Goal: Information Seeking & Learning: Learn about a topic

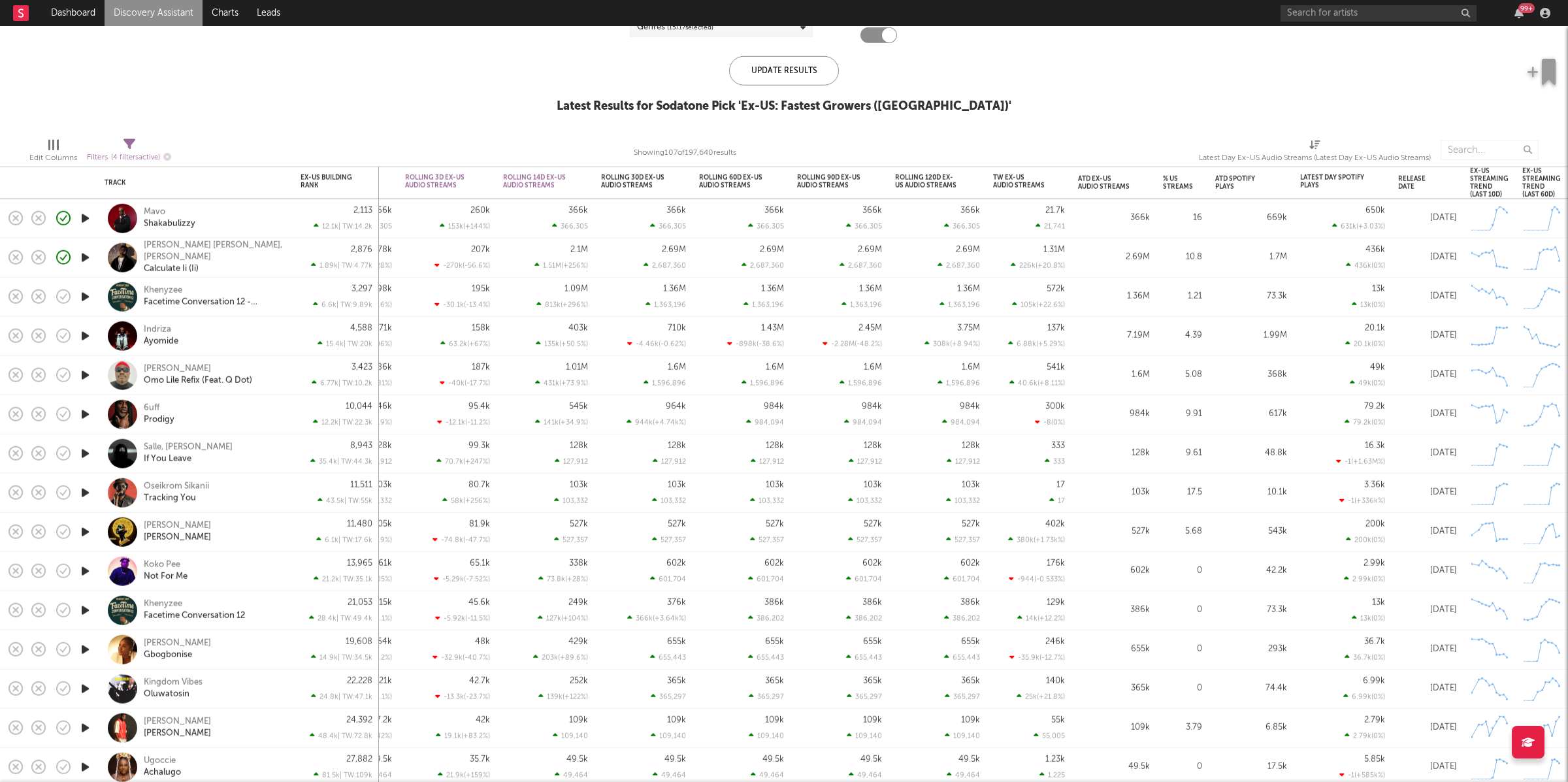
click at [131, 148] on icon at bounding box center [129, 144] width 12 height 12
select select "or"
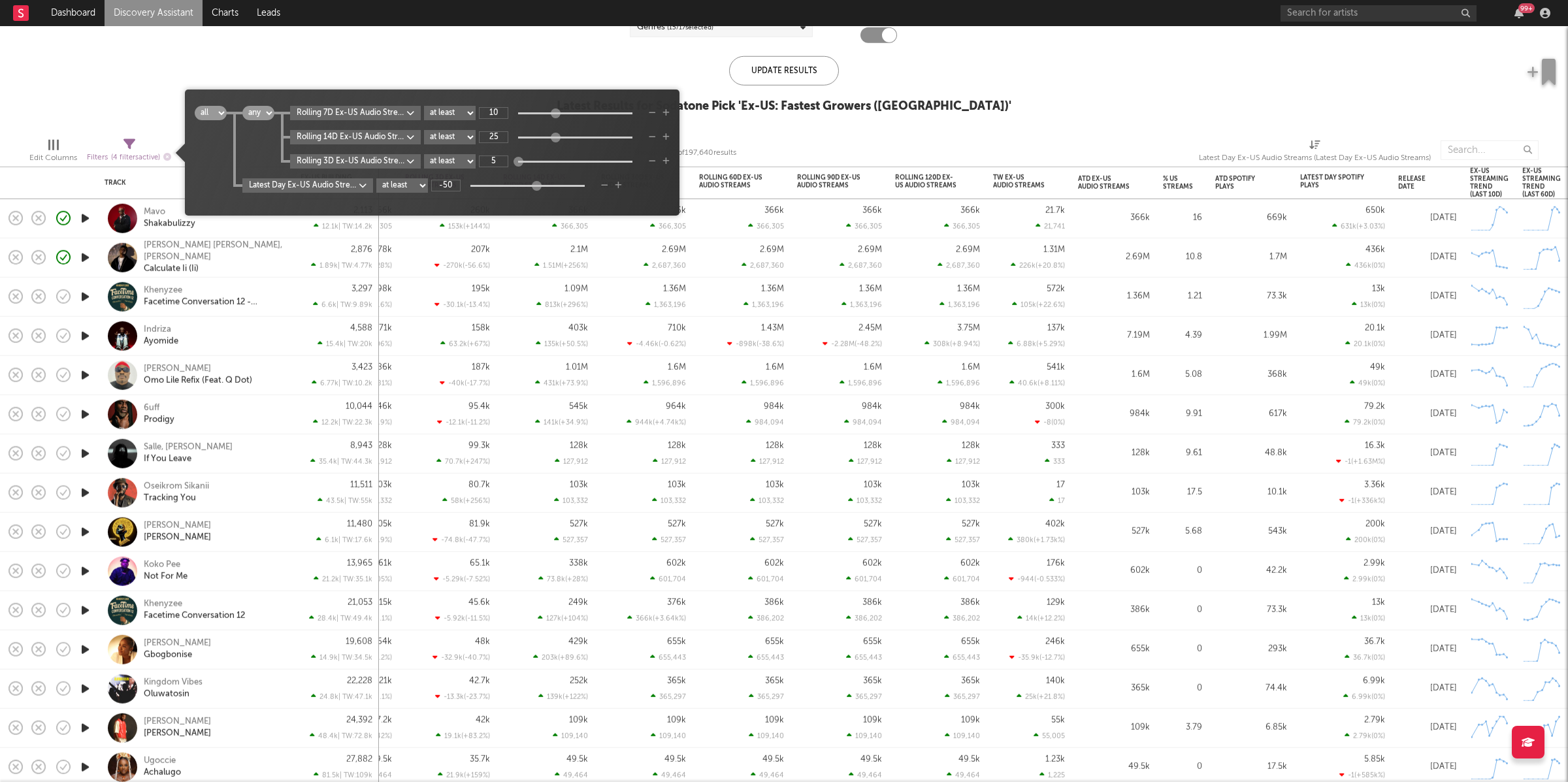
click at [654, 116] on icon "button" at bounding box center [652, 113] width 7 height 8
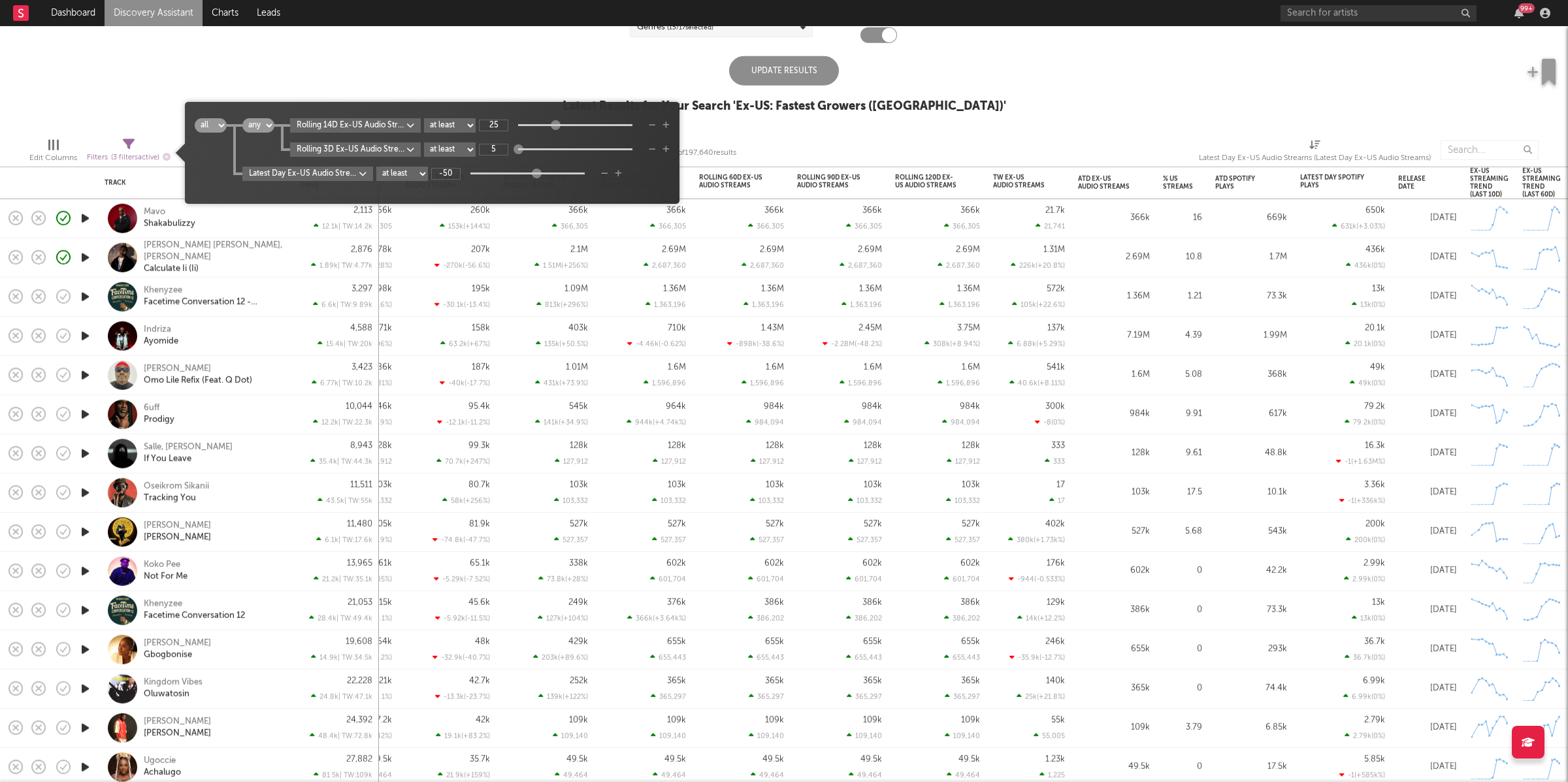
click at [656, 124] on icon "button" at bounding box center [652, 126] width 7 height 8
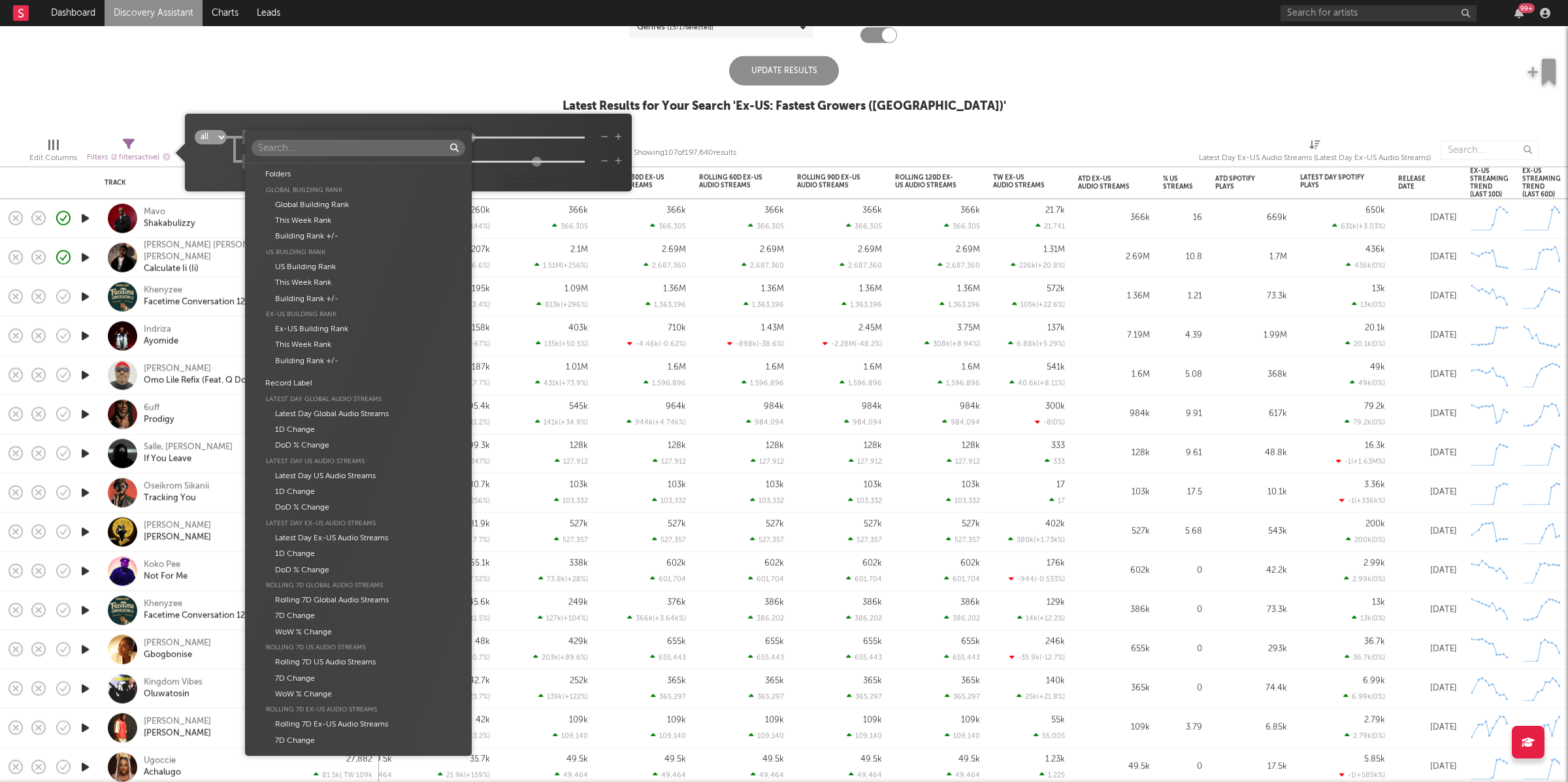
click at [324, 141] on body "Dashboard Discovery Assistant Charts Leads 99 + Notifications Settings Mark all…" at bounding box center [784, 391] width 1568 height 782
type input "Spotify"
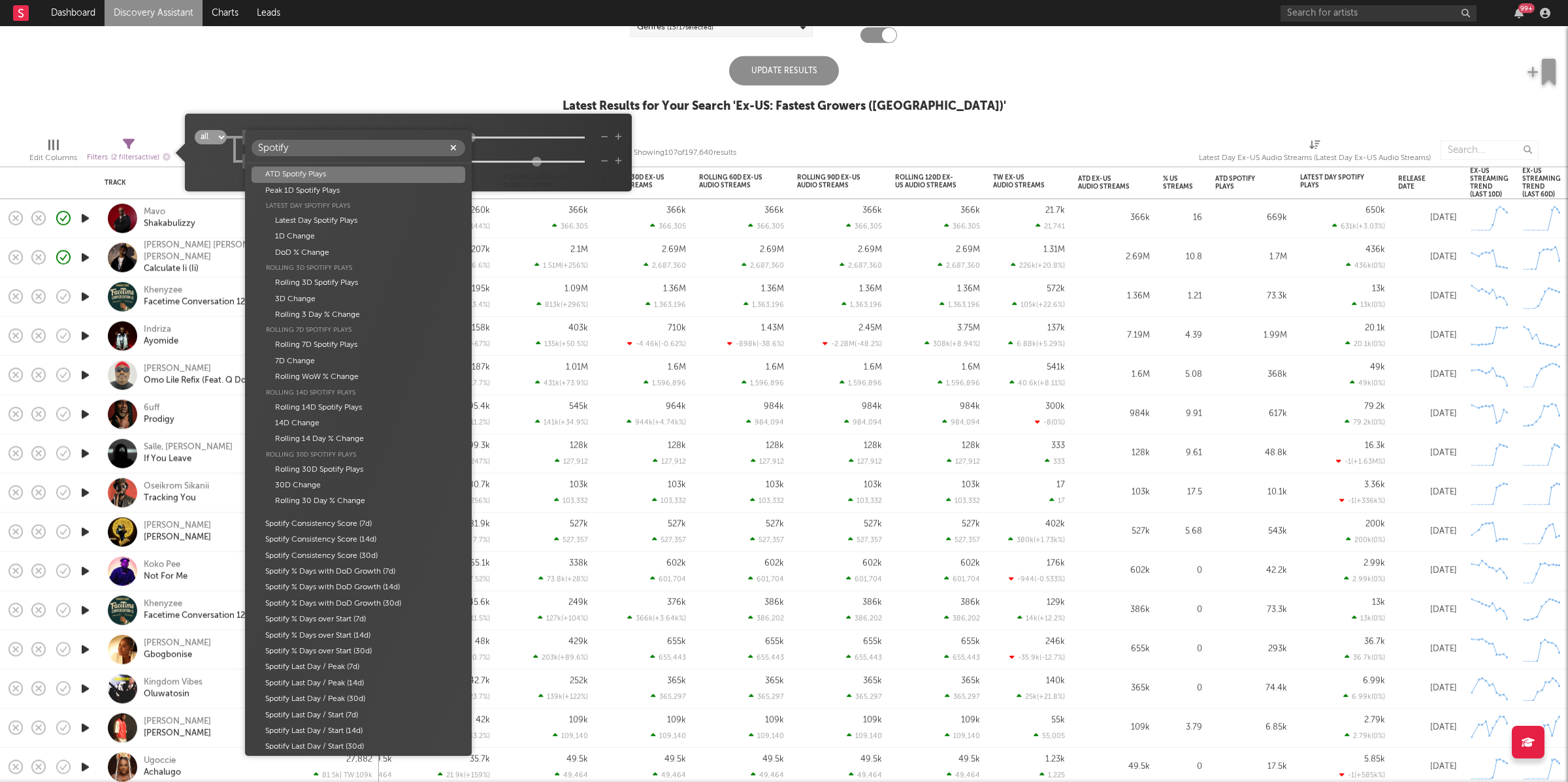
click at [385, 116] on div "Spotify ATD Spotify Plays Peak 1D Spotify Plays Latest Day Spotify Plays Latest…" at bounding box center [784, 391] width 1568 height 782
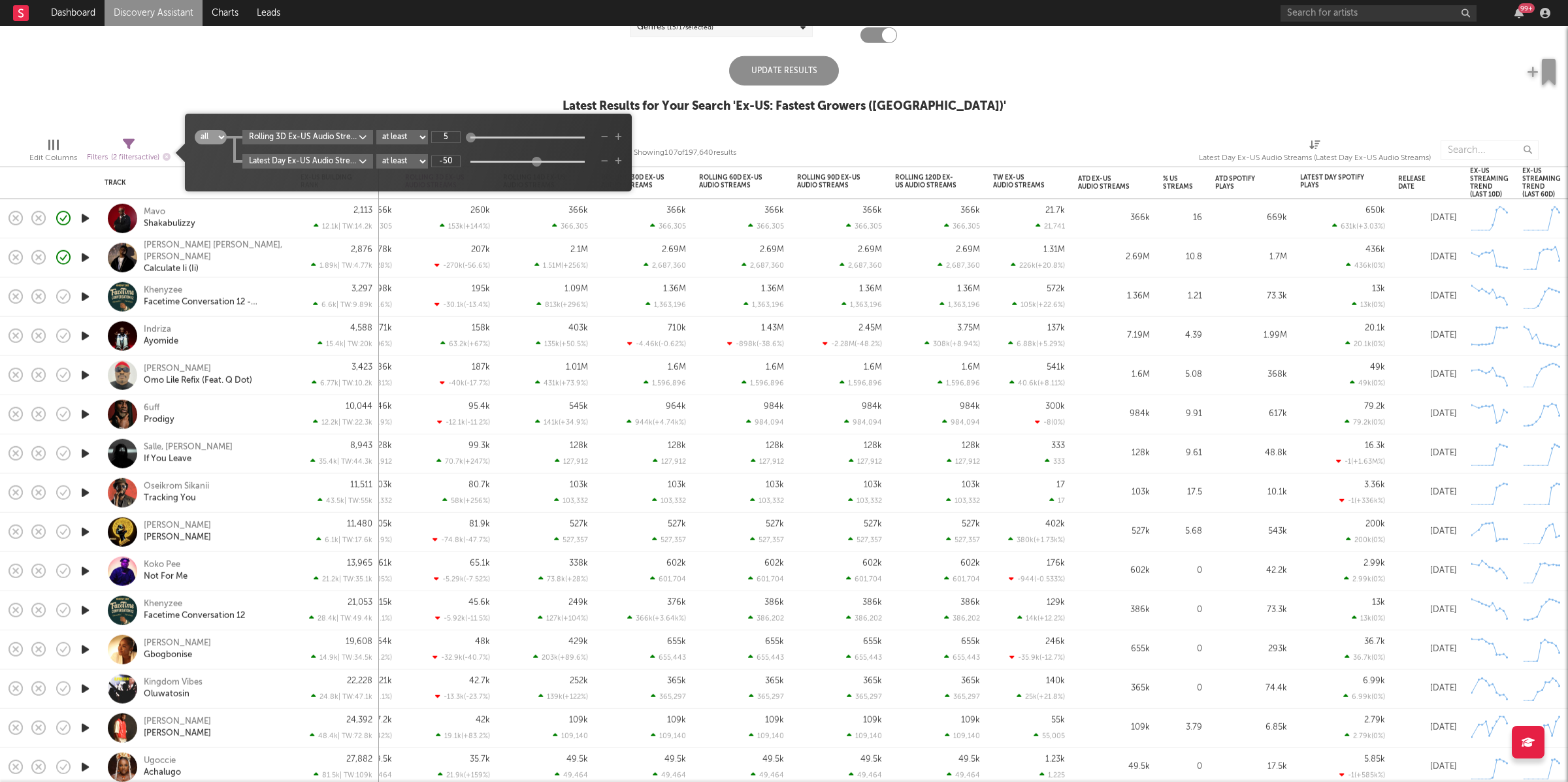
click at [331, 143] on body "Dashboard Discovery Assistant Charts Leads 99 + Notifications Settings Mark all…" at bounding box center [784, 391] width 1568 height 782
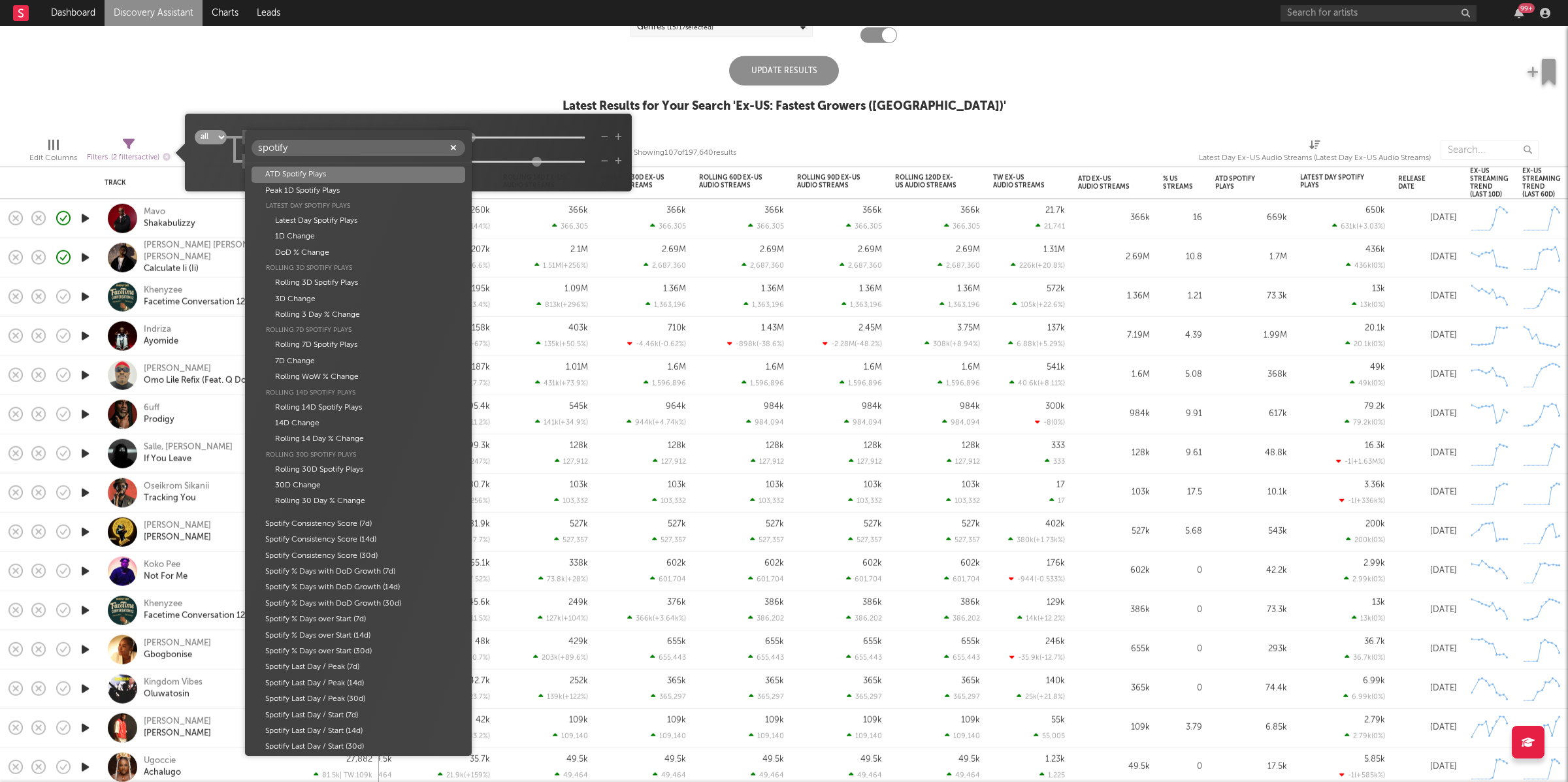
type input "spotify"
click at [352, 169] on div "ATD Spotify Plays" at bounding box center [358, 174] width 214 height 16
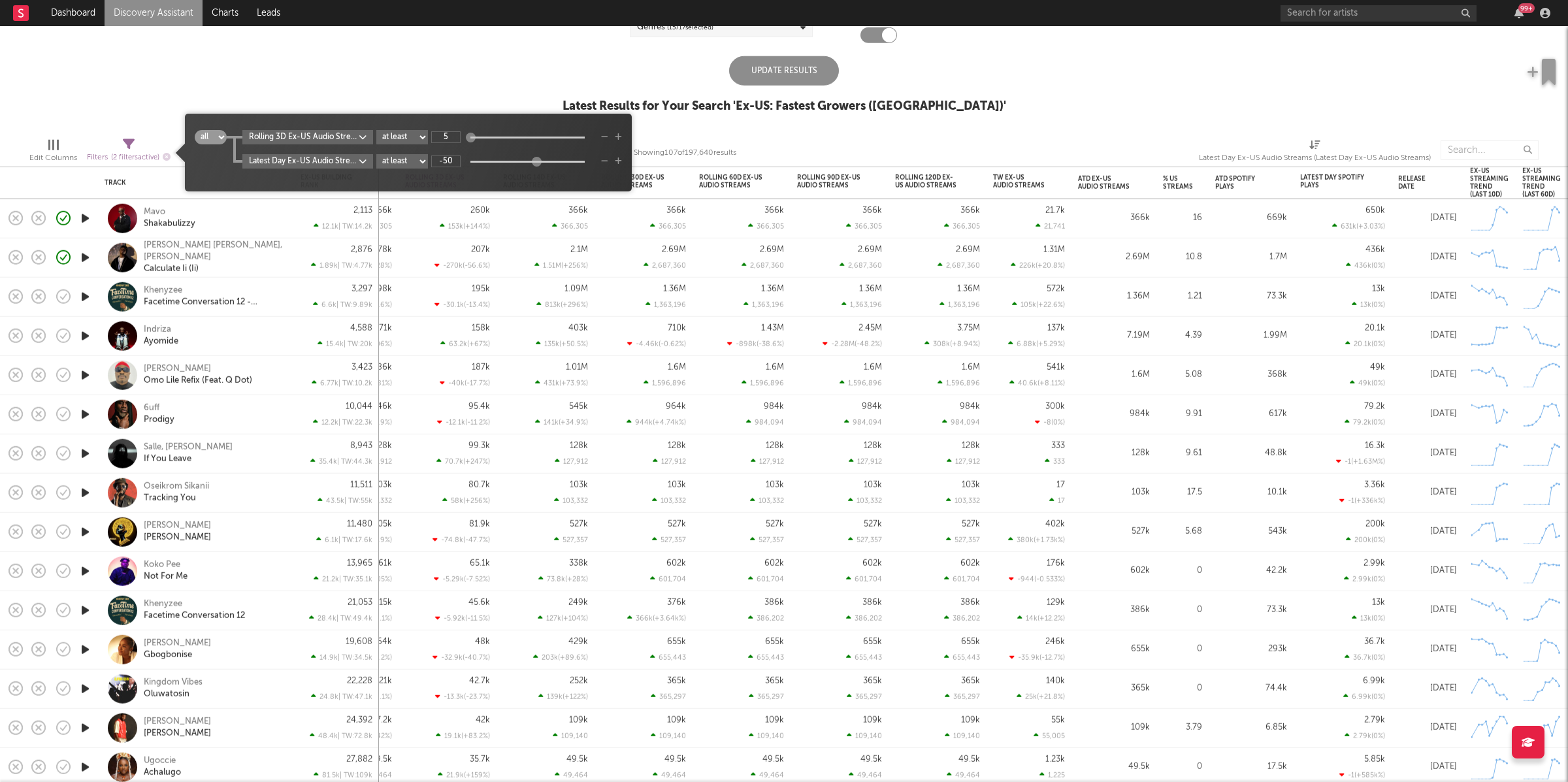
type input "-99"
click at [325, 155] on body "Dashboard Discovery Assistant Charts Leads 99 + Notifications Settings Mark all…" at bounding box center [784, 391] width 1568 height 782
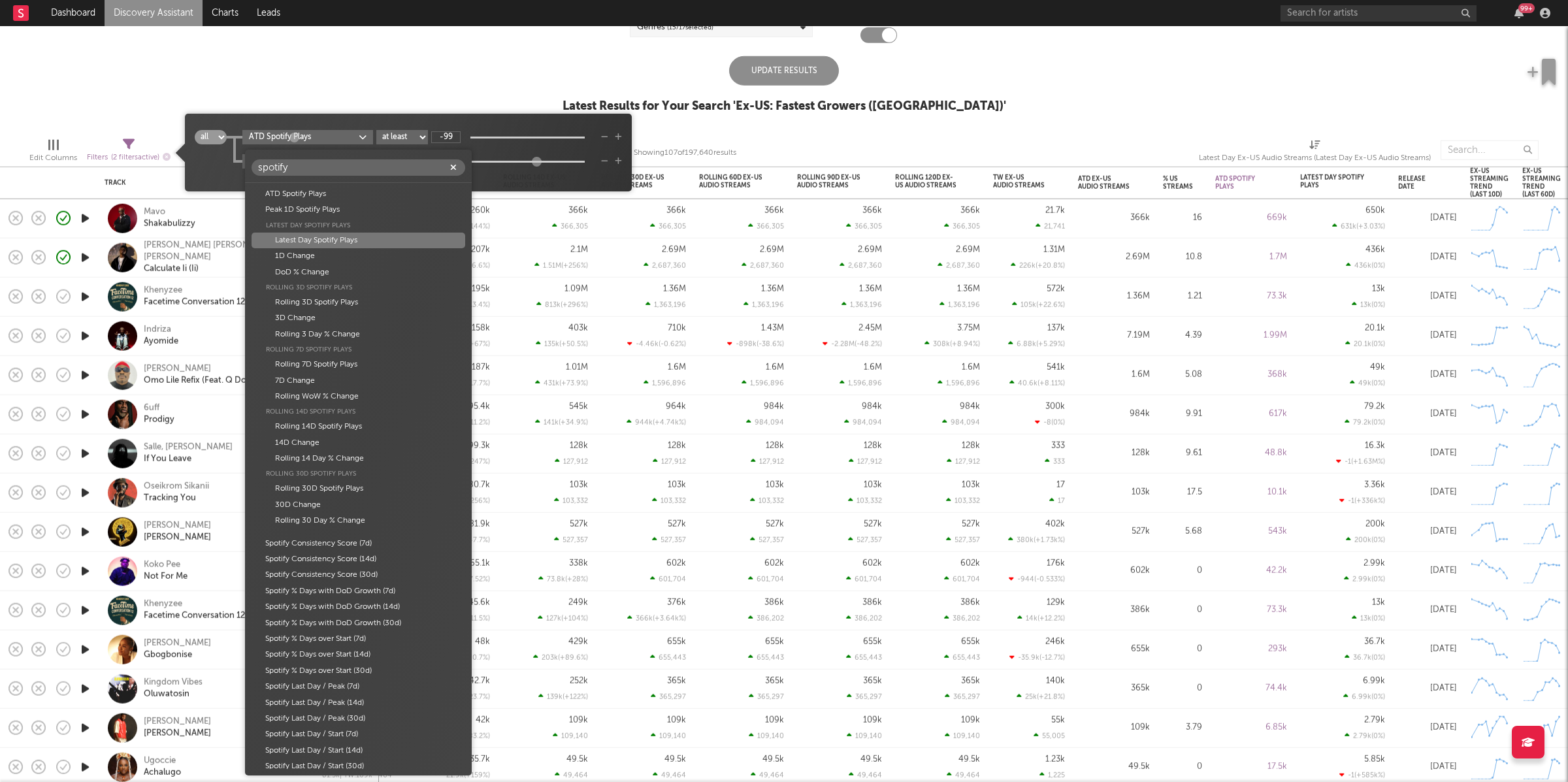
type input "spotify"
click at [366, 244] on div "Latest Day Spotify Plays" at bounding box center [358, 240] width 214 height 16
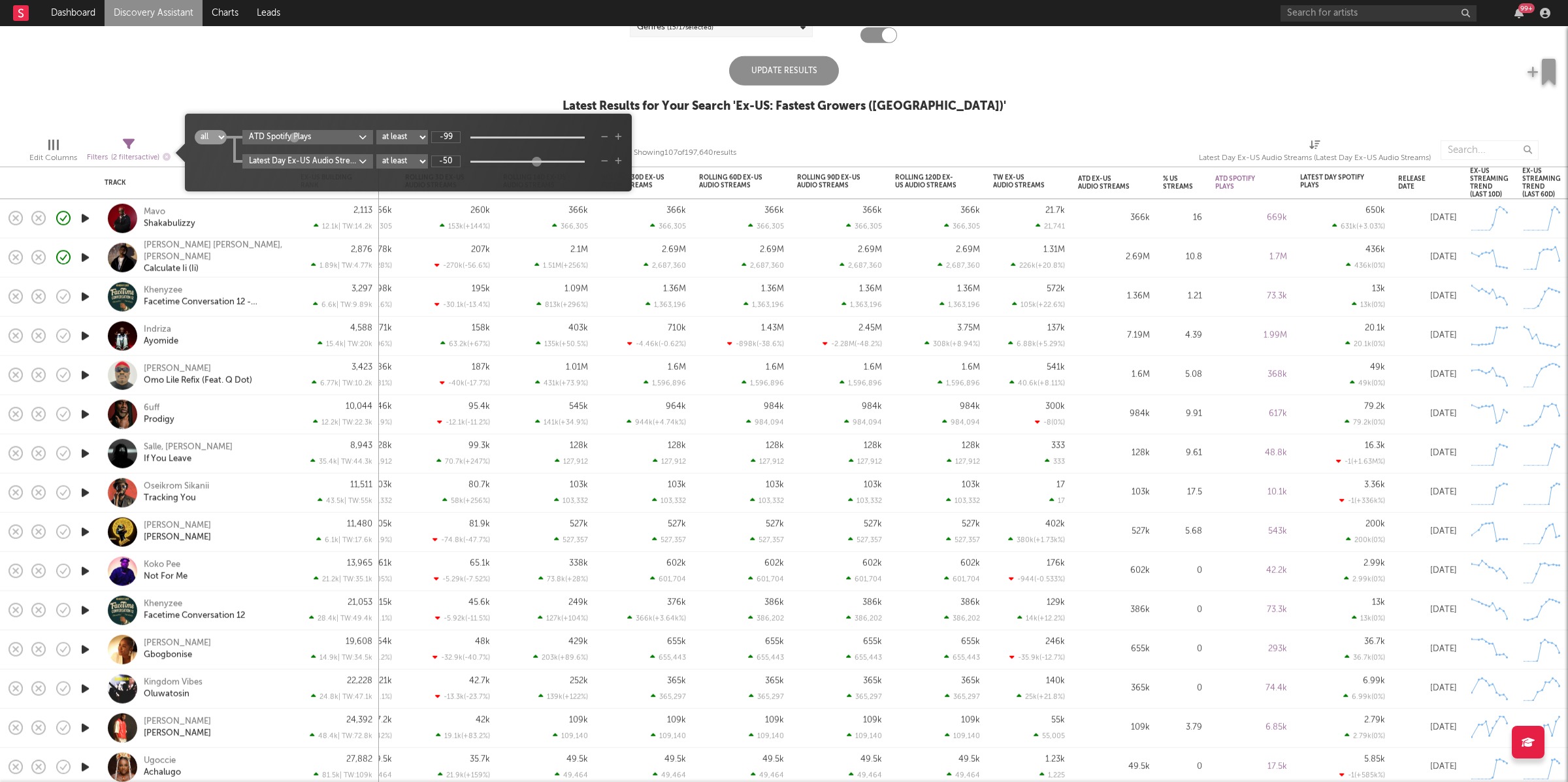
type input "-6.19M"
click at [411, 140] on select "at least at most between" at bounding box center [402, 137] width 52 height 14
click at [378, 130] on select "at least at most between" at bounding box center [402, 137] width 52 height 14
select select "max"
type input "1.3k"
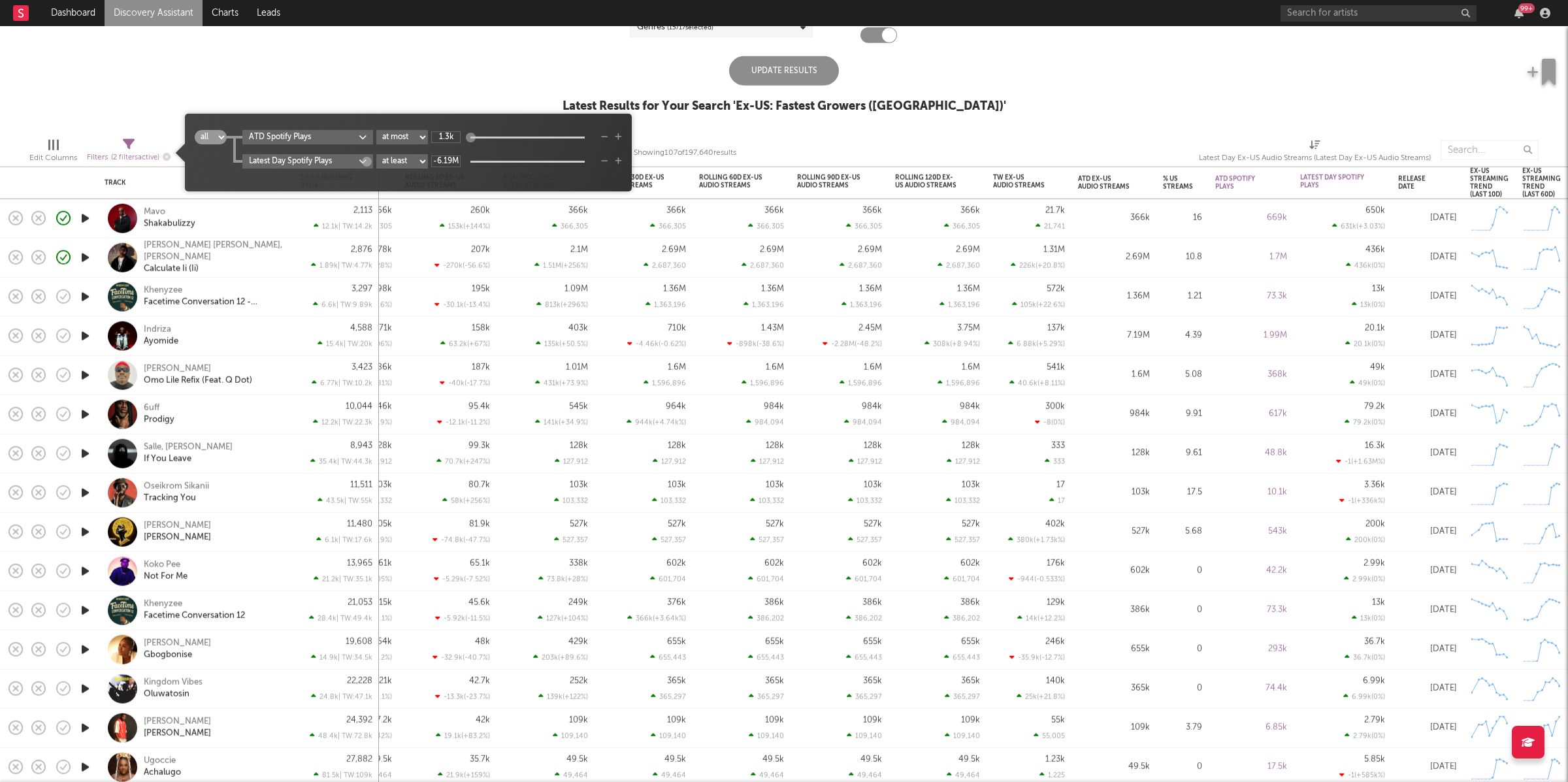
click at [412, 161] on select "at least at most between" at bounding box center [402, 160] width 52 height 14
click at [378, 154] on select "at least at most between" at bounding box center [402, 160] width 52 height 14
select select "max"
type input "0"
click at [383, 157] on select "at least at most between" at bounding box center [402, 160] width 52 height 14
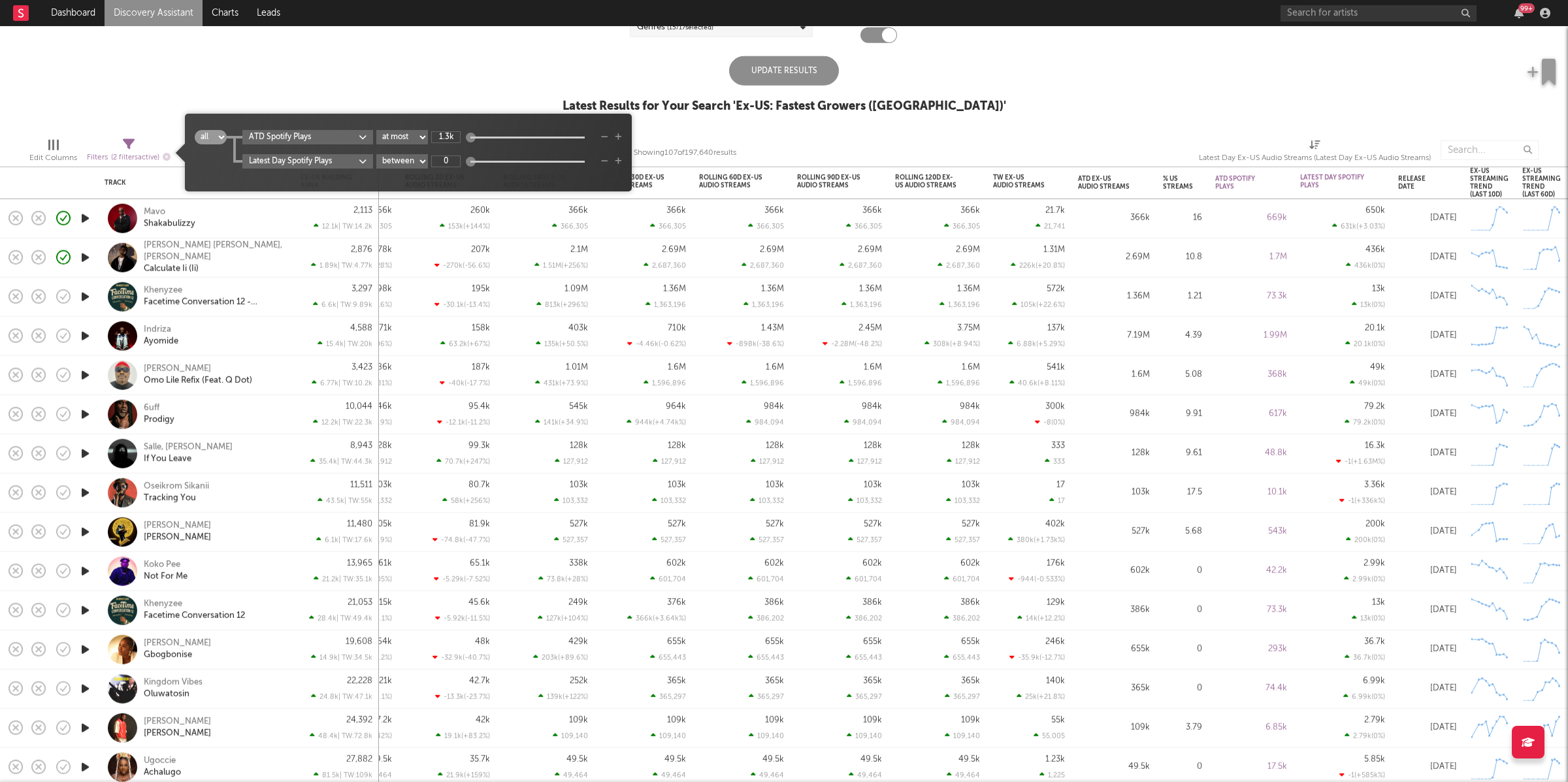
click at [378, 154] on select "at least at most between" at bounding box center [402, 160] width 52 height 14
select select "between"
click at [447, 144] on div "ATD Spotify Plays at least at most between 1.3k Latest Day Spotify Plays at lea…" at bounding box center [424, 149] width 395 height 39
click at [451, 138] on input "1.3k" at bounding box center [446, 137] width 30 height 12
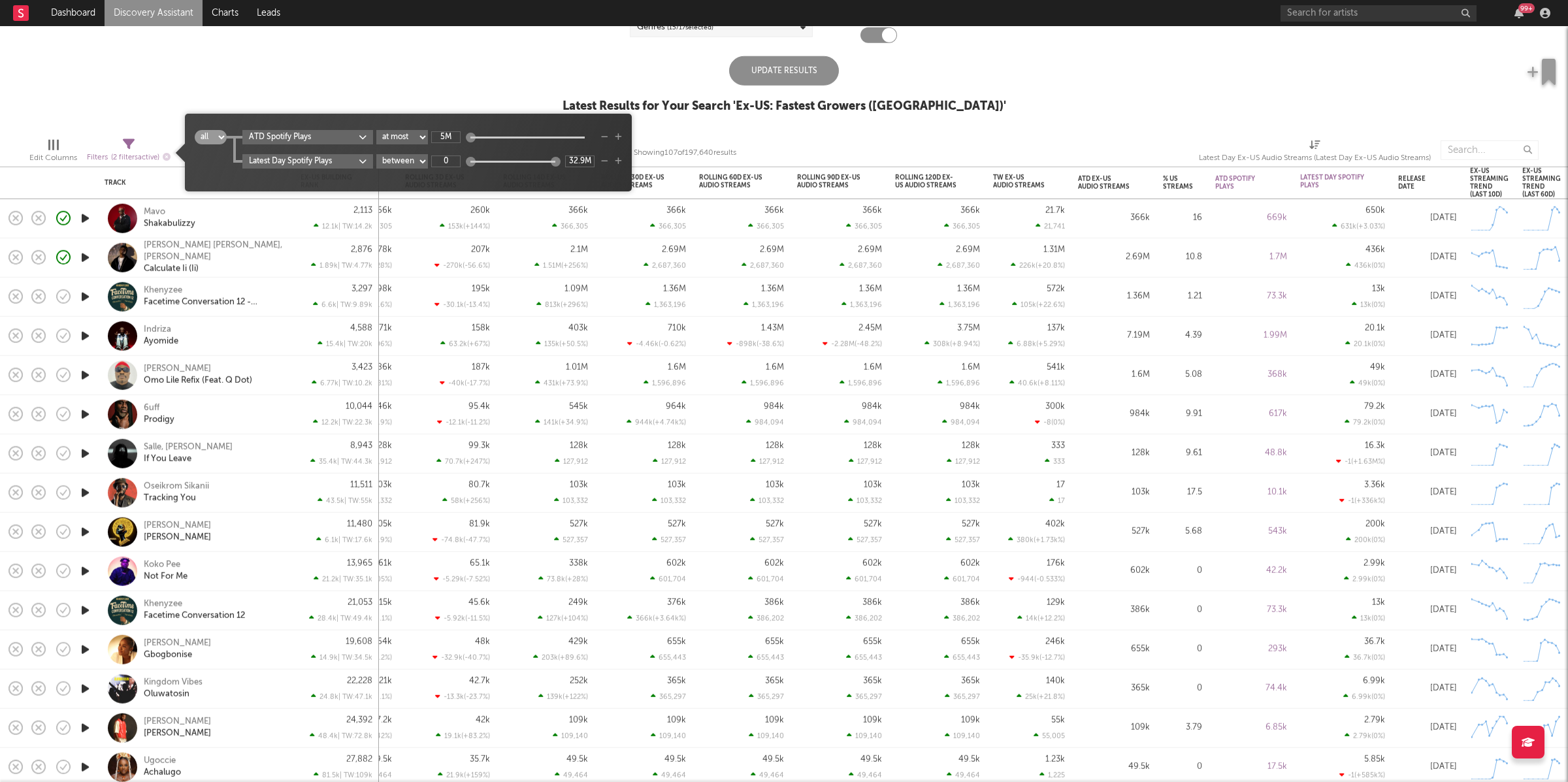
type input "5M"
click at [456, 157] on input "0" at bounding box center [446, 161] width 30 height 12
click at [456, 157] on input "0" at bounding box center [446, 161] width 30 height 12
type input "5k"
click at [590, 160] on input "32.9M" at bounding box center [580, 161] width 30 height 12
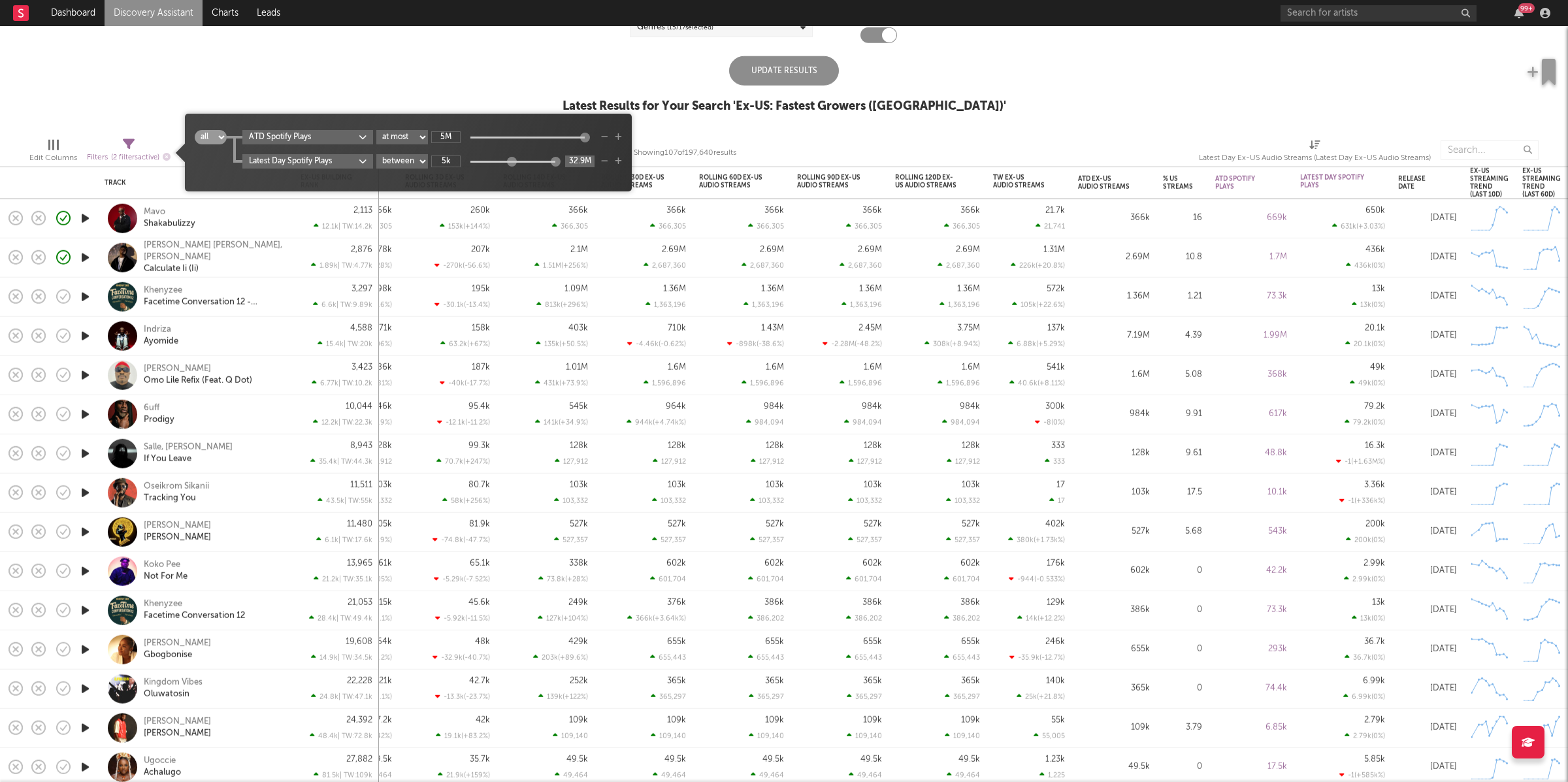
click at [589, 160] on input "32.9M" at bounding box center [580, 161] width 30 height 12
click at [589, 157] on input "32.9M" at bounding box center [580, 161] width 30 height 12
type input "500k"
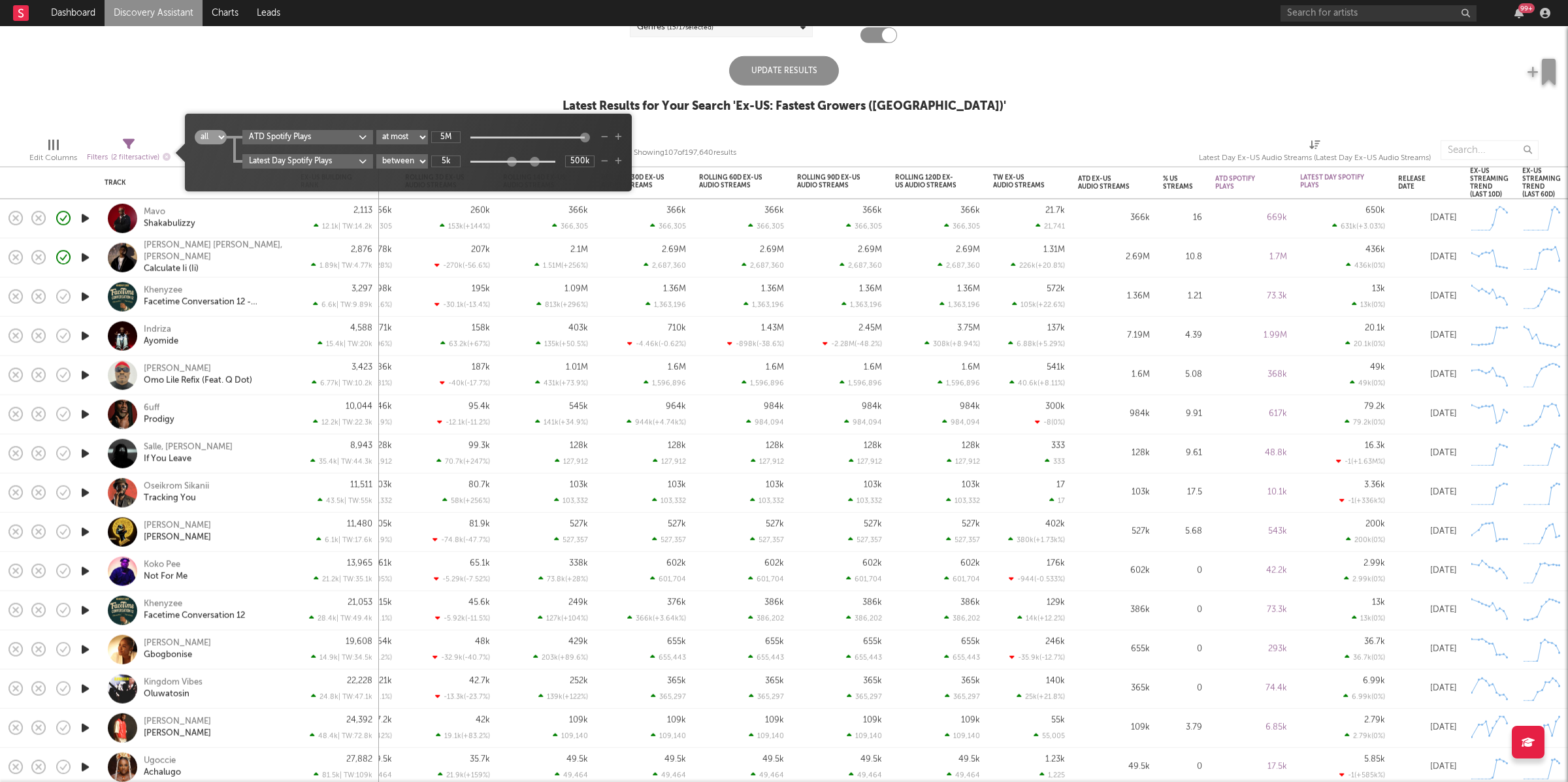
click at [469, 64] on div "US Global Ex-US Blocklist ( 8 ) Saved Searches ( 0 ) Reset Filters Record Label…" at bounding box center [784, 29] width 1568 height 197
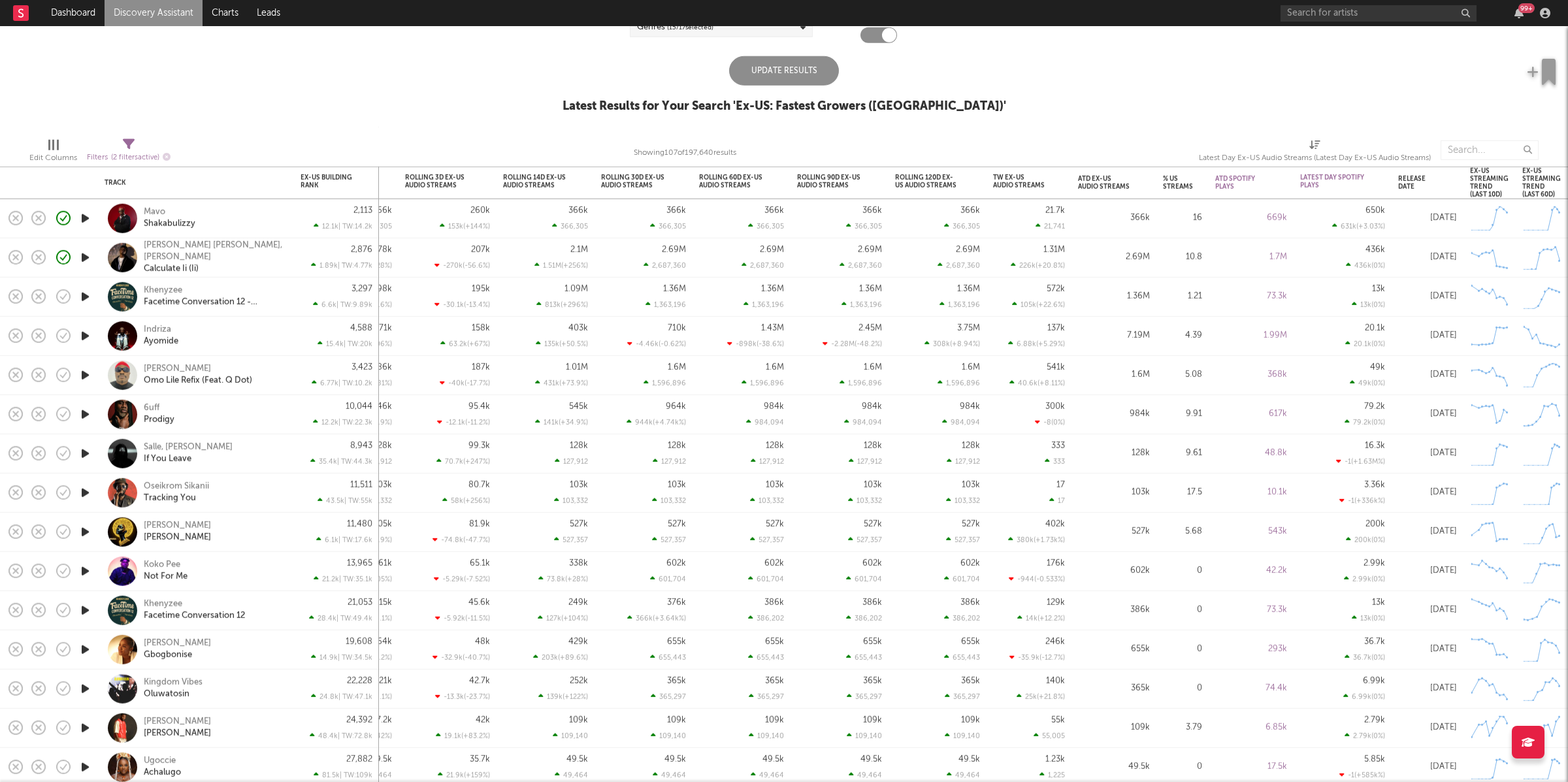
click at [798, 67] on div "Update Results" at bounding box center [784, 71] width 109 height 30
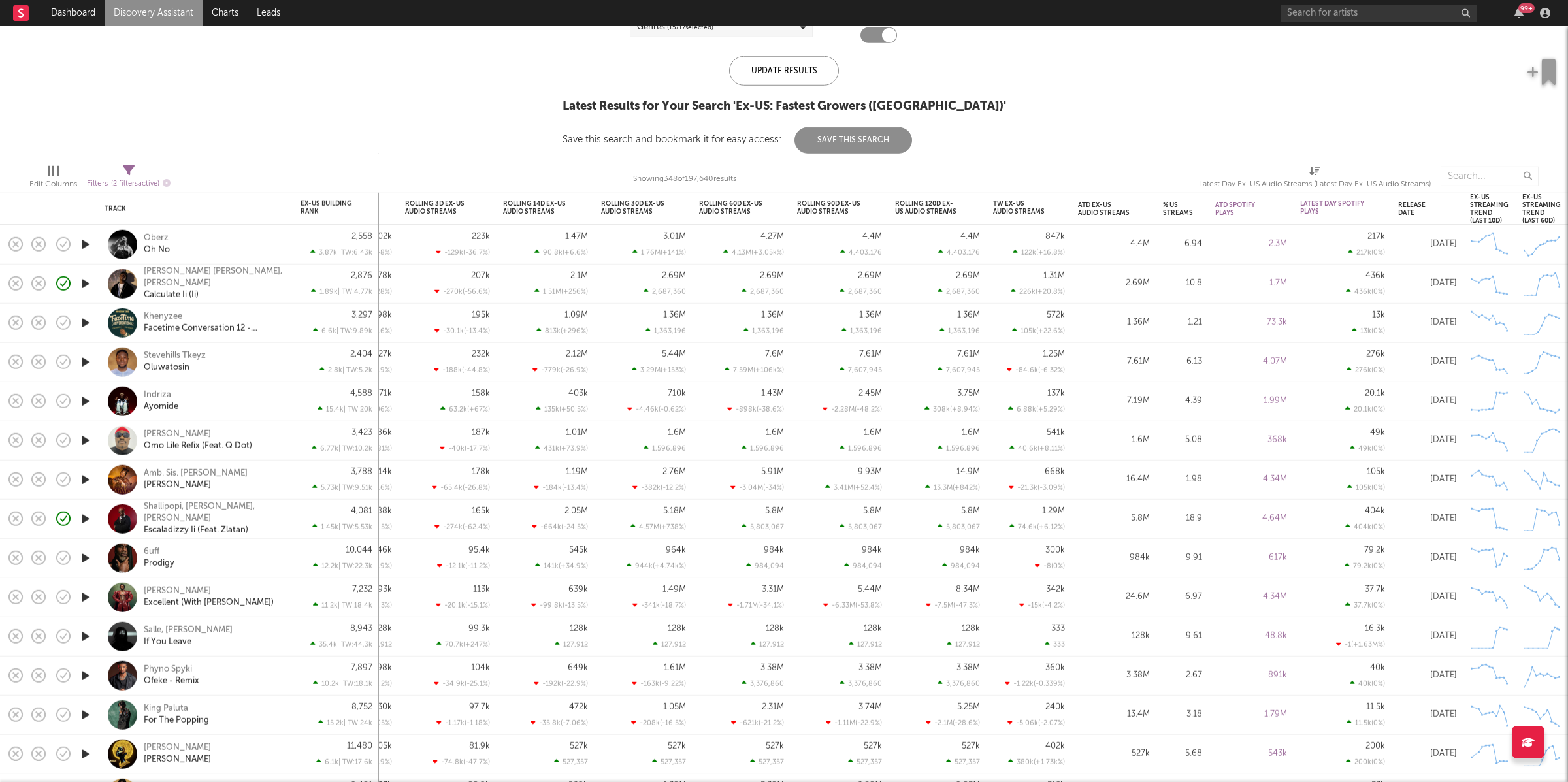
click at [90, 245] on icon "button" at bounding box center [85, 245] width 14 height 16
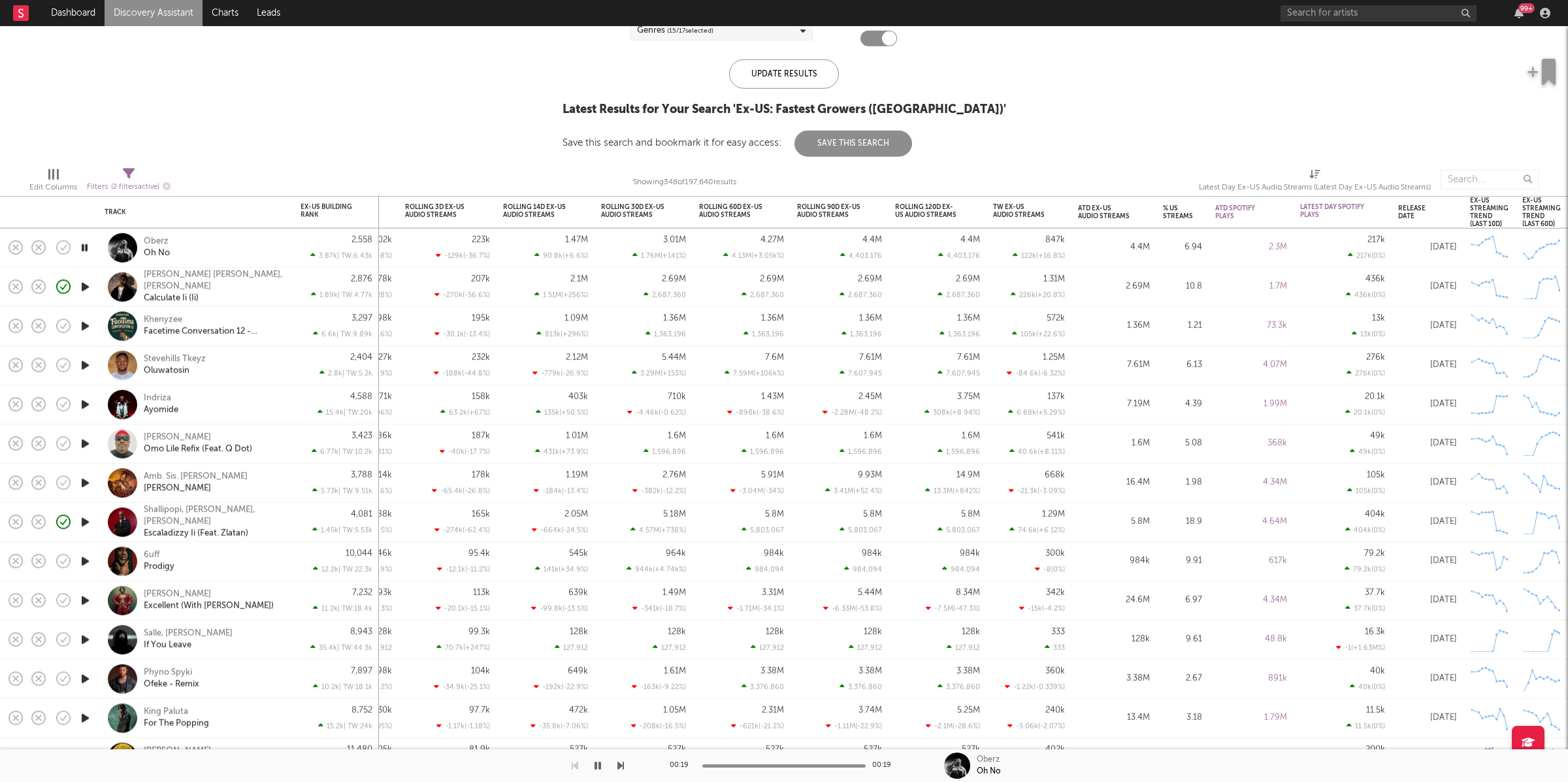
select select "max"
select select "between"
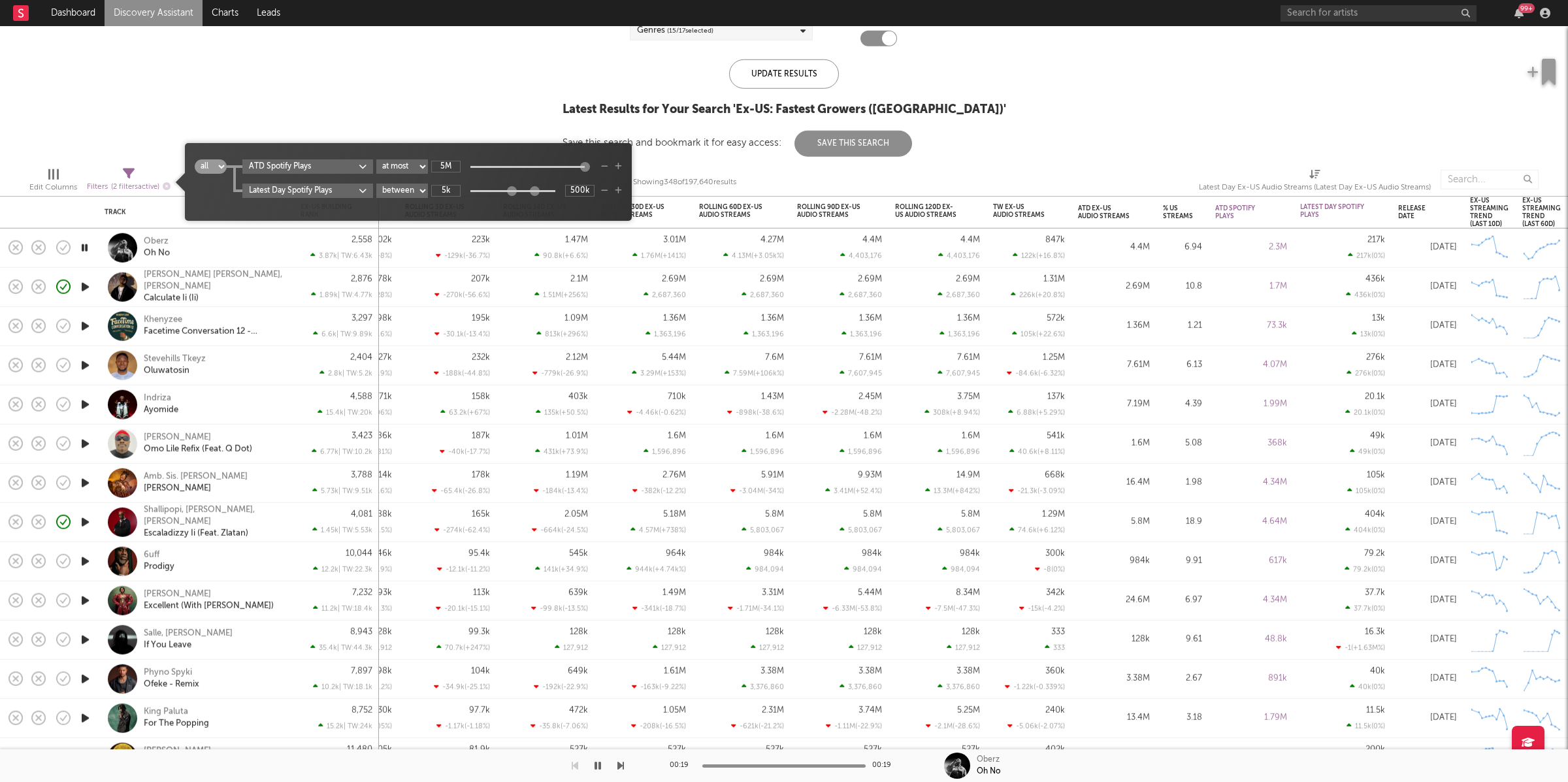
click at [131, 171] on icon at bounding box center [128, 174] width 12 height 12
click at [580, 187] on input "500k" at bounding box center [580, 191] width 30 height 12
click at [580, 187] on input "500k" at bounding box center [580, 191] width 30 height 12
type input "1"
type input "2M"
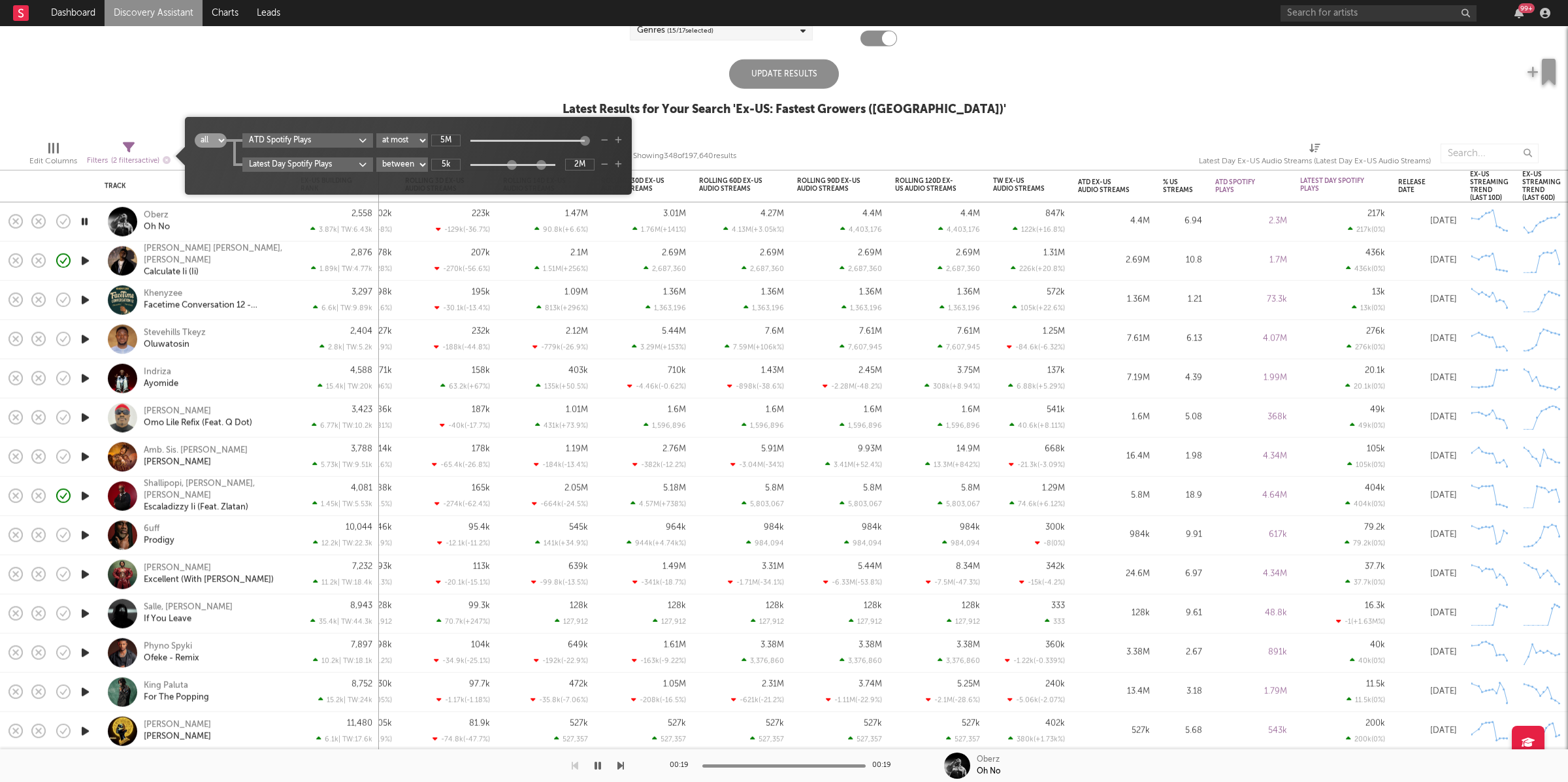
click at [1079, 86] on div "US Global Ex-US Blocklist ( 8 ) Saved Searches ( 0 ) Reset Filters Record Label…" at bounding box center [784, 32] width 1568 height 197
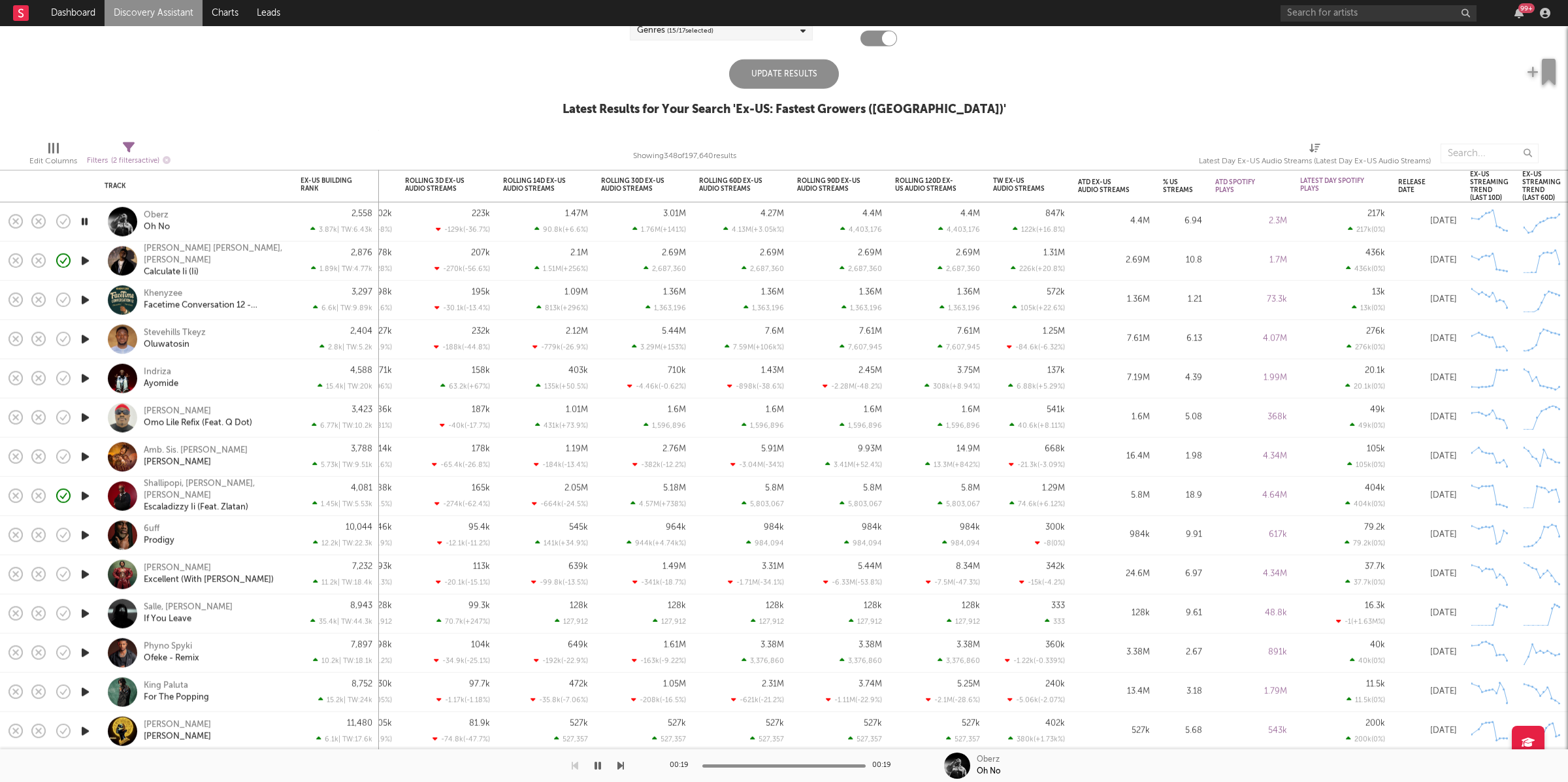
click at [797, 75] on div "Update Results" at bounding box center [784, 74] width 109 height 30
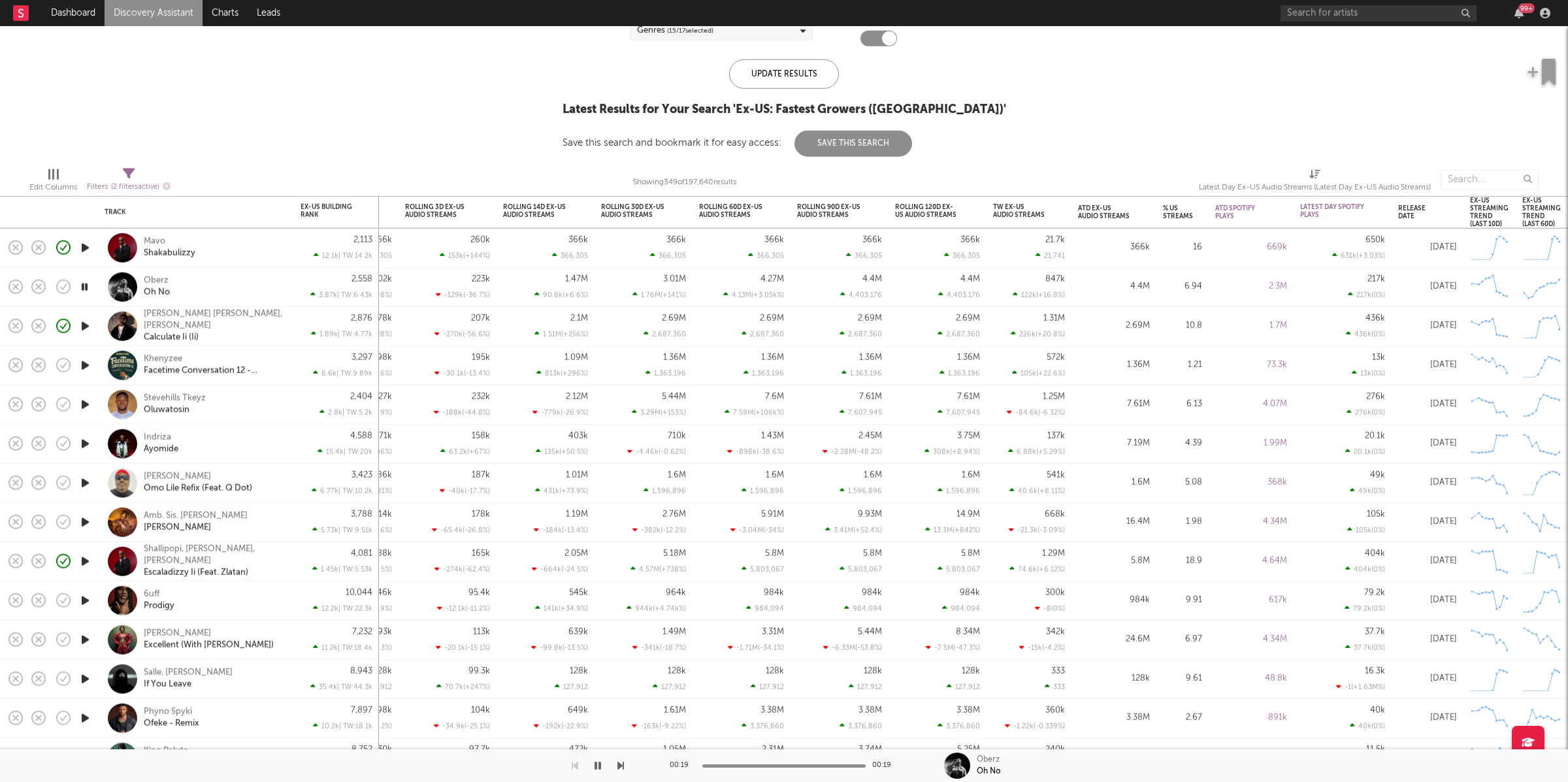
click at [84, 331] on icon "button" at bounding box center [85, 326] width 14 height 16
click at [85, 363] on icon "button" at bounding box center [85, 366] width 14 height 16
click at [87, 326] on icon "button" at bounding box center [85, 326] width 14 height 16
click at [87, 326] on icon "button" at bounding box center [84, 326] width 12 height 16
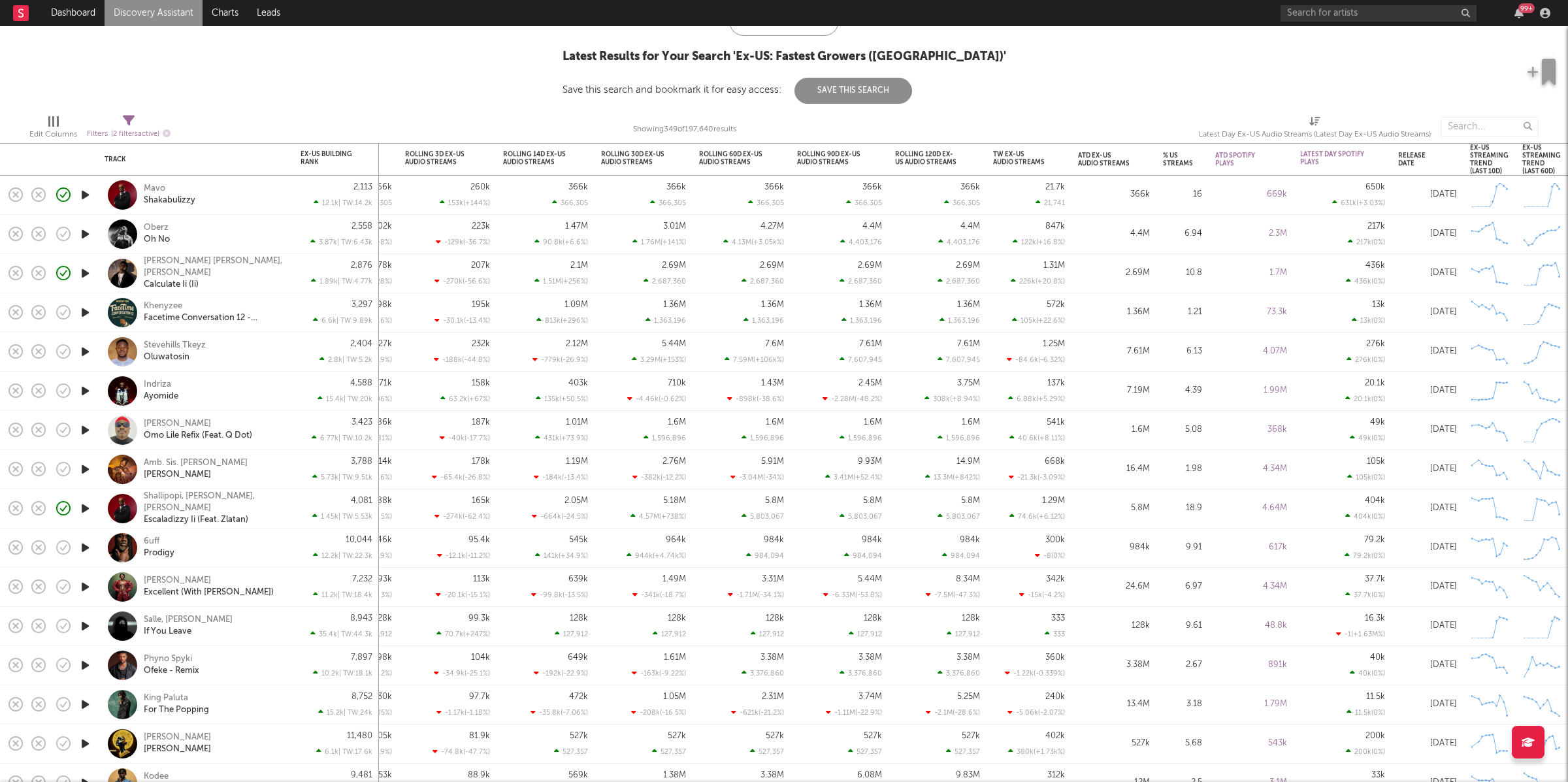
click at [86, 312] on icon "button" at bounding box center [85, 312] width 14 height 16
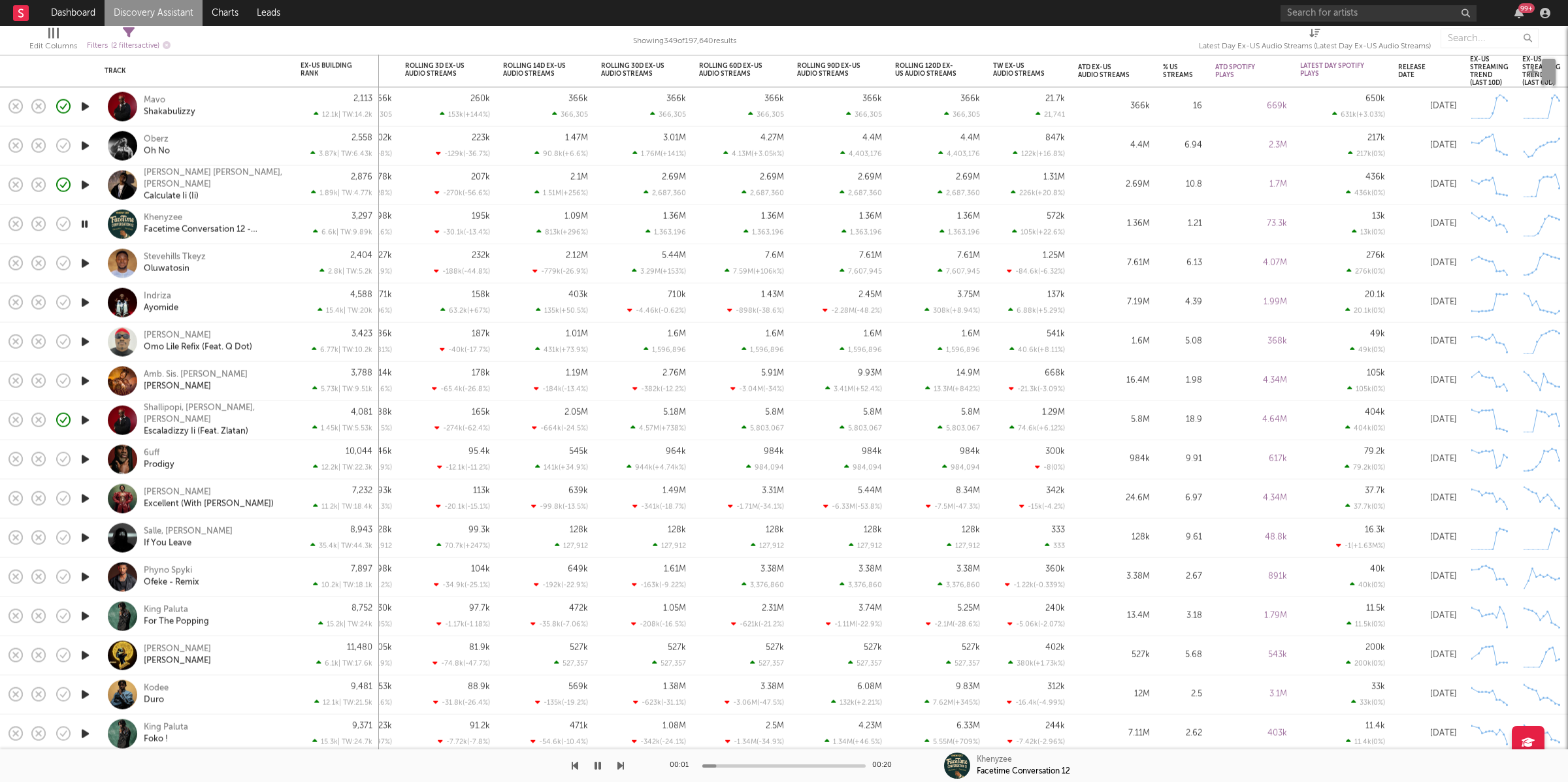
click at [85, 264] on icon "button" at bounding box center [85, 264] width 14 height 16
click at [86, 297] on icon "button" at bounding box center [85, 303] width 14 height 16
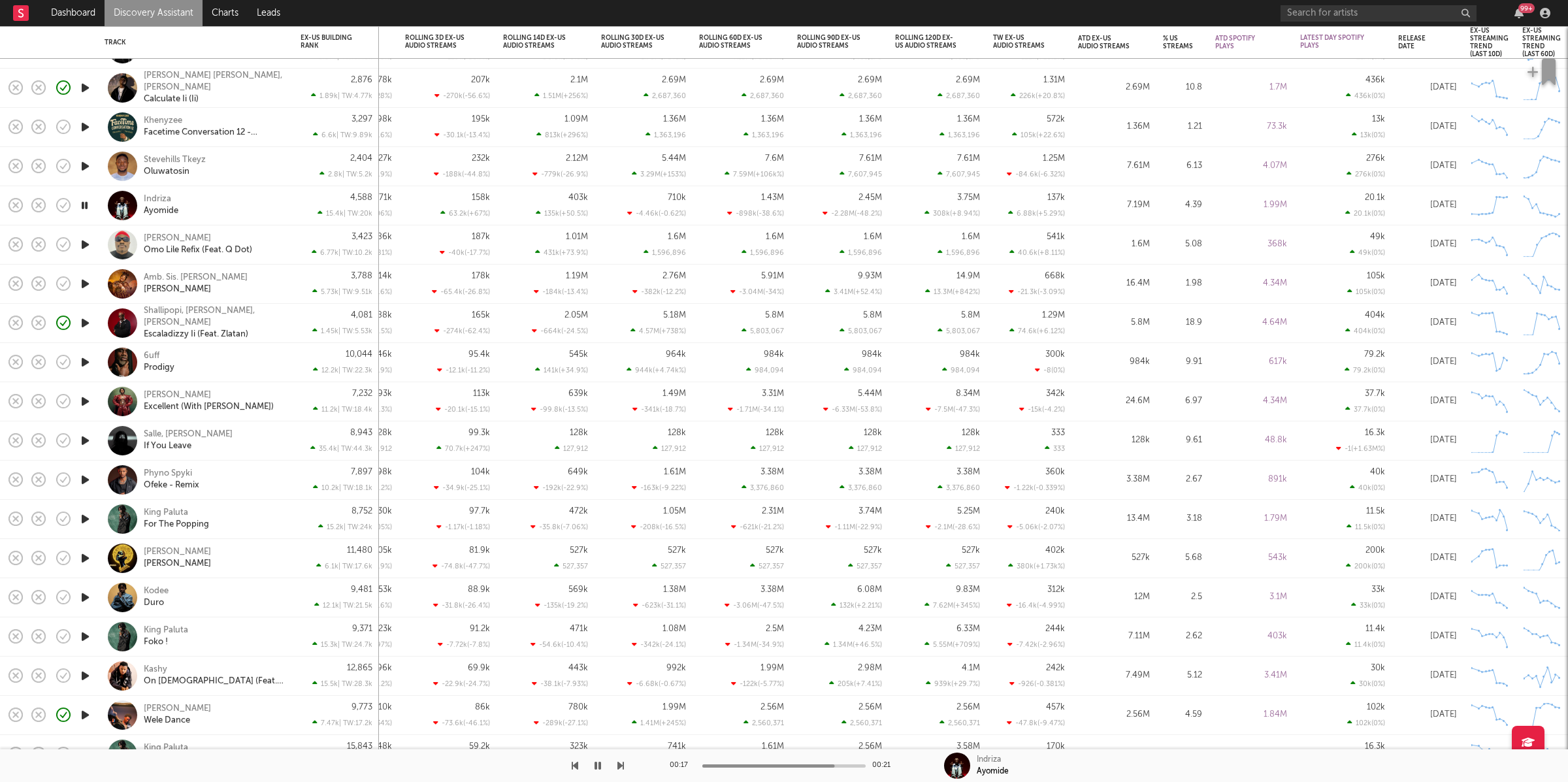
click at [87, 282] on icon "button" at bounding box center [85, 284] width 14 height 16
click at [87, 361] on icon "button" at bounding box center [85, 363] width 14 height 16
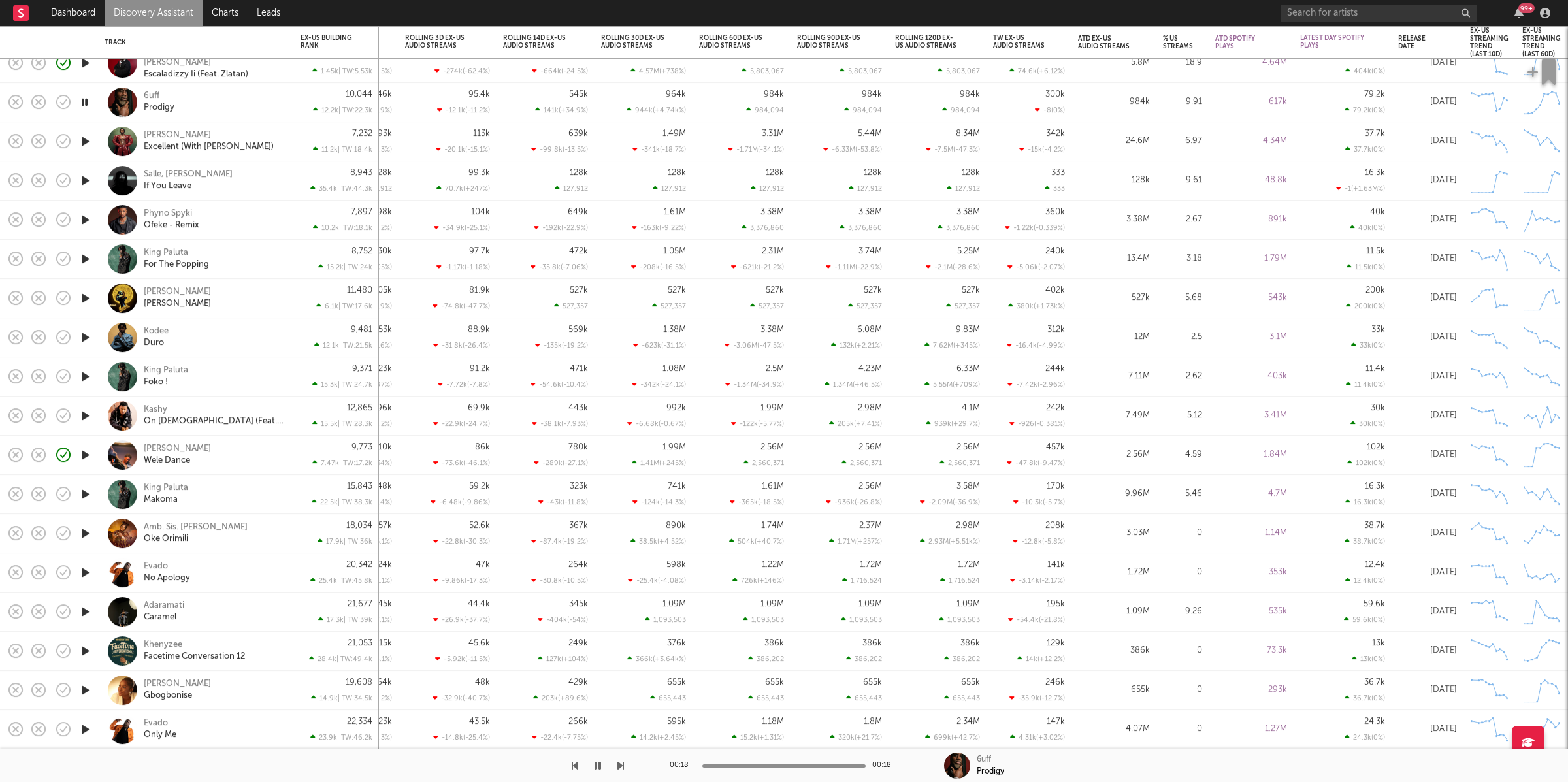
click at [622, 770] on icon "button" at bounding box center [621, 766] width 7 height 11
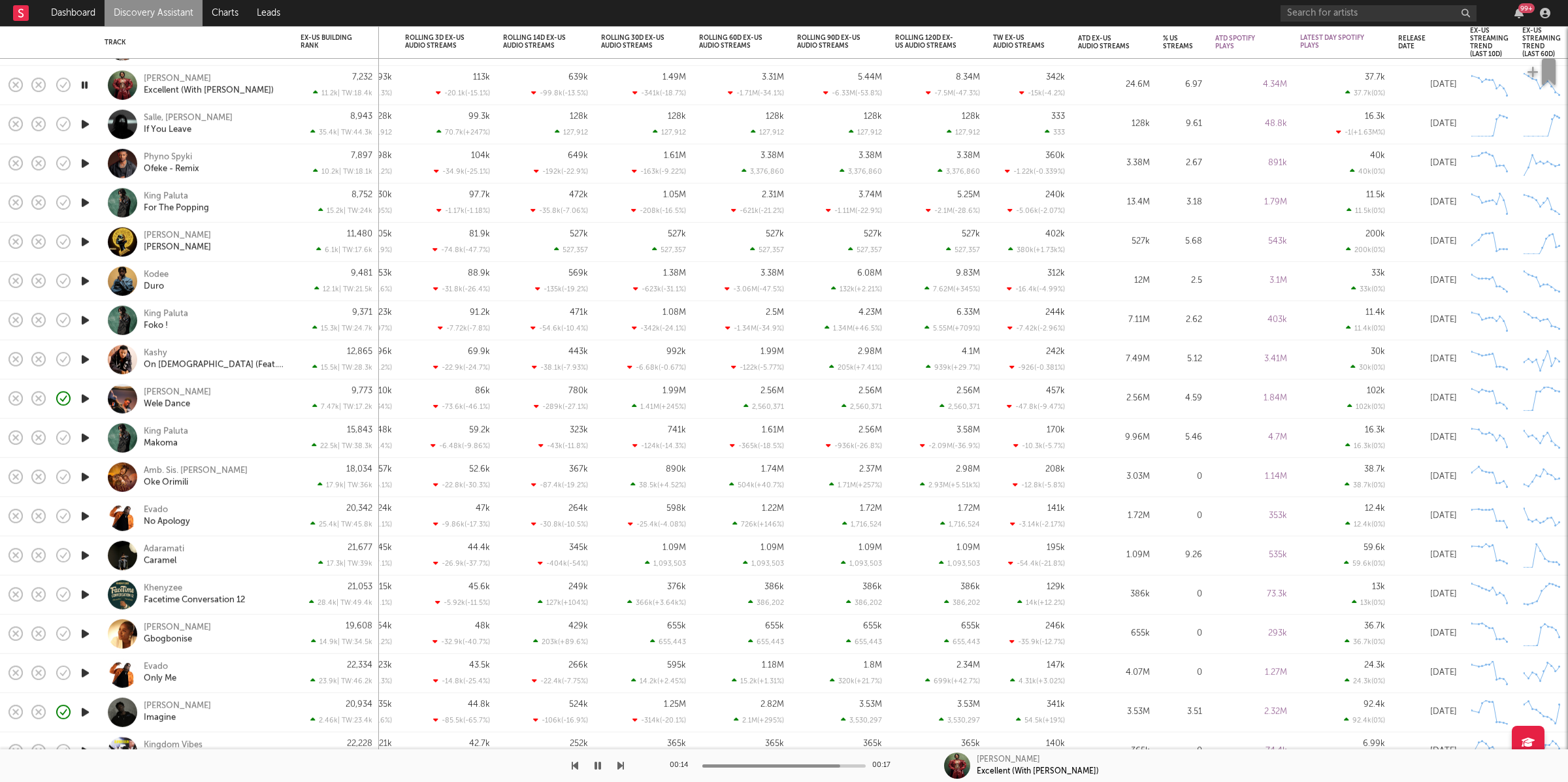
click at [621, 770] on icon "button" at bounding box center [621, 766] width 7 height 11
click at [622, 767] on icon "button" at bounding box center [621, 766] width 7 height 11
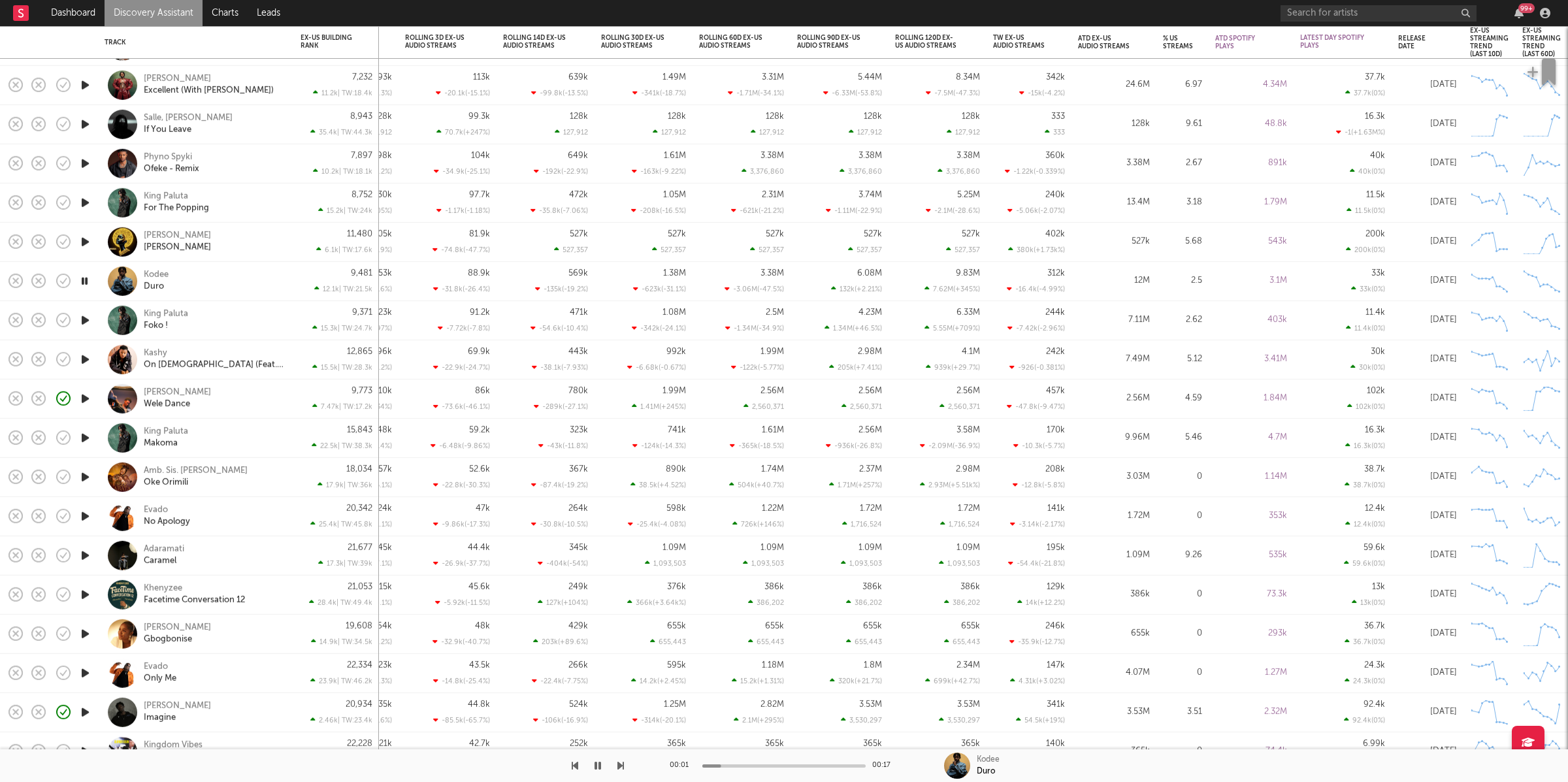
click at [622, 767] on icon "button" at bounding box center [621, 766] width 7 height 11
click at [87, 312] on icon "button" at bounding box center [84, 321] width 12 height 16
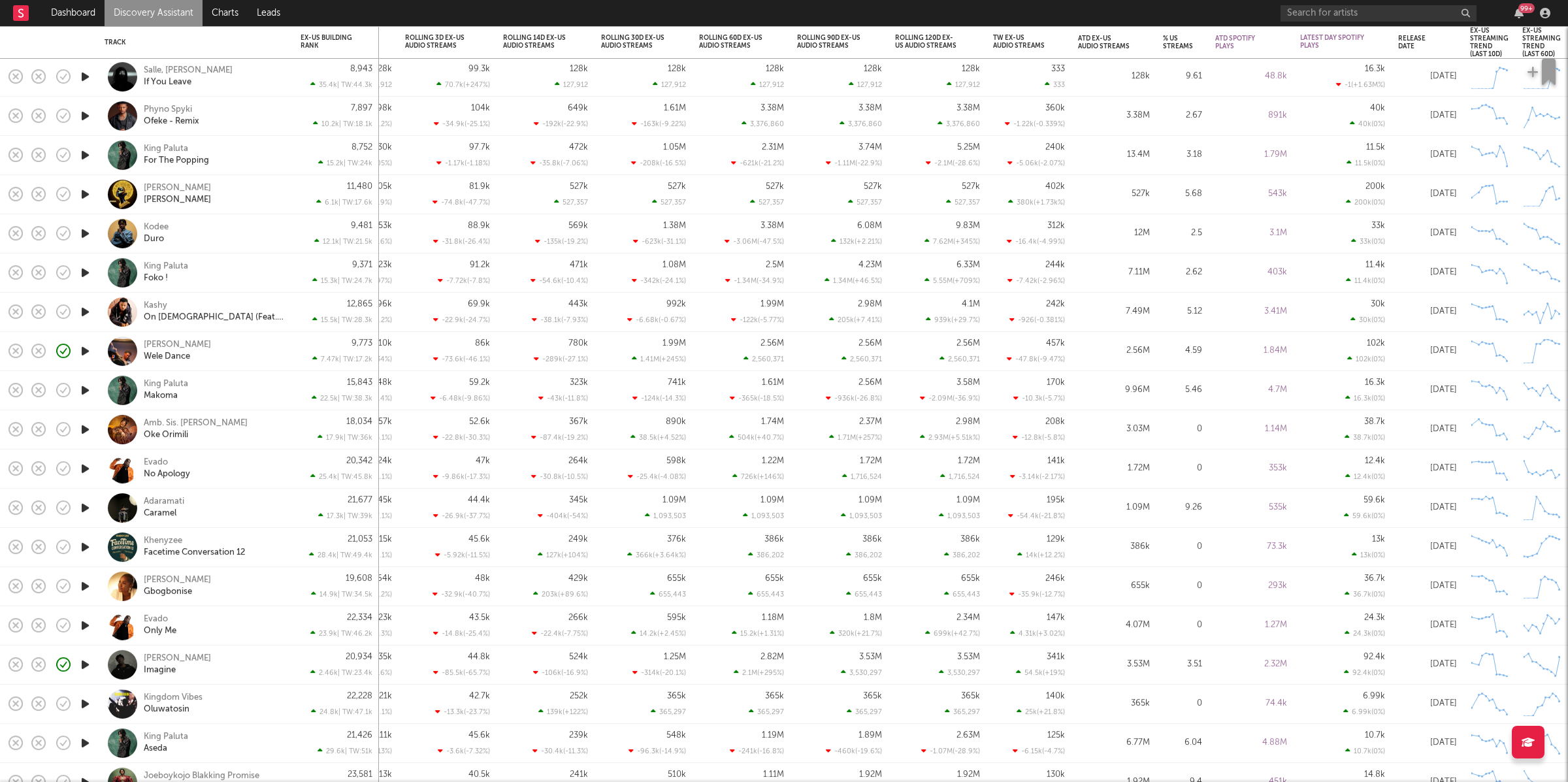
click at [216, 229] on div "Kodee Duro" at bounding box center [214, 234] width 141 height 24
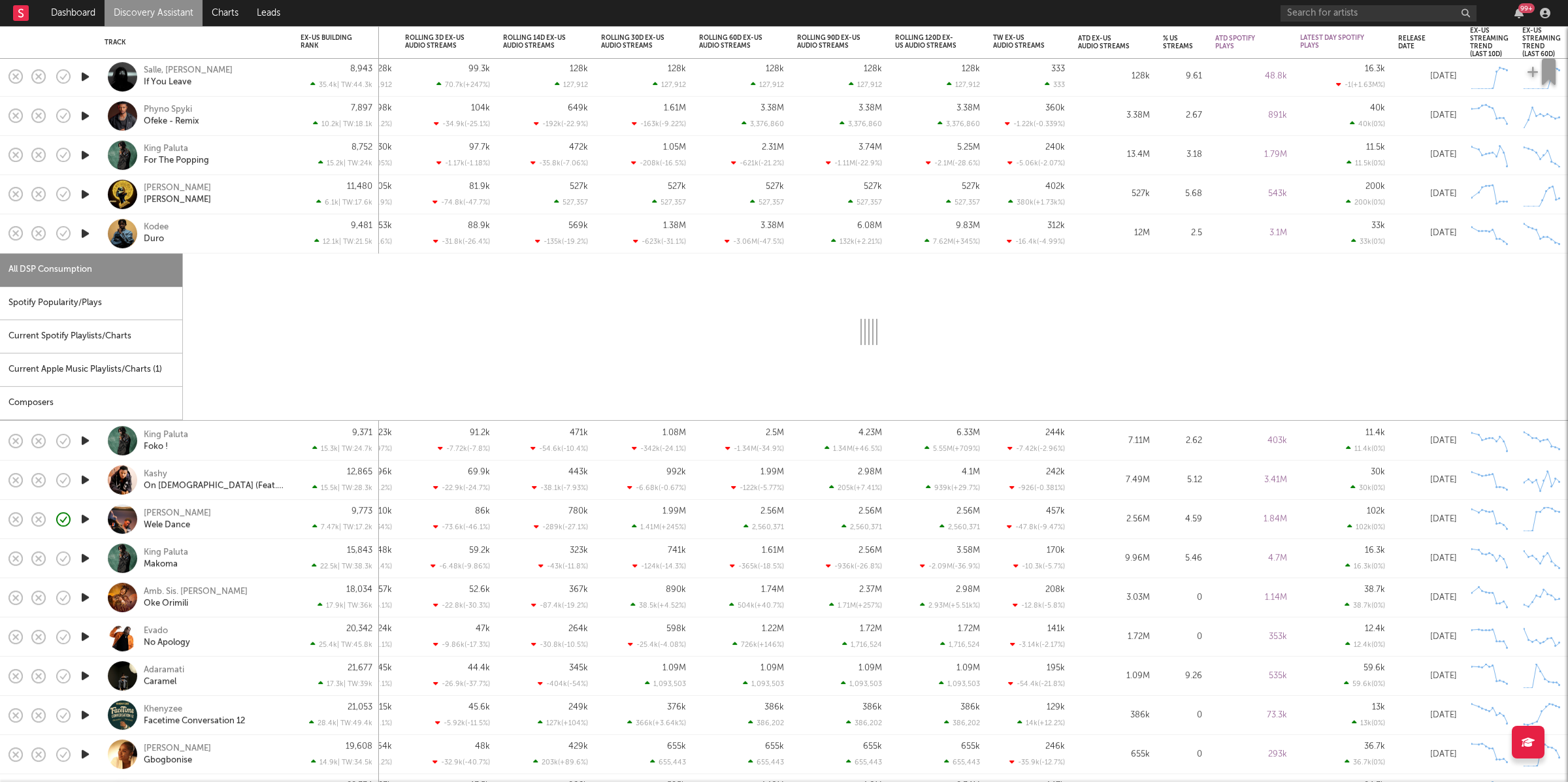
select select "1w"
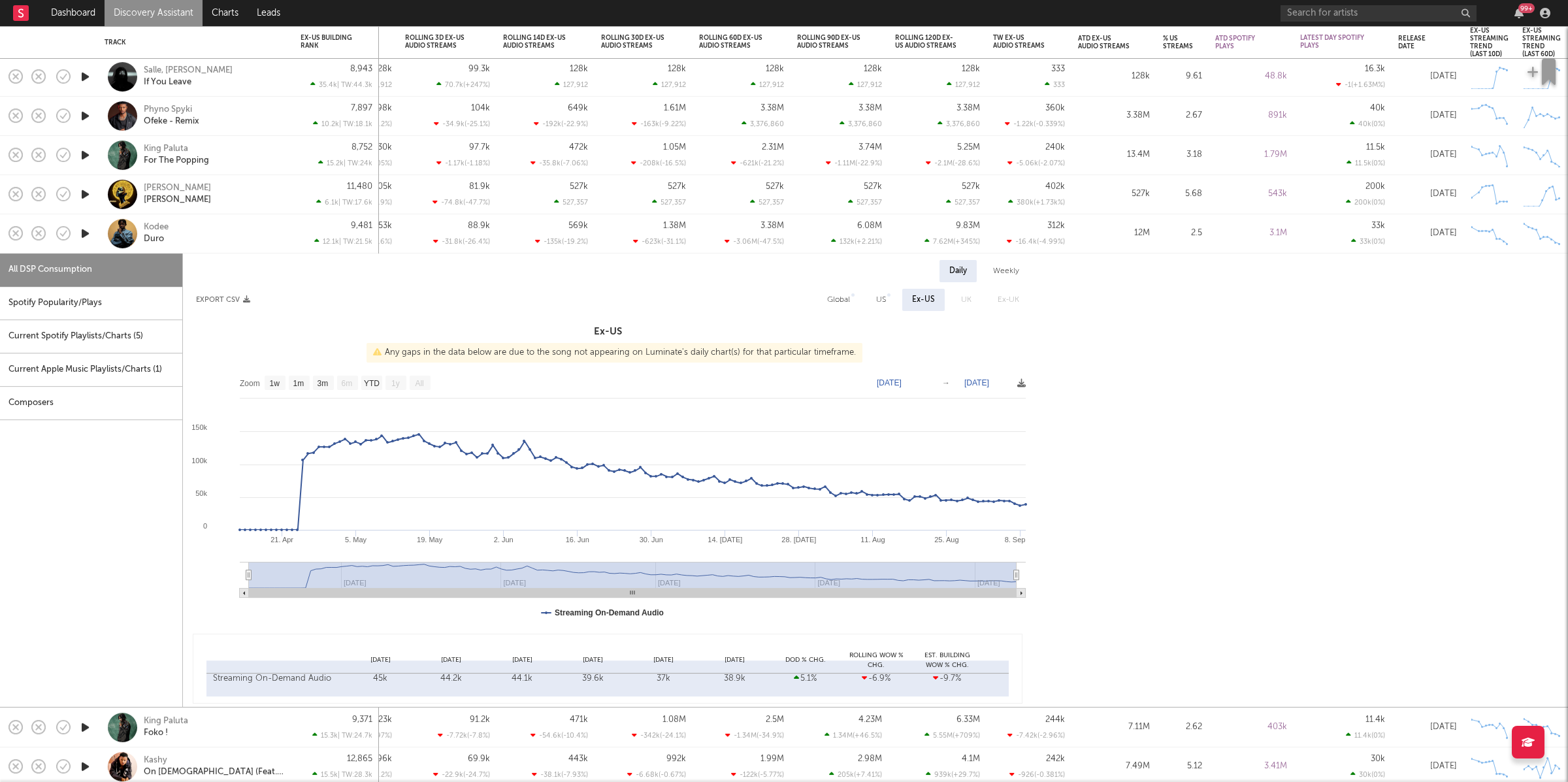
click at [78, 289] on div "Spotify Popularity/Plays" at bounding box center [91, 303] width 183 height 34
select select "1w"
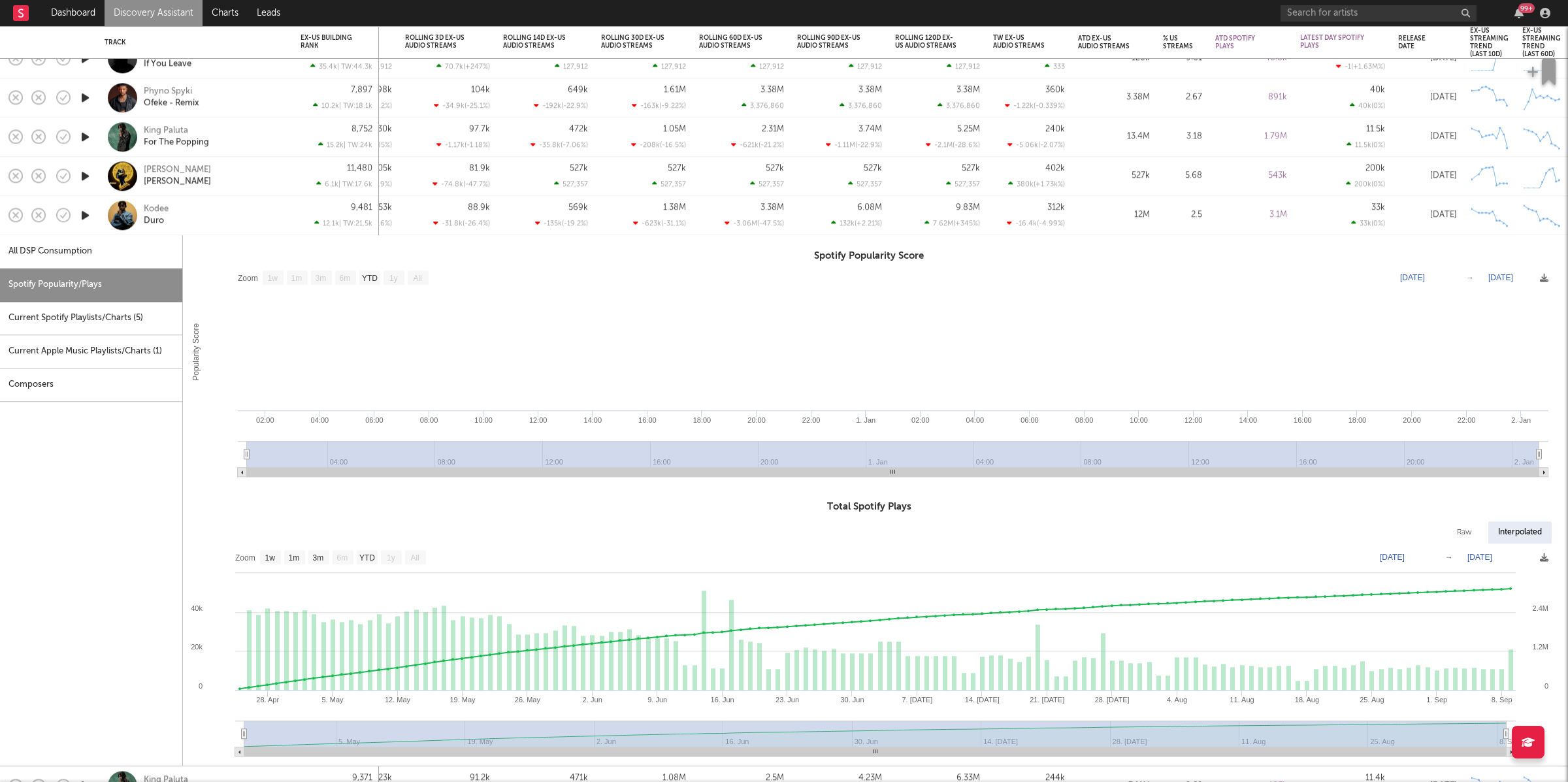
click at [219, 211] on div "Kodee Duro" at bounding box center [214, 215] width 141 height 24
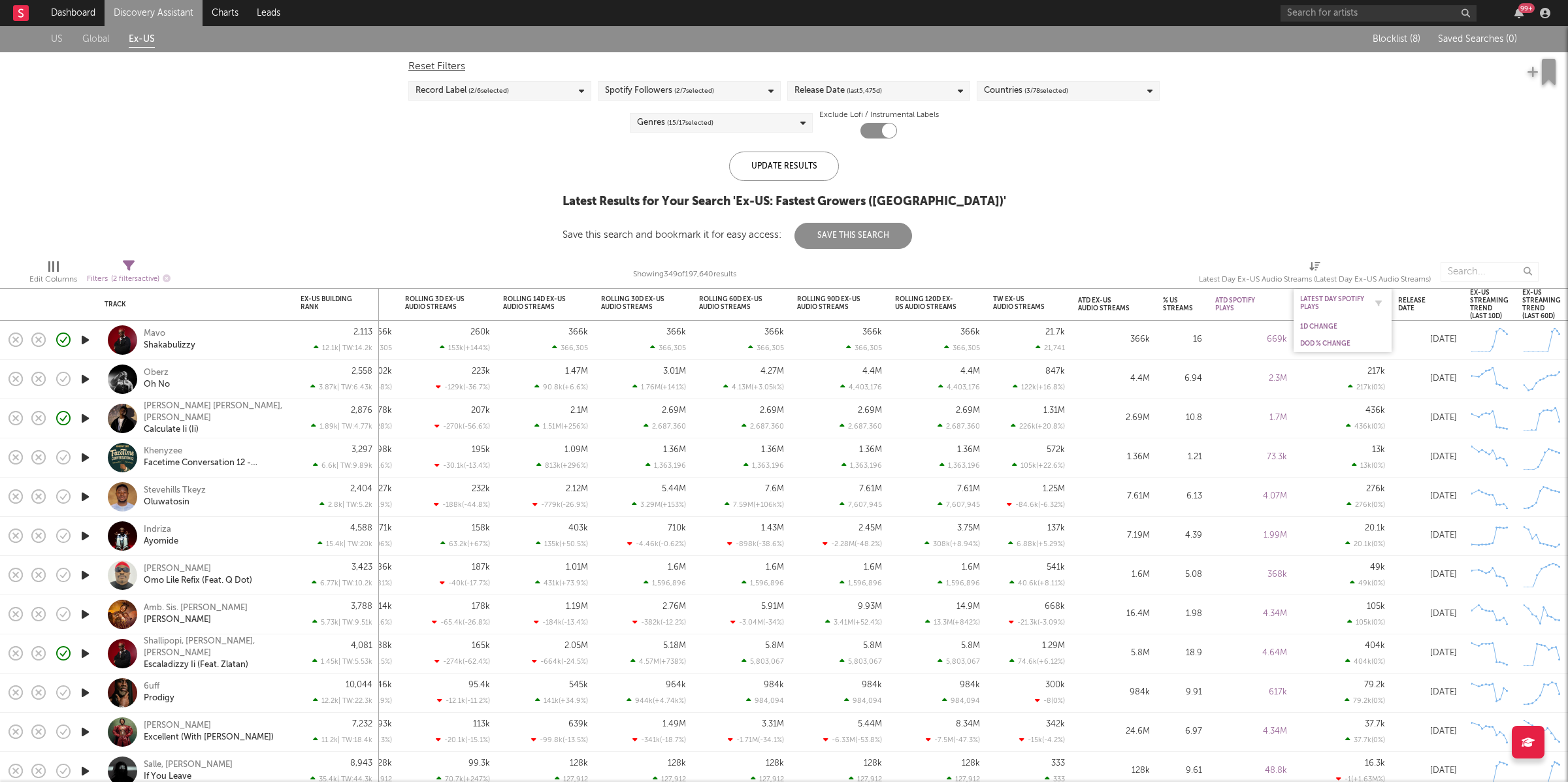
click at [1348, 302] on div "Latest Day Spotify Plays" at bounding box center [1332, 303] width 65 height 16
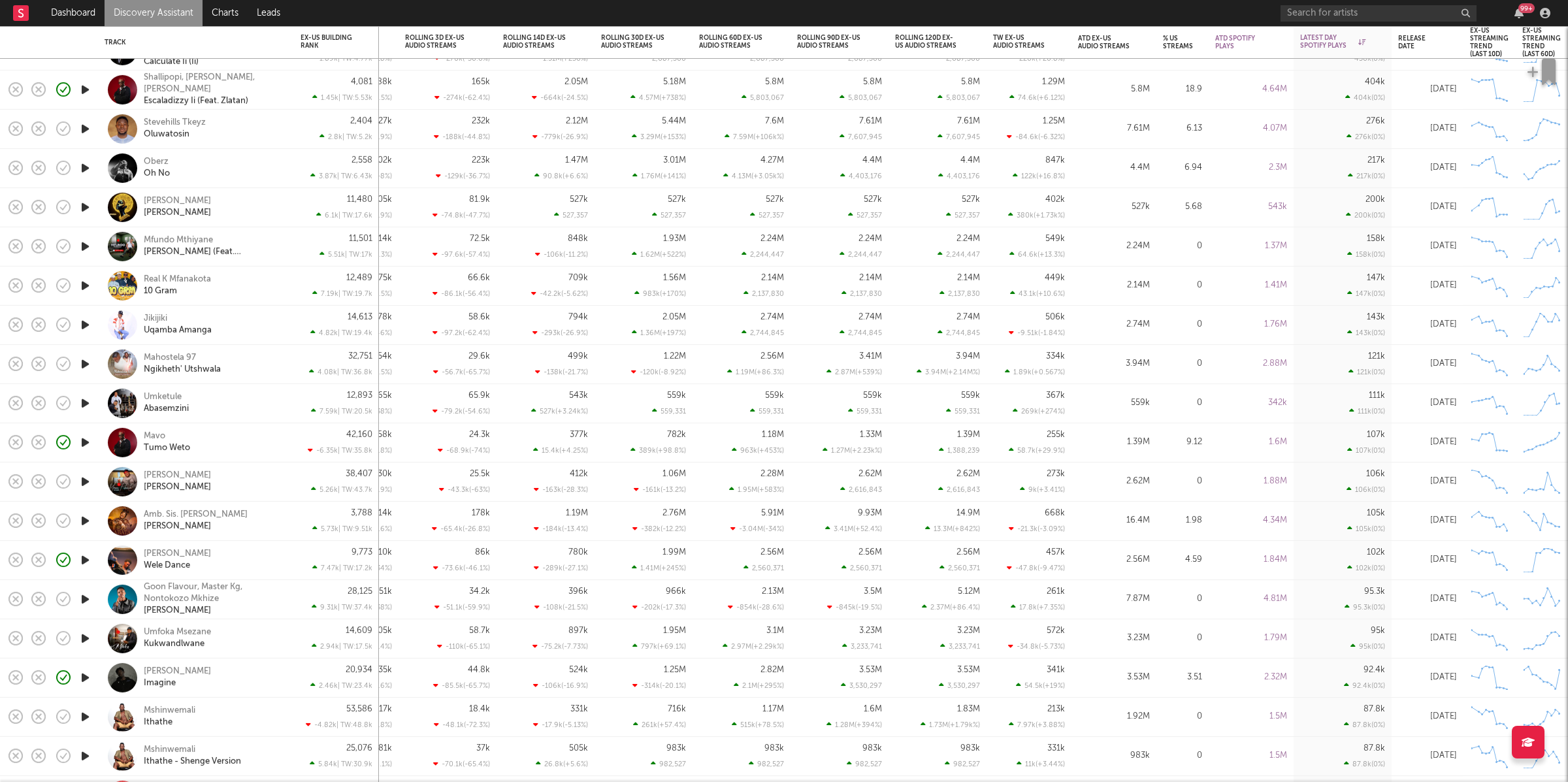
click at [284, 212] on div "Salima Chica Songi Songi" at bounding box center [196, 207] width 183 height 39
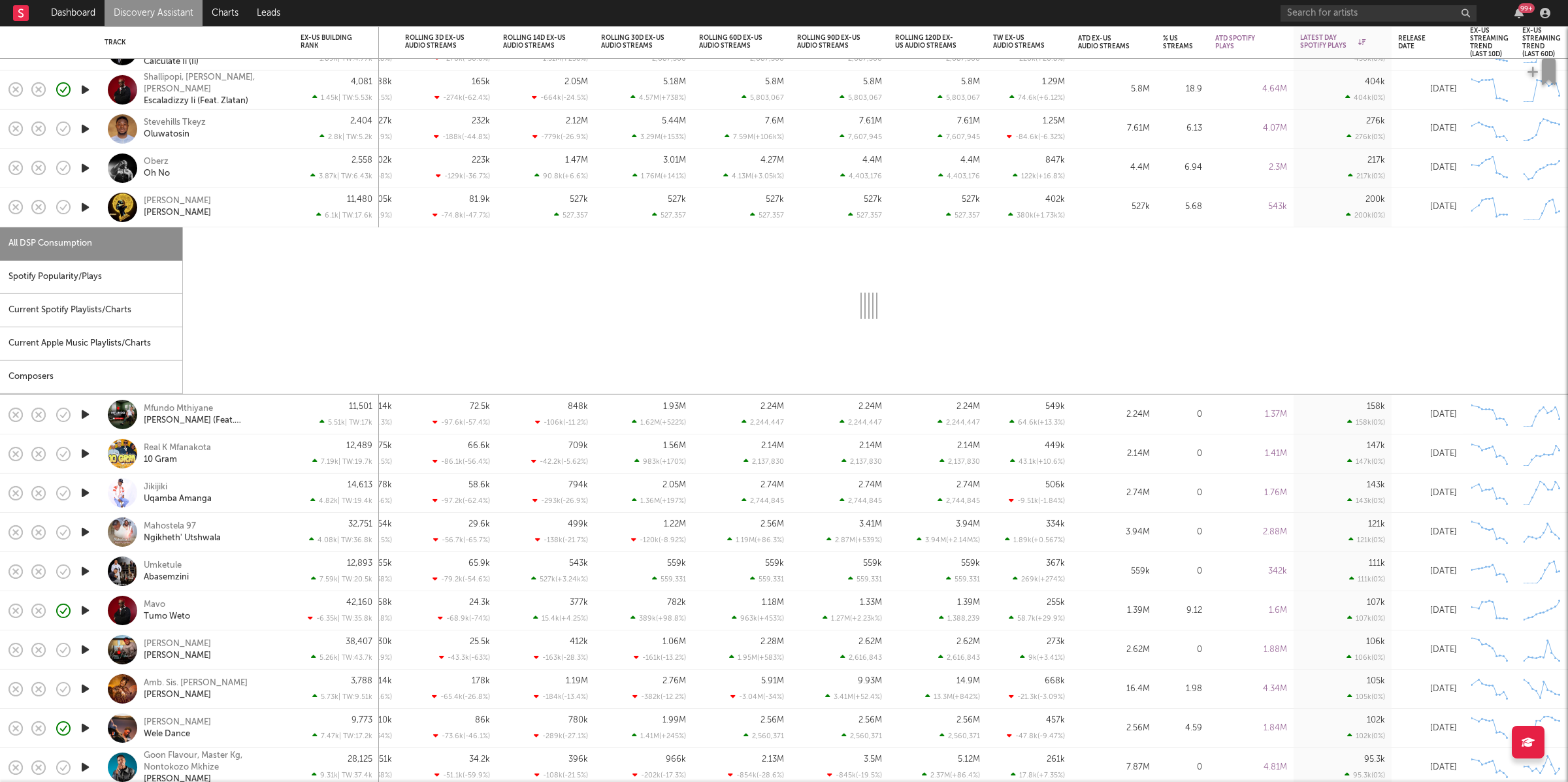
click at [116, 291] on div "Spotify Popularity/Plays" at bounding box center [91, 277] width 183 height 34
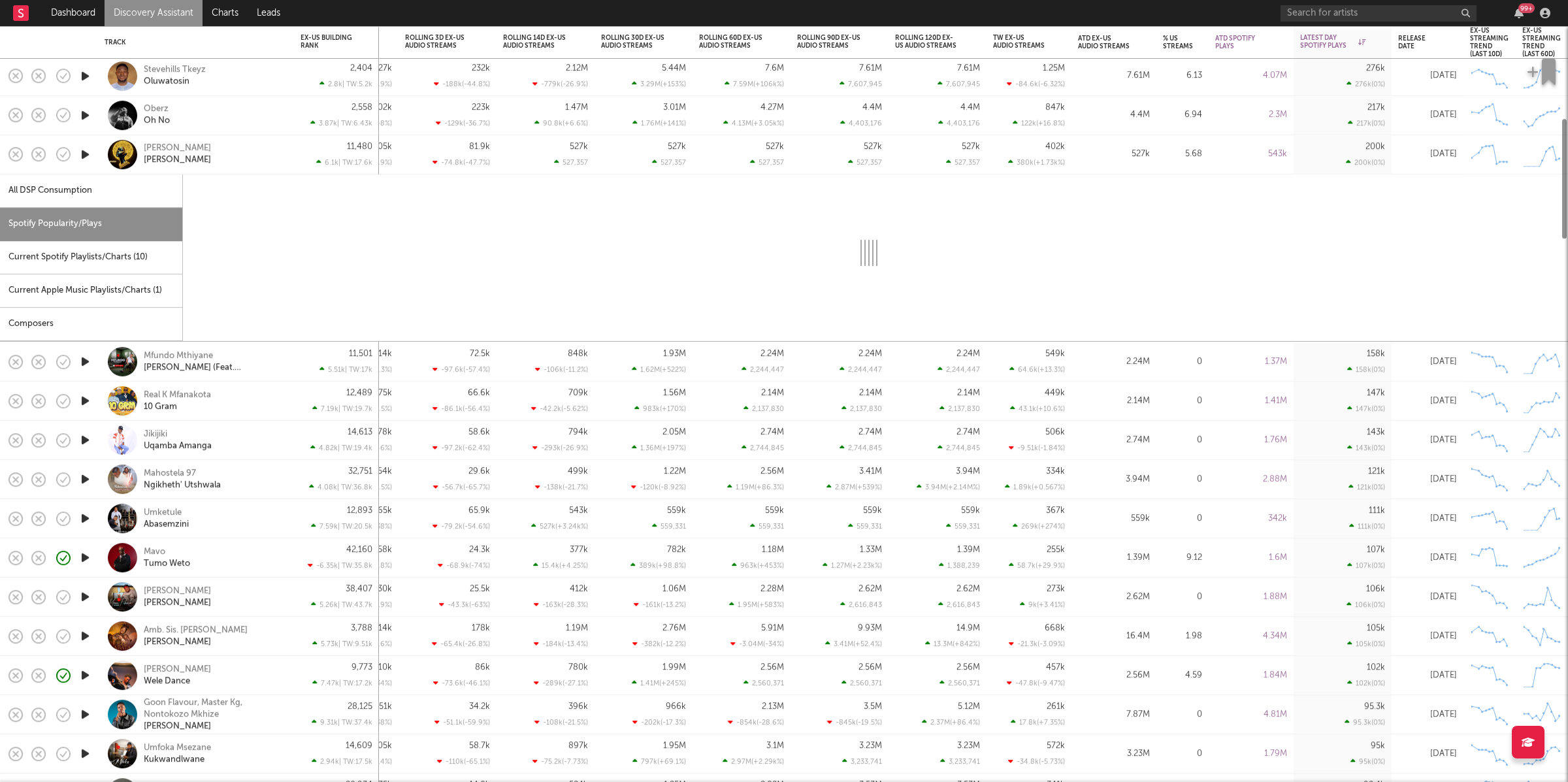
select select "1w"
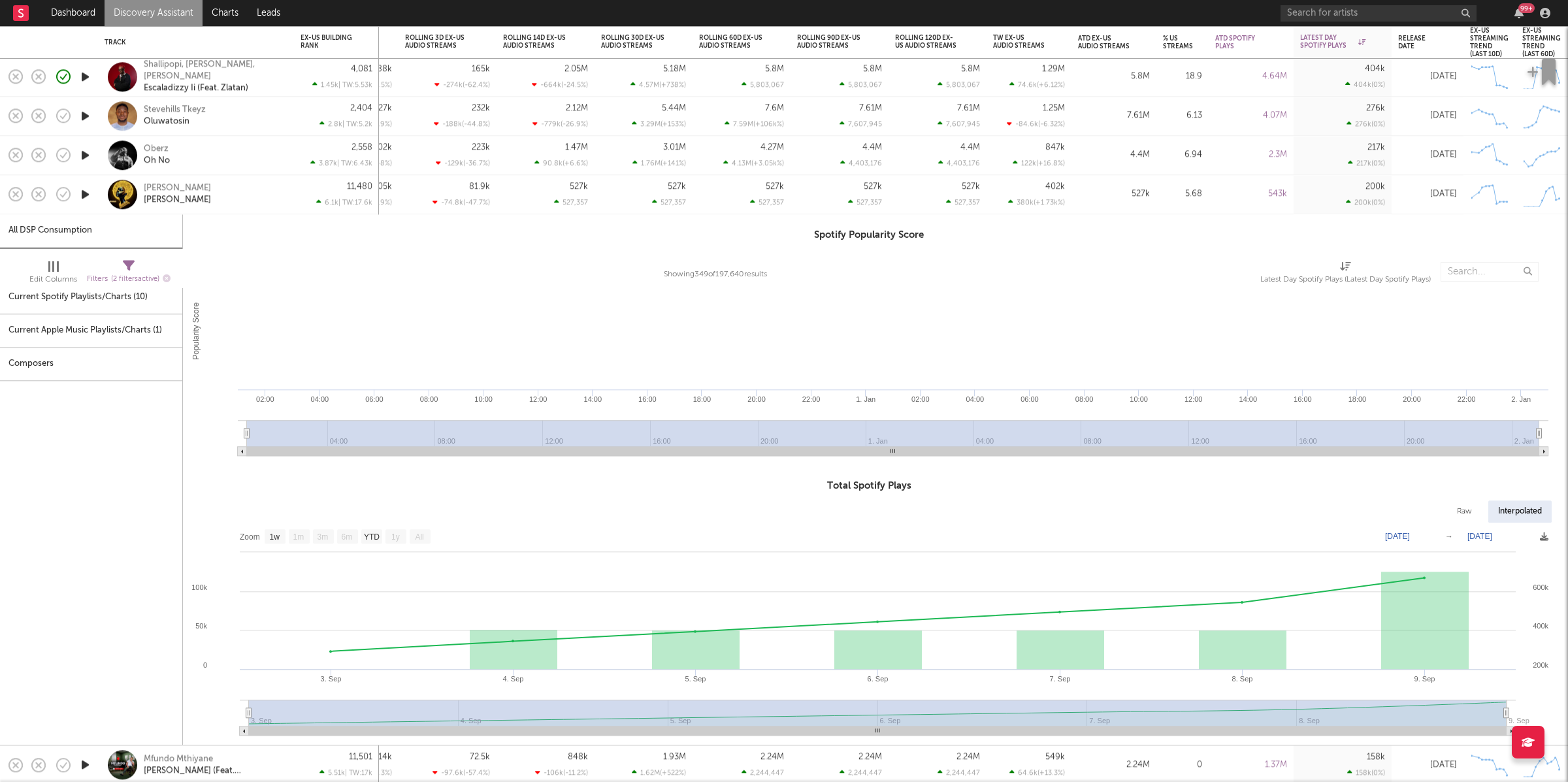
click at [280, 208] on div "Salima Chica Songi Songi" at bounding box center [196, 194] width 183 height 39
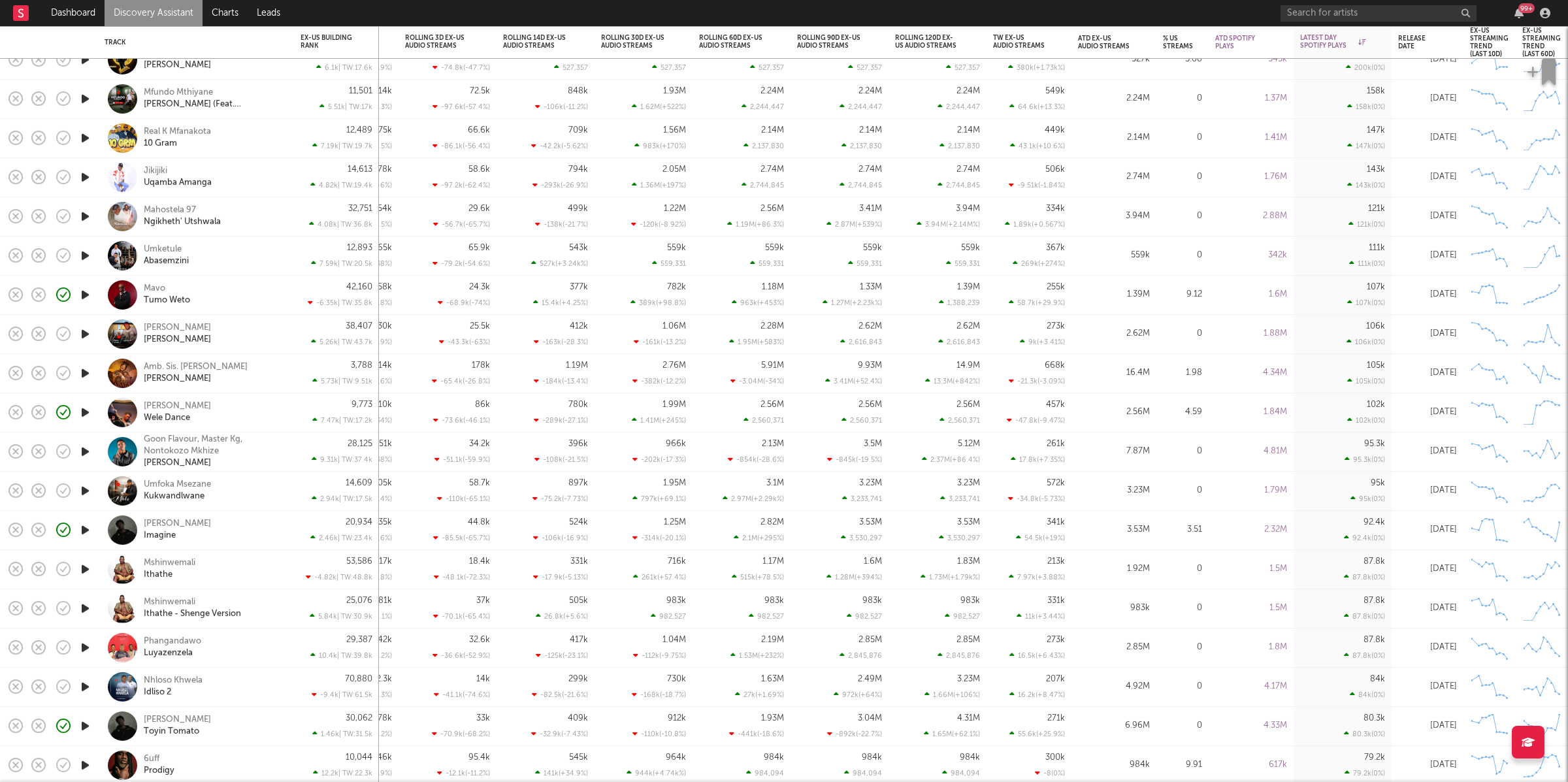
click at [81, 256] on icon "button" at bounding box center [85, 256] width 14 height 16
click at [81, 256] on icon "button" at bounding box center [84, 256] width 12 height 16
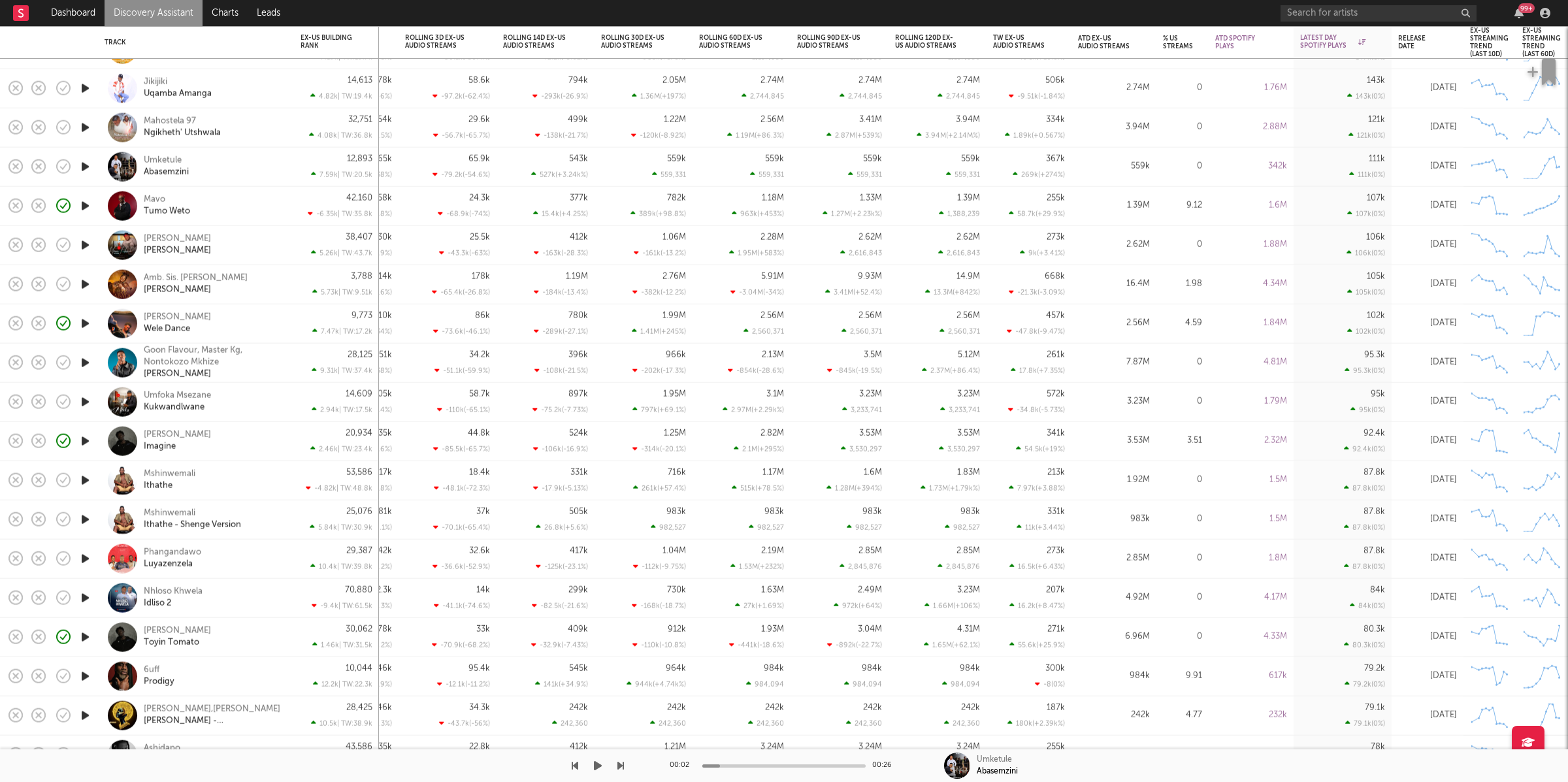
drag, startPoint x: 596, startPoint y: 763, endPoint x: 617, endPoint y: 763, distance: 21.0
click at [597, 763] on icon "button" at bounding box center [598, 766] width 8 height 11
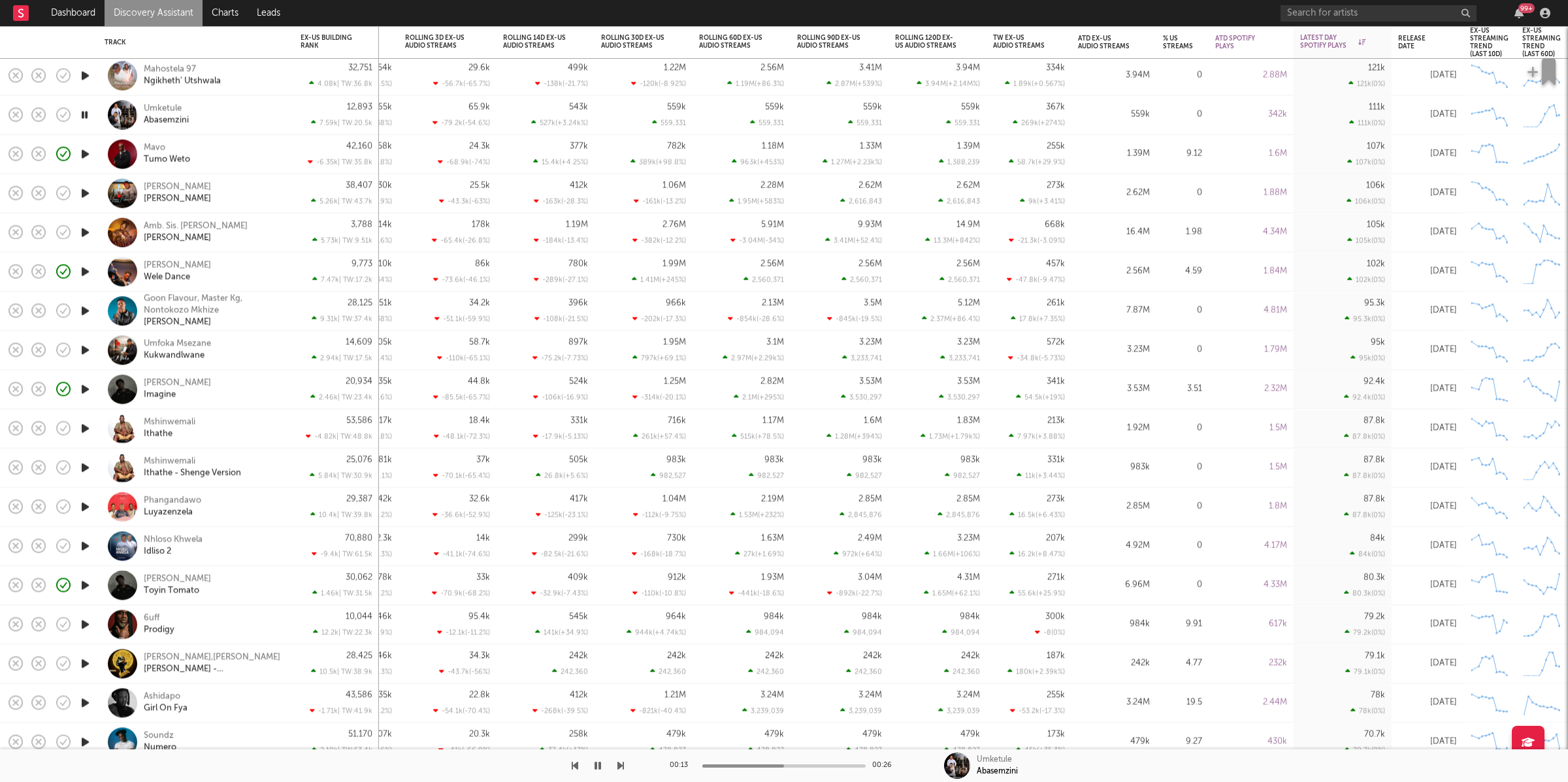
click at [621, 767] on icon "button" at bounding box center [621, 766] width 7 height 11
click at [621, 766] on icon "button" at bounding box center [621, 766] width 7 height 11
click at [622, 767] on icon "button" at bounding box center [621, 766] width 7 height 11
click at [266, 278] on div "Lui Cruz Wele Dance" at bounding box center [214, 271] width 141 height 24
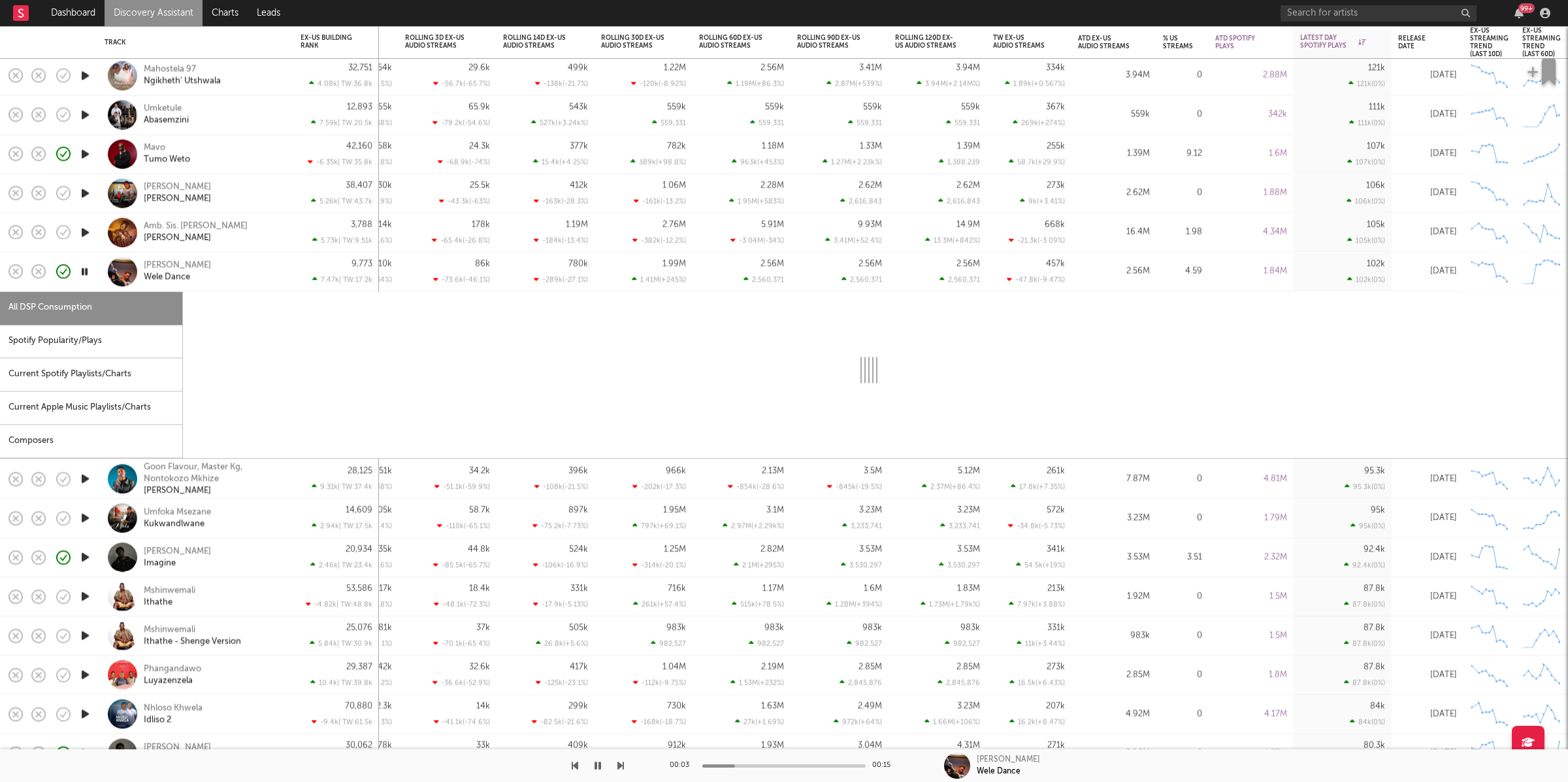
select select "1w"
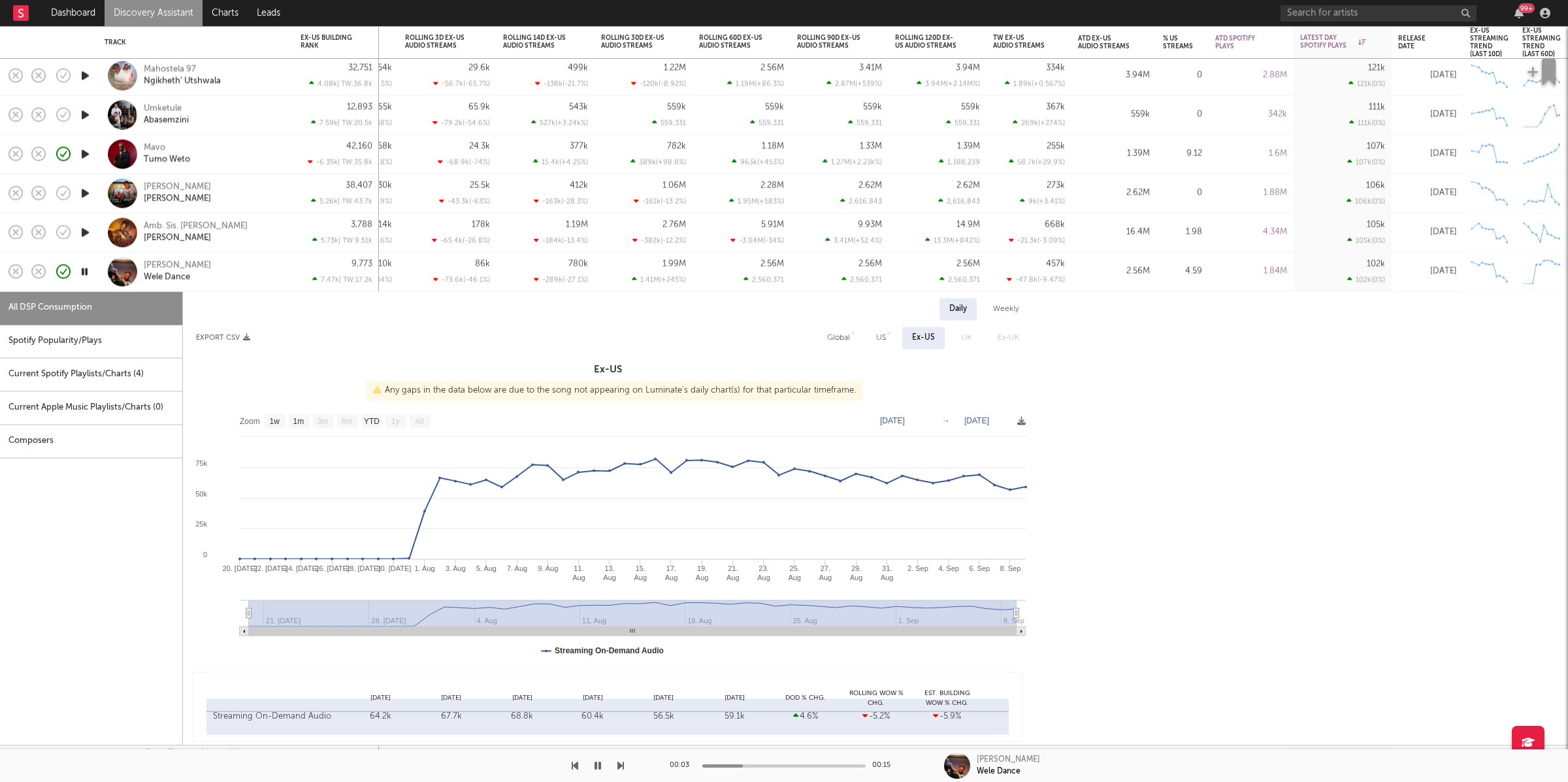
click at [79, 336] on div "Spotify Popularity/Plays" at bounding box center [91, 341] width 183 height 34
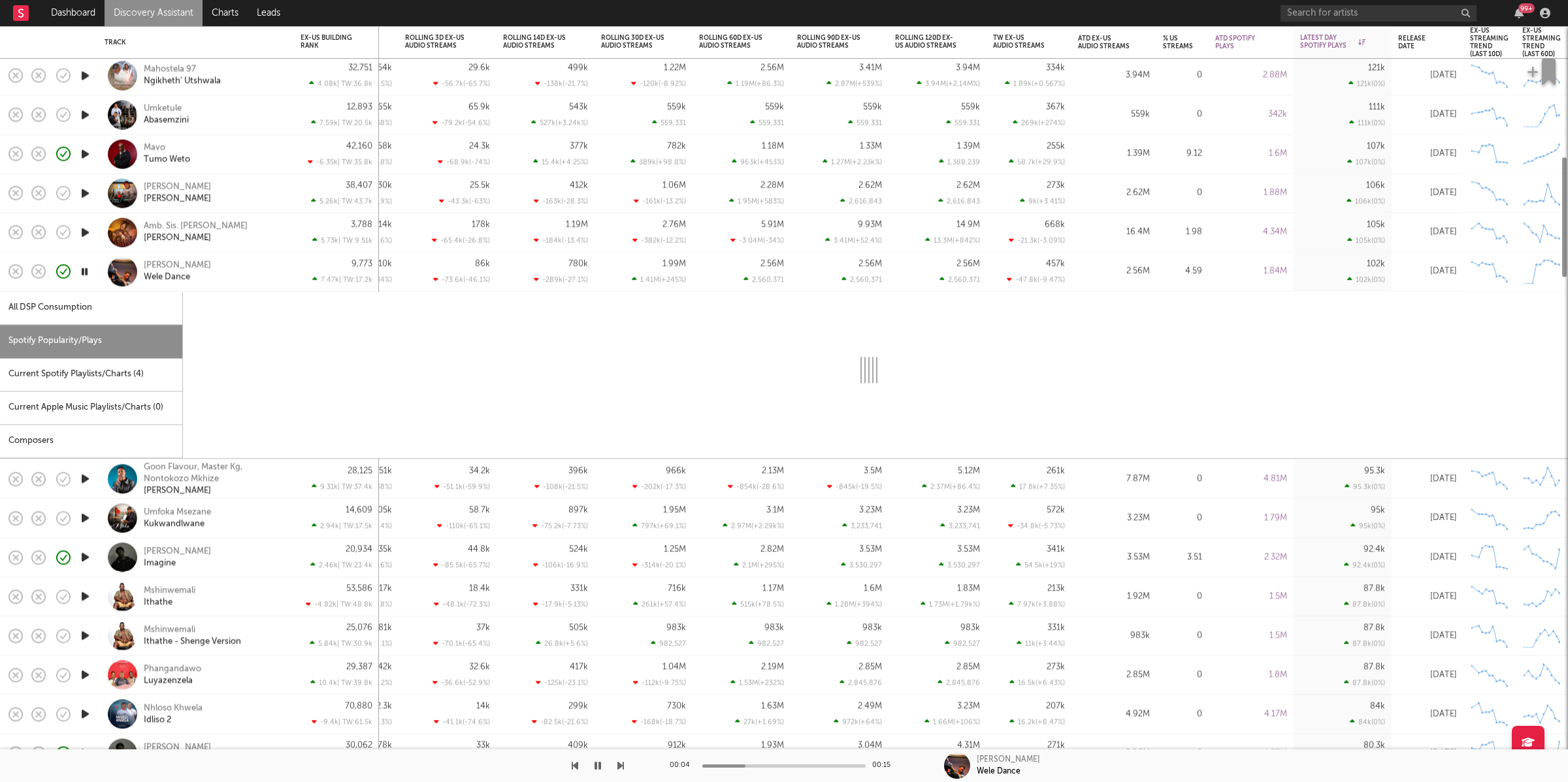
select select "1w"
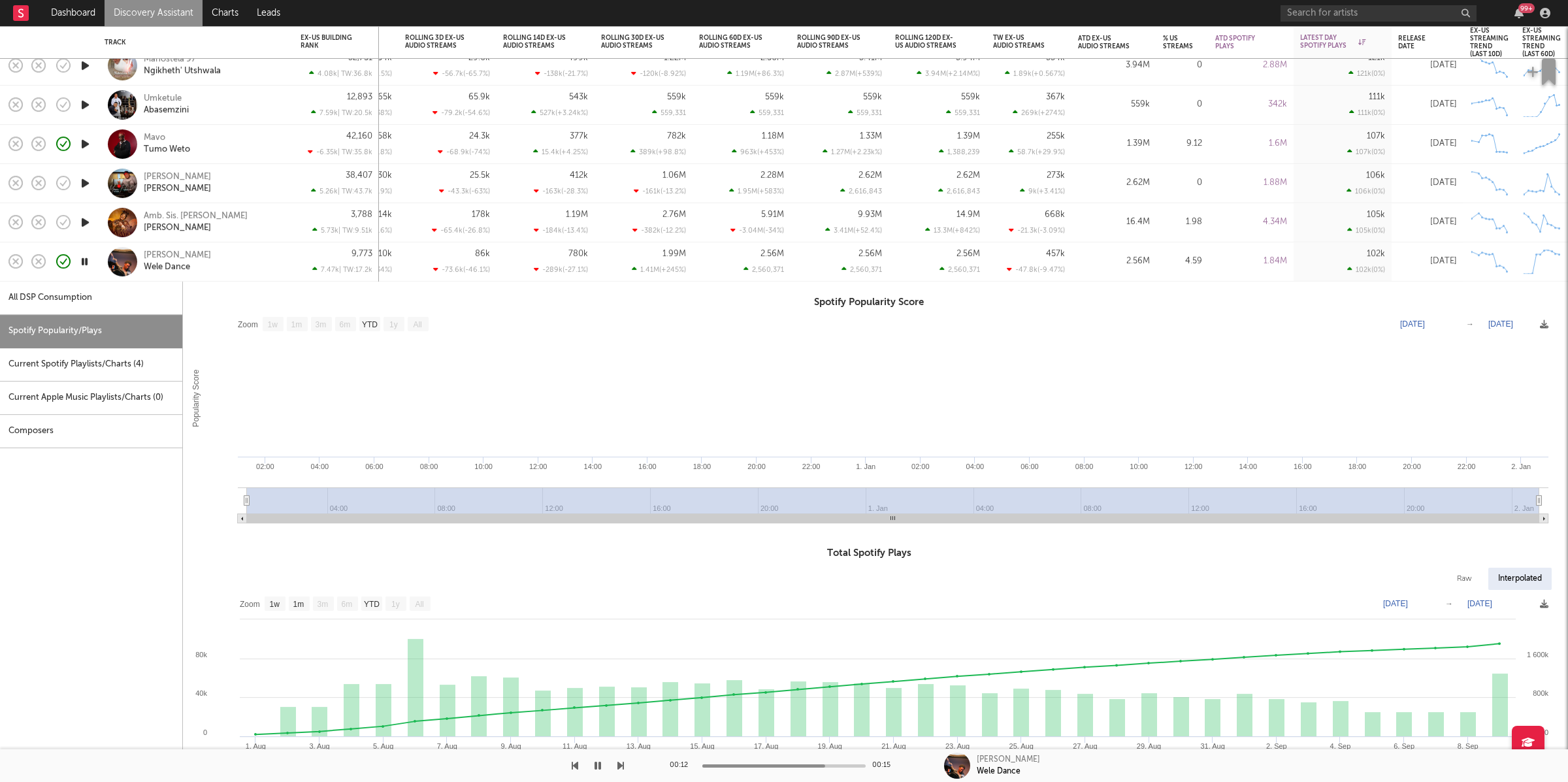
click at [241, 265] on div "Lui Cruz Wele Dance" at bounding box center [214, 261] width 141 height 24
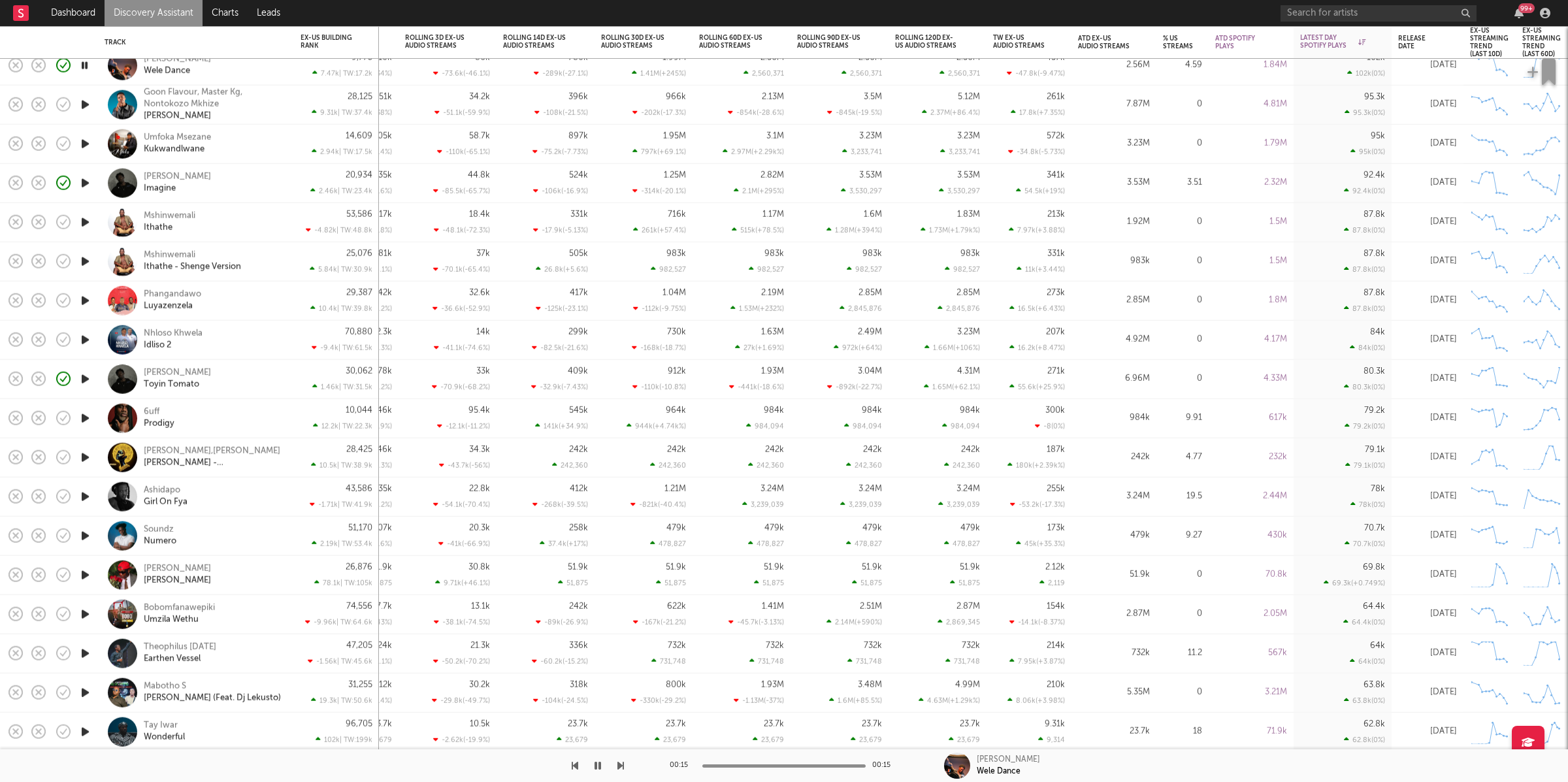
click at [86, 299] on icon "button" at bounding box center [85, 301] width 14 height 16
click at [86, 300] on icon "button" at bounding box center [84, 301] width 12 height 16
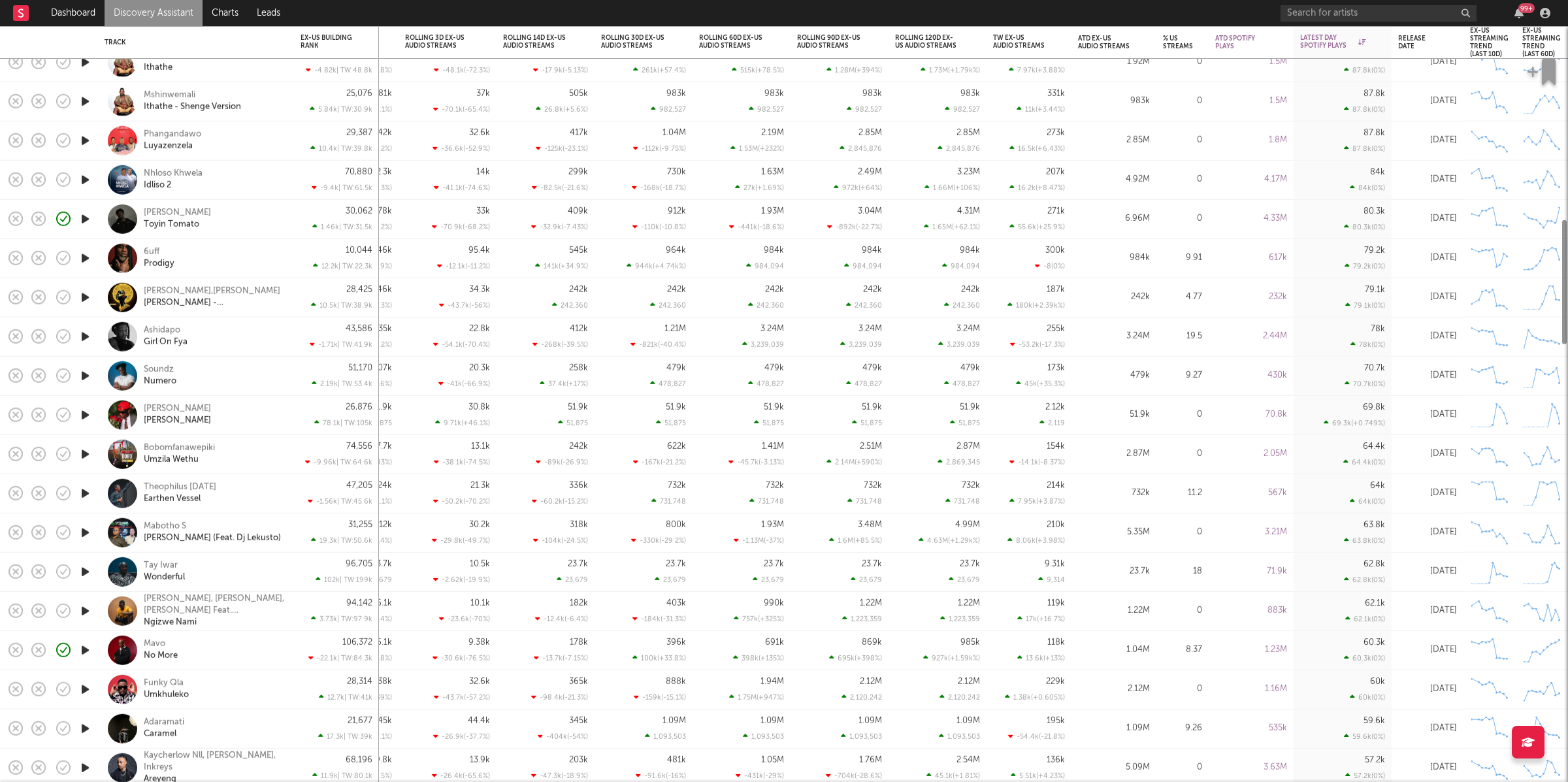
click at [86, 335] on icon "button" at bounding box center [85, 337] width 14 height 16
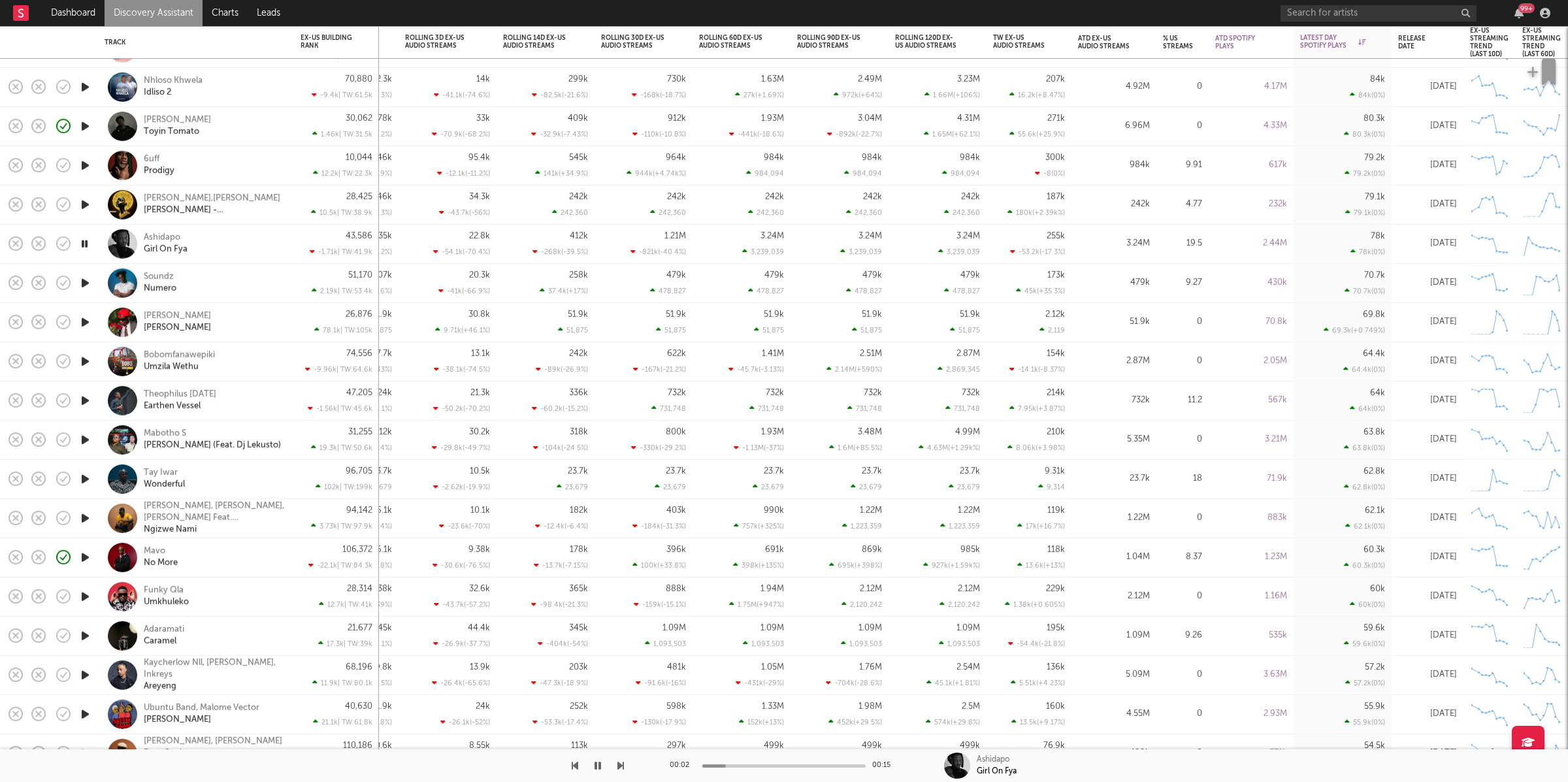
click at [81, 283] on icon "button" at bounding box center [85, 283] width 14 height 16
click at [208, 280] on div "Soundz Numero" at bounding box center [214, 283] width 141 height 24
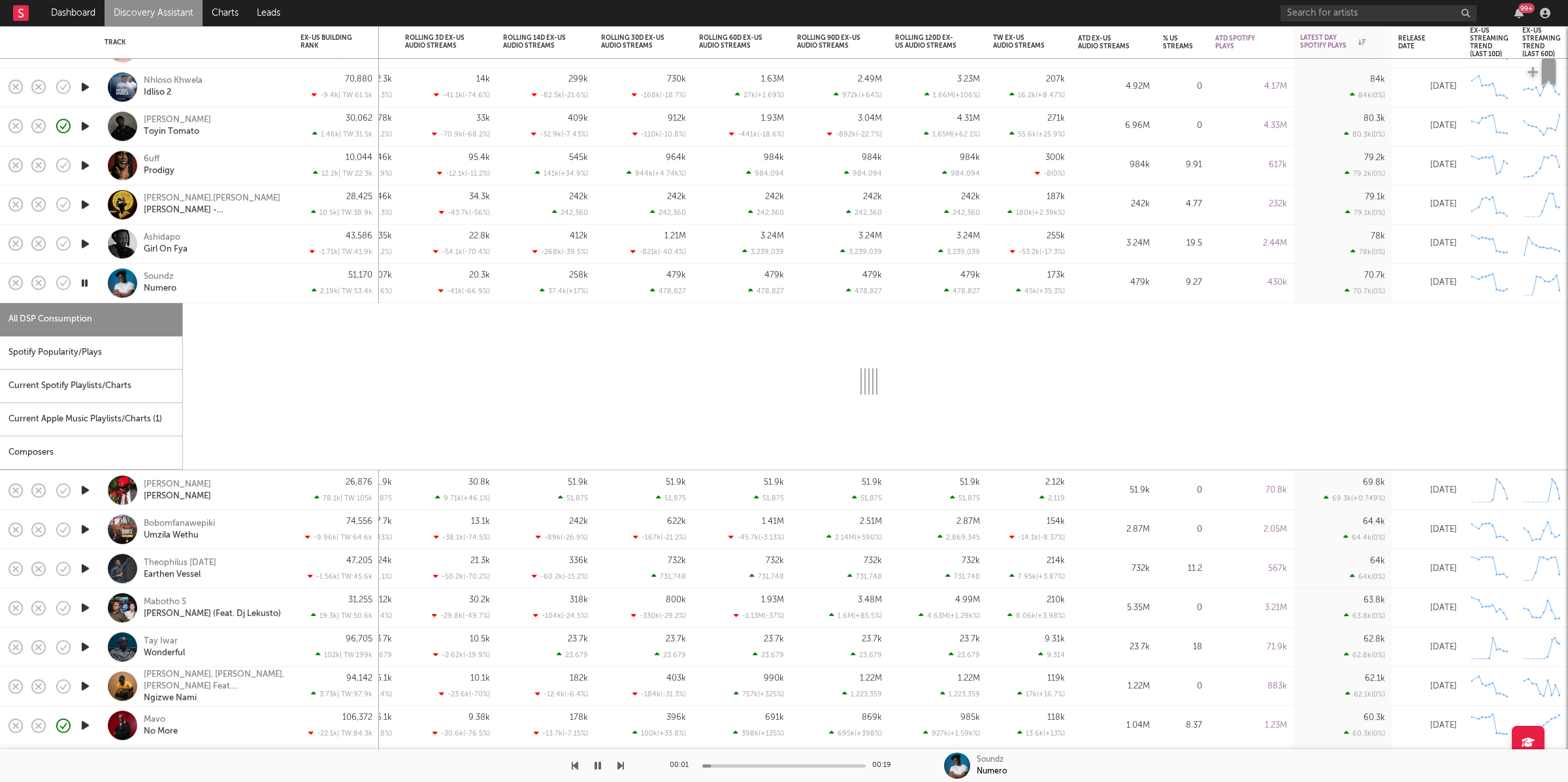
select select "1w"
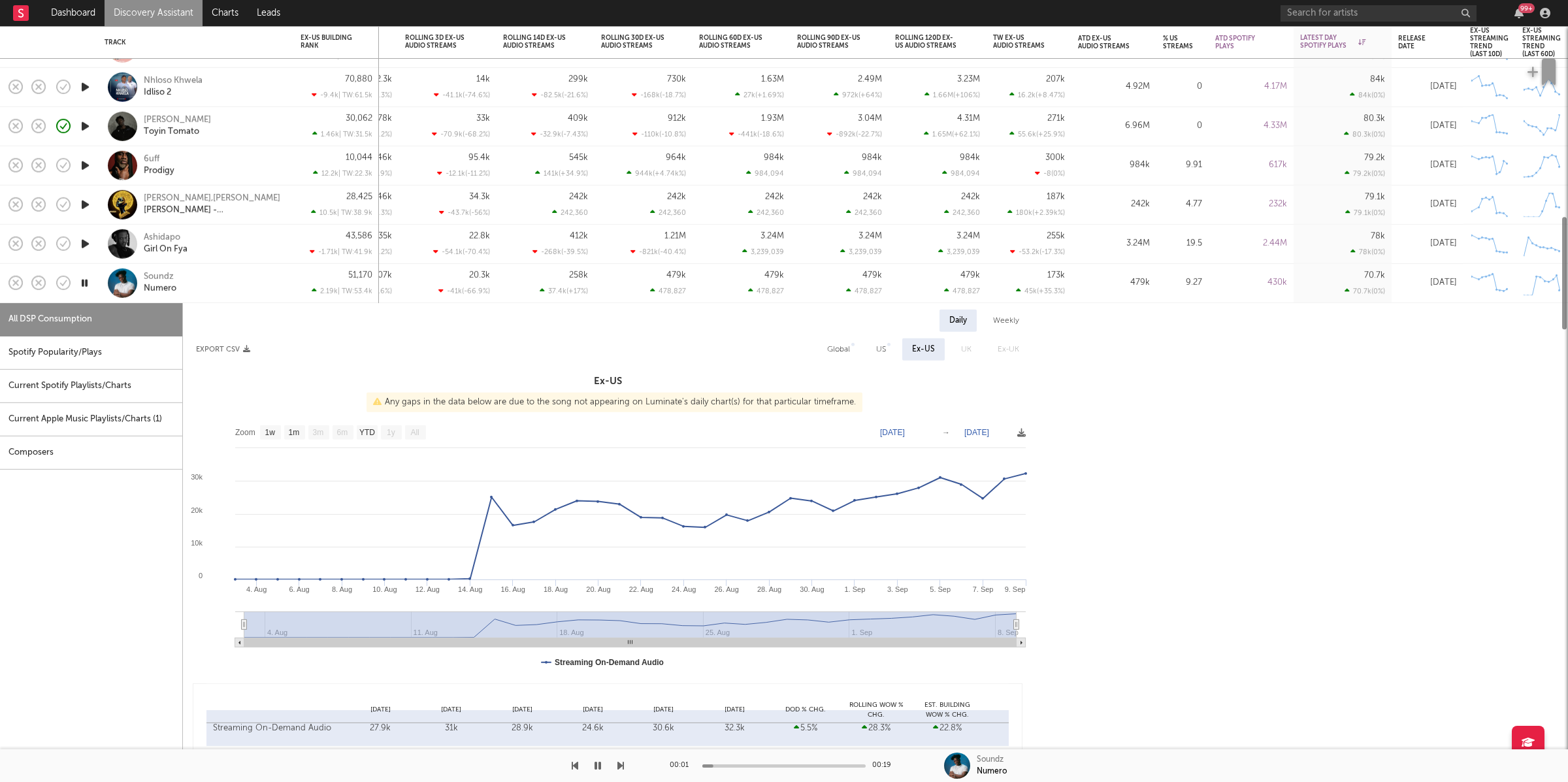
click at [90, 350] on div "Spotify Popularity/Plays" at bounding box center [91, 353] width 183 height 34
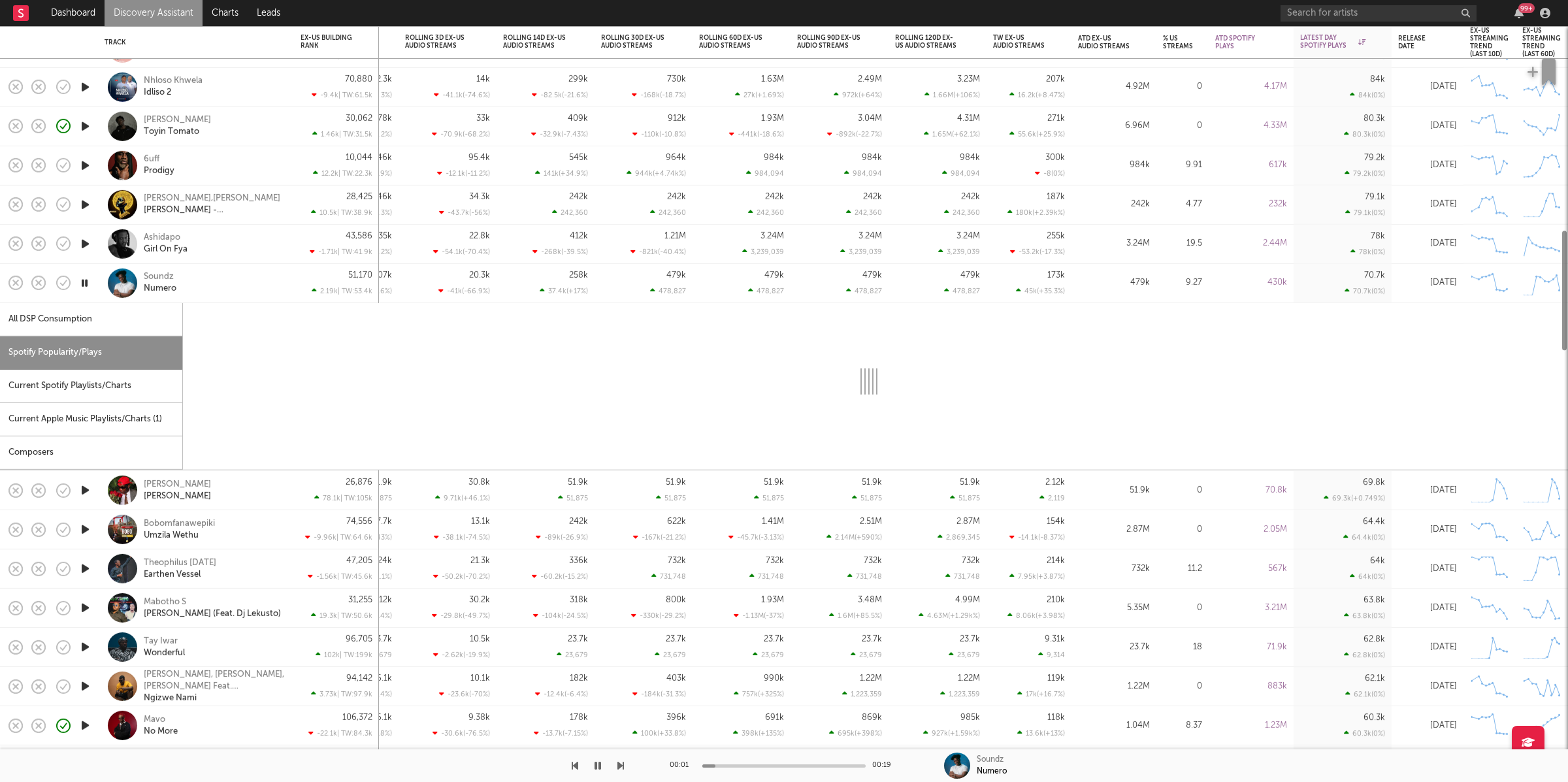
select select "1w"
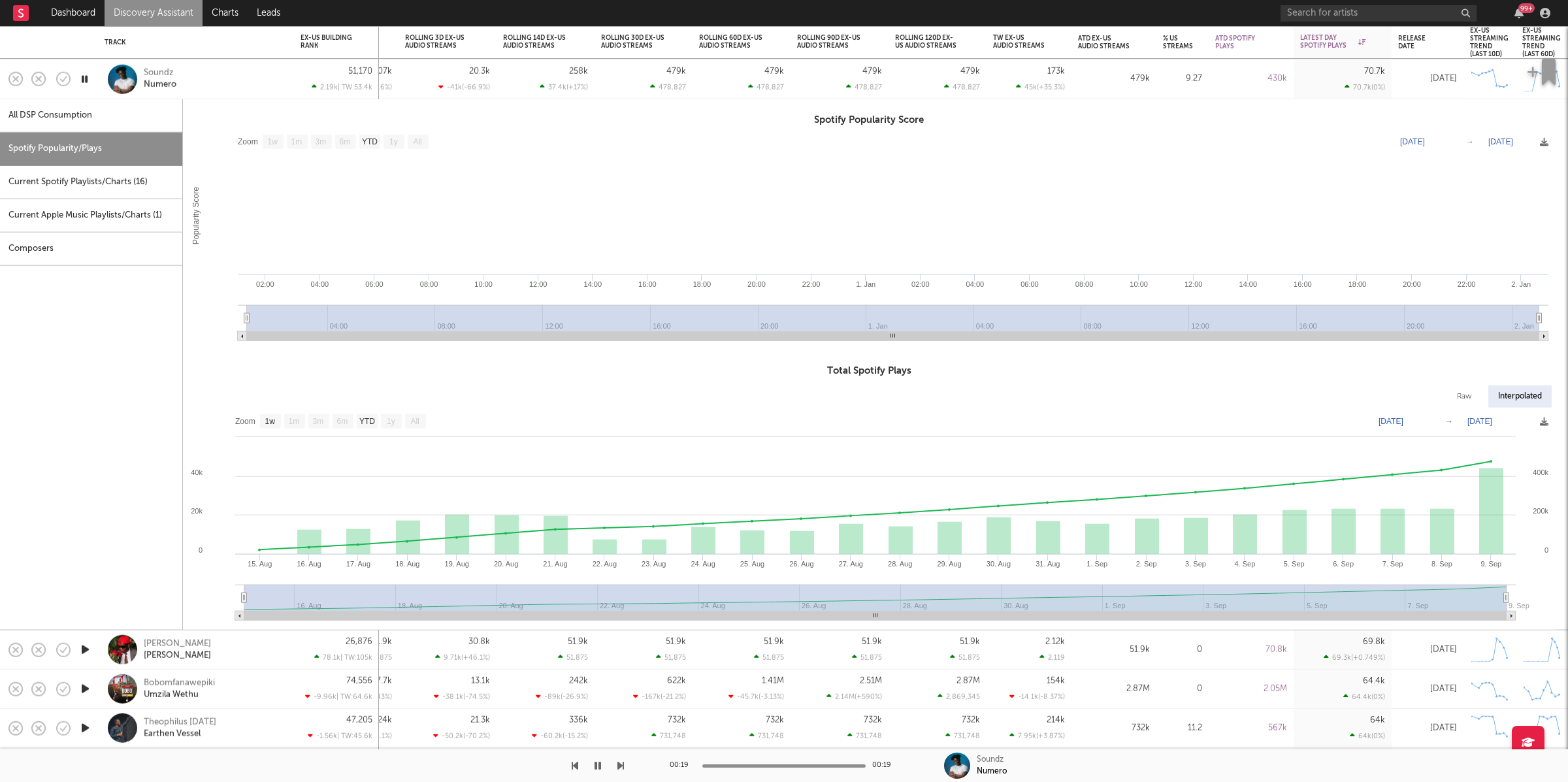
click at [225, 81] on div "Soundz Numero" at bounding box center [214, 79] width 141 height 24
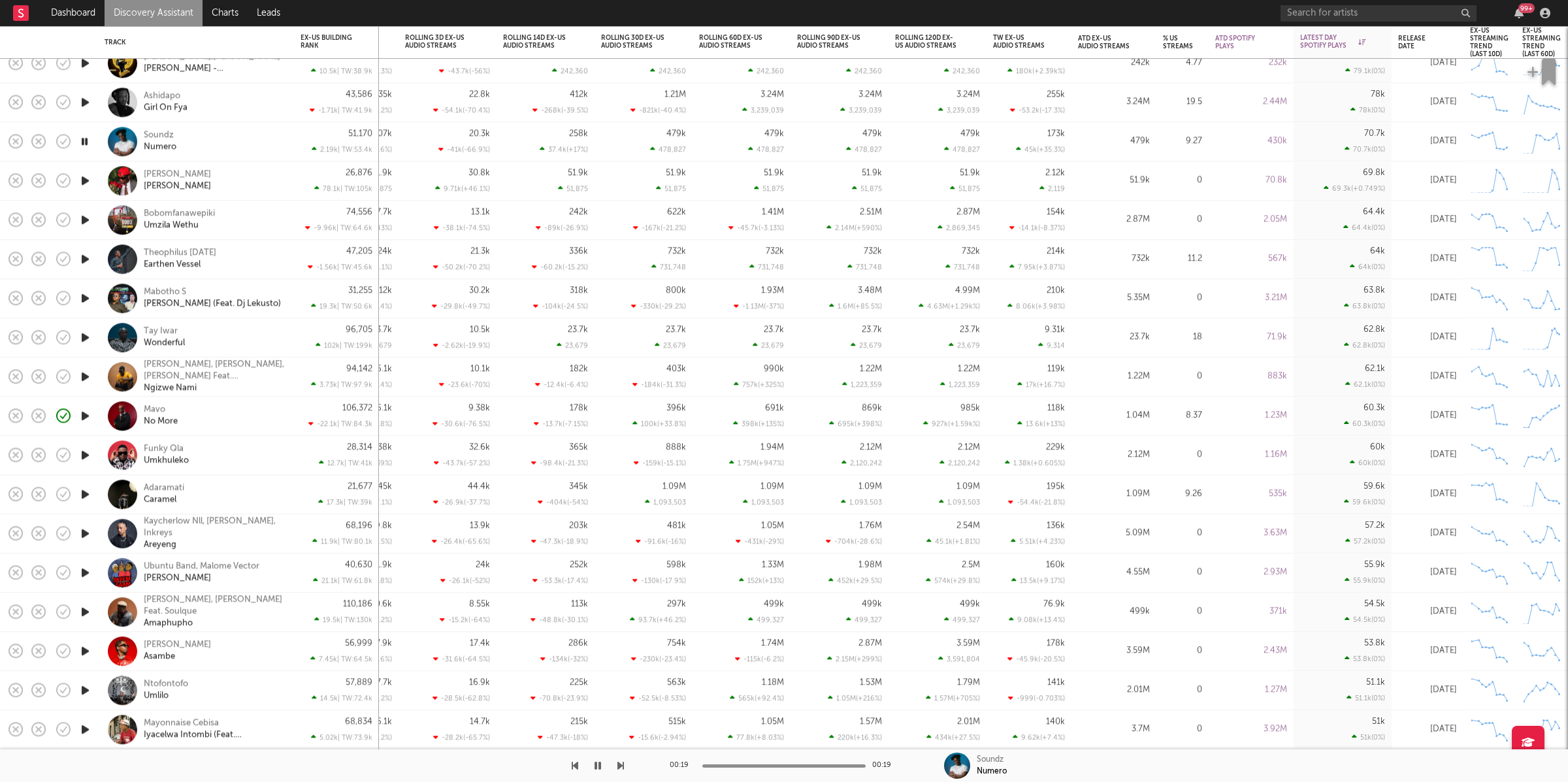
click at [618, 766] on icon "button" at bounding box center [621, 766] width 7 height 11
click at [620, 764] on icon "button" at bounding box center [621, 766] width 7 height 11
click at [618, 770] on icon "button" at bounding box center [621, 766] width 7 height 11
click at [619, 766] on icon "button" at bounding box center [621, 766] width 7 height 11
click at [622, 764] on icon "button" at bounding box center [621, 766] width 7 height 11
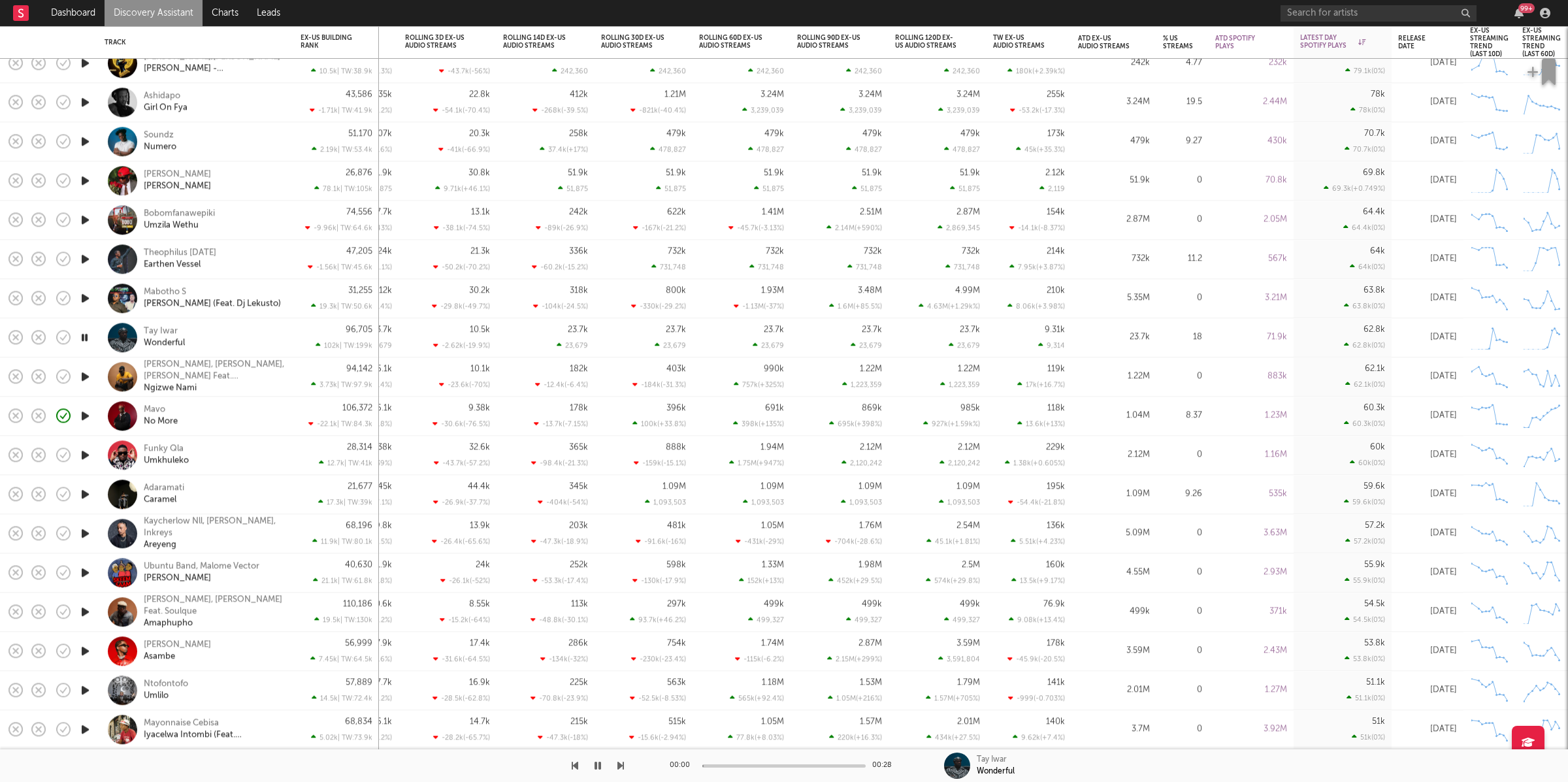
click at [631, 770] on div "00:00 00:28 Tay Iwar Wonderful" at bounding box center [784, 766] width 1568 height 33
click at [621, 765] on icon "button" at bounding box center [621, 766] width 7 height 11
click at [620, 767] on icon "button" at bounding box center [621, 766] width 7 height 11
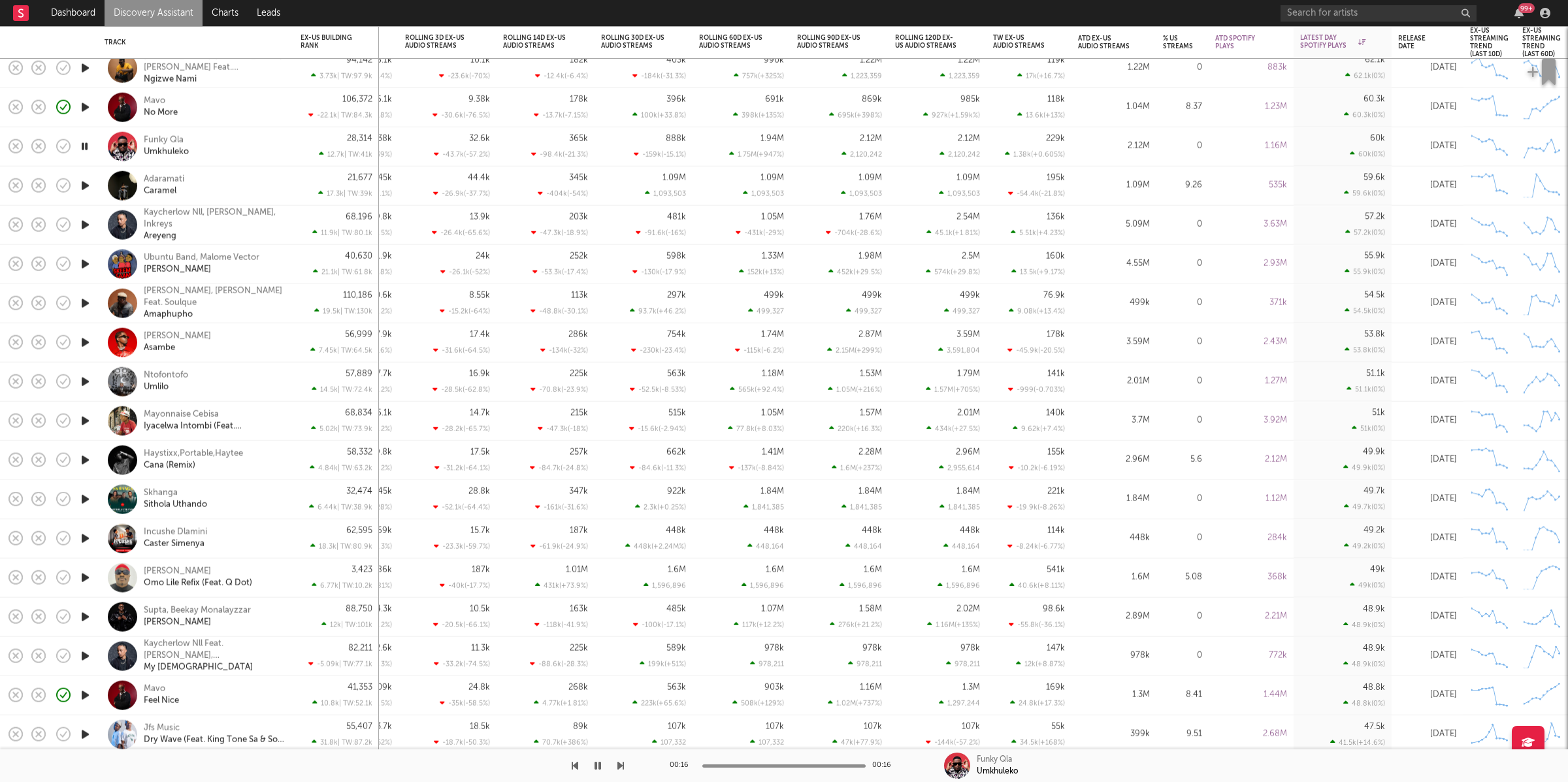
click at [617, 767] on icon "button" at bounding box center [621, 766] width 7 height 11
drag, startPoint x: 238, startPoint y: 181, endPoint x: 312, endPoint y: 179, distance: 74.0
click at [238, 180] on div "Adaramati Caramel" at bounding box center [214, 185] width 141 height 24
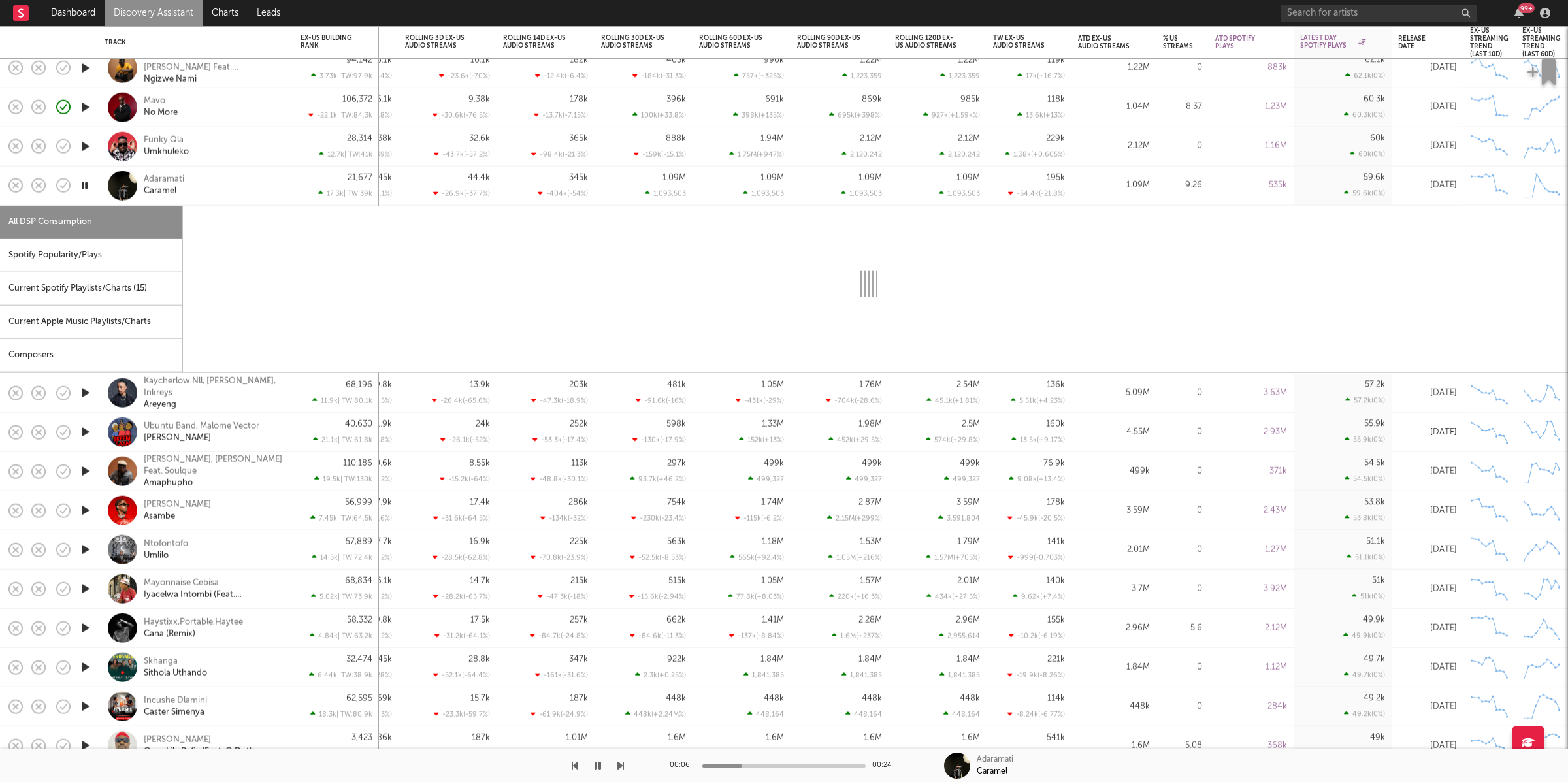
click at [109, 245] on div "Spotify Popularity/Plays" at bounding box center [91, 256] width 183 height 34
select select "1w"
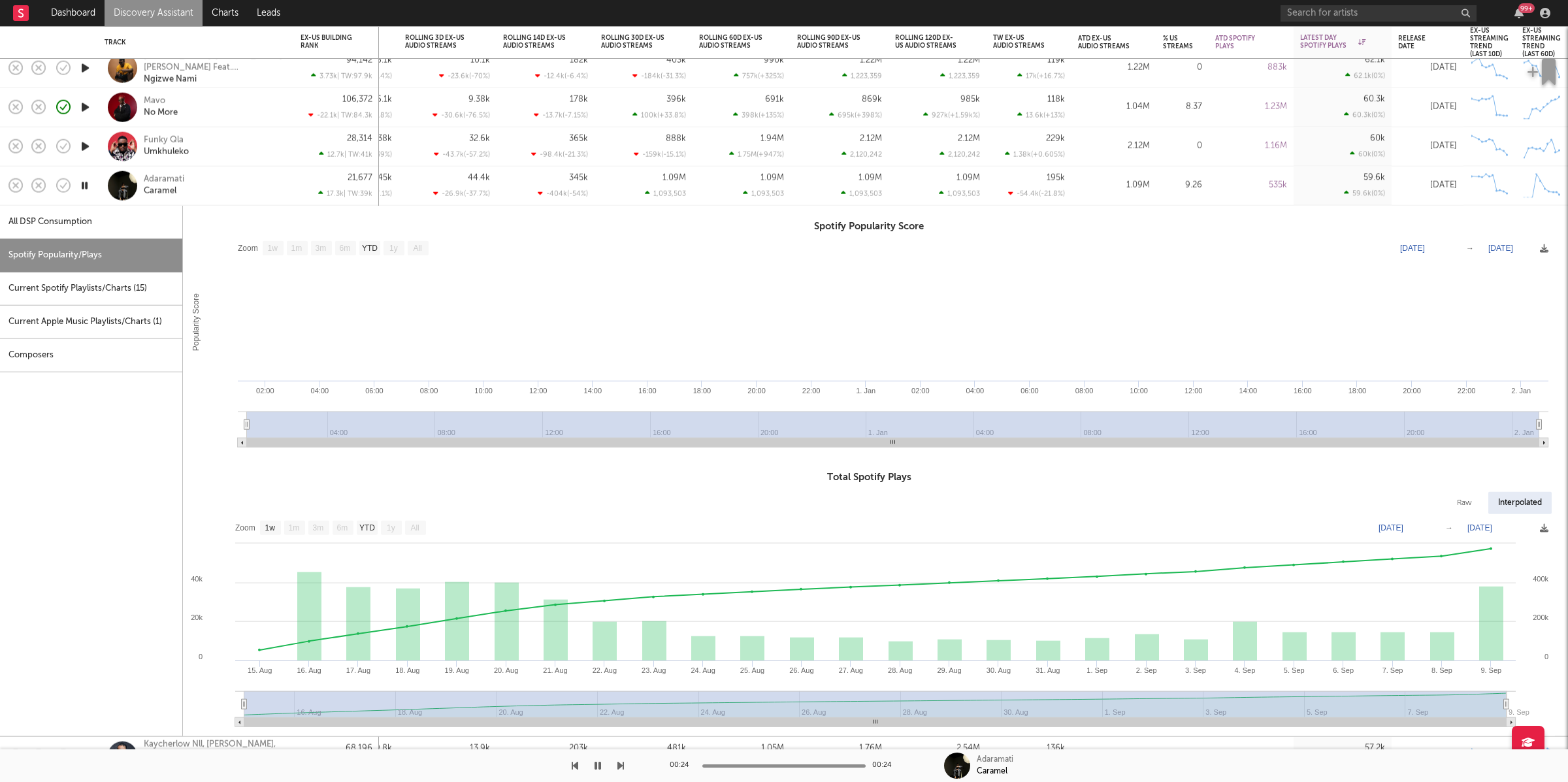
click at [176, 15] on link "Discovery Assistant" at bounding box center [153, 13] width 98 height 26
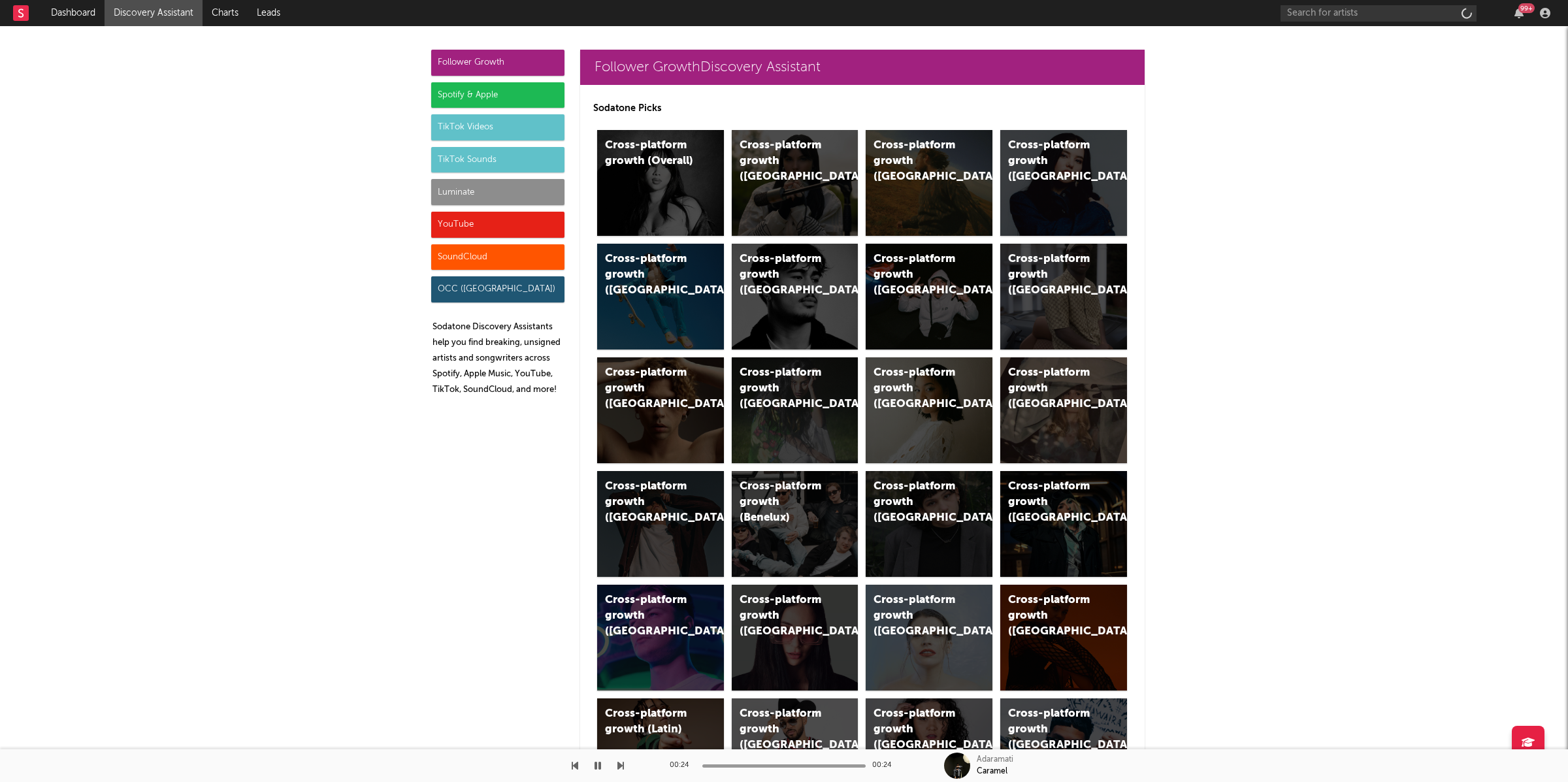
click at [463, 159] on div "TikTok Sounds" at bounding box center [497, 160] width 133 height 26
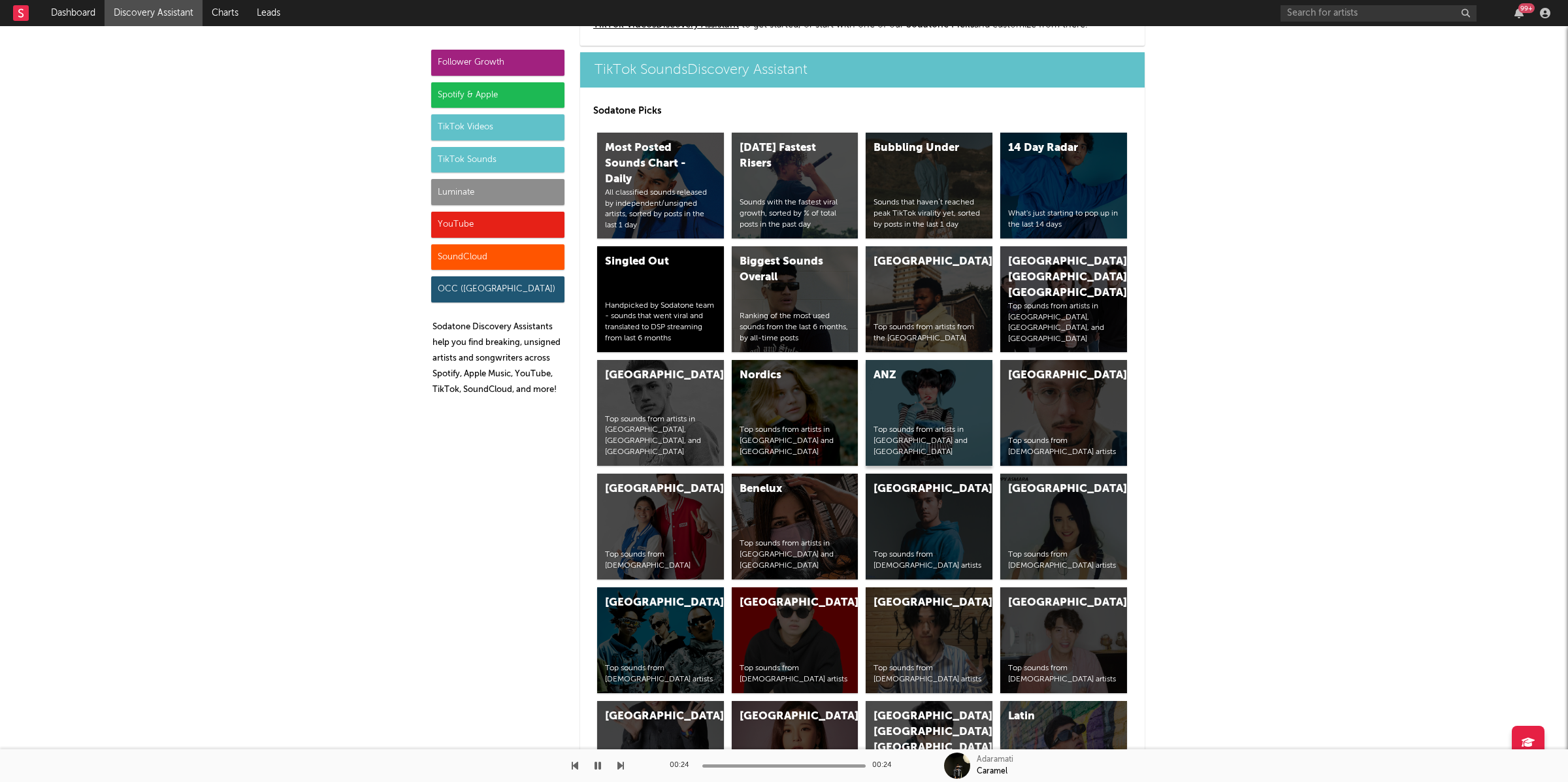
scroll to position [5168, 0]
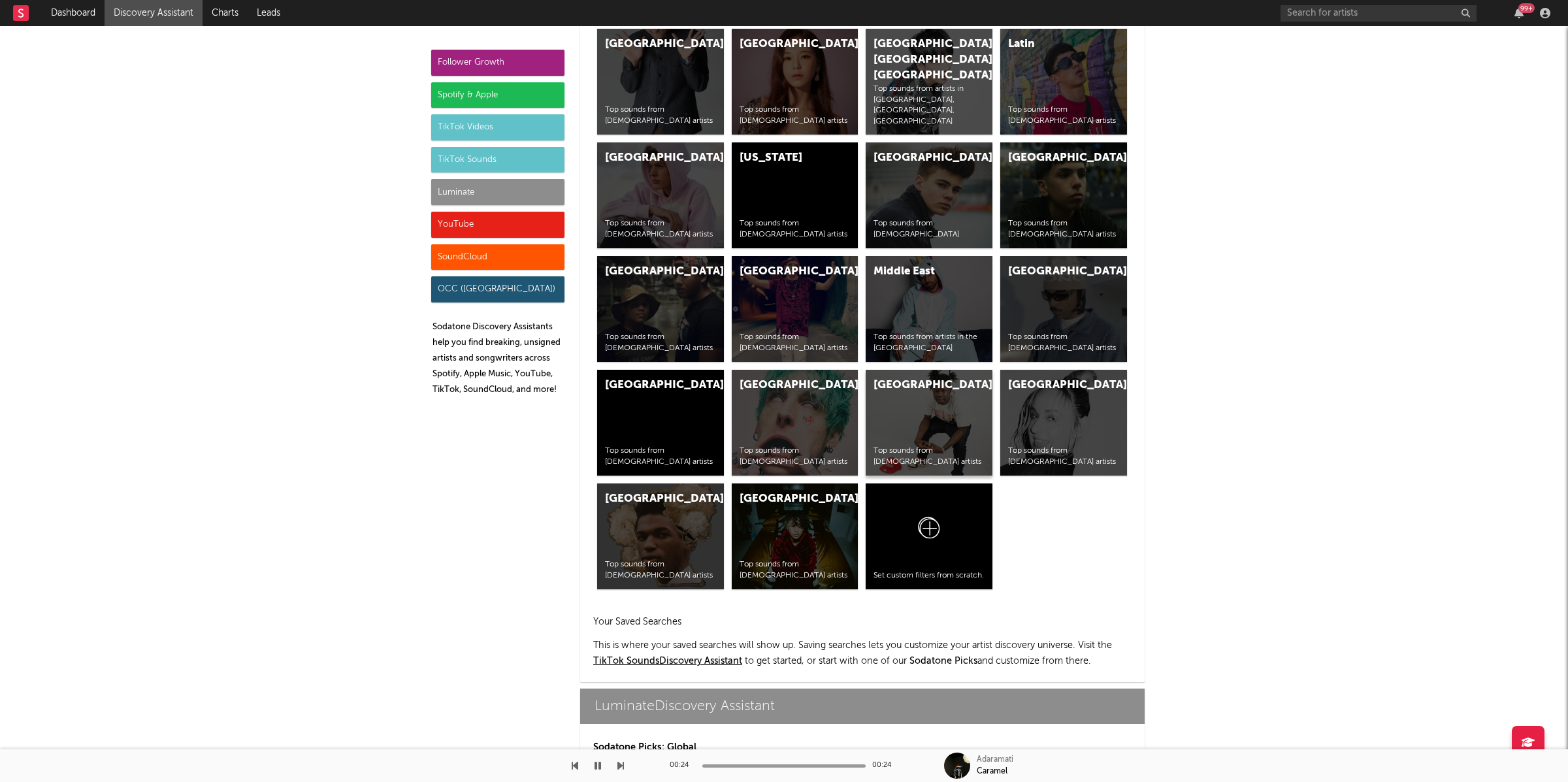
click at [895, 437] on div "Africa Top sounds from African artists" at bounding box center [929, 423] width 127 height 106
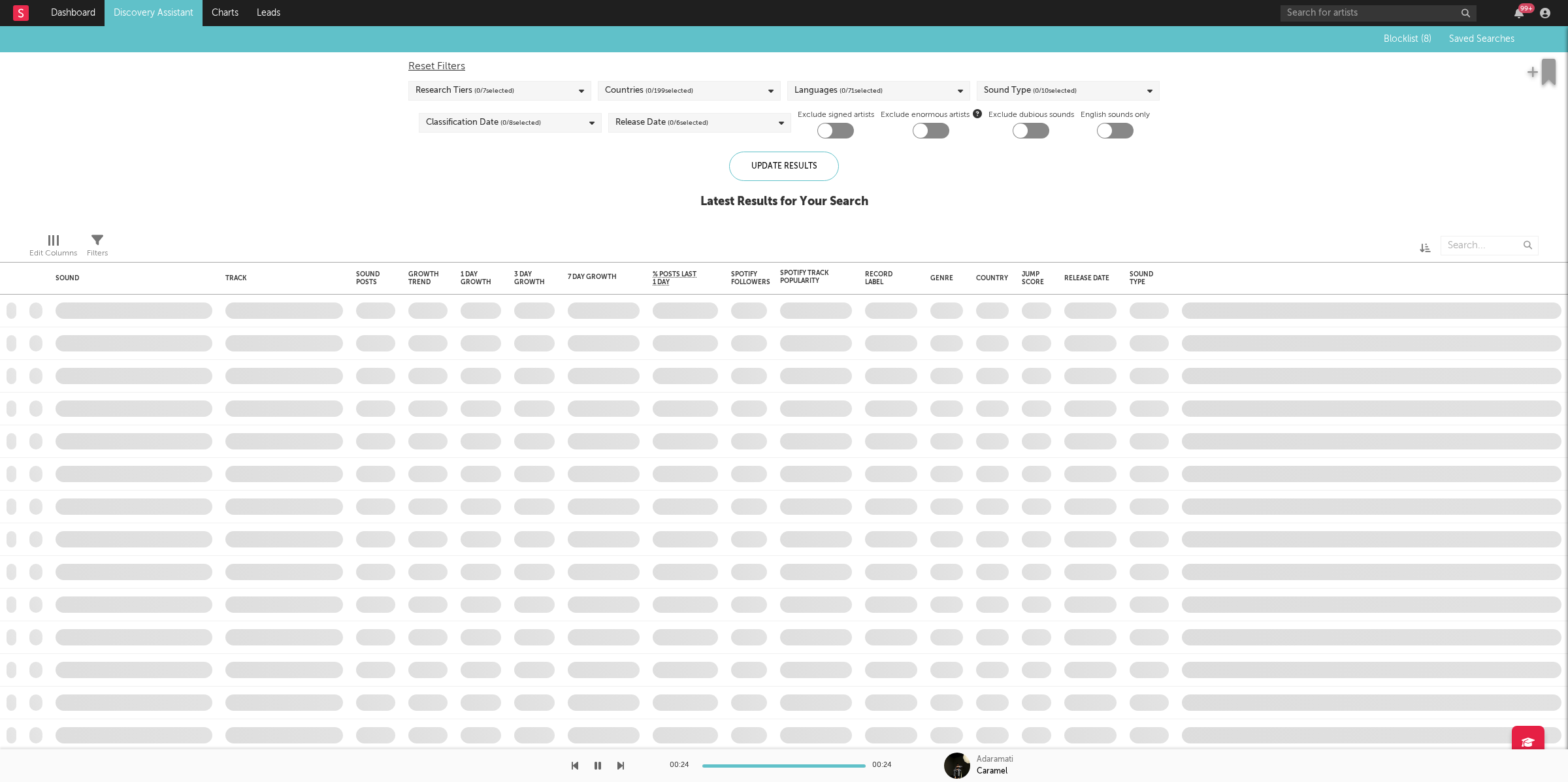
checkbox input "true"
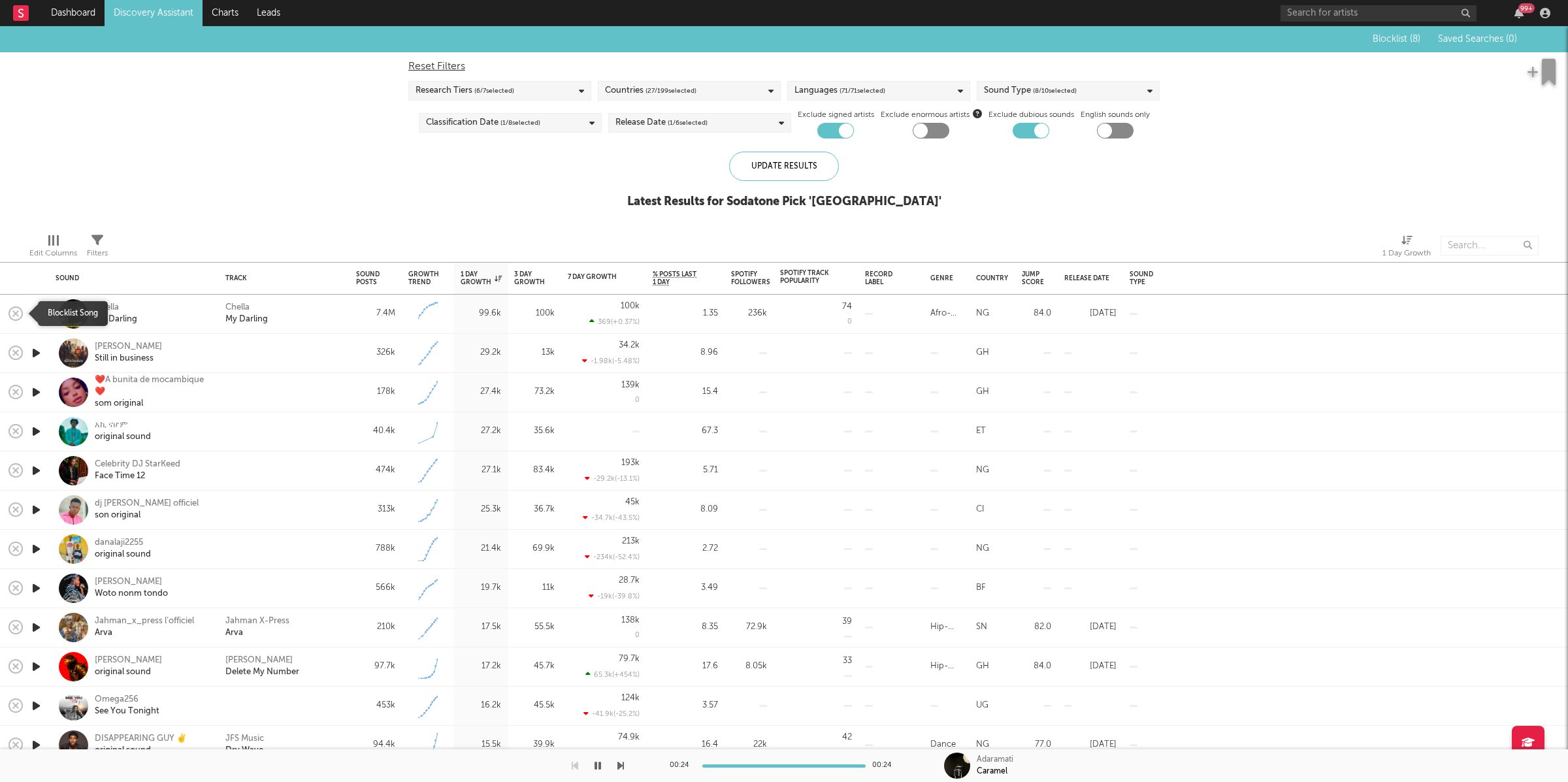
click at [20, 321] on icon "button" at bounding box center [16, 313] width 18 height 18
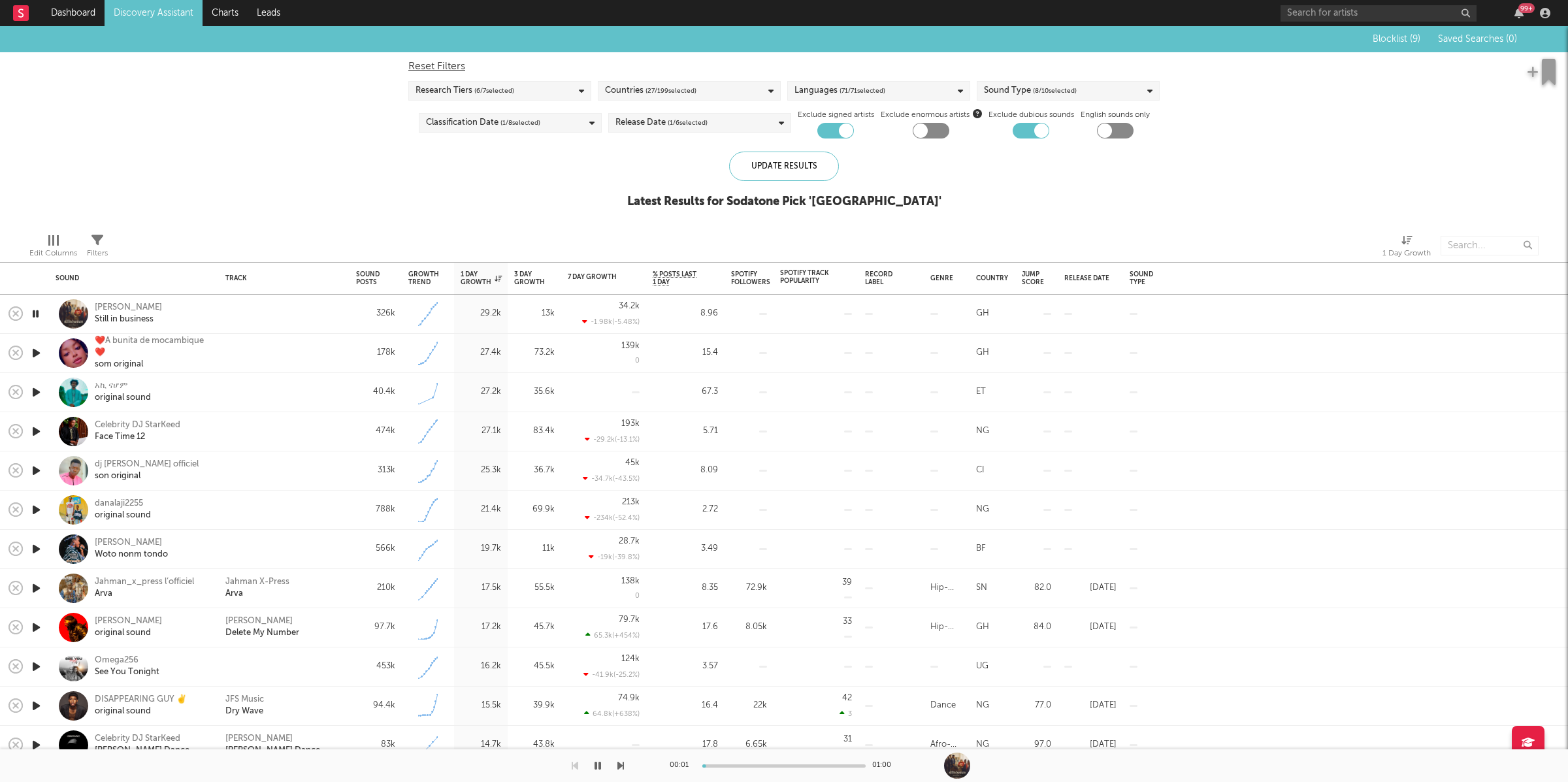
click at [1408, 39] on span "Blocklist ( 9 )" at bounding box center [1396, 39] width 48 height 9
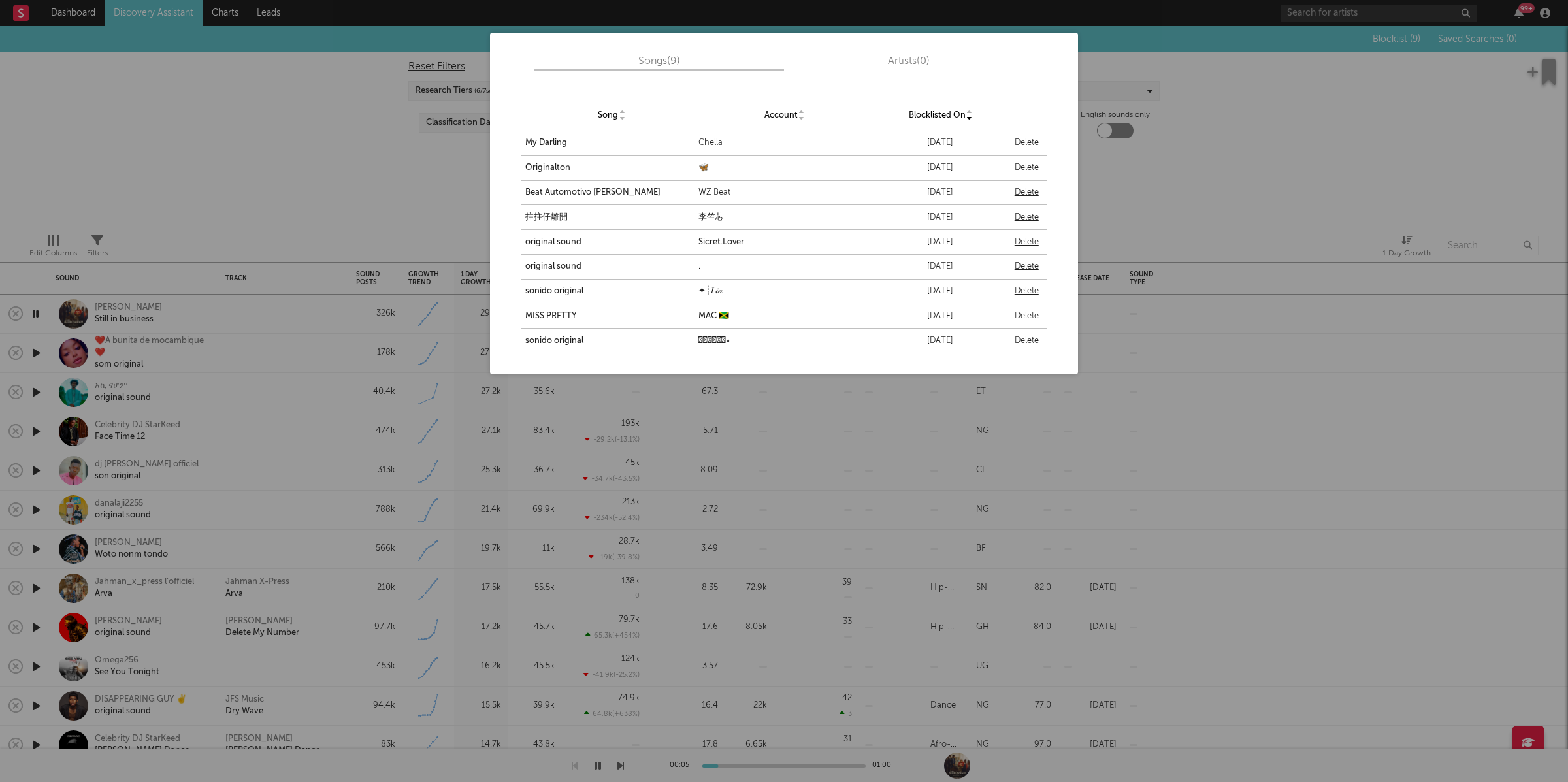
click at [1034, 145] on div "Delete" at bounding box center [1026, 142] width 24 height 16
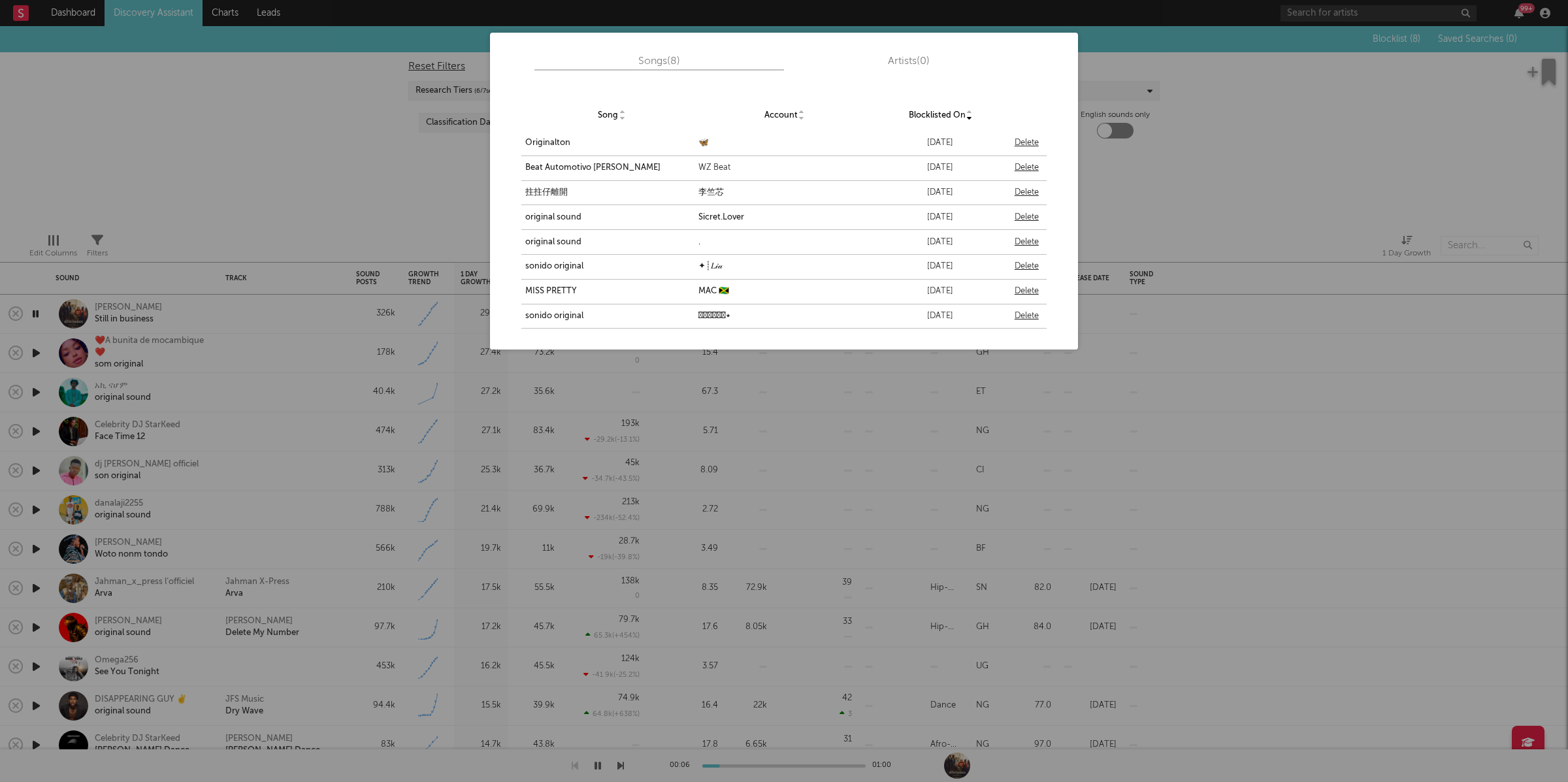
click at [1226, 165] on div "Songs ( 8 ) Artists ( 0 ) Song Account Blocklisted On Originalton 🦋 September 1…" at bounding box center [784, 391] width 1568 height 782
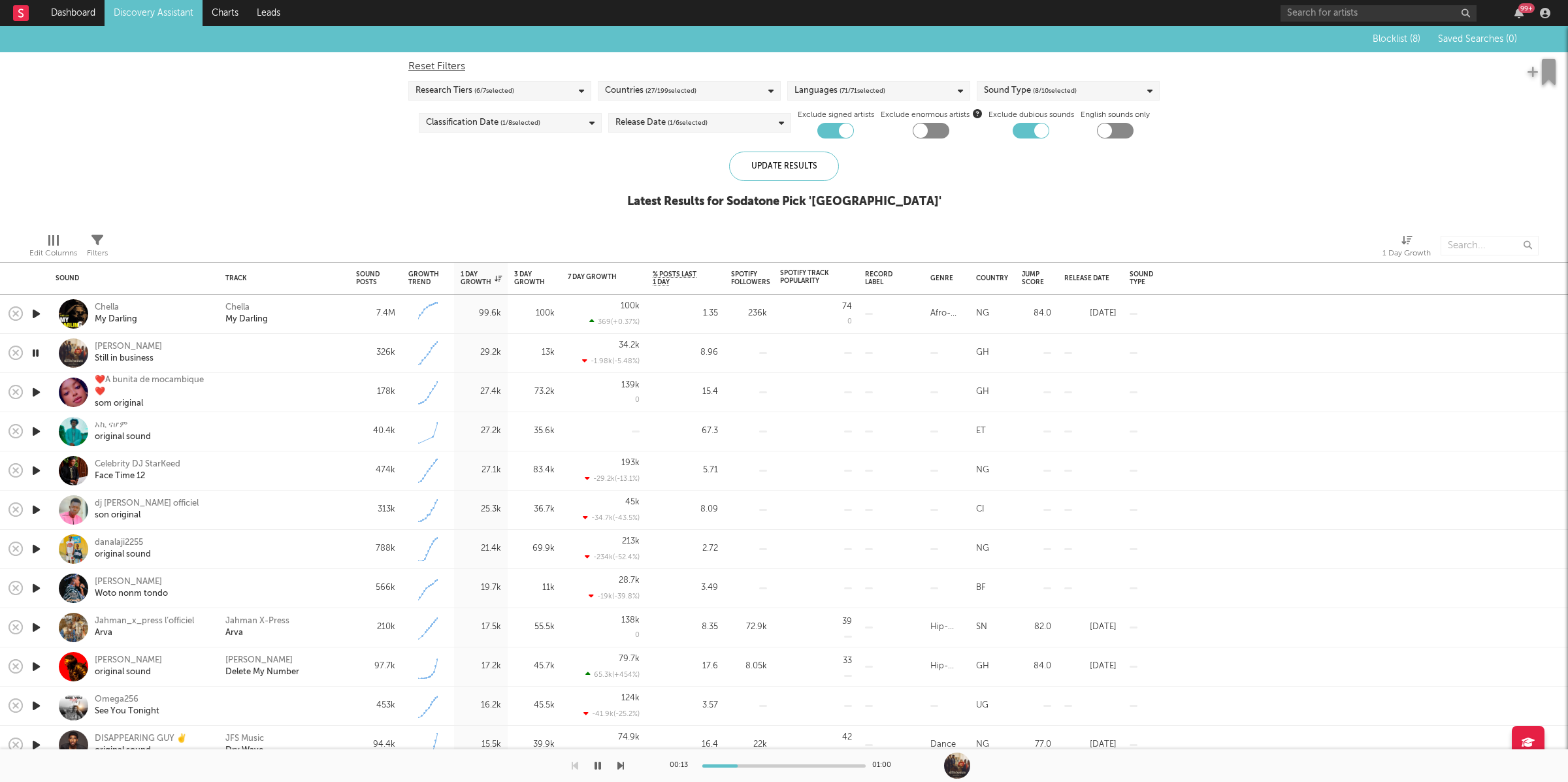
click at [620, 768] on icon "button" at bounding box center [621, 766] width 7 height 11
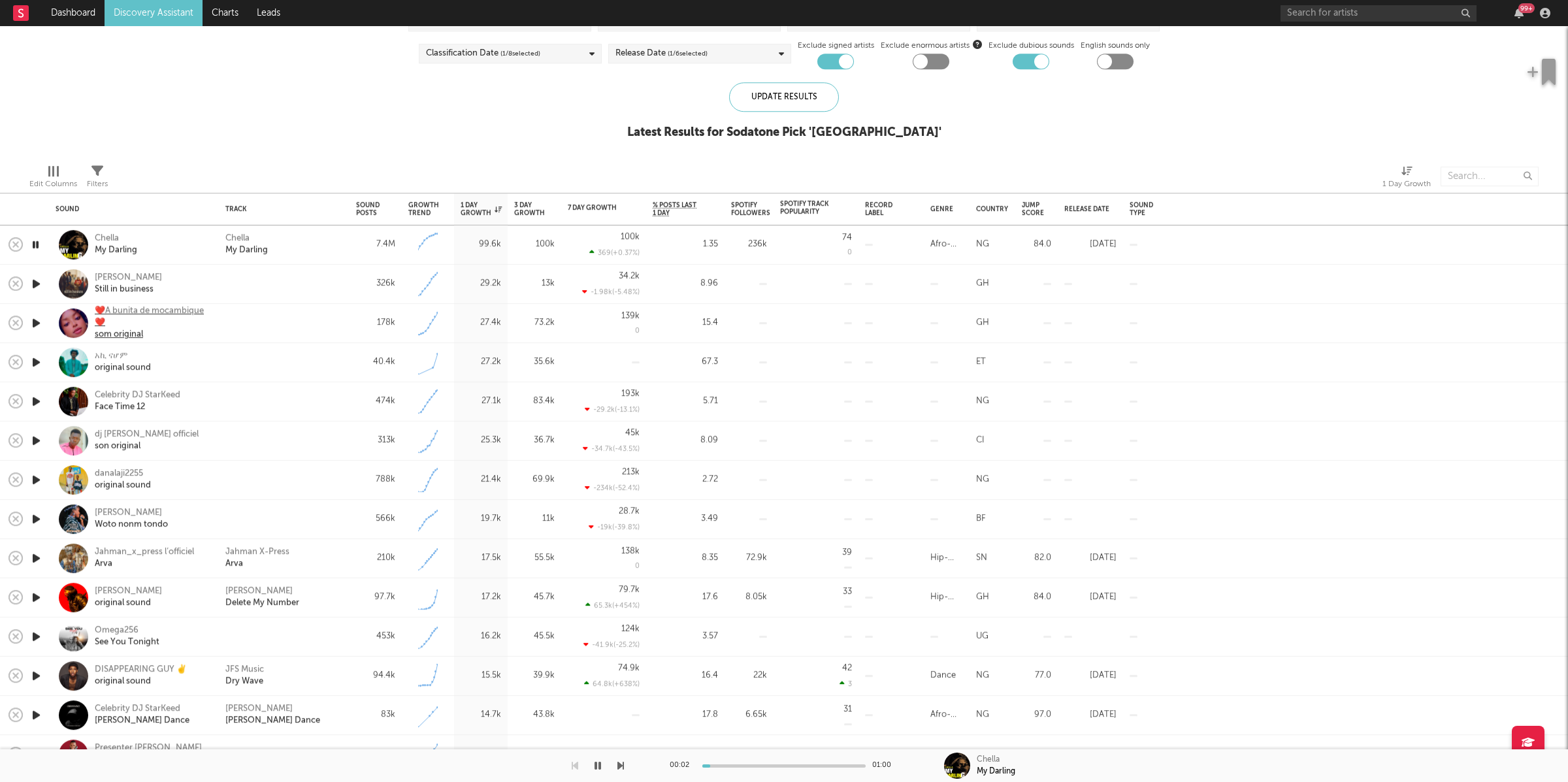
click at [166, 313] on div "❤️A bunita de mocambique❤️" at bounding box center [151, 317] width 114 height 24
click at [618, 763] on icon "button" at bounding box center [621, 766] width 7 height 11
click at [619, 763] on icon "button" at bounding box center [621, 766] width 7 height 11
click at [571, 764] on icon "button" at bounding box center [575, 766] width 7 height 11
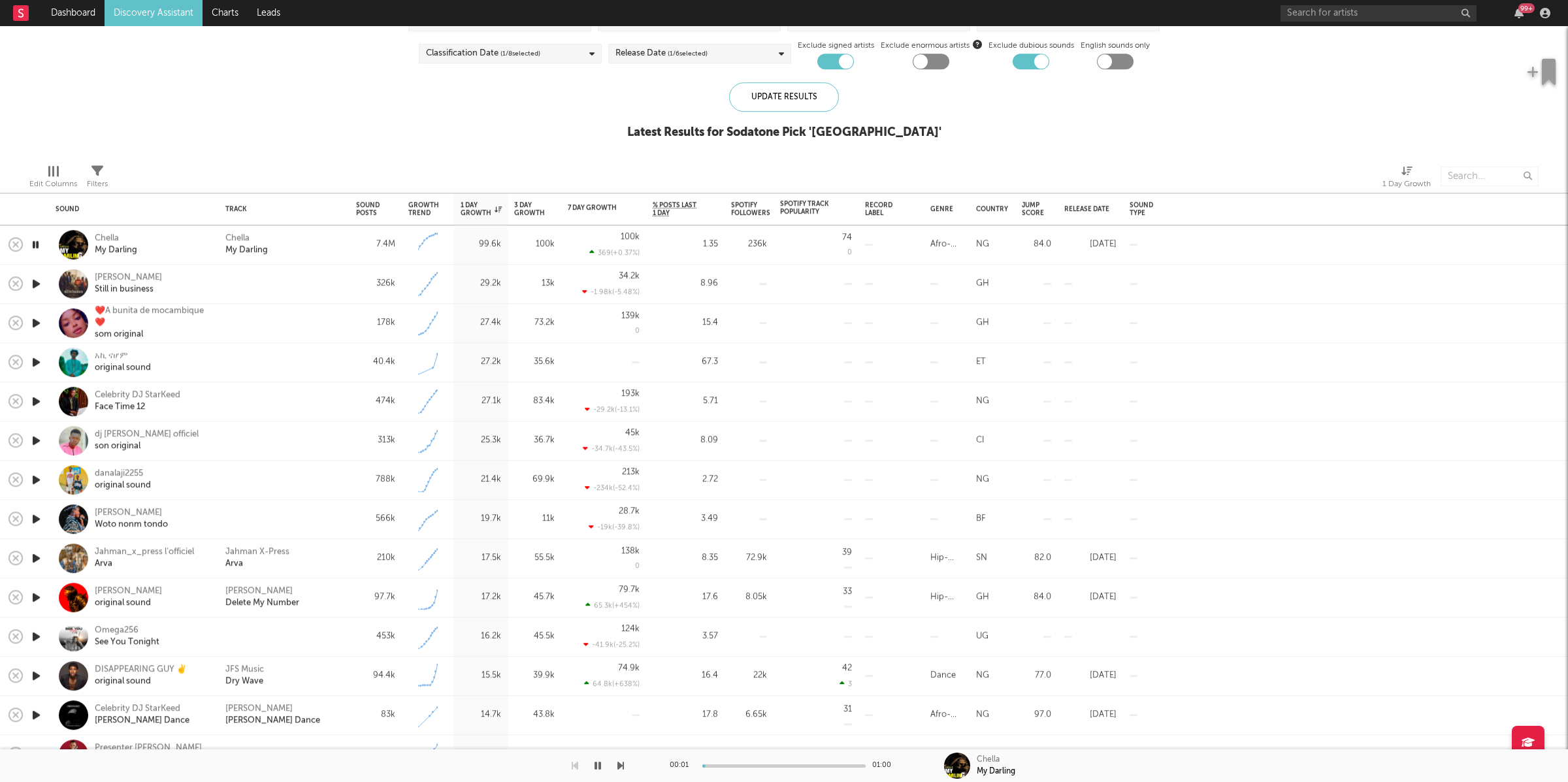
click at [730, 767] on div at bounding box center [784, 766] width 164 height 3
click at [308, 248] on div "Chella My Darling" at bounding box center [284, 245] width 118 height 24
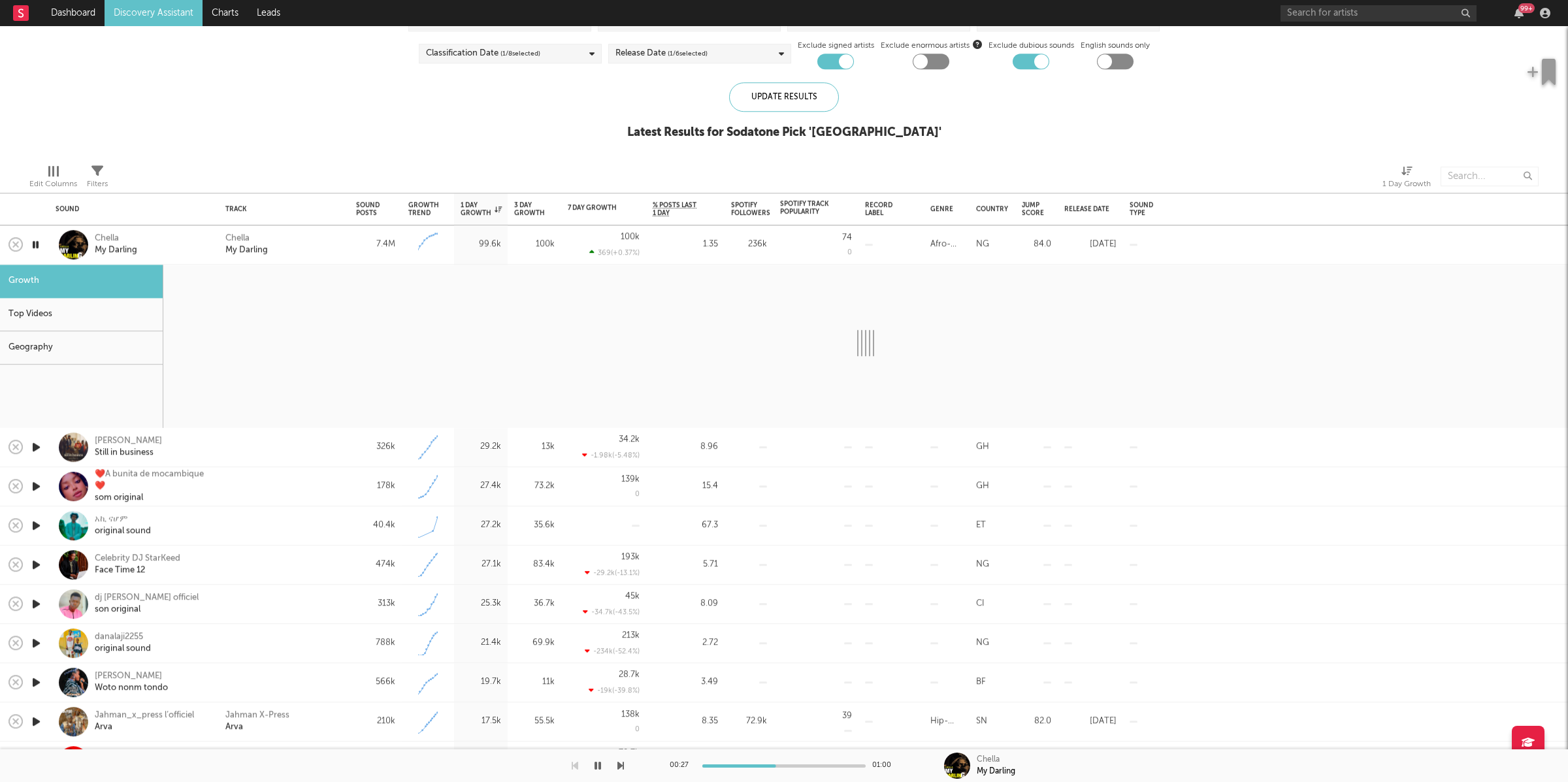
select select "1w"
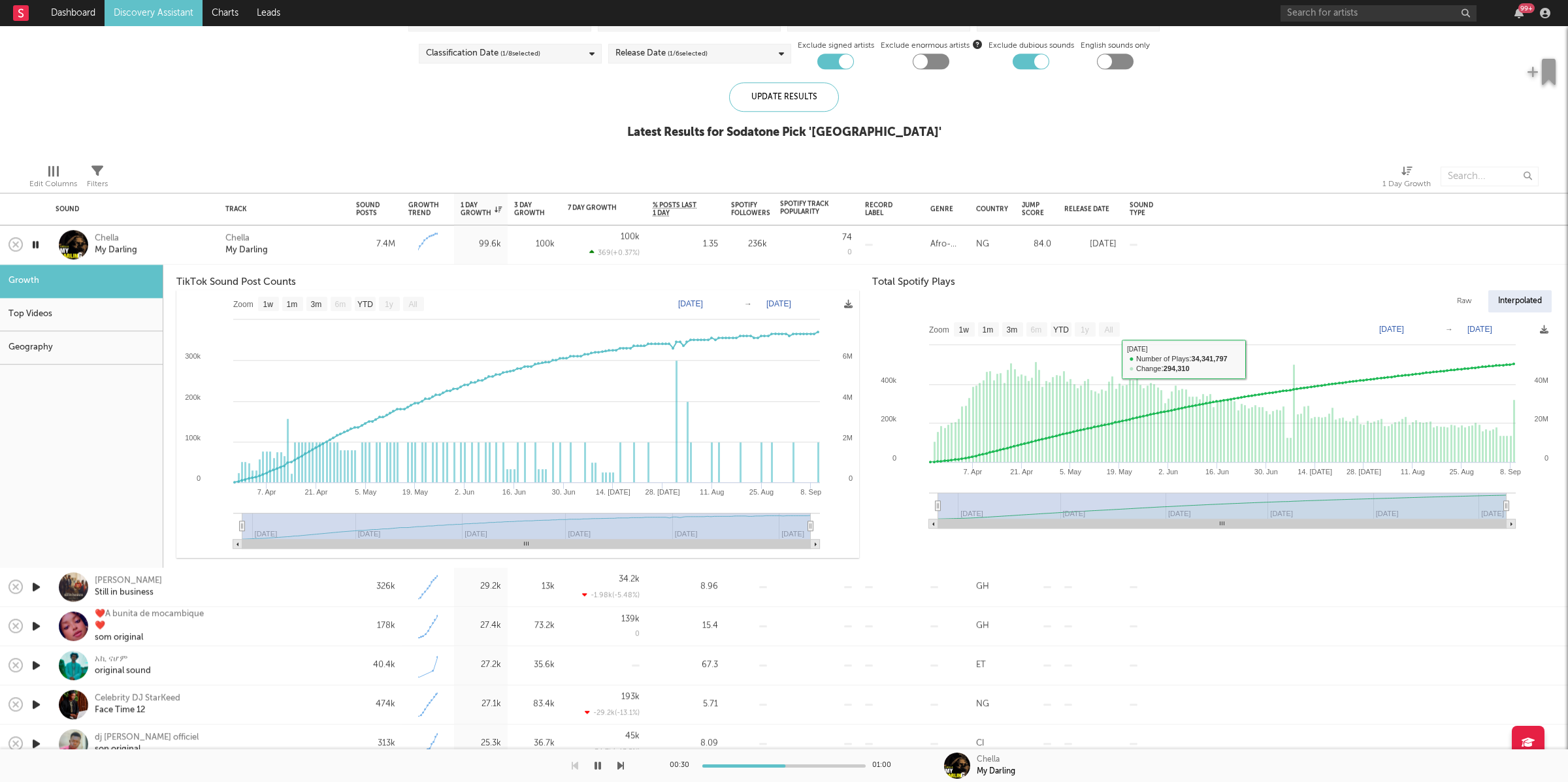
click at [346, 244] on div "Chella My Darling" at bounding box center [284, 245] width 131 height 39
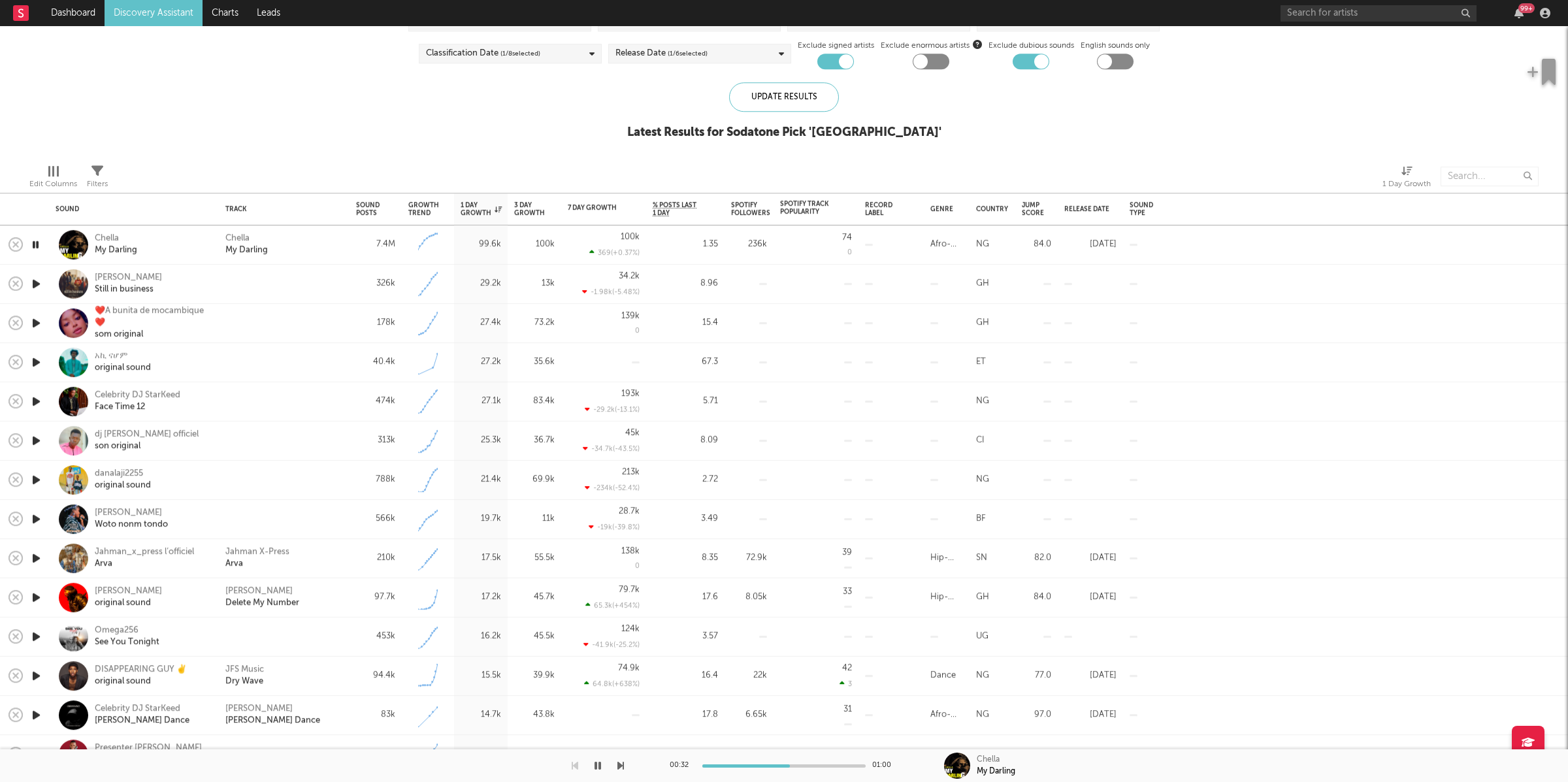
click at [621, 762] on icon "button" at bounding box center [621, 766] width 7 height 11
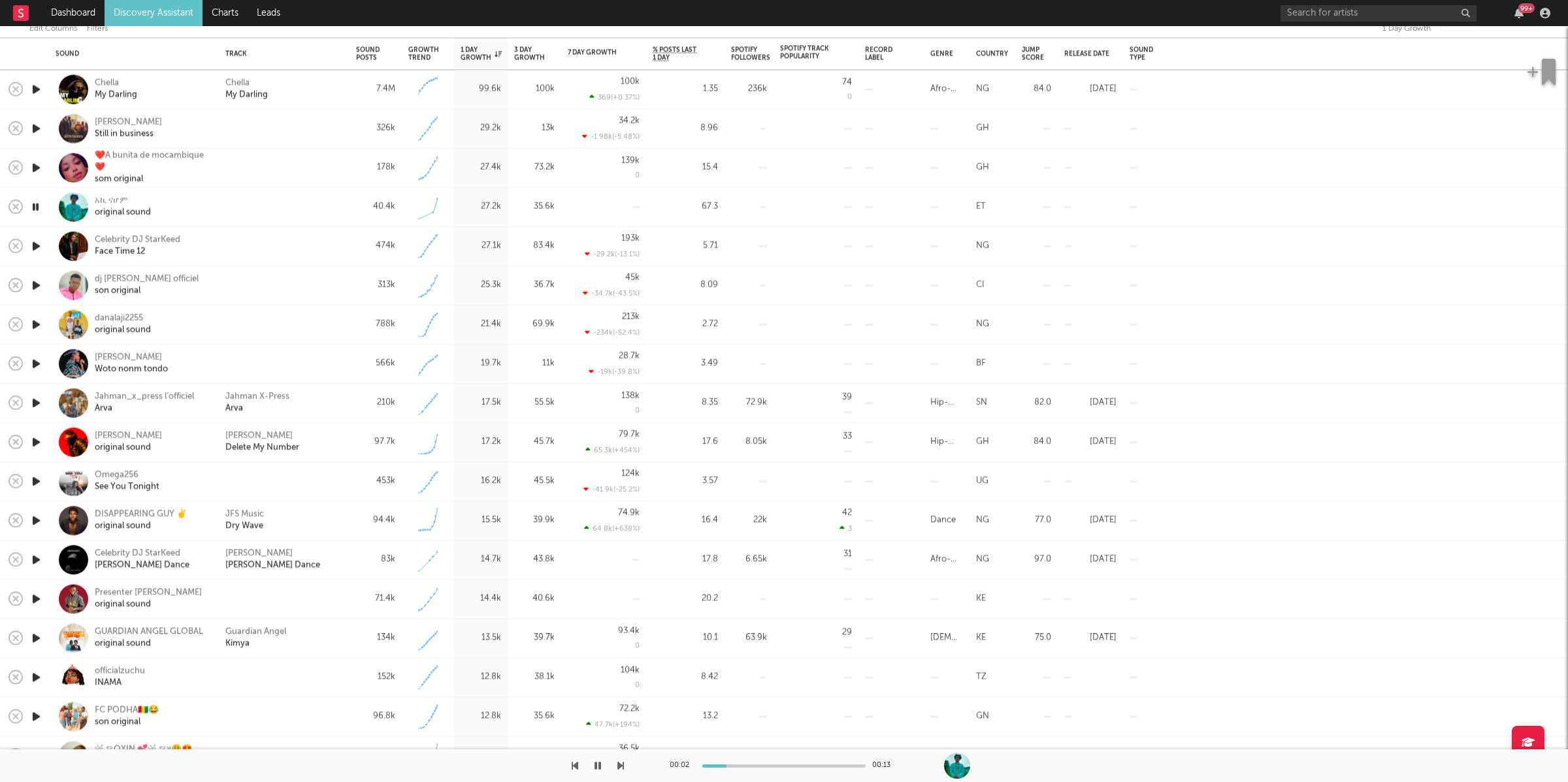
click at [623, 767] on icon "button" at bounding box center [621, 766] width 7 height 11
click at [128, 247] on div "Face Time 12" at bounding box center [137, 252] width 86 height 12
click at [622, 763] on icon "button" at bounding box center [621, 766] width 7 height 11
click at [622, 764] on icon "button" at bounding box center [621, 766] width 7 height 11
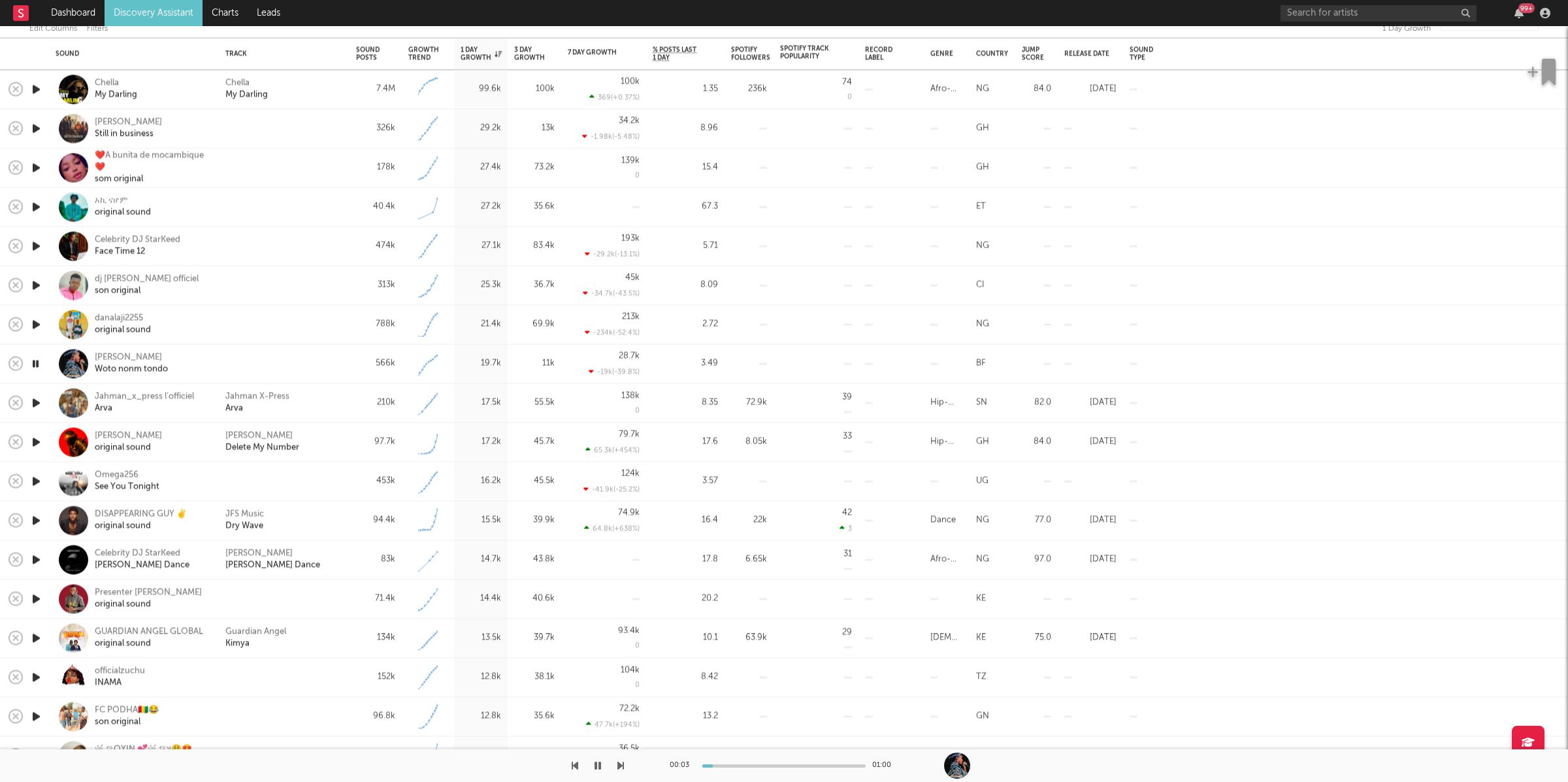
click at [622, 764] on icon "button" at bounding box center [621, 766] width 7 height 11
click at [622, 767] on icon "button" at bounding box center [621, 766] width 7 height 11
click at [602, 766] on button "button" at bounding box center [598, 766] width 13 height 33
click at [598, 766] on icon "button" at bounding box center [598, 766] width 8 height 11
click at [621, 765] on icon "button" at bounding box center [621, 766] width 7 height 11
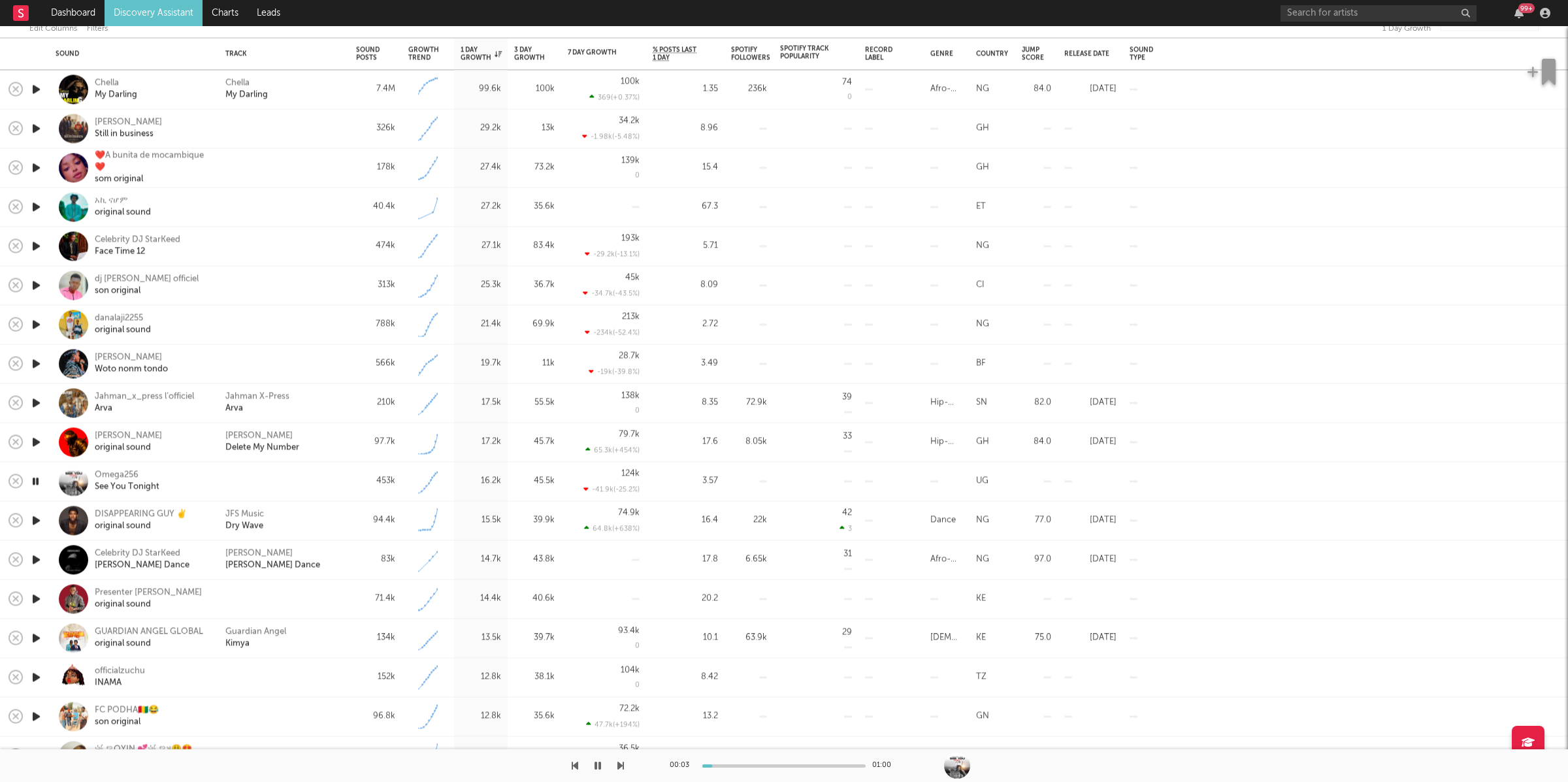
click at [618, 763] on icon "button" at bounding box center [621, 766] width 7 height 11
click at [621, 766] on icon "button" at bounding box center [621, 766] width 7 height 11
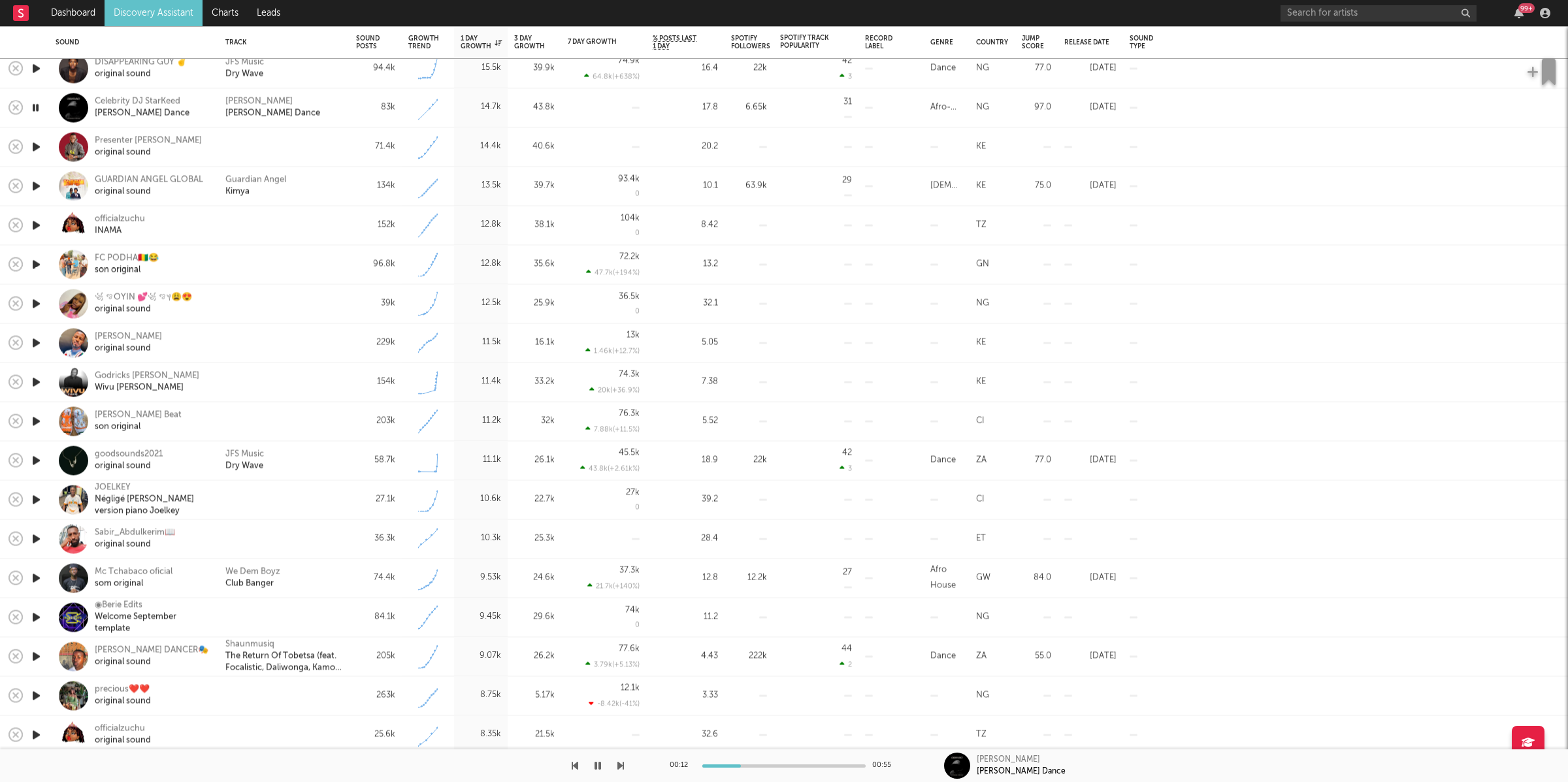
click at [614, 766] on div at bounding box center [312, 766] width 624 height 33
click at [618, 766] on icon "button" at bounding box center [621, 766] width 7 height 11
click at [605, 766] on div at bounding box center [312, 766] width 624 height 33
click at [620, 767] on icon "button" at bounding box center [621, 766] width 7 height 11
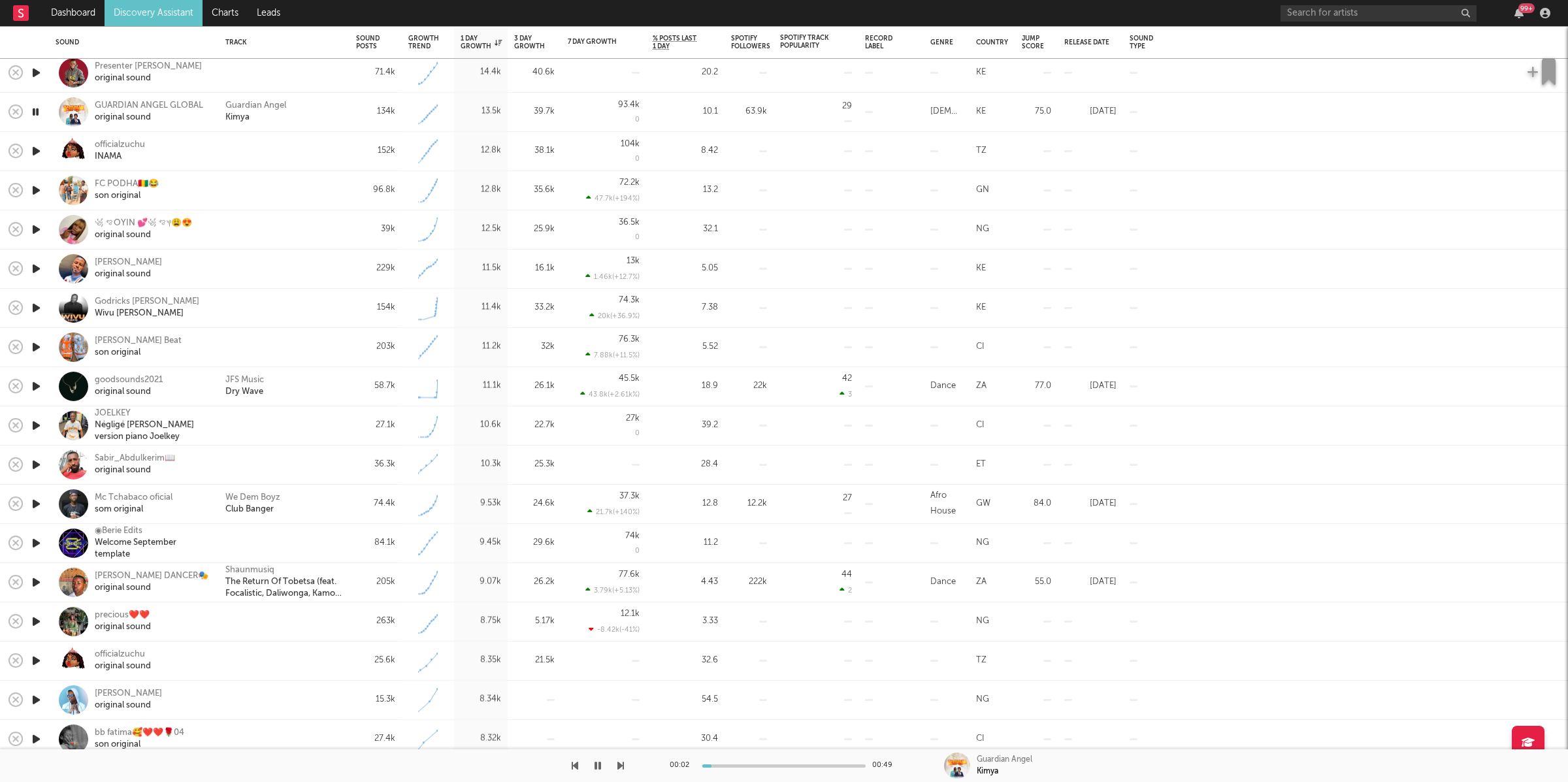
click at [623, 764] on icon "button" at bounding box center [621, 766] width 7 height 11
click at [622, 765] on icon "button" at bounding box center [621, 766] width 7 height 11
click at [620, 764] on icon "button" at bounding box center [621, 766] width 7 height 11
click at [619, 764] on icon "button" at bounding box center [621, 766] width 7 height 11
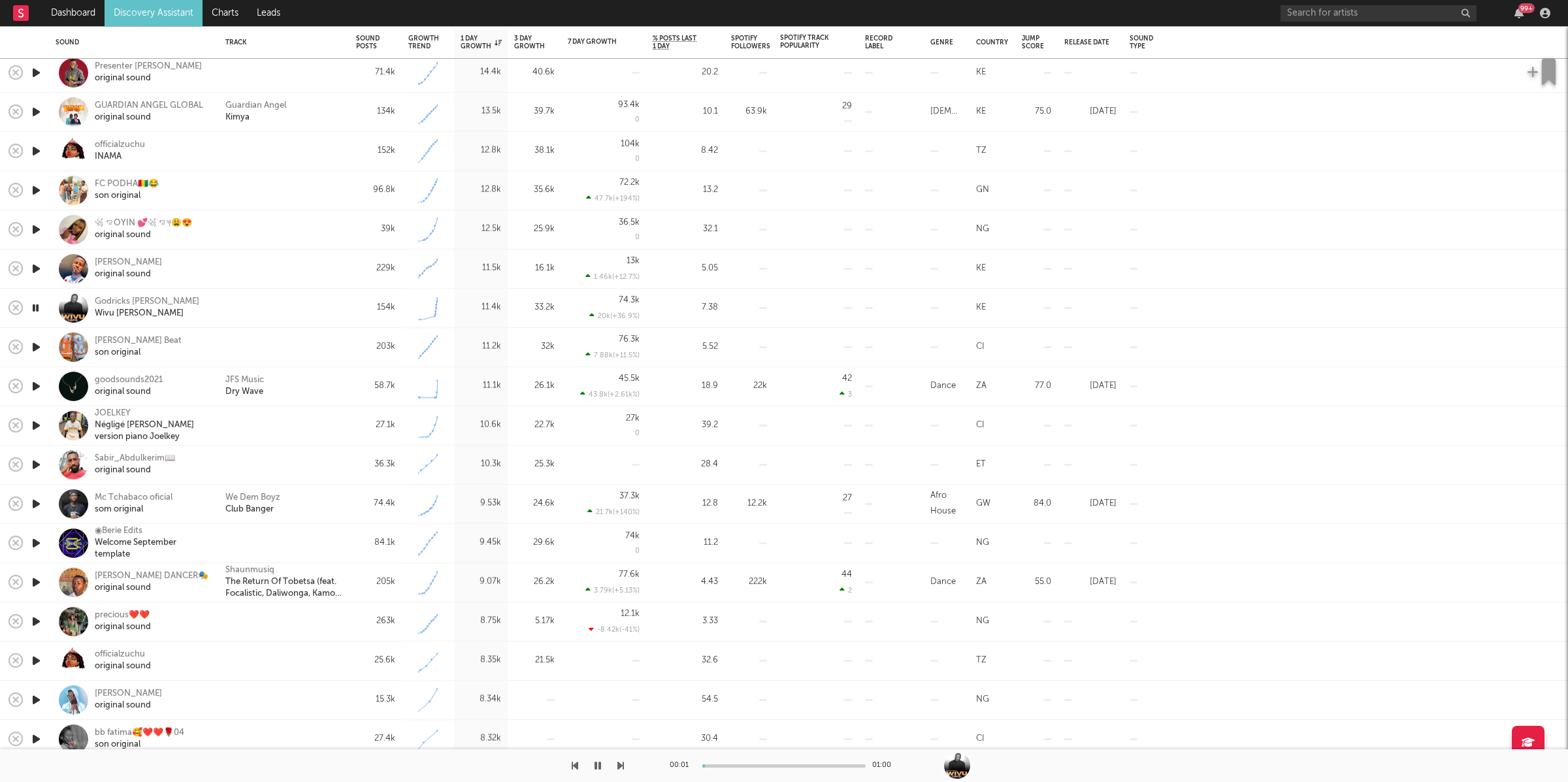
click at [619, 764] on icon "button" at bounding box center [621, 766] width 7 height 11
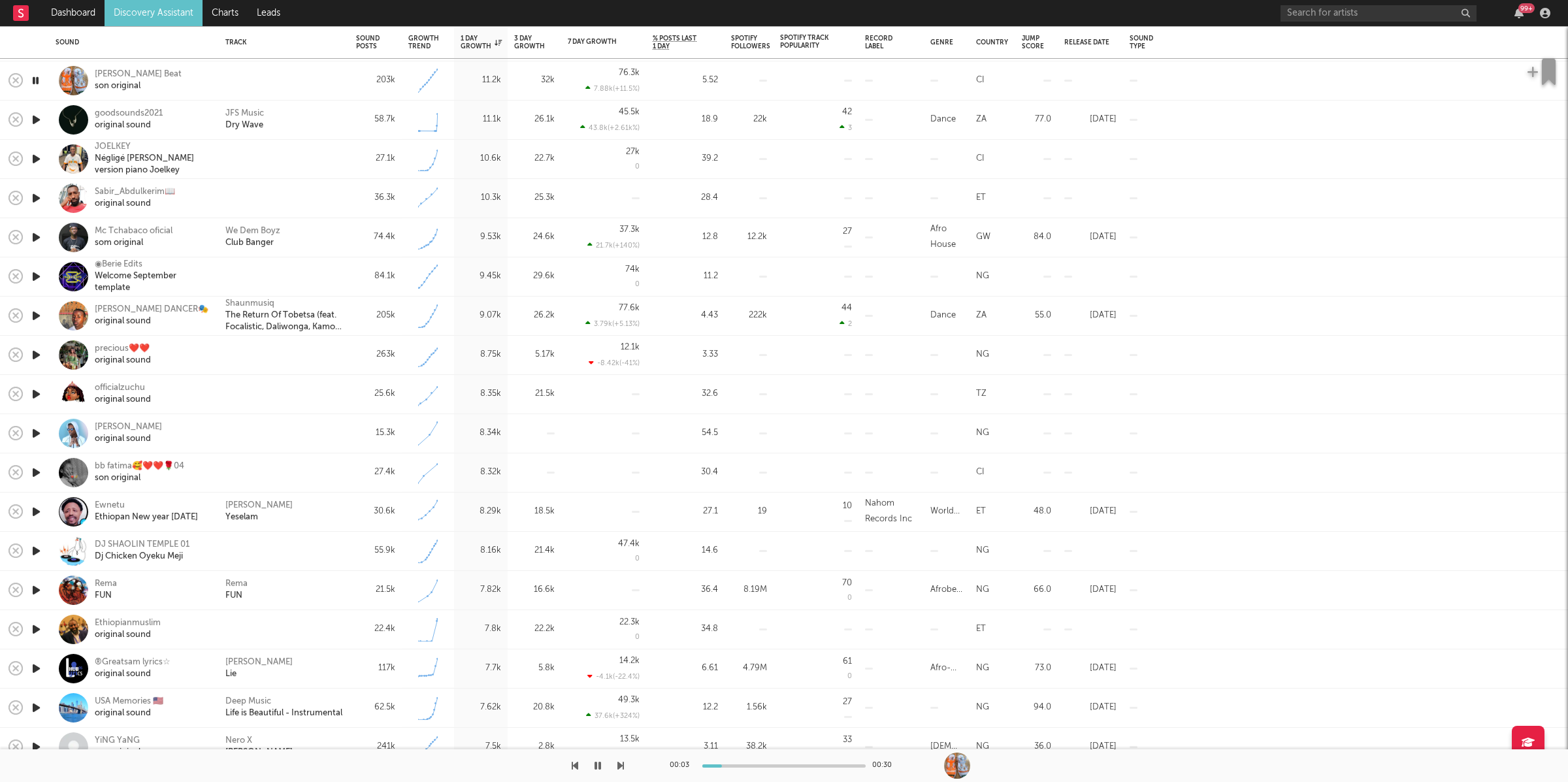
click at [621, 763] on icon "button" at bounding box center [621, 766] width 7 height 11
click at [312, 123] on div "JFS Music Dry Wave" at bounding box center [284, 119] width 118 height 24
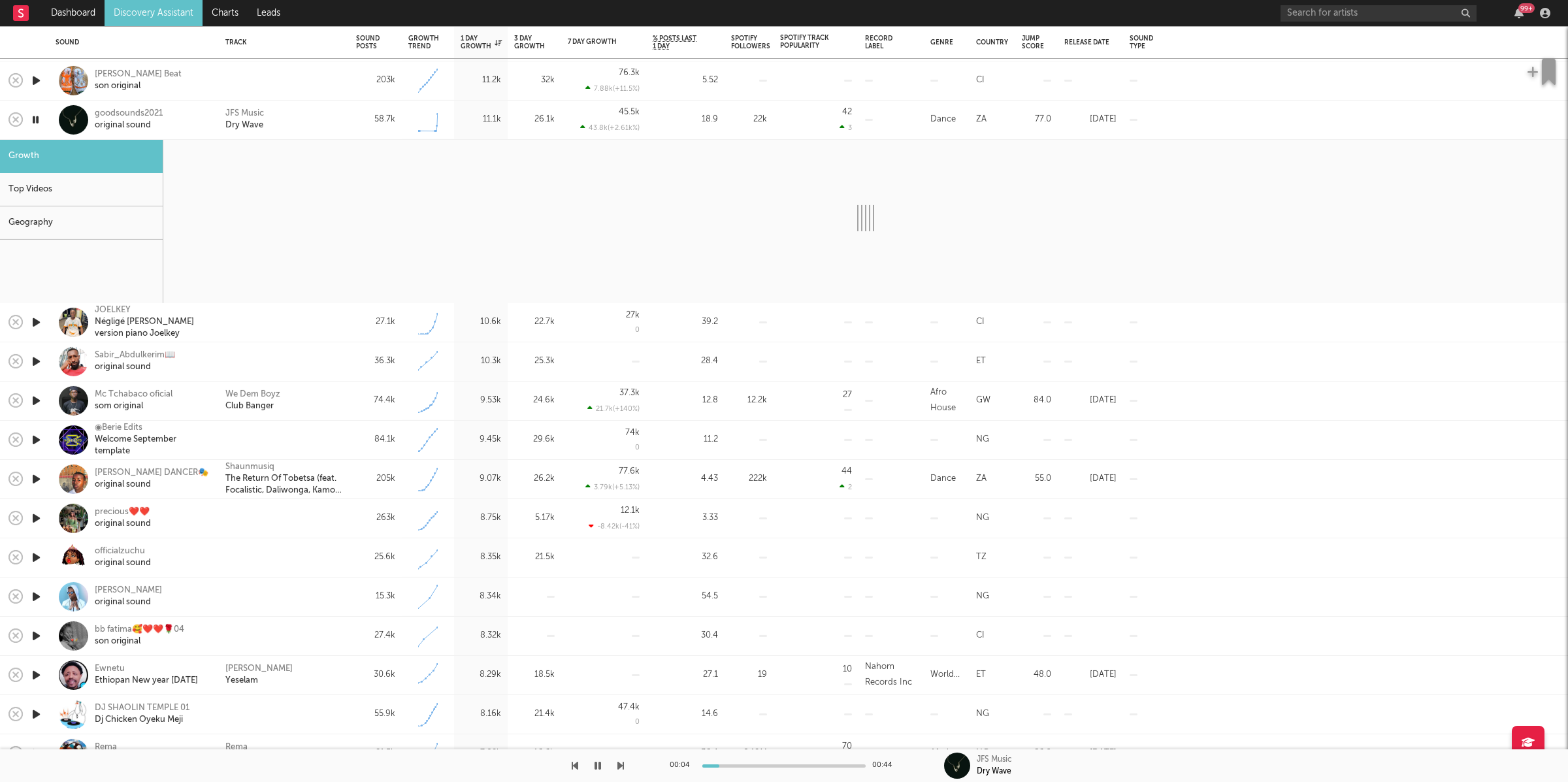
click at [620, 772] on button "button" at bounding box center [621, 766] width 7 height 33
click at [576, 766] on icon "button" at bounding box center [575, 766] width 7 height 11
click at [748, 762] on div "00:00 00:44" at bounding box center [784, 766] width 229 height 33
click at [750, 768] on div "00:00 00:44" at bounding box center [784, 766] width 229 height 33
click at [752, 761] on div "00:01 00:44" at bounding box center [784, 766] width 229 height 33
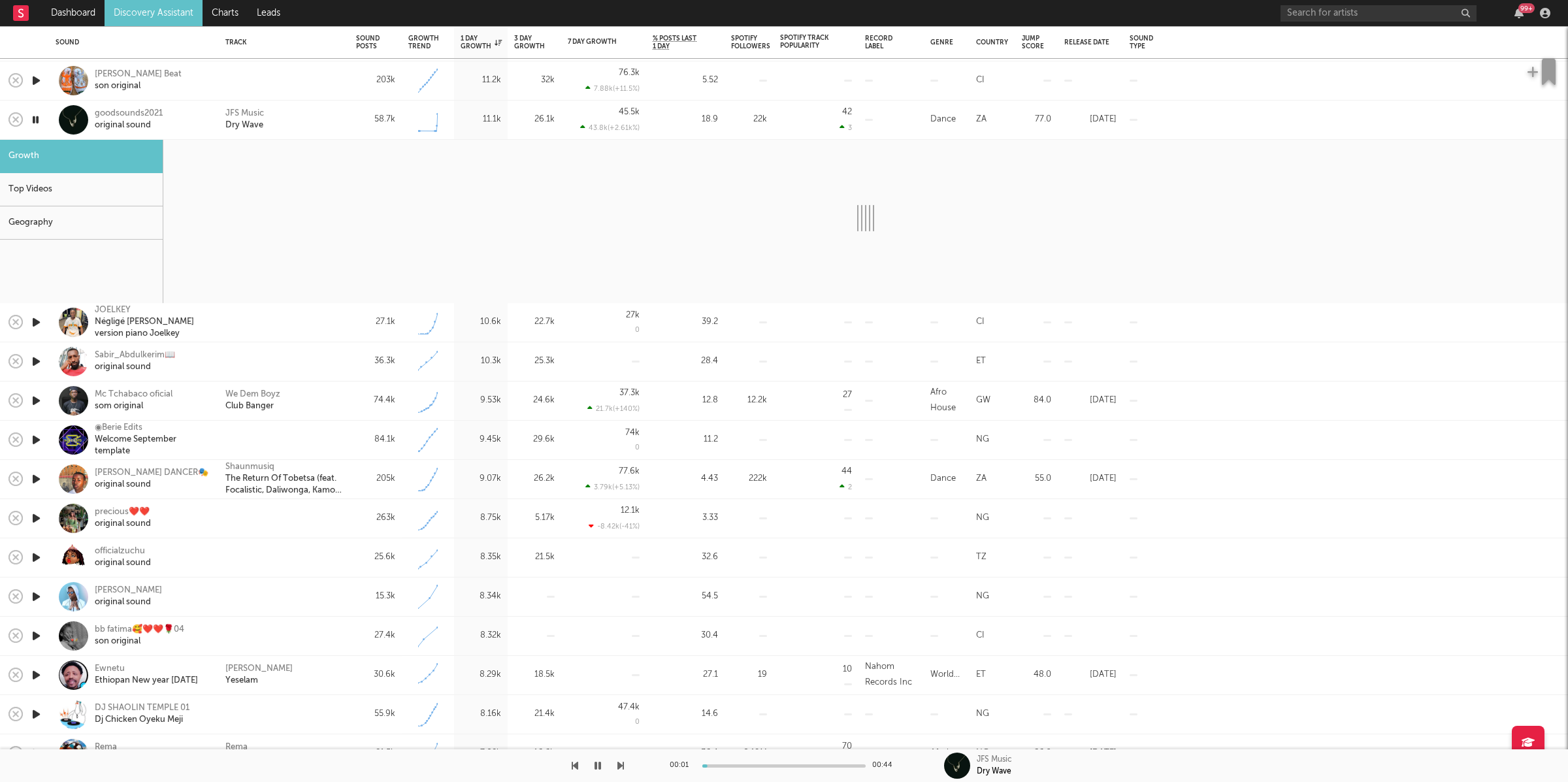
click at [752, 764] on div at bounding box center [784, 766] width 164 height 3
select select "6m"
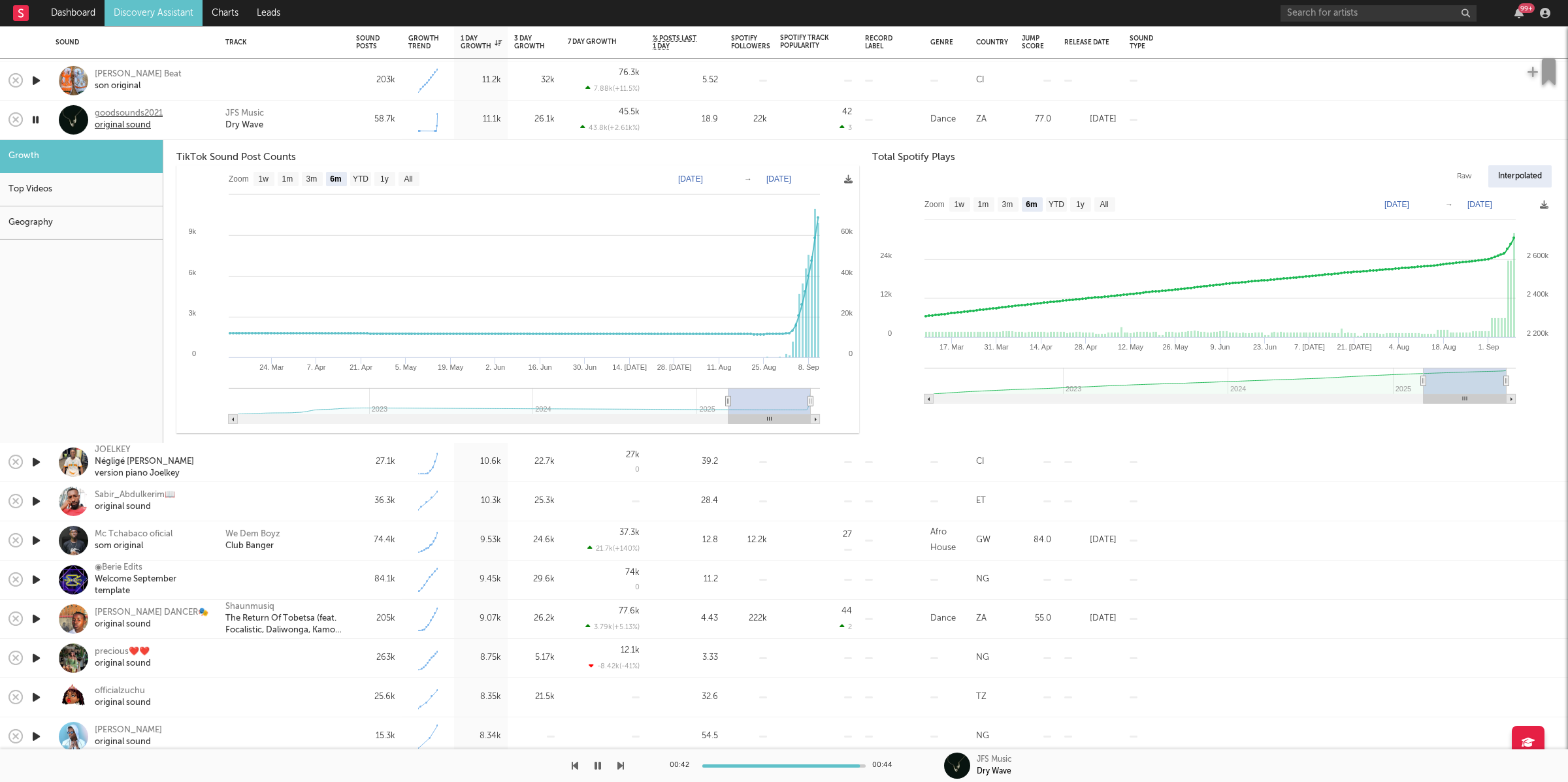
click at [129, 117] on div "goodsounds2021" at bounding box center [128, 113] width 68 height 12
click at [321, 113] on div "JFS Music Dry Wave" at bounding box center [284, 119] width 118 height 24
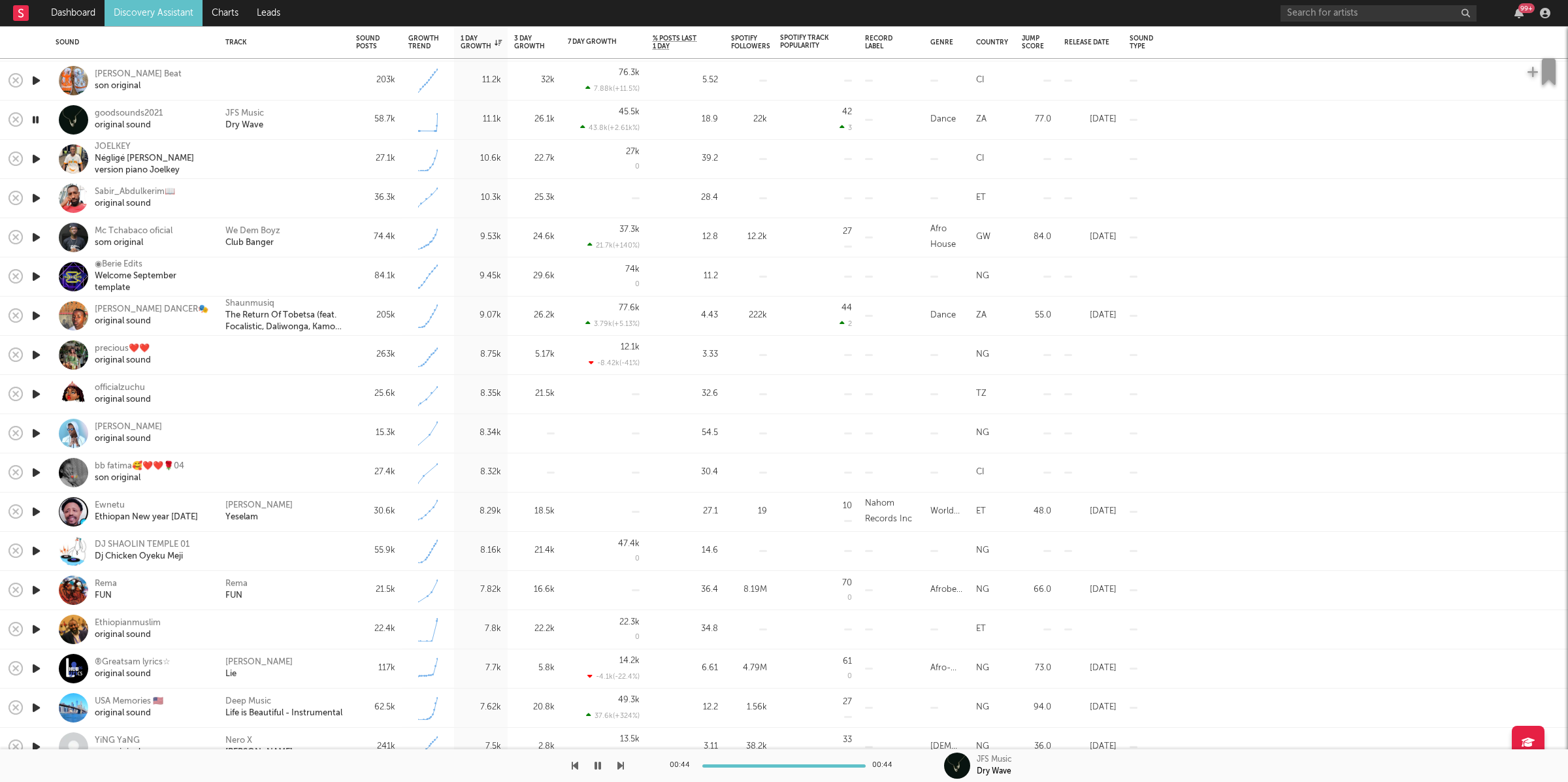
click at [615, 766] on div at bounding box center [312, 766] width 624 height 33
click at [620, 766] on icon "button" at bounding box center [621, 766] width 7 height 11
click at [335, 238] on div "We Dem Boyz Club Banger" at bounding box center [284, 237] width 118 height 24
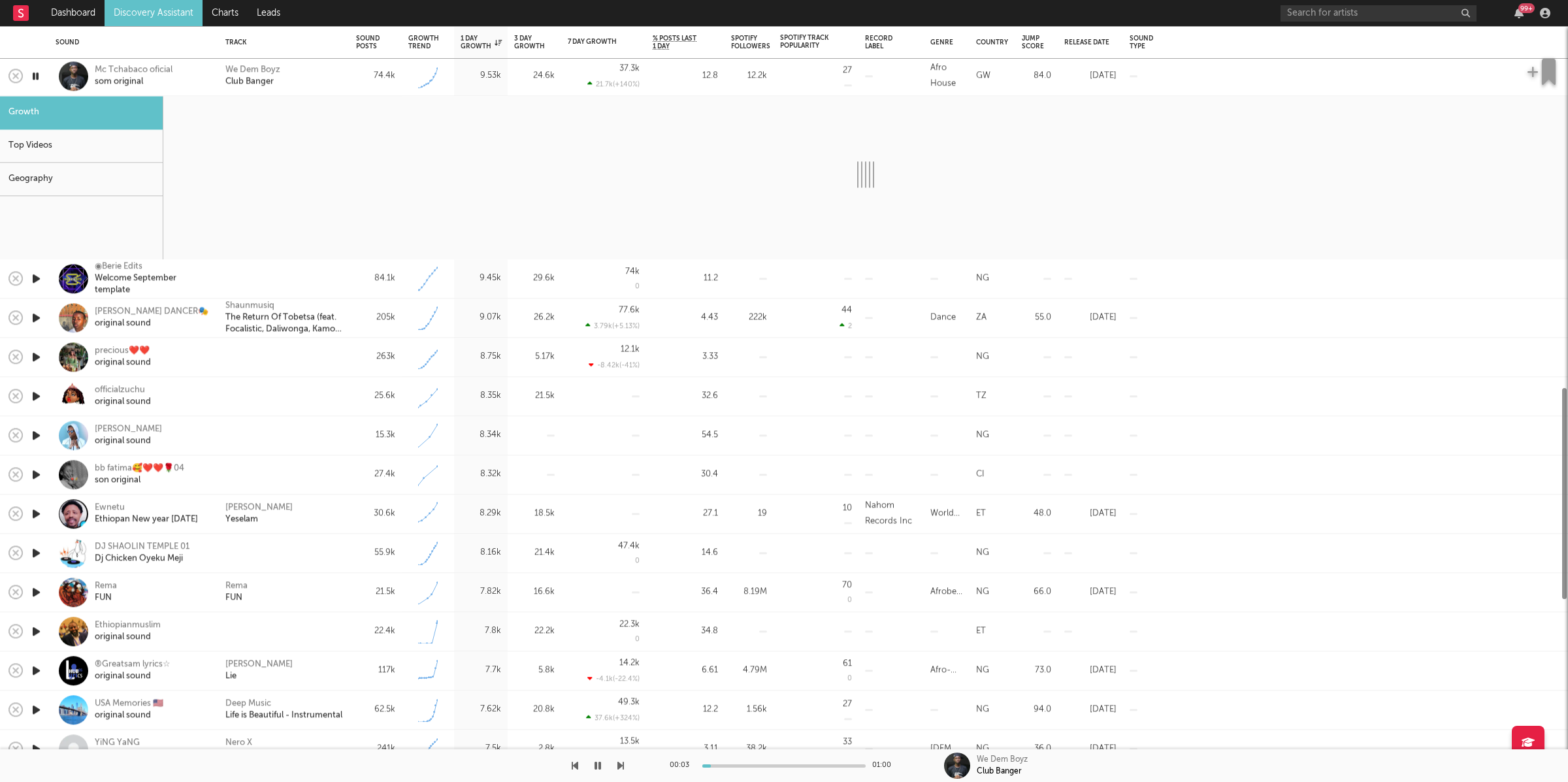
select select "1w"
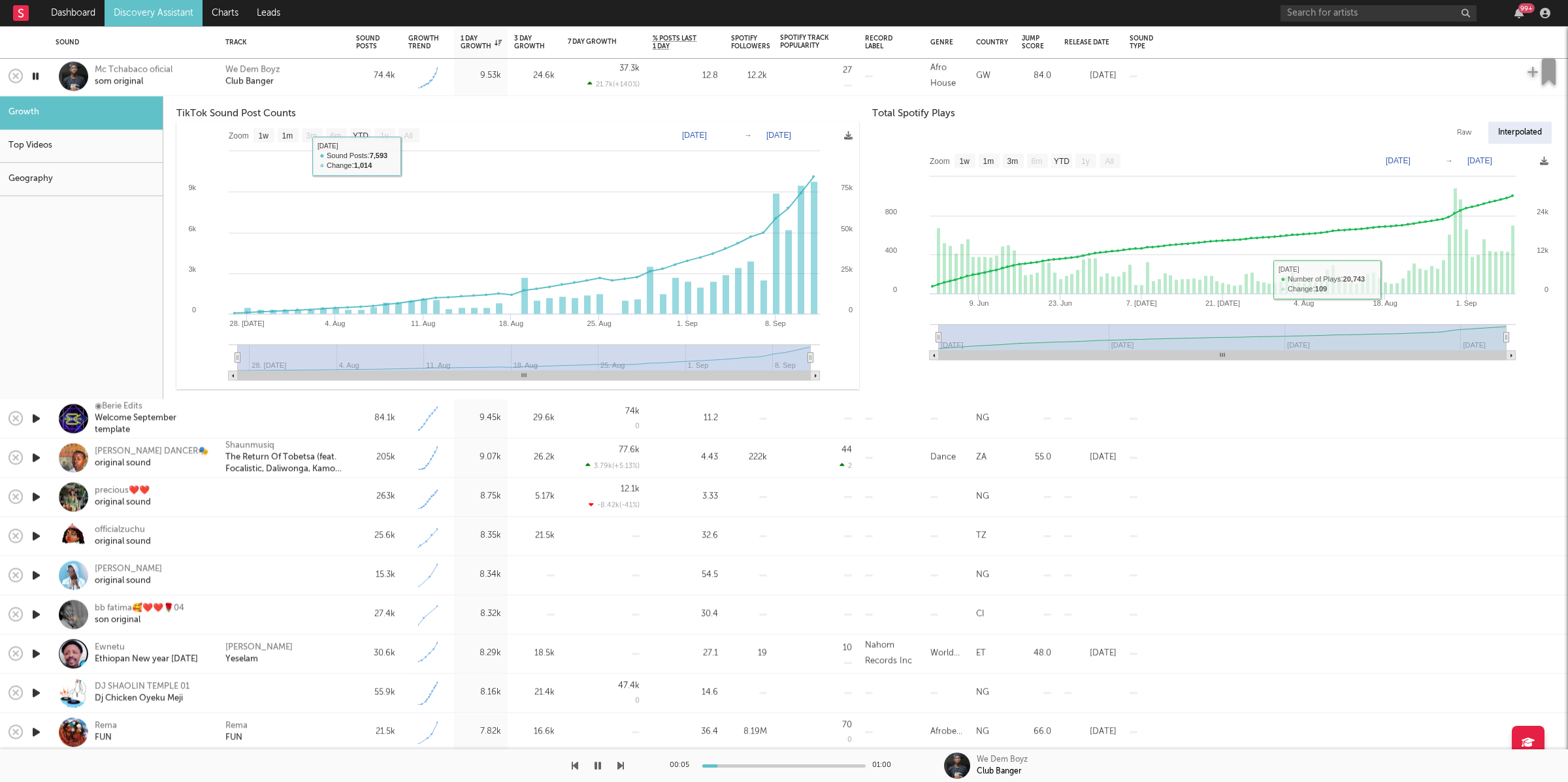
click at [322, 87] on div "We Dem Boyz Club Banger" at bounding box center [284, 76] width 118 height 24
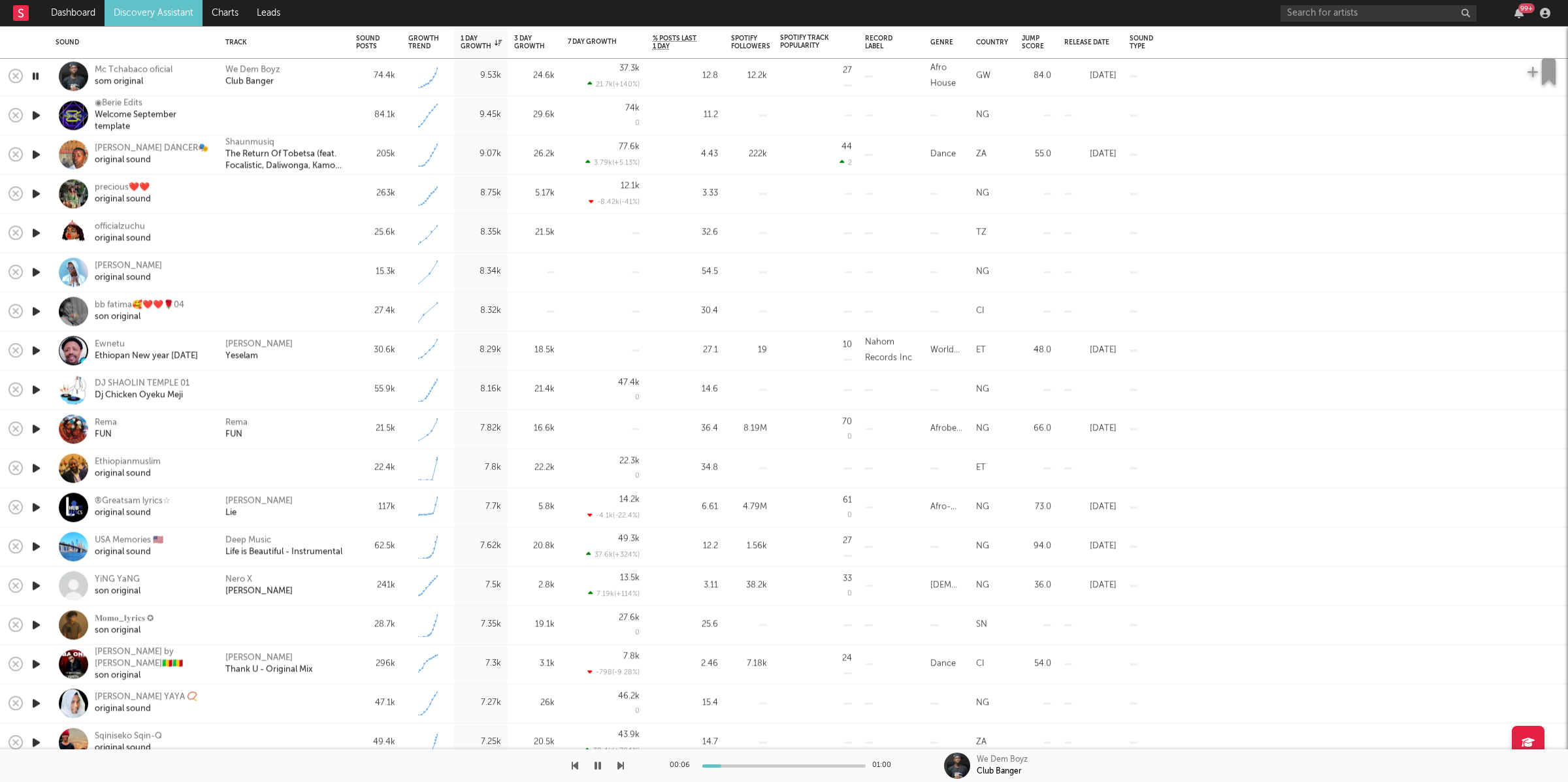
click at [618, 763] on icon "button" at bounding box center [621, 766] width 7 height 11
click at [572, 761] on icon "button" at bounding box center [575, 766] width 7 height 11
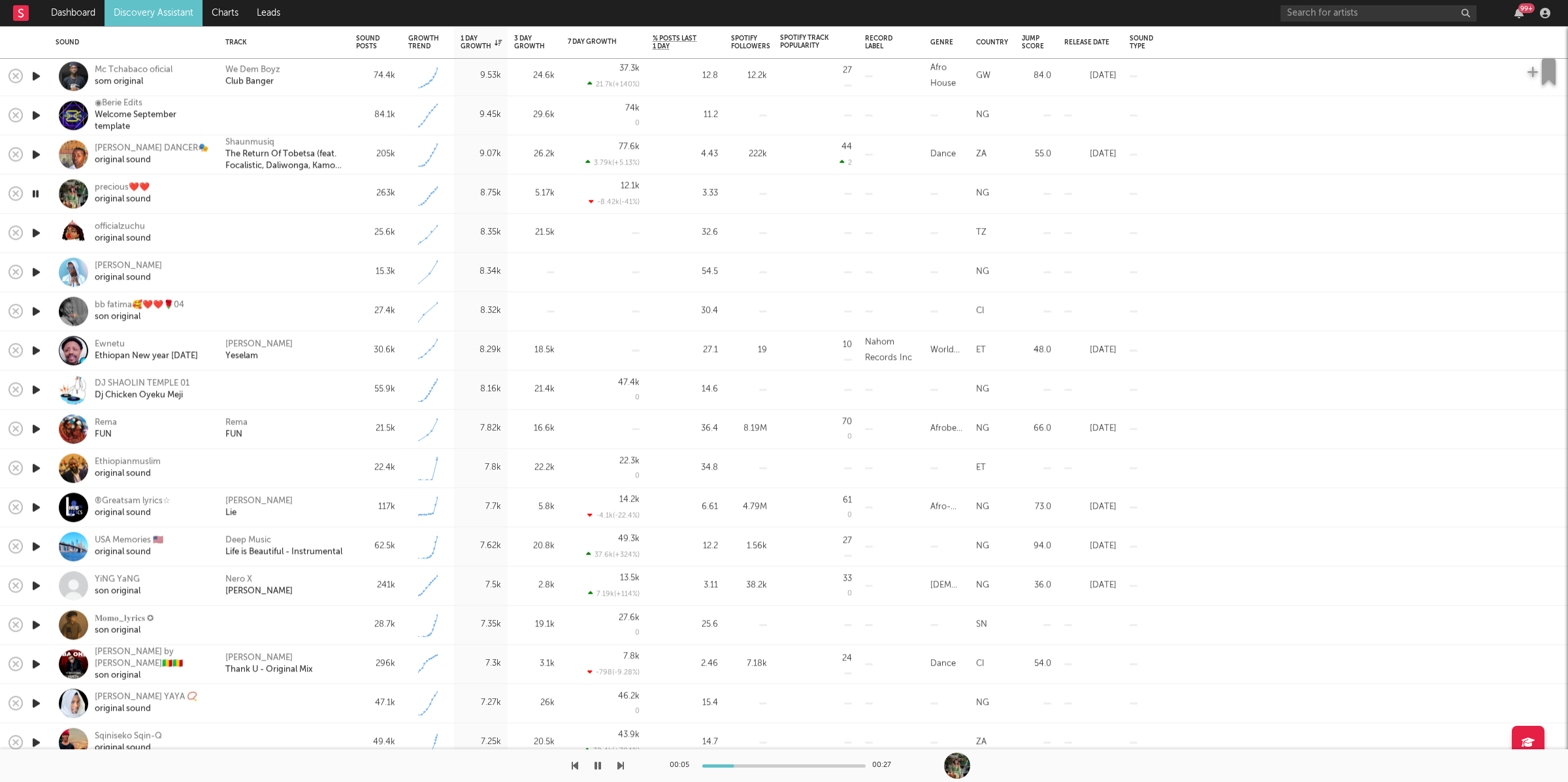
click at [598, 764] on icon "button" at bounding box center [598, 766] width 7 height 11
click at [595, 770] on icon "button" at bounding box center [598, 766] width 8 height 11
click at [622, 761] on icon "button" at bounding box center [621, 766] width 7 height 11
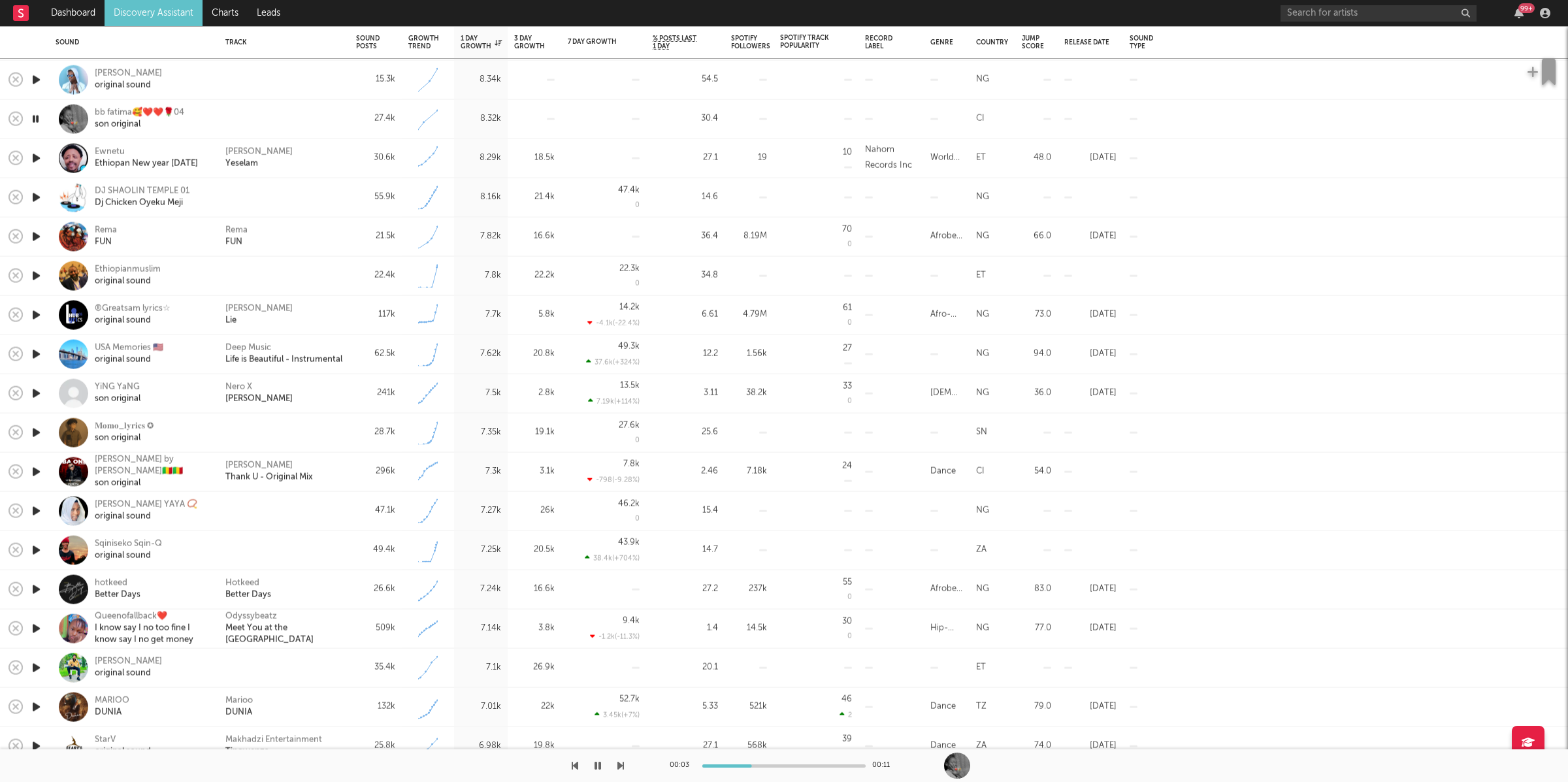
click at [617, 763] on icon "button" at bounding box center [621, 766] width 7 height 11
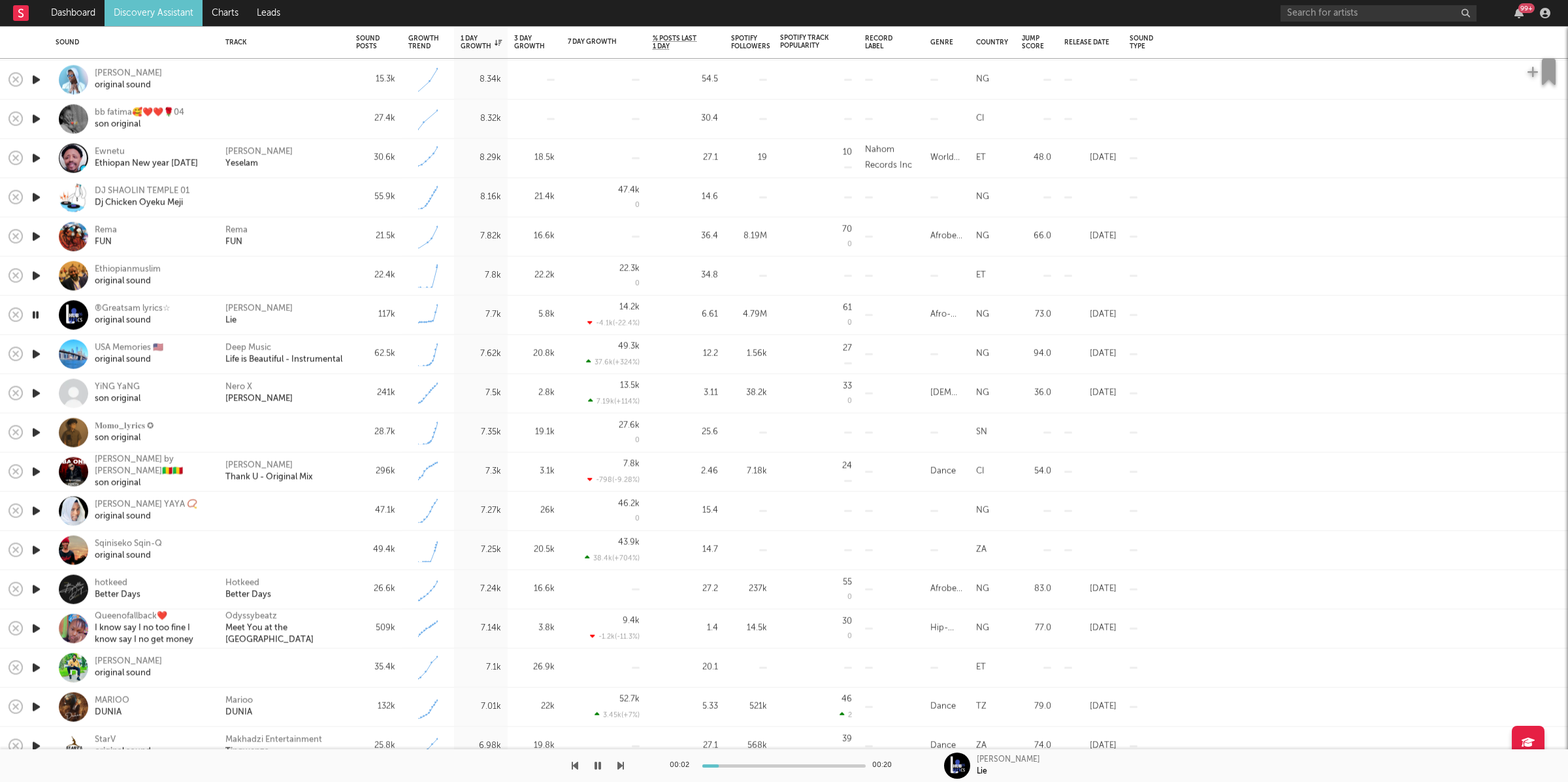
click at [617, 763] on icon "button" at bounding box center [621, 766] width 7 height 11
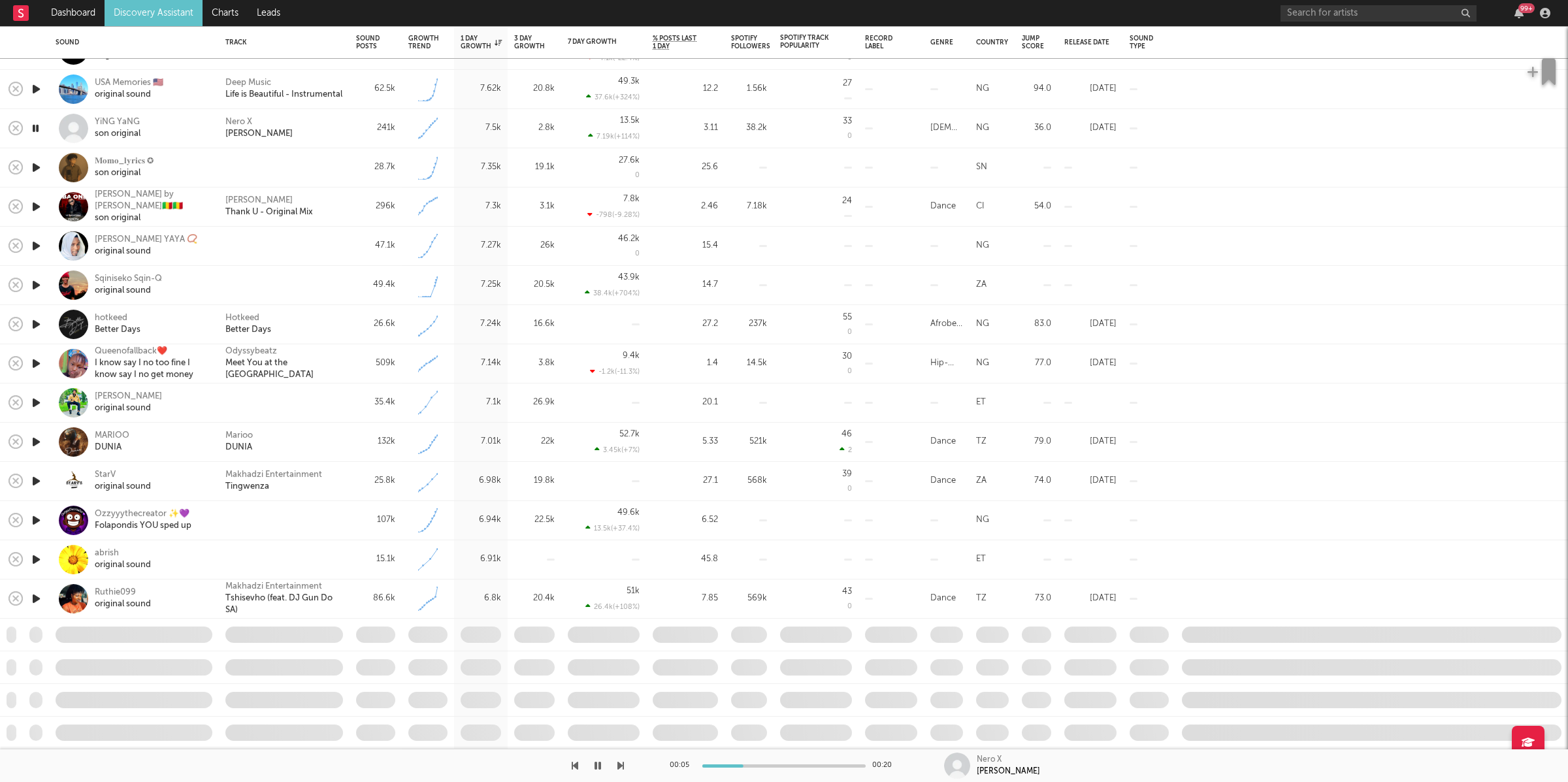
click at [620, 761] on icon "button" at bounding box center [621, 766] width 7 height 11
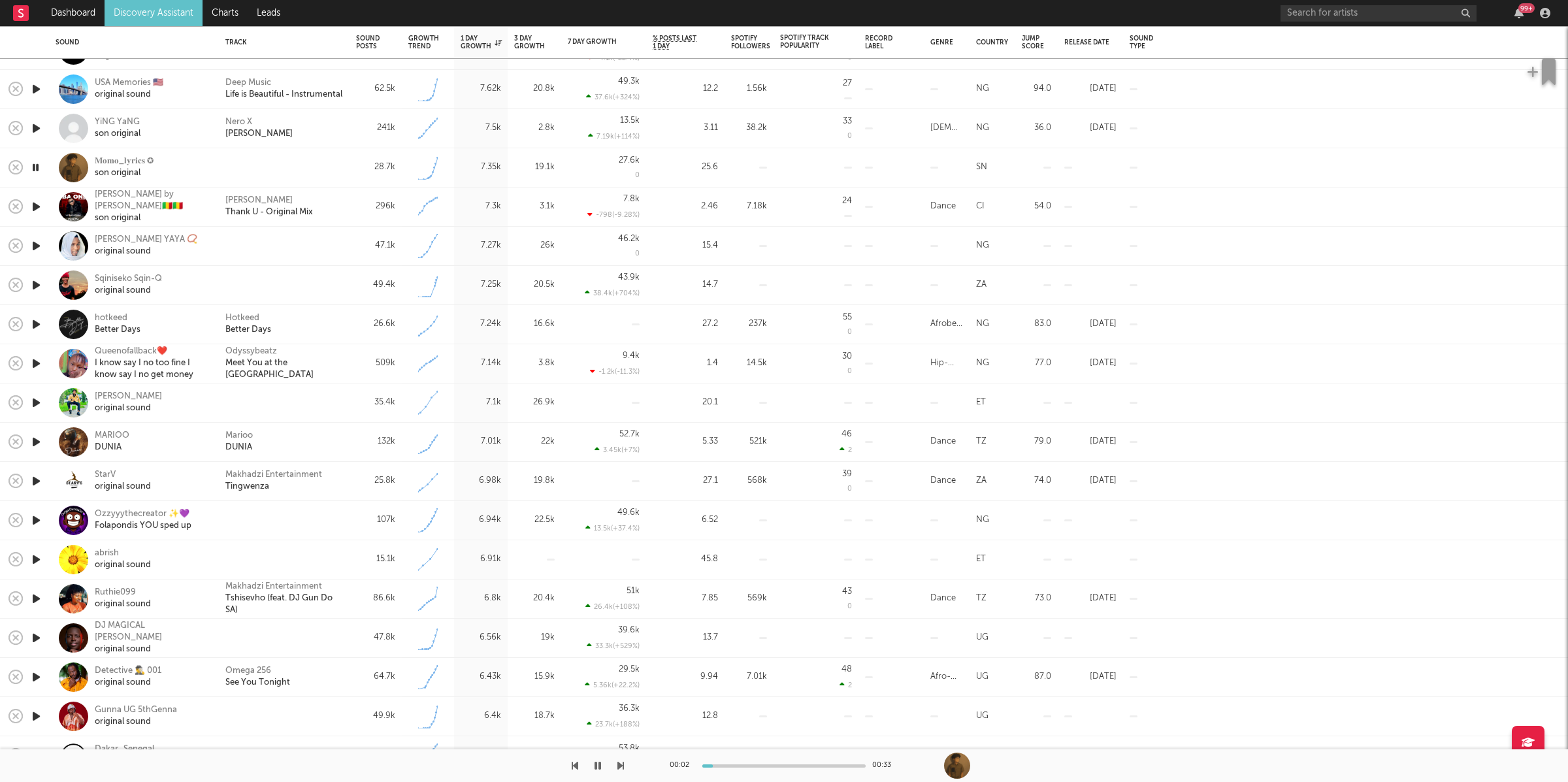
click at [618, 766] on icon "button" at bounding box center [621, 766] width 7 height 11
click at [623, 765] on icon "button" at bounding box center [621, 766] width 7 height 11
click at [622, 765] on icon "button" at bounding box center [621, 766] width 7 height 11
click at [621, 766] on icon "button" at bounding box center [621, 766] width 7 height 11
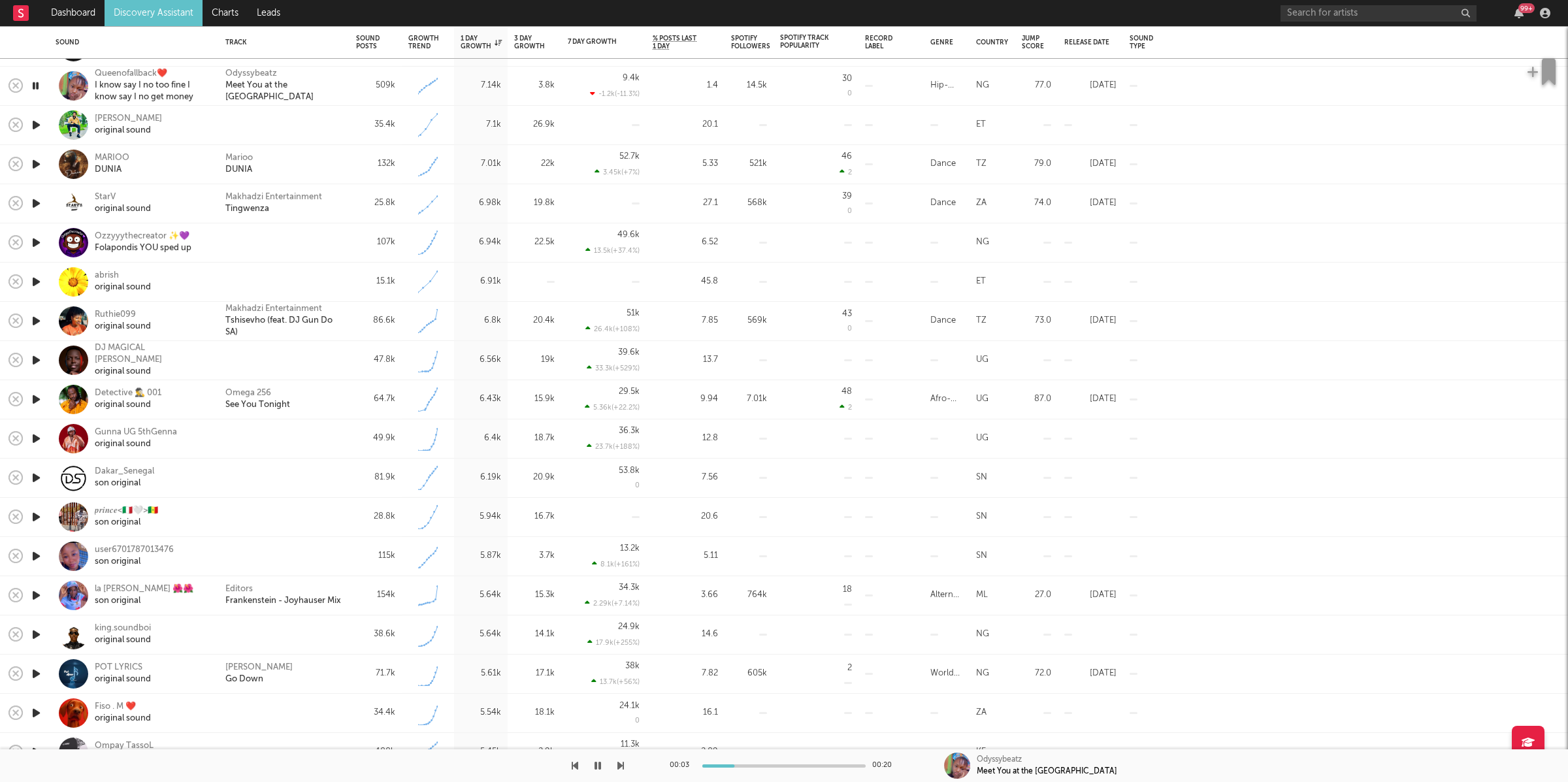
click at [618, 767] on icon "button" at bounding box center [621, 766] width 7 height 11
click at [620, 763] on icon "button" at bounding box center [621, 766] width 7 height 11
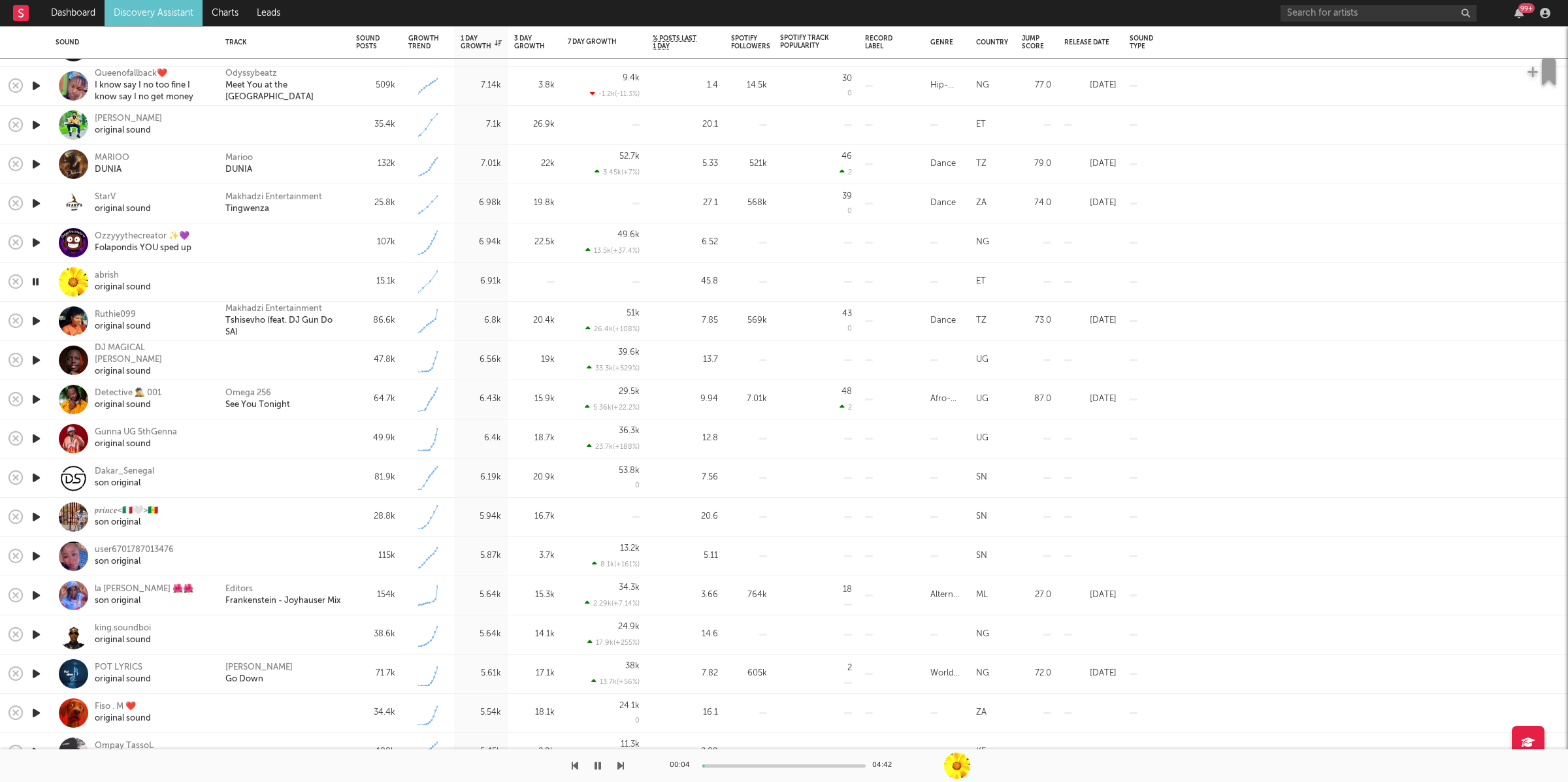
click at [620, 763] on icon "button" at bounding box center [621, 766] width 7 height 11
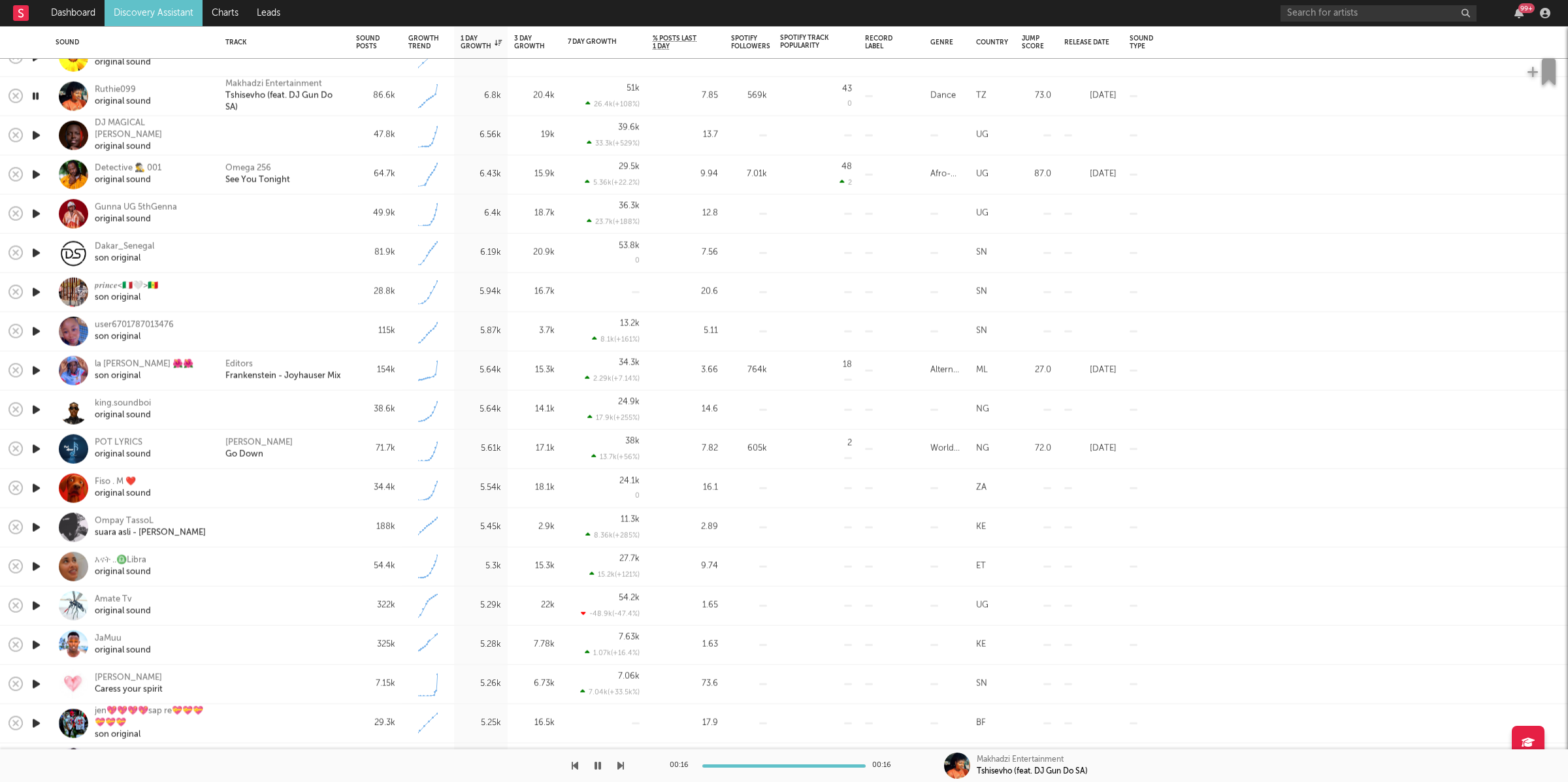
click at [616, 764] on div at bounding box center [312, 766] width 624 height 33
click at [620, 766] on icon "button" at bounding box center [621, 766] width 7 height 11
click at [343, 99] on div "Makhadzi Entertainment Tshisevho (feat. DJ Gun Do SA)" at bounding box center [284, 97] width 131 height 39
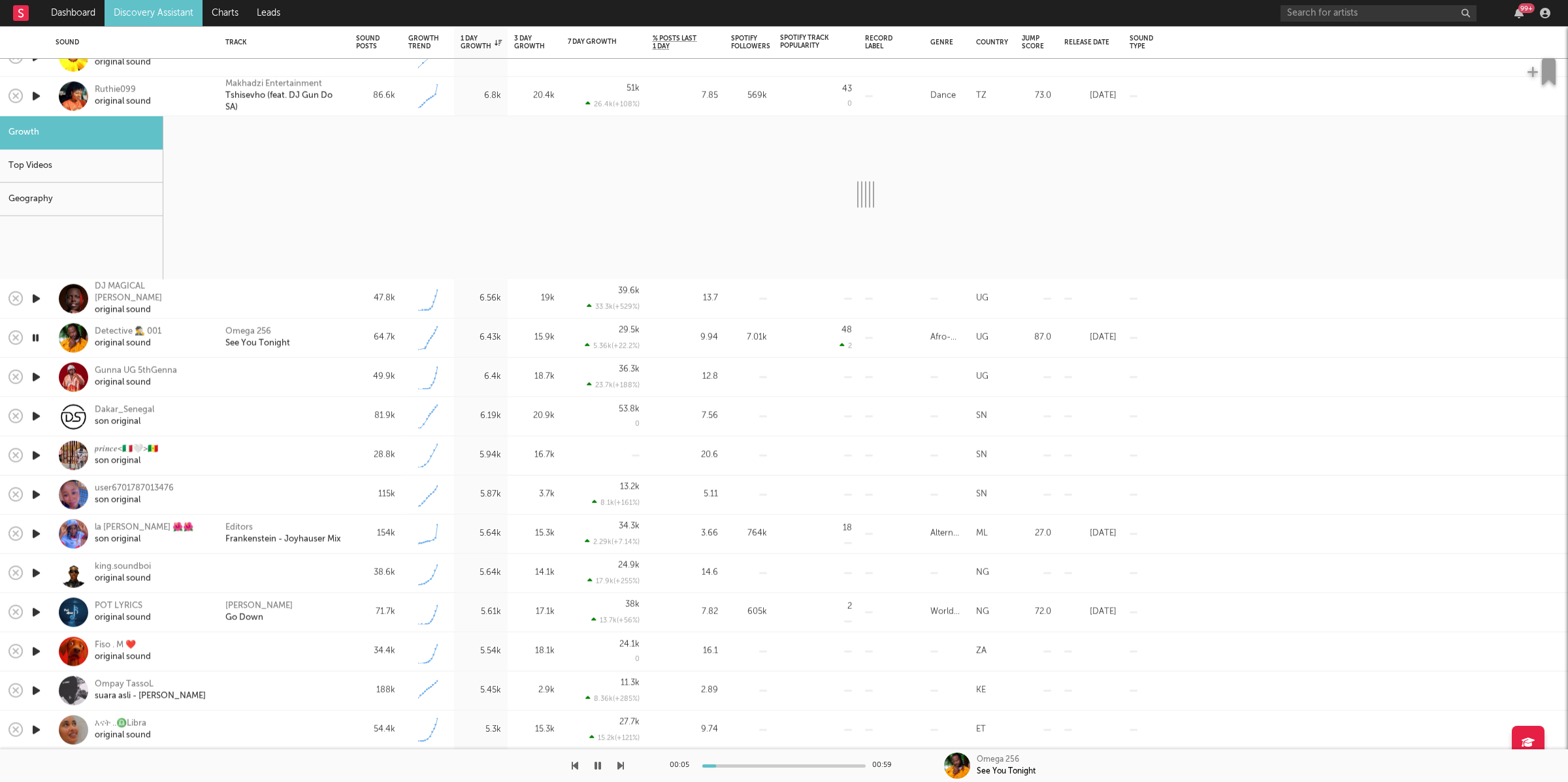
click at [339, 338] on div "Omega 256 See You Tonight" at bounding box center [284, 337] width 118 height 24
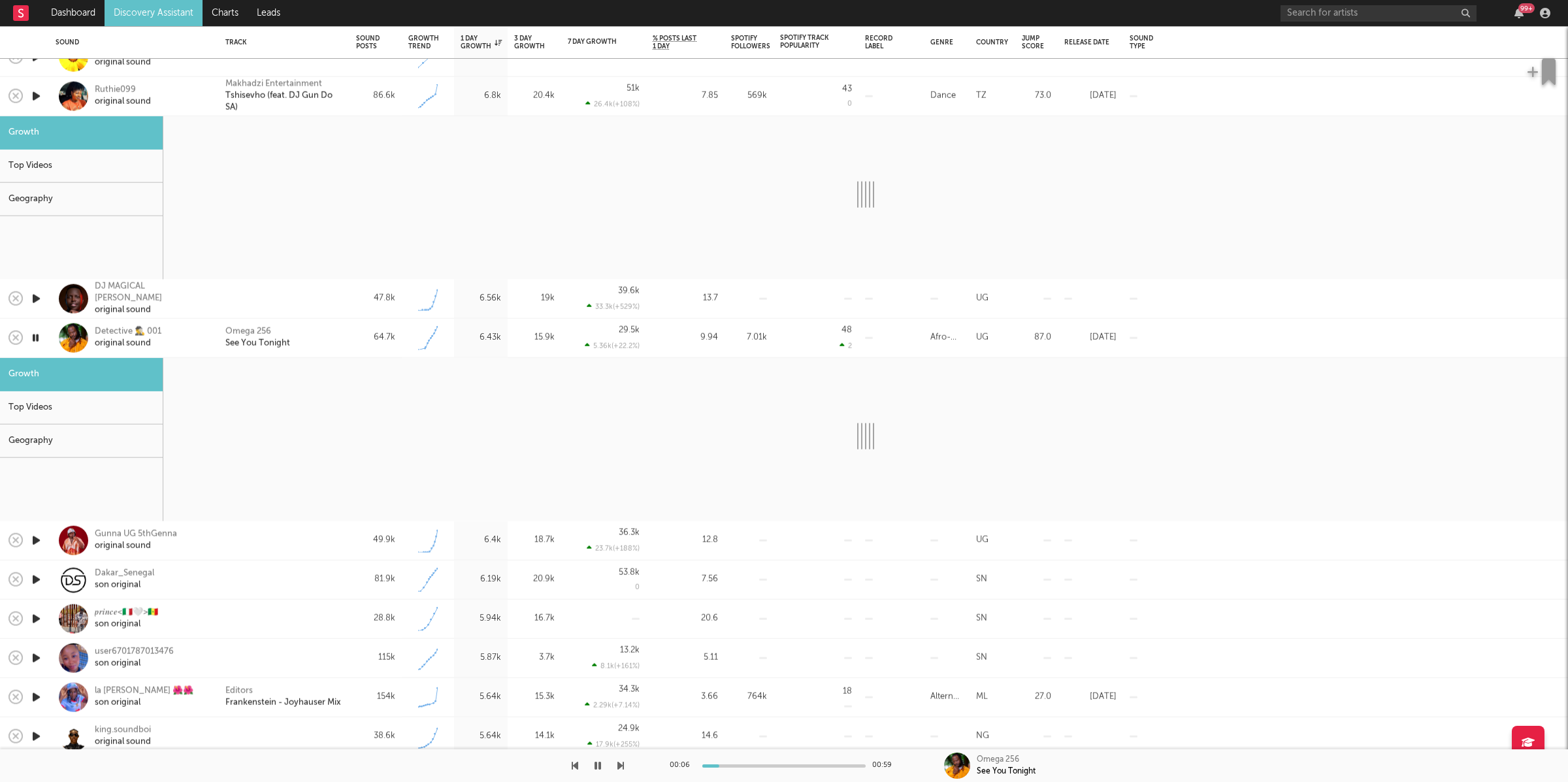
select select "1w"
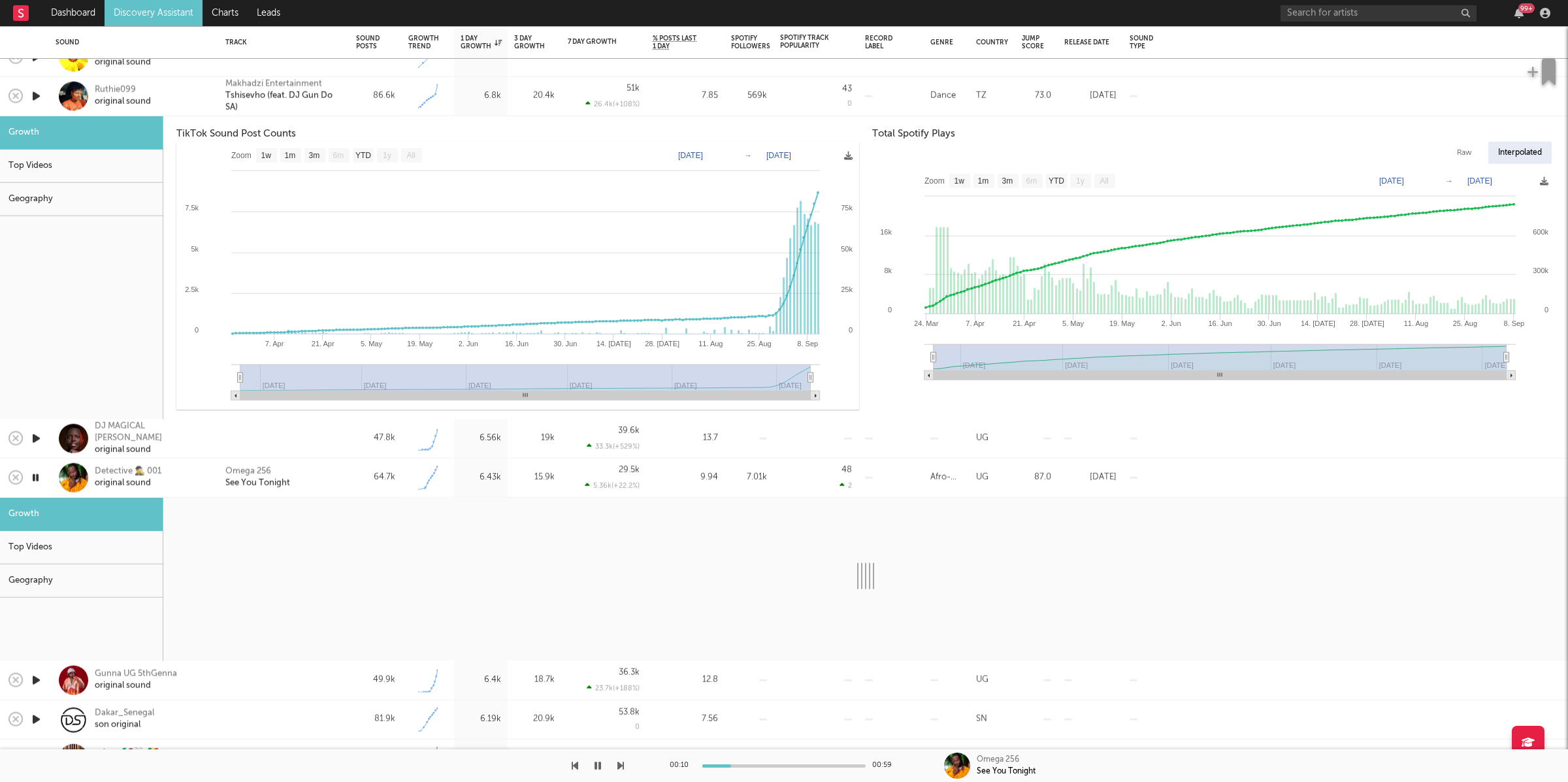
click at [354, 104] on div "86.6k" at bounding box center [376, 97] width 53 height 39
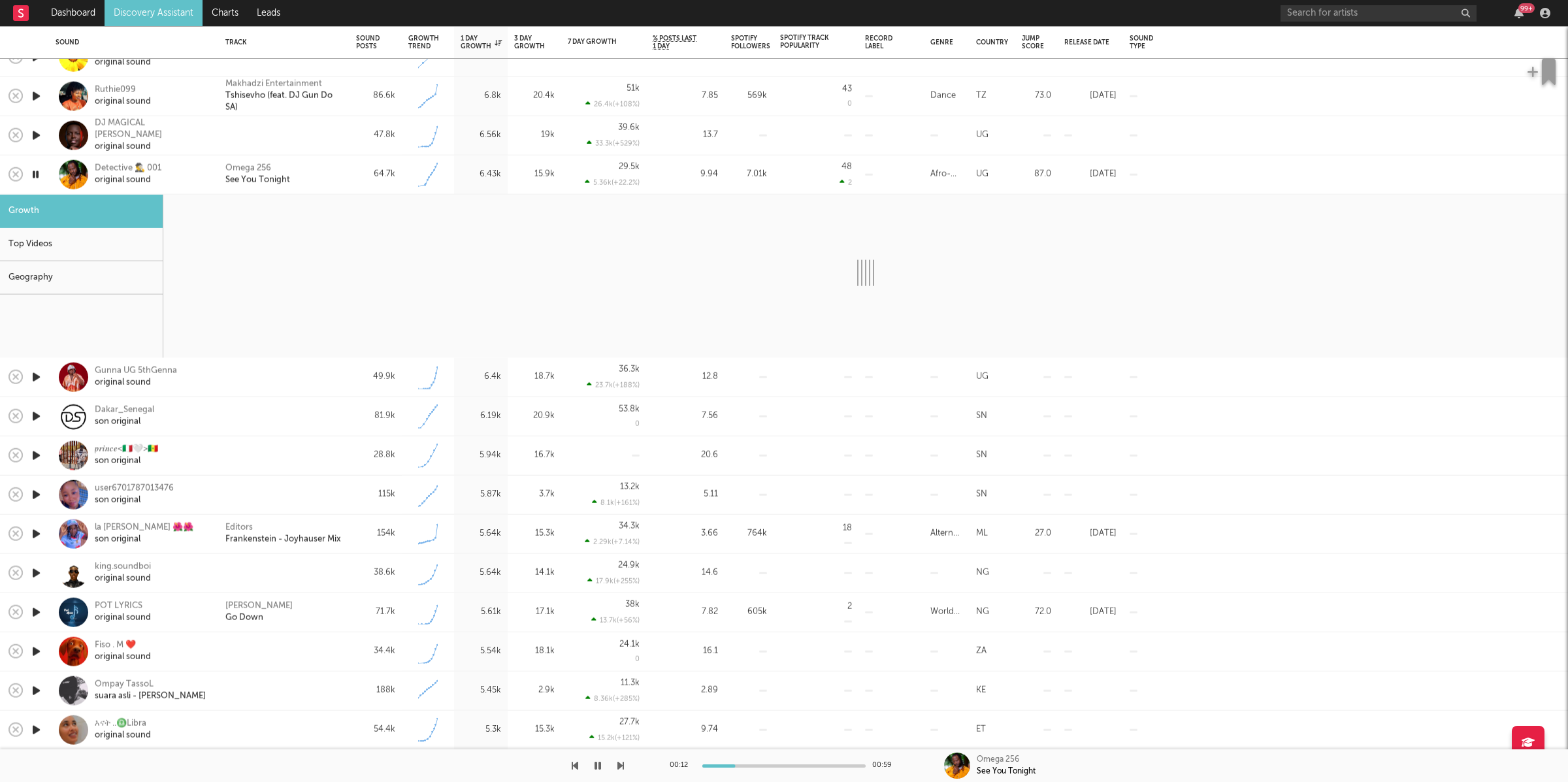
select select "1w"
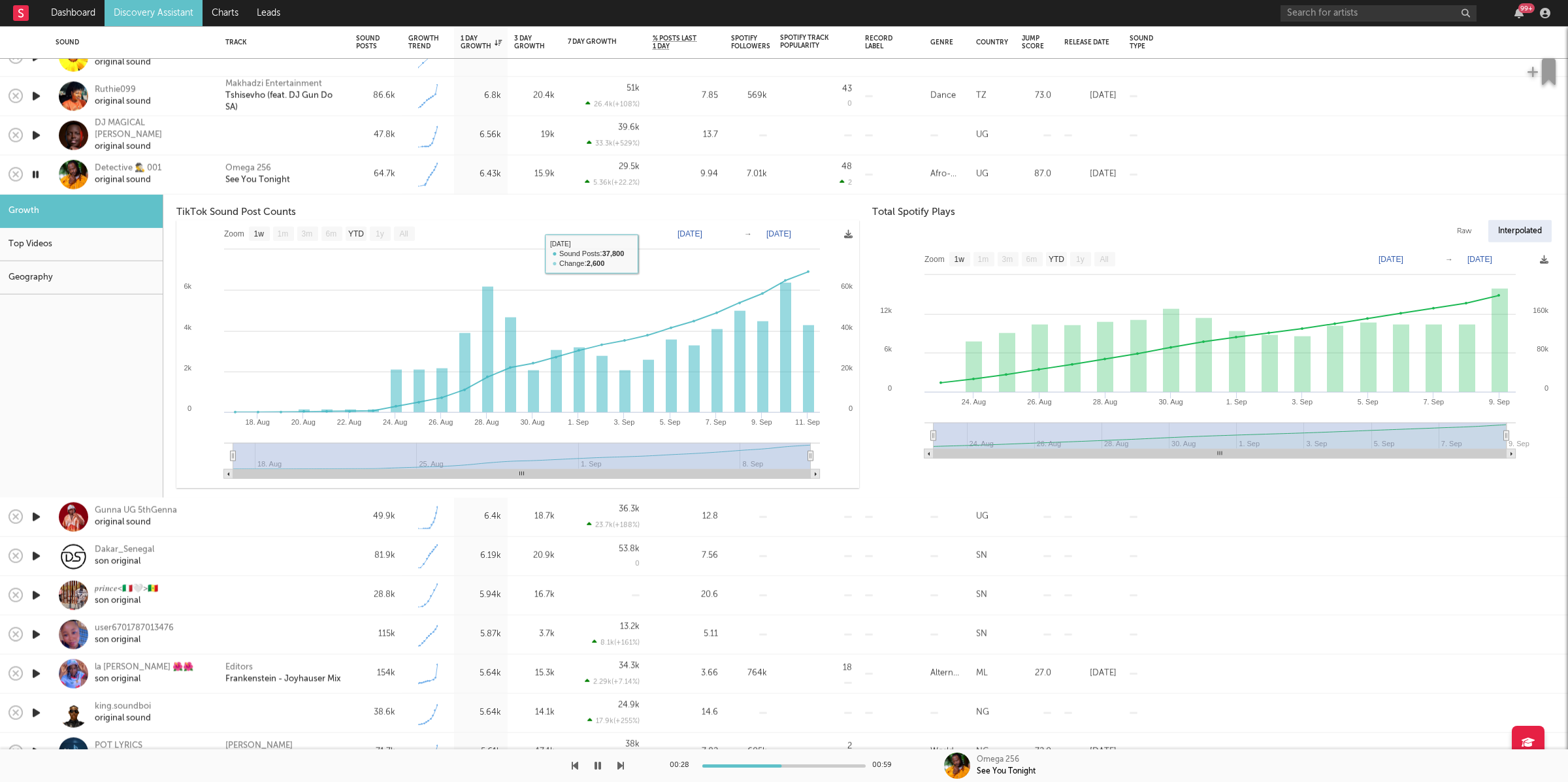
click at [344, 178] on div "Omega 256 See You Tonight" at bounding box center [284, 175] width 131 height 39
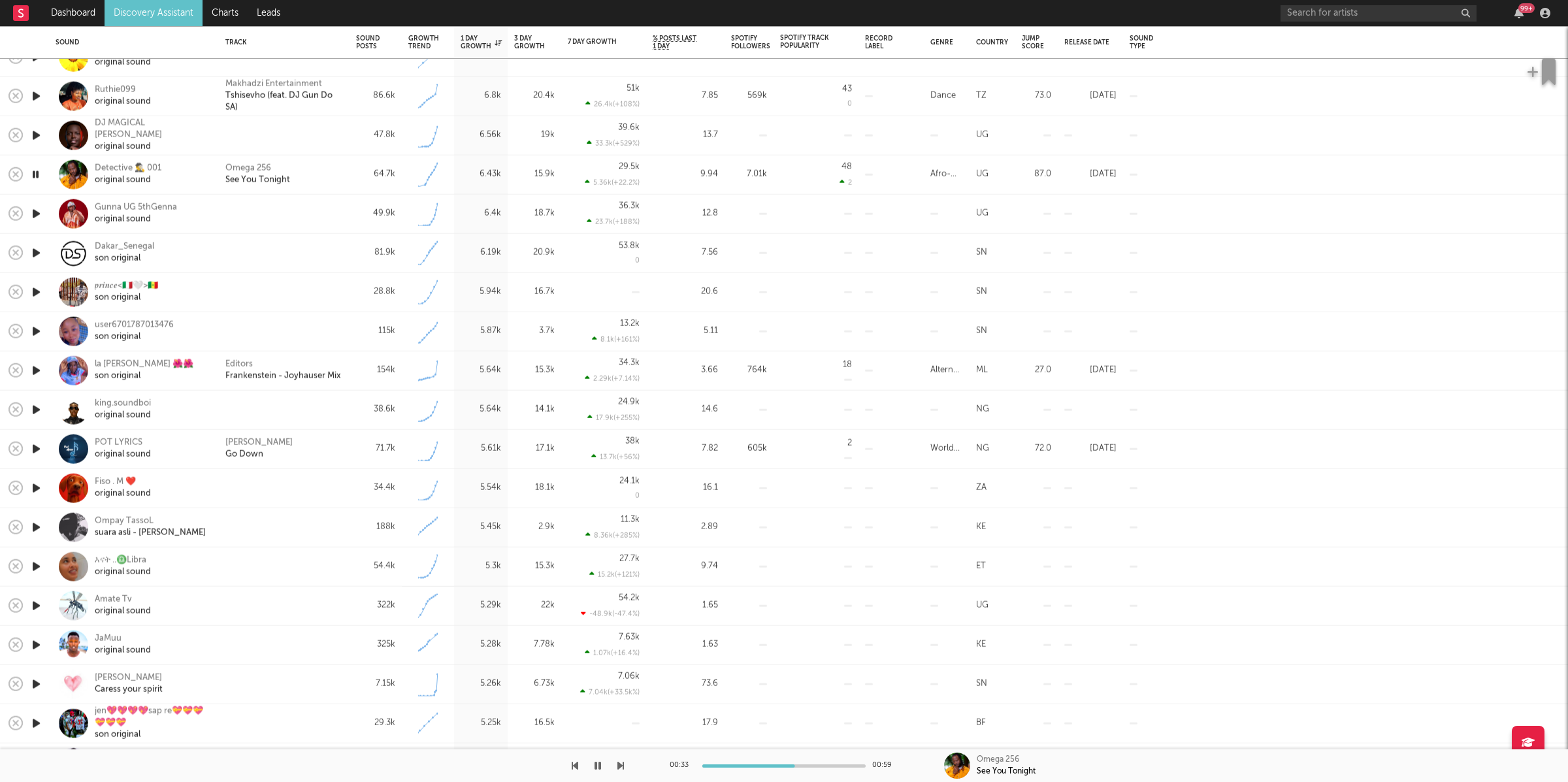
click at [602, 767] on button "button" at bounding box center [598, 766] width 13 height 33
click at [594, 767] on icon "button" at bounding box center [598, 766] width 8 height 11
click at [622, 766] on icon "button" at bounding box center [621, 766] width 7 height 11
click at [621, 765] on icon "button" at bounding box center [621, 766] width 7 height 11
click at [622, 765] on icon "button" at bounding box center [621, 766] width 7 height 11
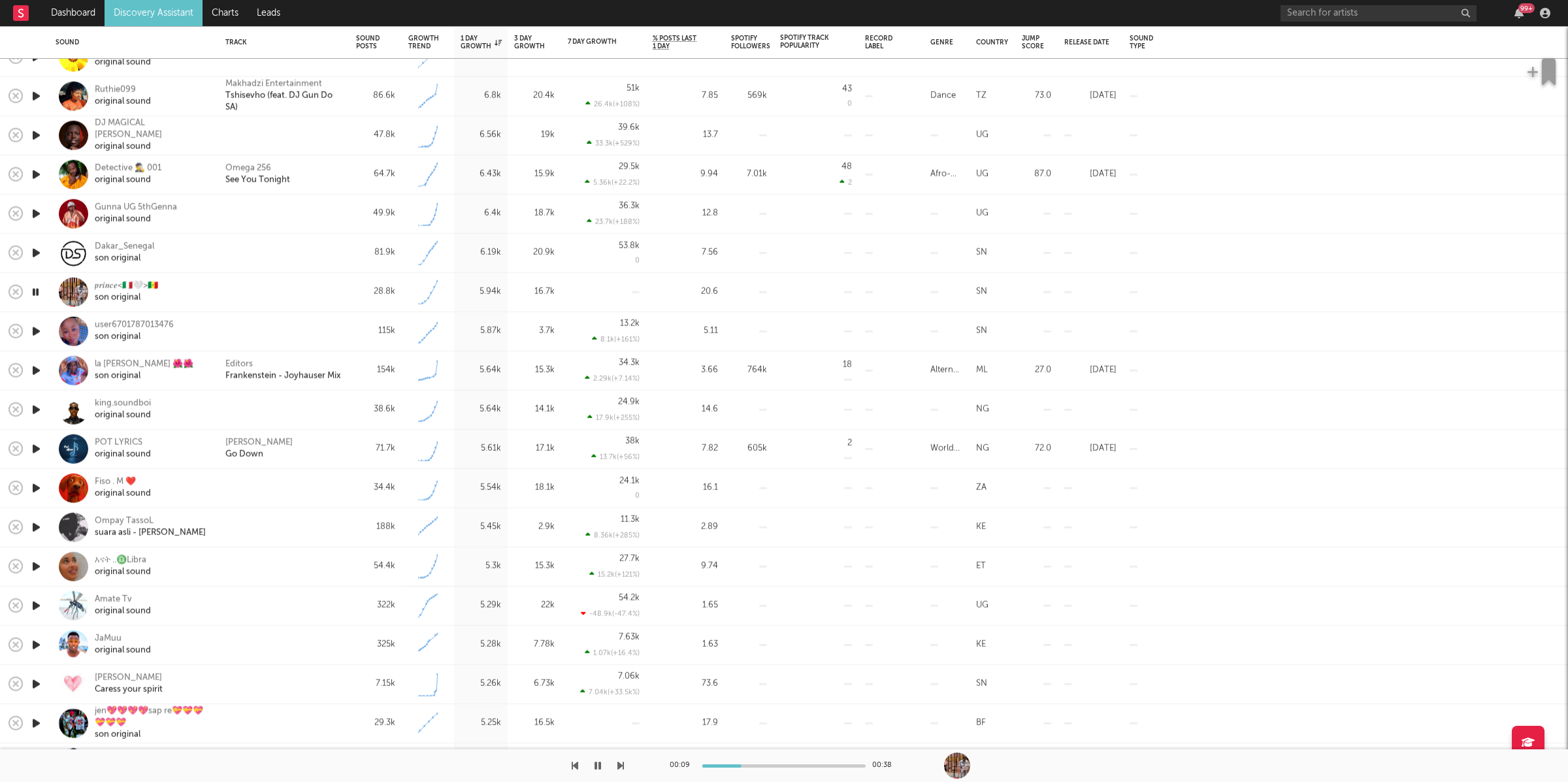
click at [622, 765] on icon "button" at bounding box center [621, 766] width 7 height 11
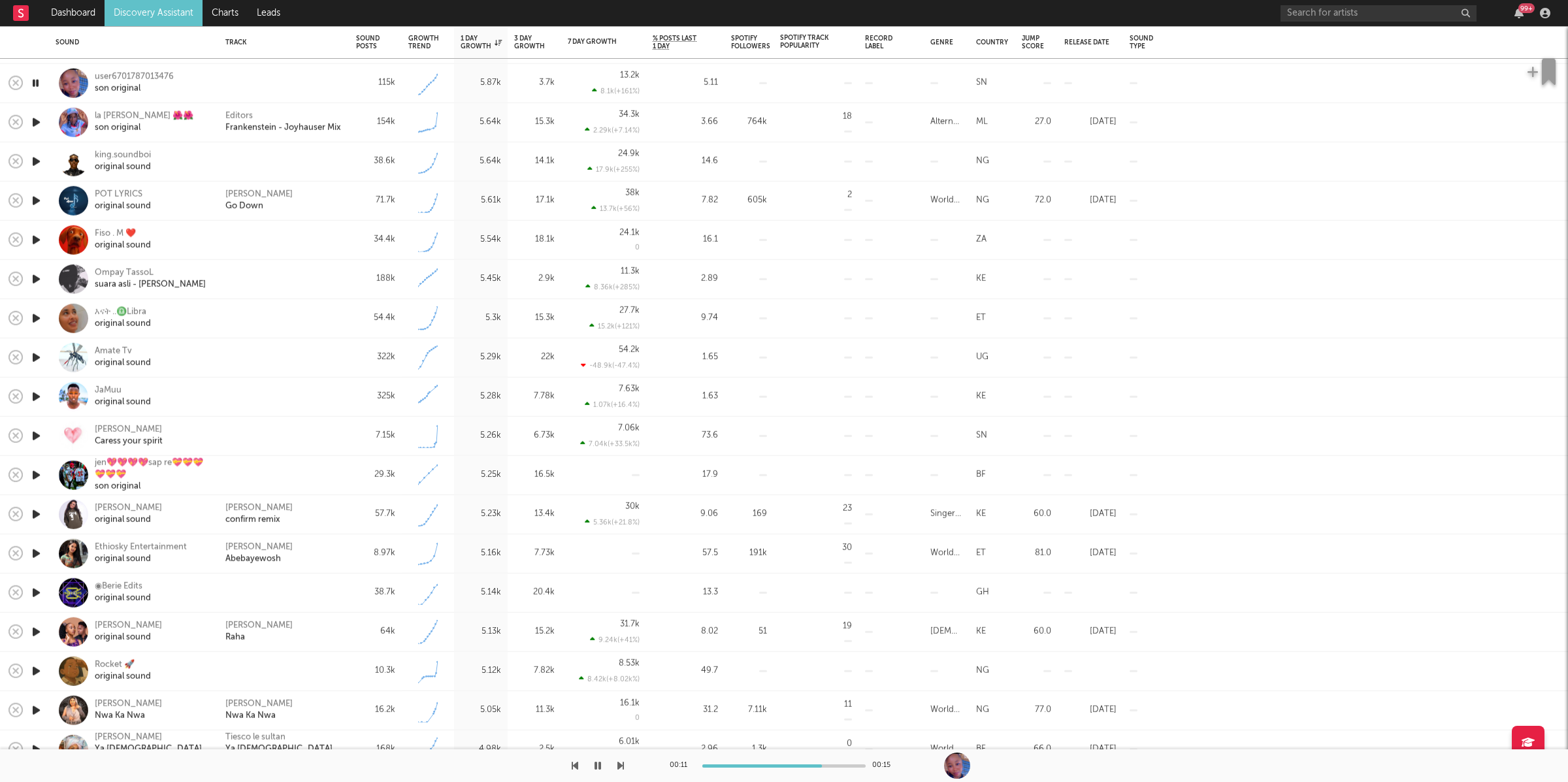
click at [619, 761] on icon "button" at bounding box center [621, 766] width 7 height 11
click at [618, 764] on icon "button" at bounding box center [621, 766] width 7 height 11
click at [126, 229] on div "Fiso . M ❤️" at bounding box center [123, 234] width 56 height 12
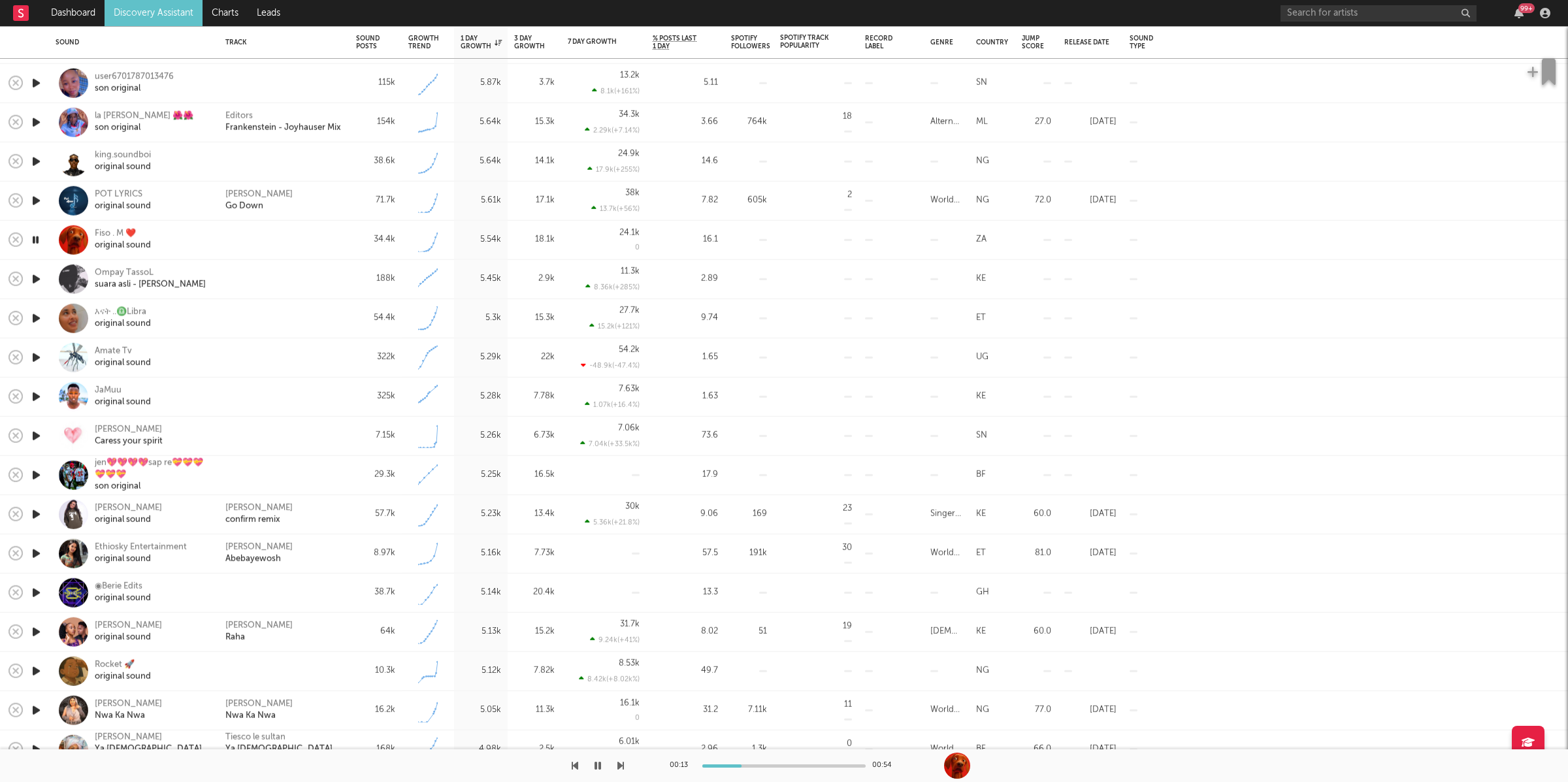
click at [620, 769] on icon "button" at bounding box center [621, 766] width 7 height 11
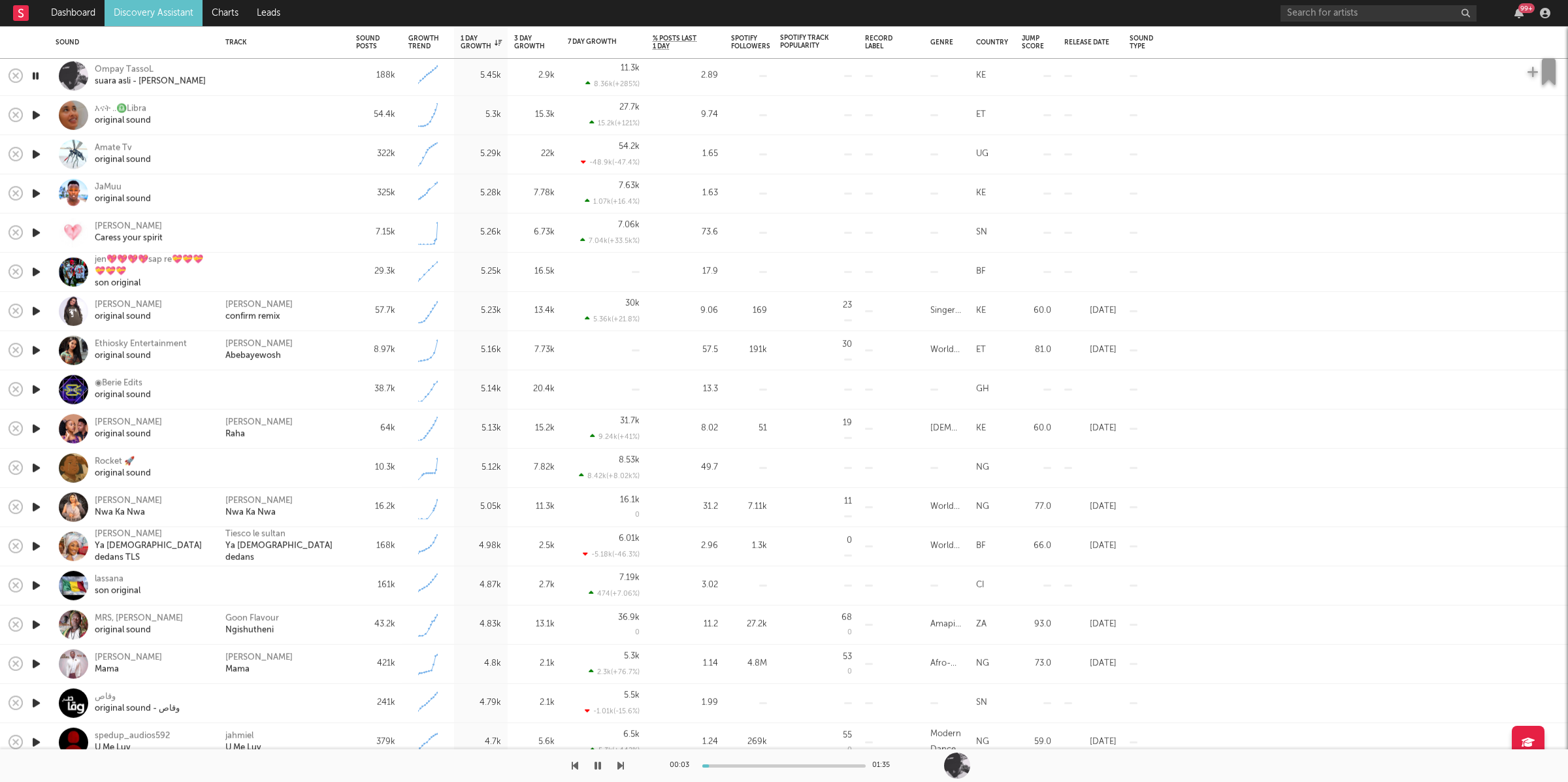
click at [617, 765] on icon "button" at bounding box center [621, 766] width 7 height 11
click at [596, 766] on icon "button" at bounding box center [598, 766] width 7 height 11
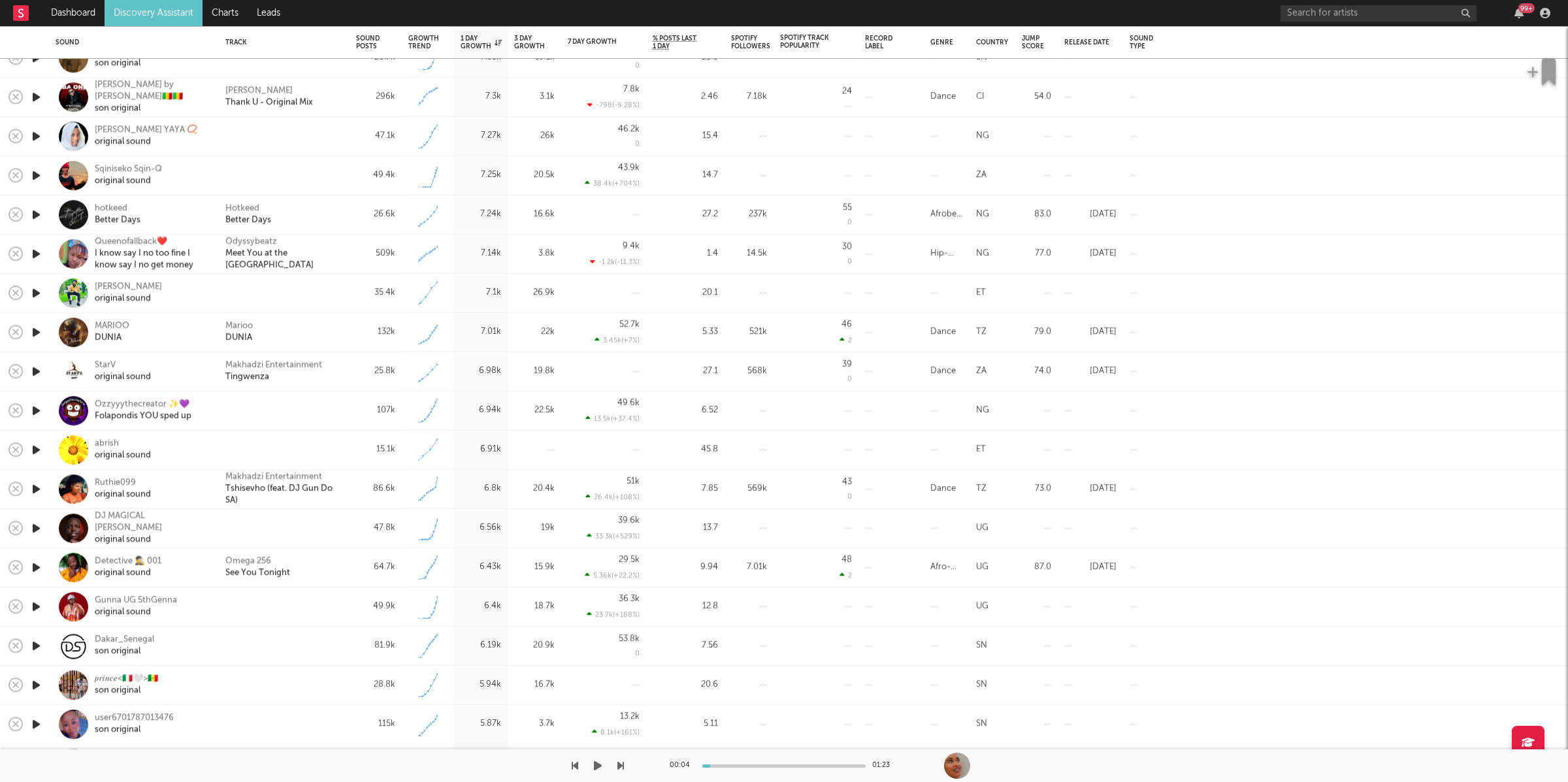
click at [599, 770] on icon "button" at bounding box center [598, 766] width 8 height 11
click at [598, 771] on button "button" at bounding box center [598, 766] width 13 height 33
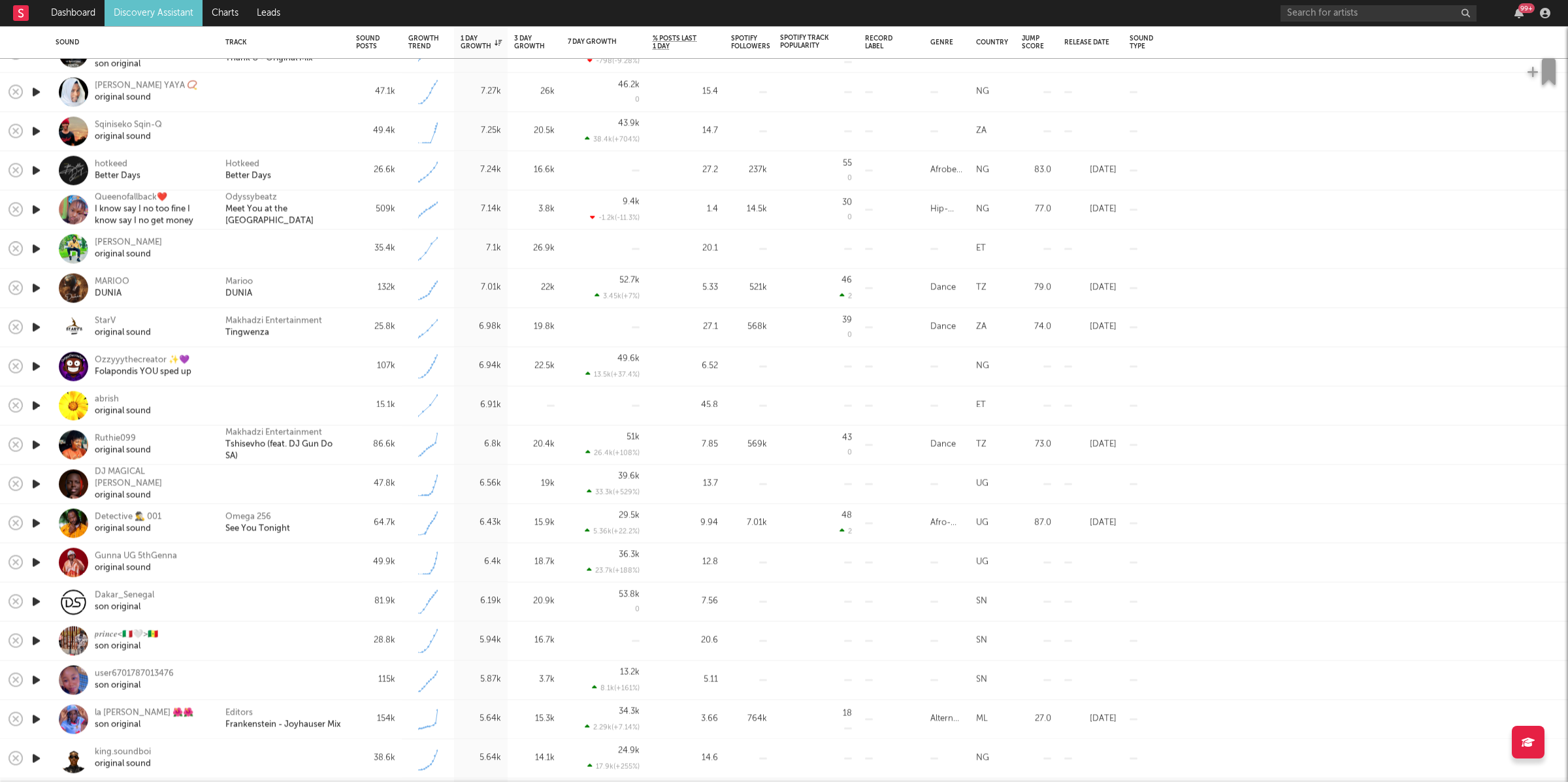
click at [39, 209] on icon "button" at bounding box center [36, 210] width 14 height 16
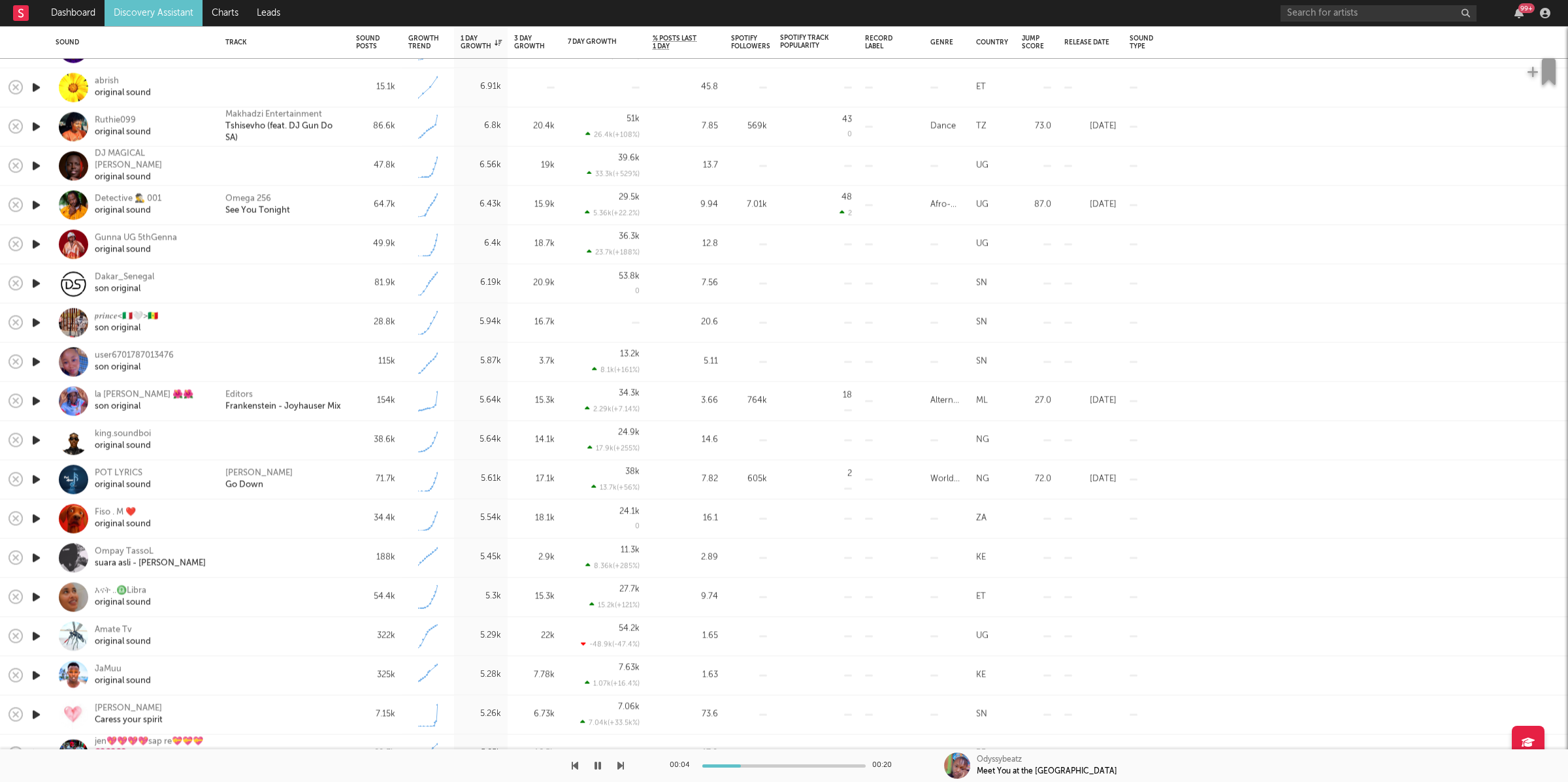
click at [38, 480] on icon "button" at bounding box center [36, 479] width 14 height 16
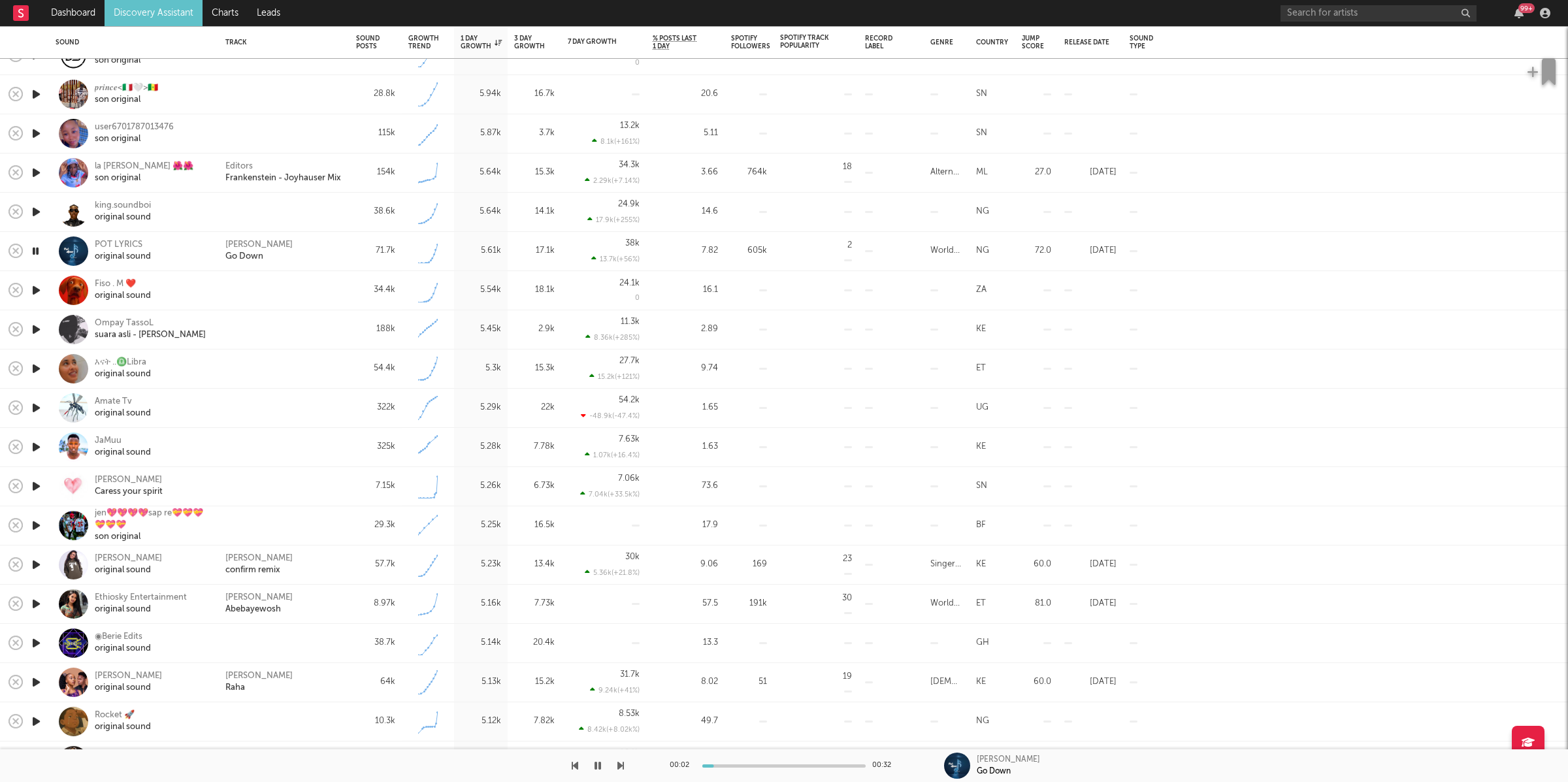
click at [618, 761] on icon "button" at bounding box center [621, 766] width 7 height 11
click at [618, 763] on icon "button" at bounding box center [621, 766] width 7 height 11
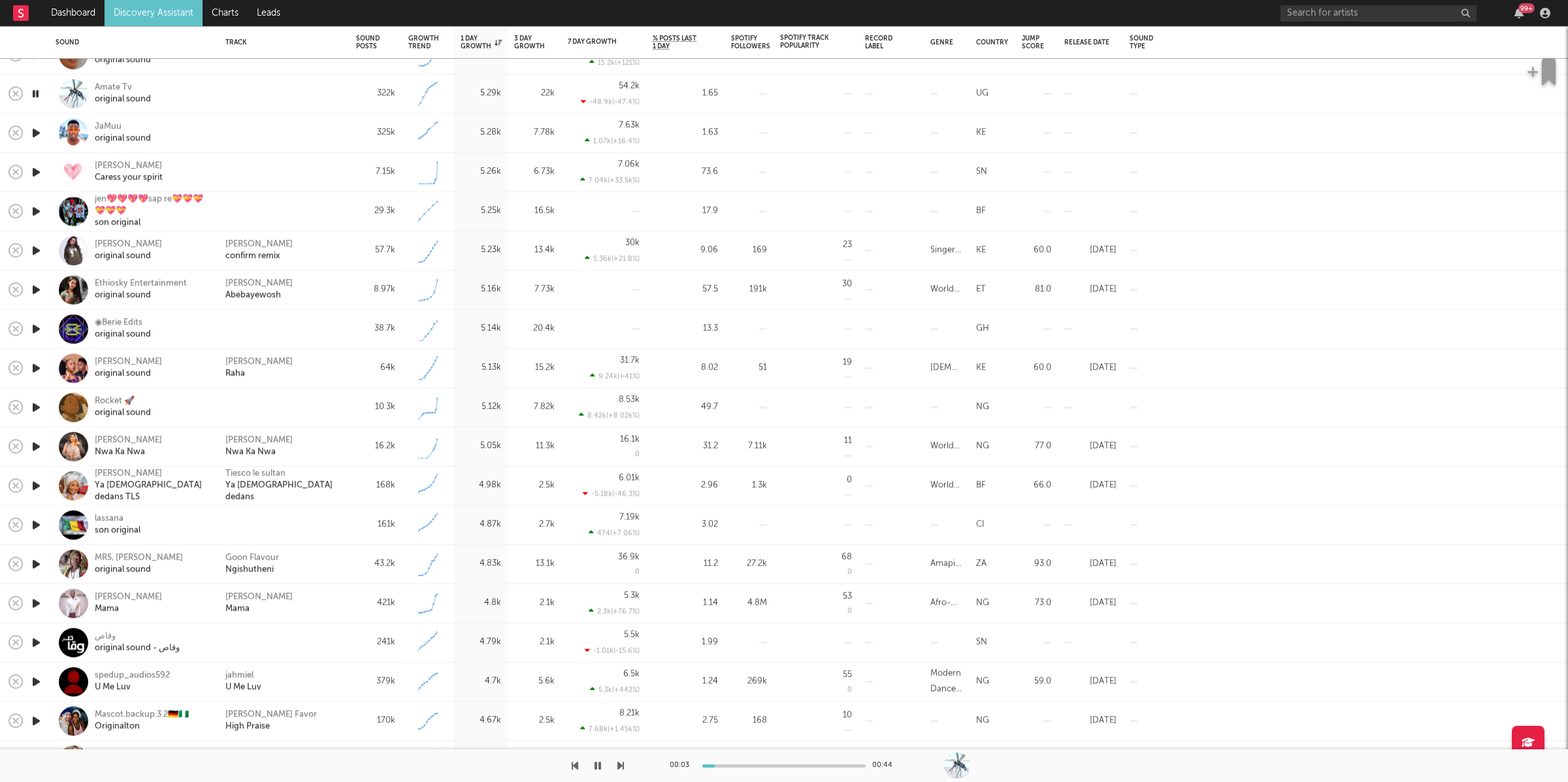
click at [621, 765] on icon "button" at bounding box center [621, 766] width 7 height 11
click at [618, 767] on icon "button" at bounding box center [621, 766] width 7 height 11
click at [622, 766] on icon "button" at bounding box center [621, 766] width 7 height 11
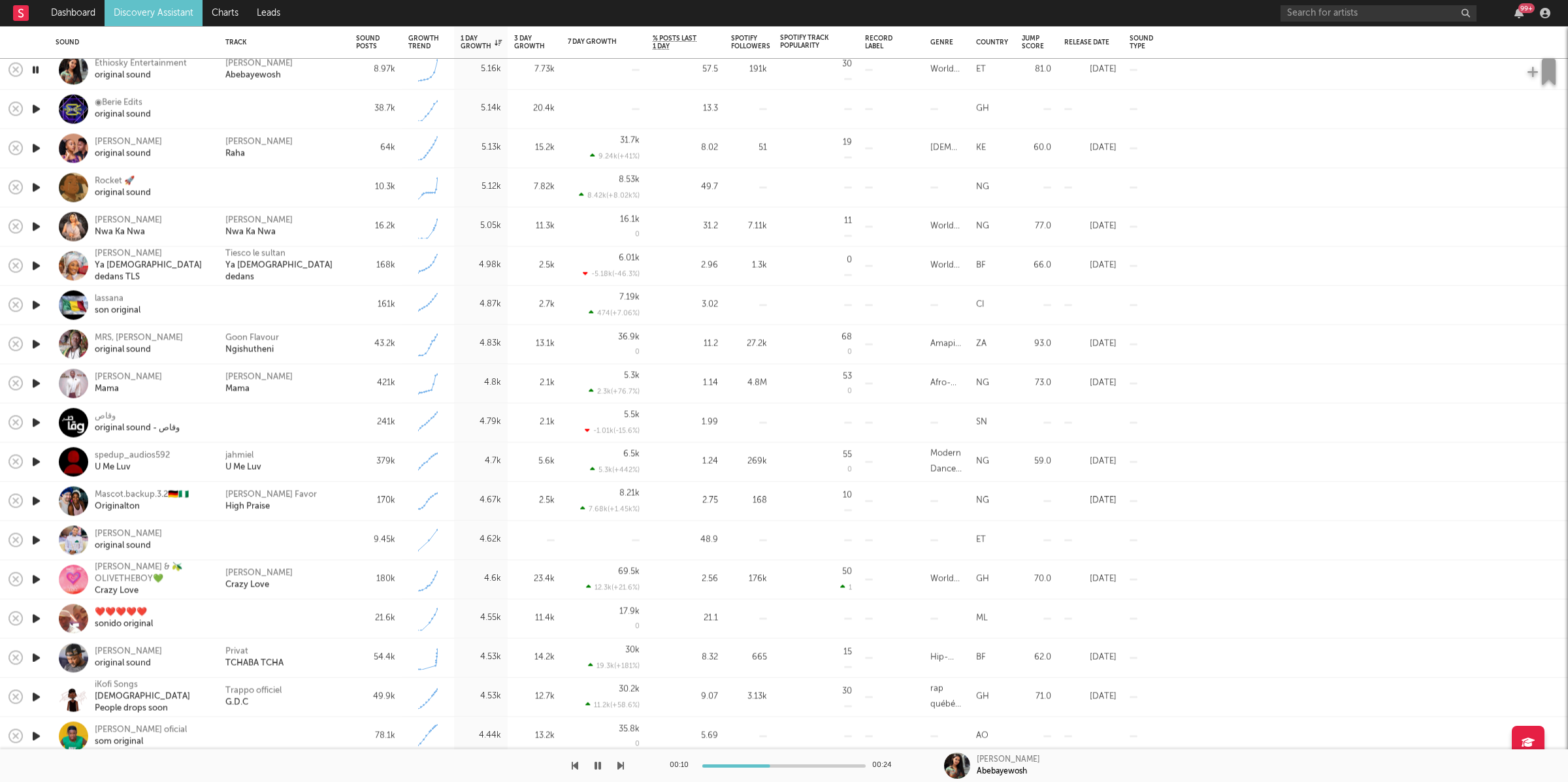
click at [617, 769] on icon "button" at bounding box center [621, 766] width 7 height 11
click at [619, 761] on icon "button" at bounding box center [621, 766] width 7 height 11
click at [622, 761] on icon "button" at bounding box center [621, 766] width 7 height 11
click at [620, 764] on icon "button" at bounding box center [621, 766] width 7 height 11
click at [622, 766] on icon "button" at bounding box center [621, 766] width 7 height 11
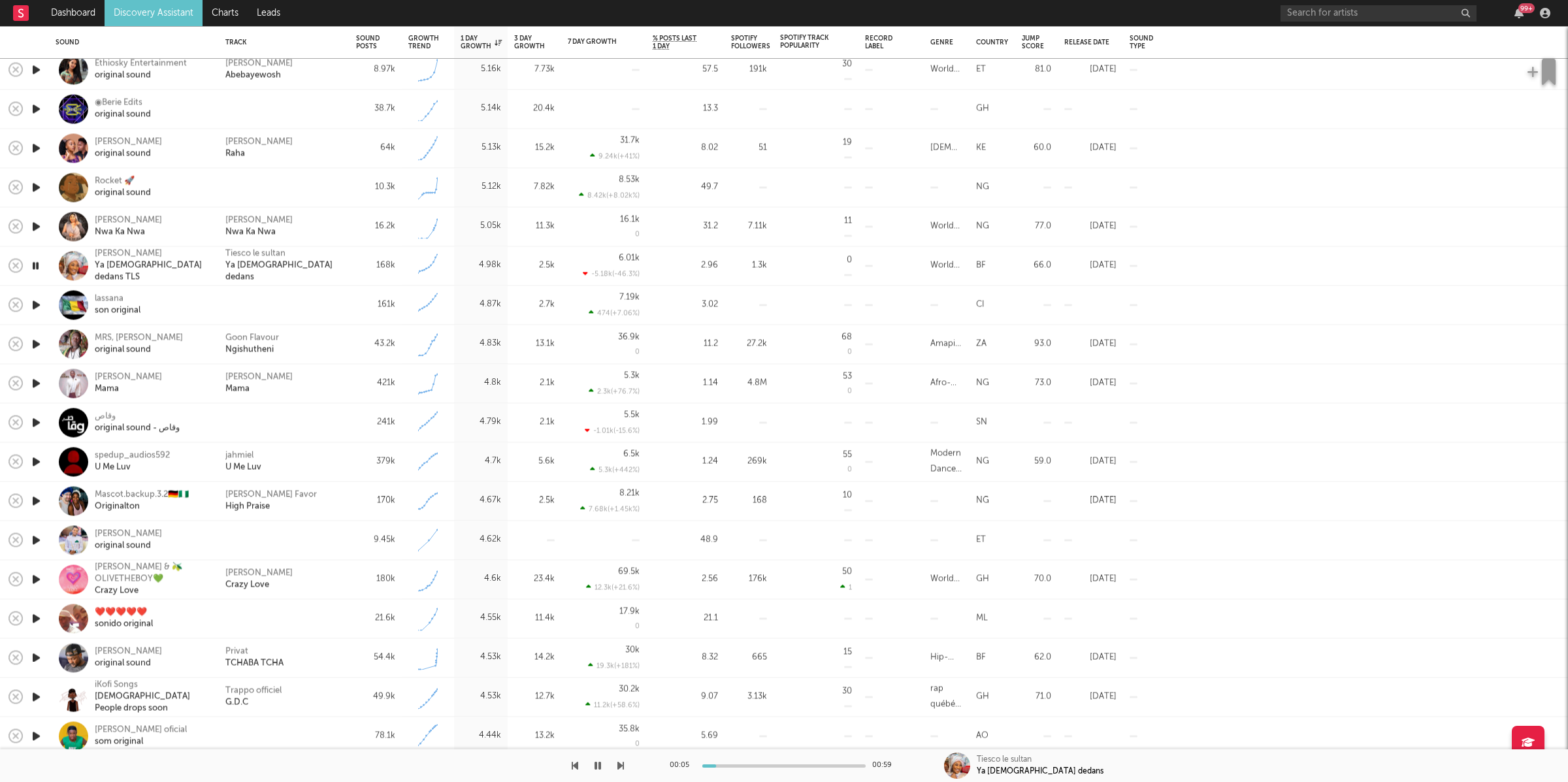
click at [331, 261] on div "Tiesco le sultan Ya Dieu dedans" at bounding box center [284, 266] width 118 height 35
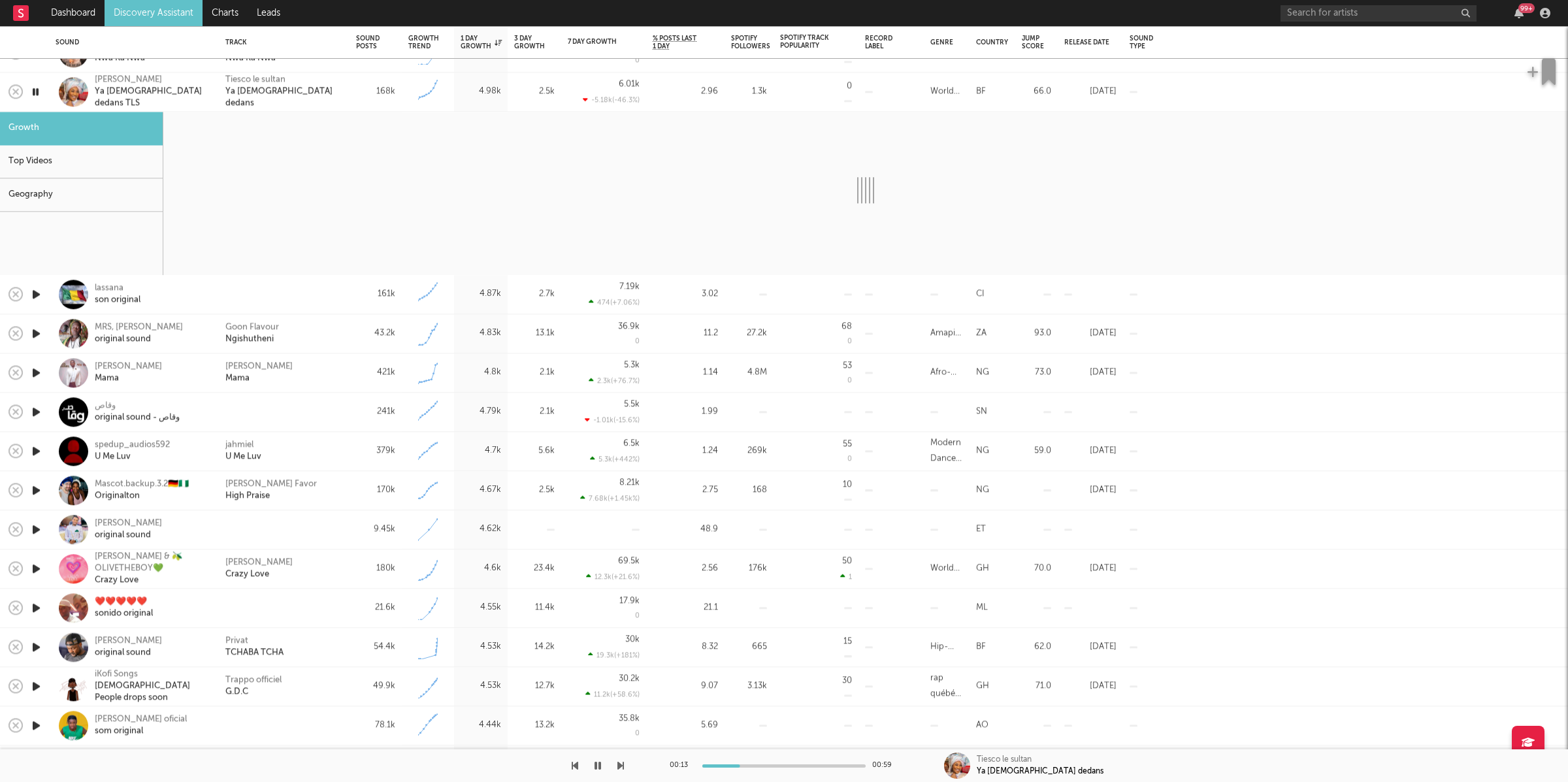
select select "6m"
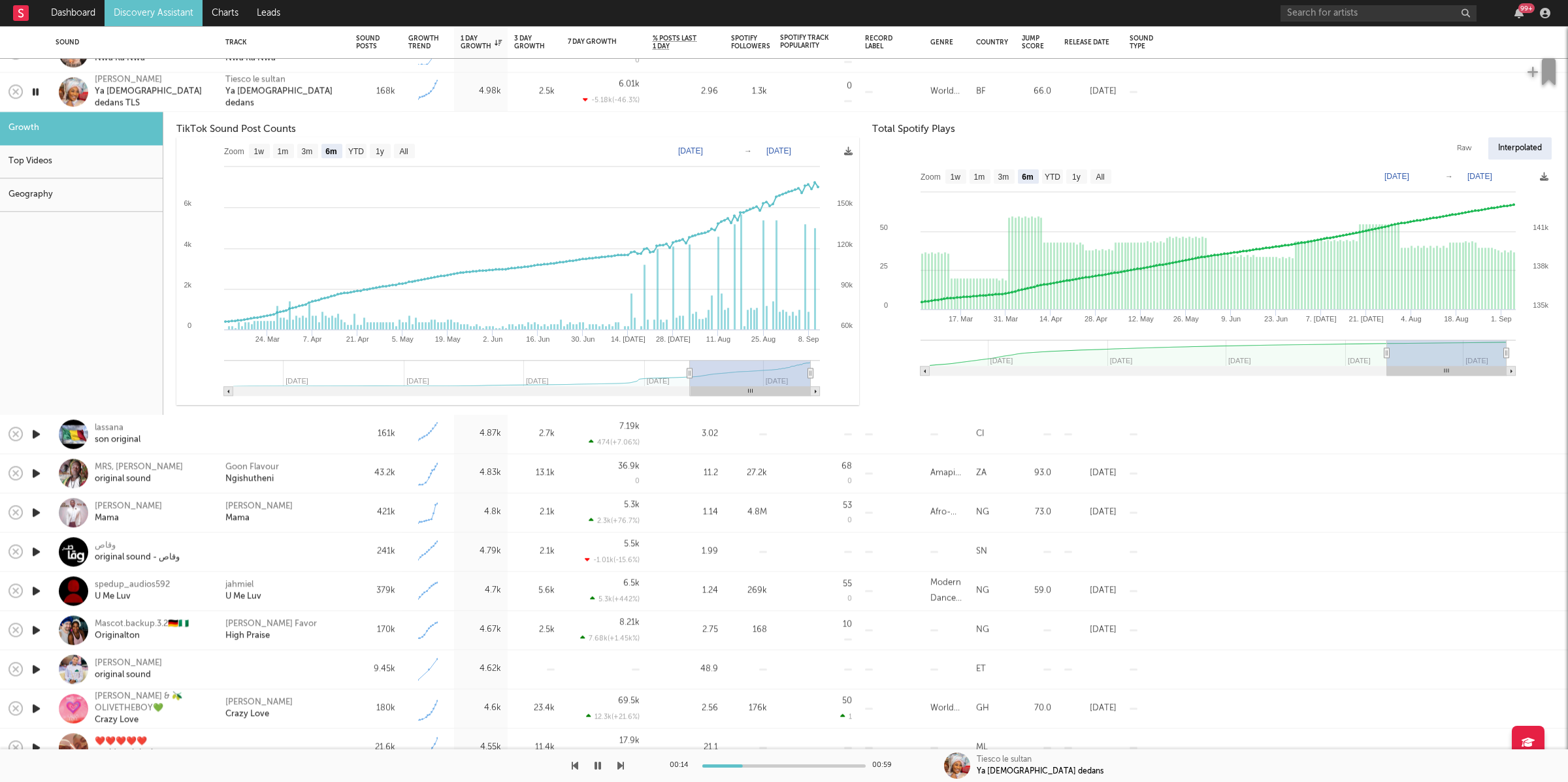
click at [620, 764] on icon "button" at bounding box center [621, 766] width 7 height 11
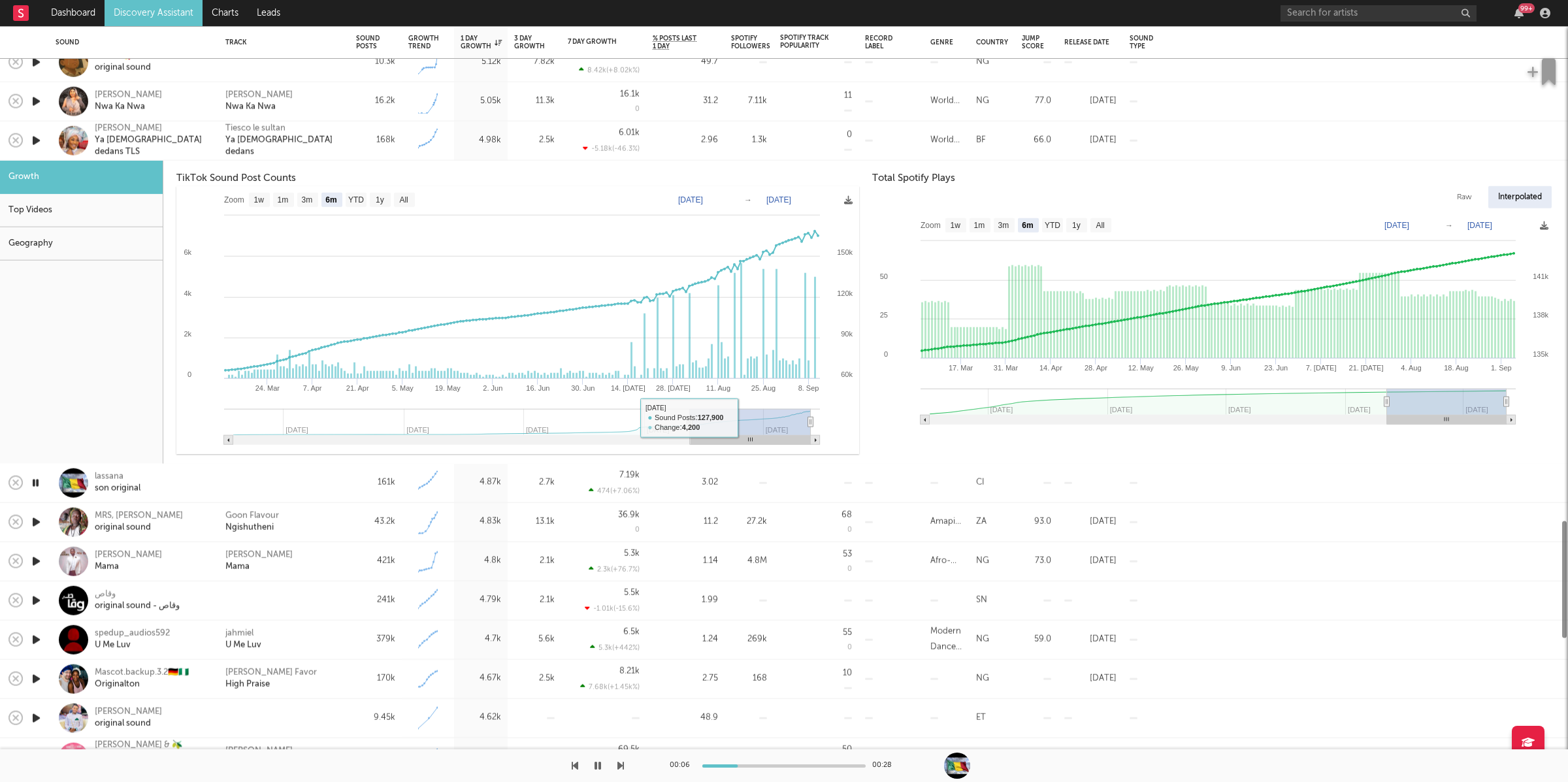
click at [305, 136] on div "Tiesco le sultan Ya Dieu dedans" at bounding box center [284, 140] width 118 height 35
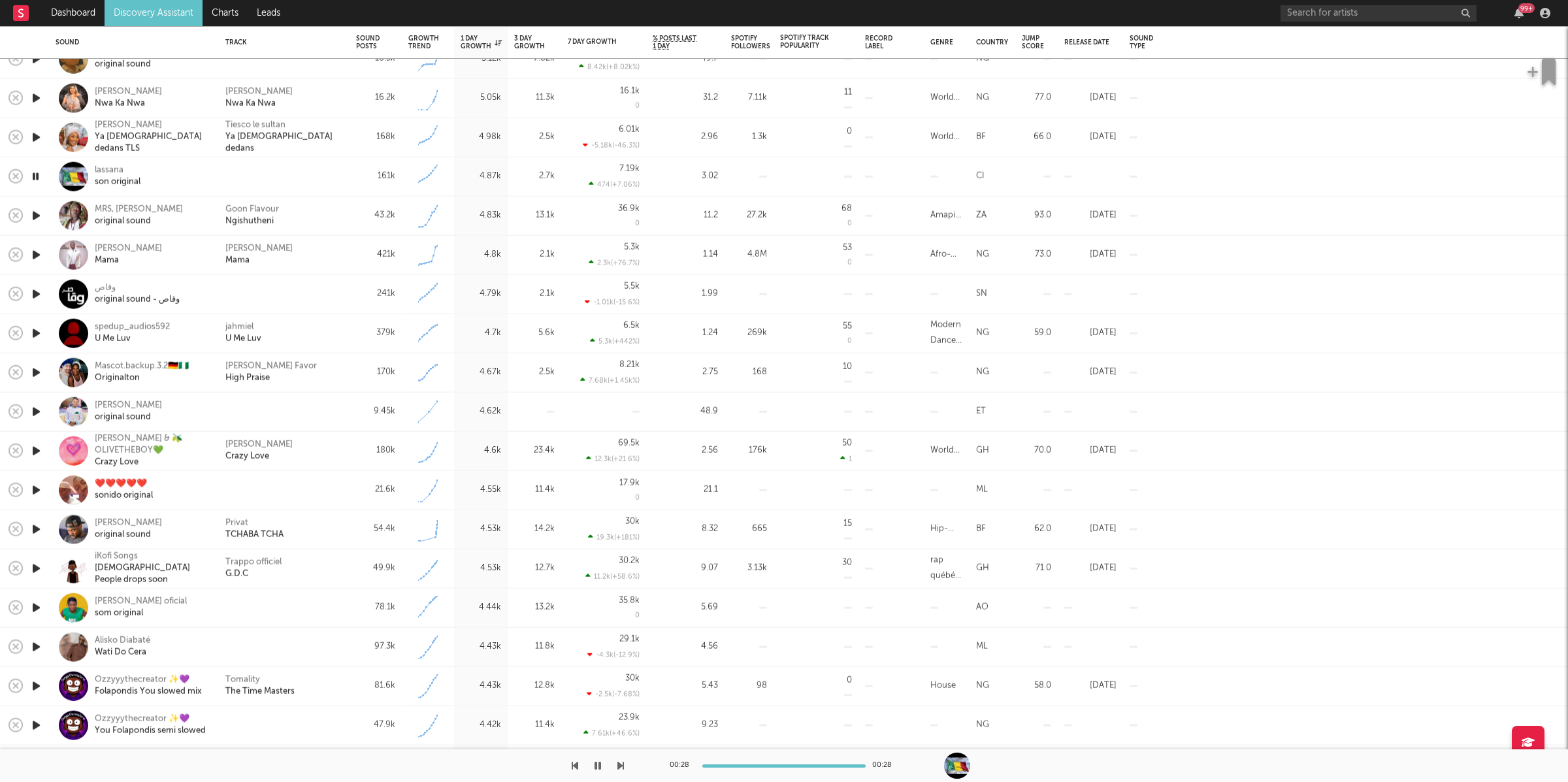
click at [619, 761] on icon "button" at bounding box center [621, 766] width 7 height 11
click at [619, 766] on icon "button" at bounding box center [621, 766] width 7 height 11
click at [601, 763] on button "button" at bounding box center [598, 766] width 13 height 33
click at [598, 766] on icon "button" at bounding box center [598, 766] width 8 height 11
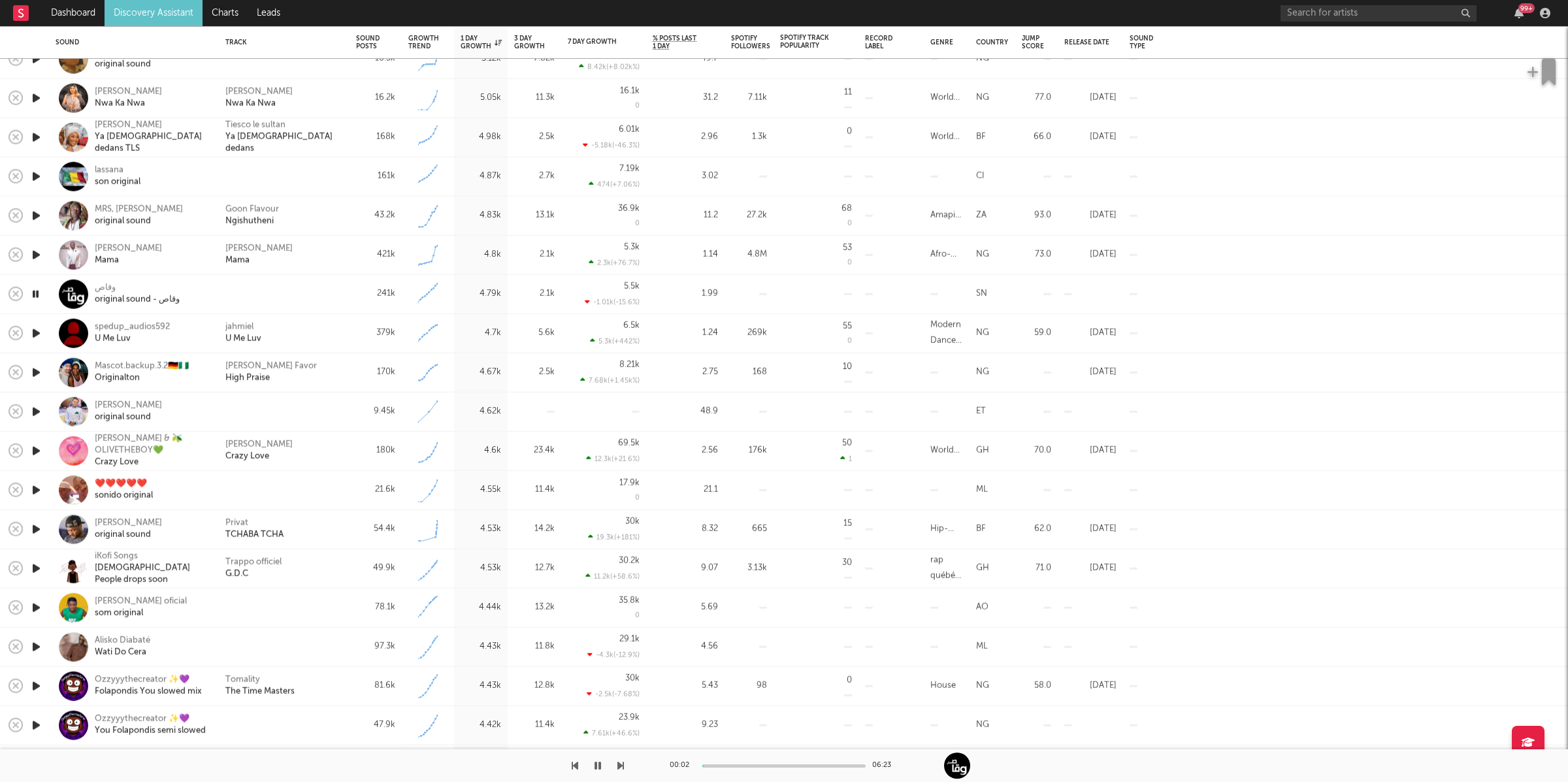
click at [619, 763] on icon "button" at bounding box center [621, 766] width 7 height 11
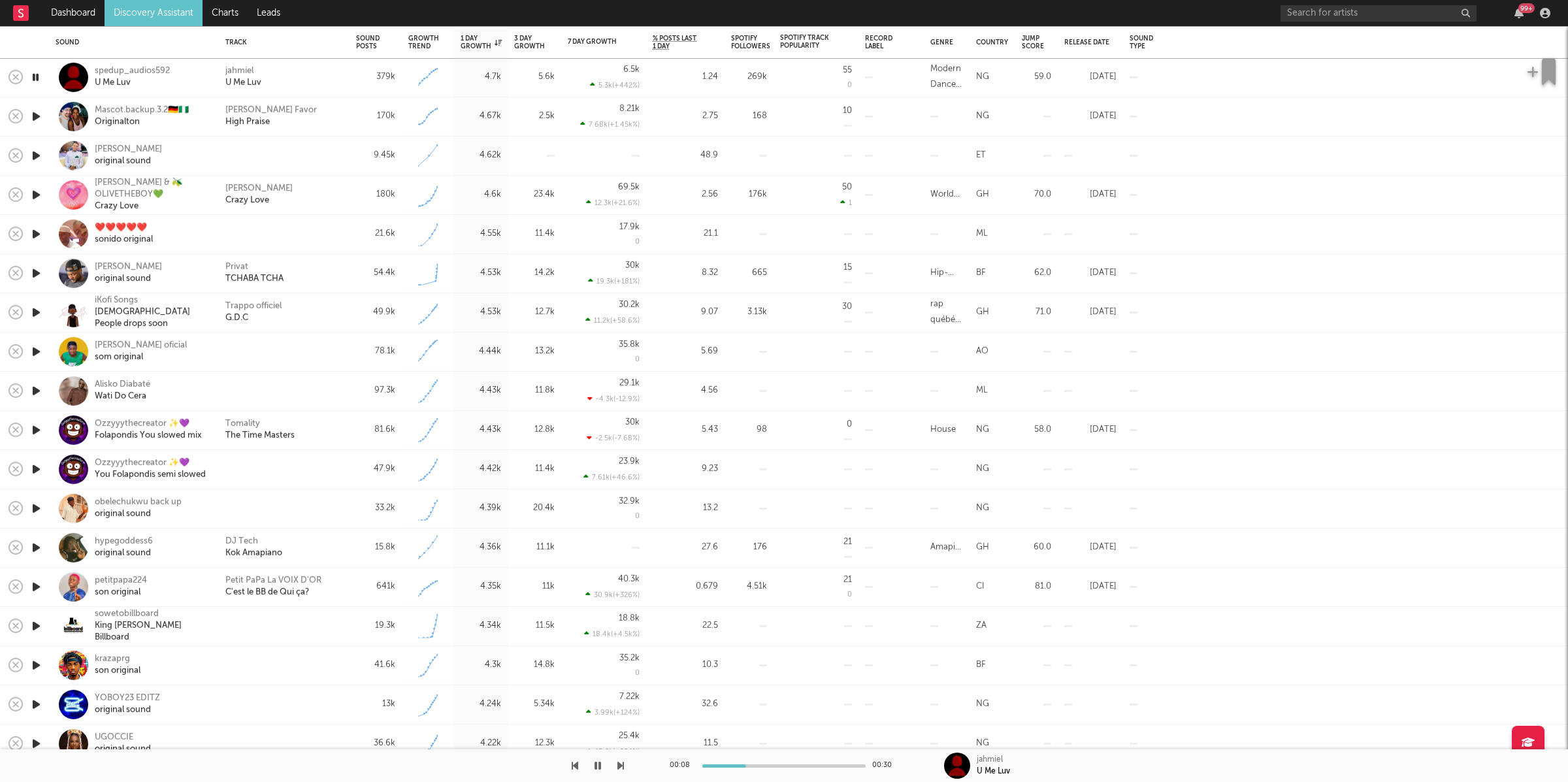
click at [620, 766] on icon "button" at bounding box center [621, 766] width 7 height 11
click at [621, 764] on icon "button" at bounding box center [621, 766] width 7 height 11
click at [574, 769] on icon "button" at bounding box center [575, 766] width 7 height 11
click at [335, 85] on div "jahmiel U Me Luv" at bounding box center [284, 76] width 118 height 24
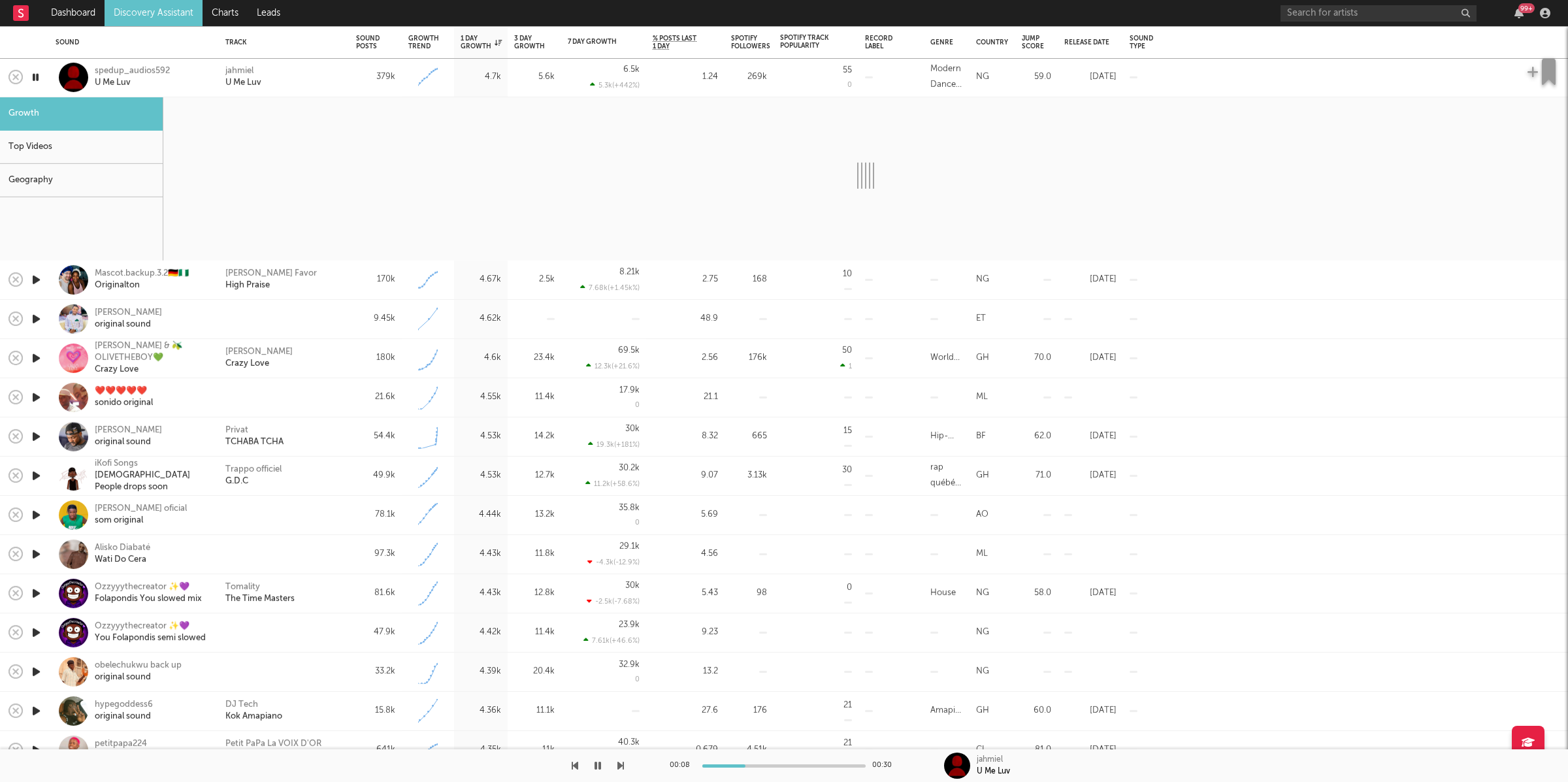
click at [40, 76] on icon "button" at bounding box center [35, 77] width 12 height 16
select select "6m"
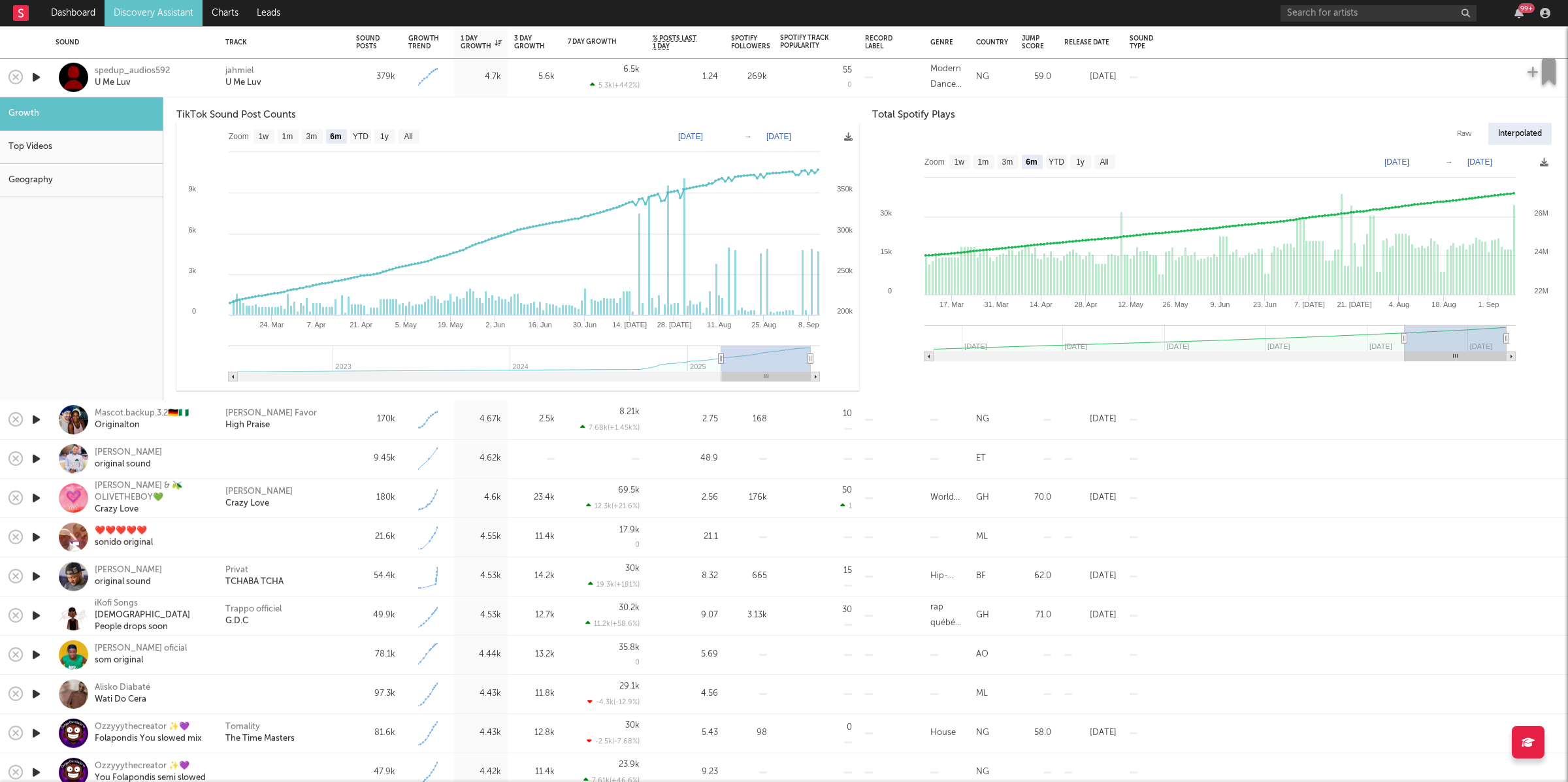
click at [294, 75] on div "jahmiel U Me Luv" at bounding box center [284, 76] width 118 height 24
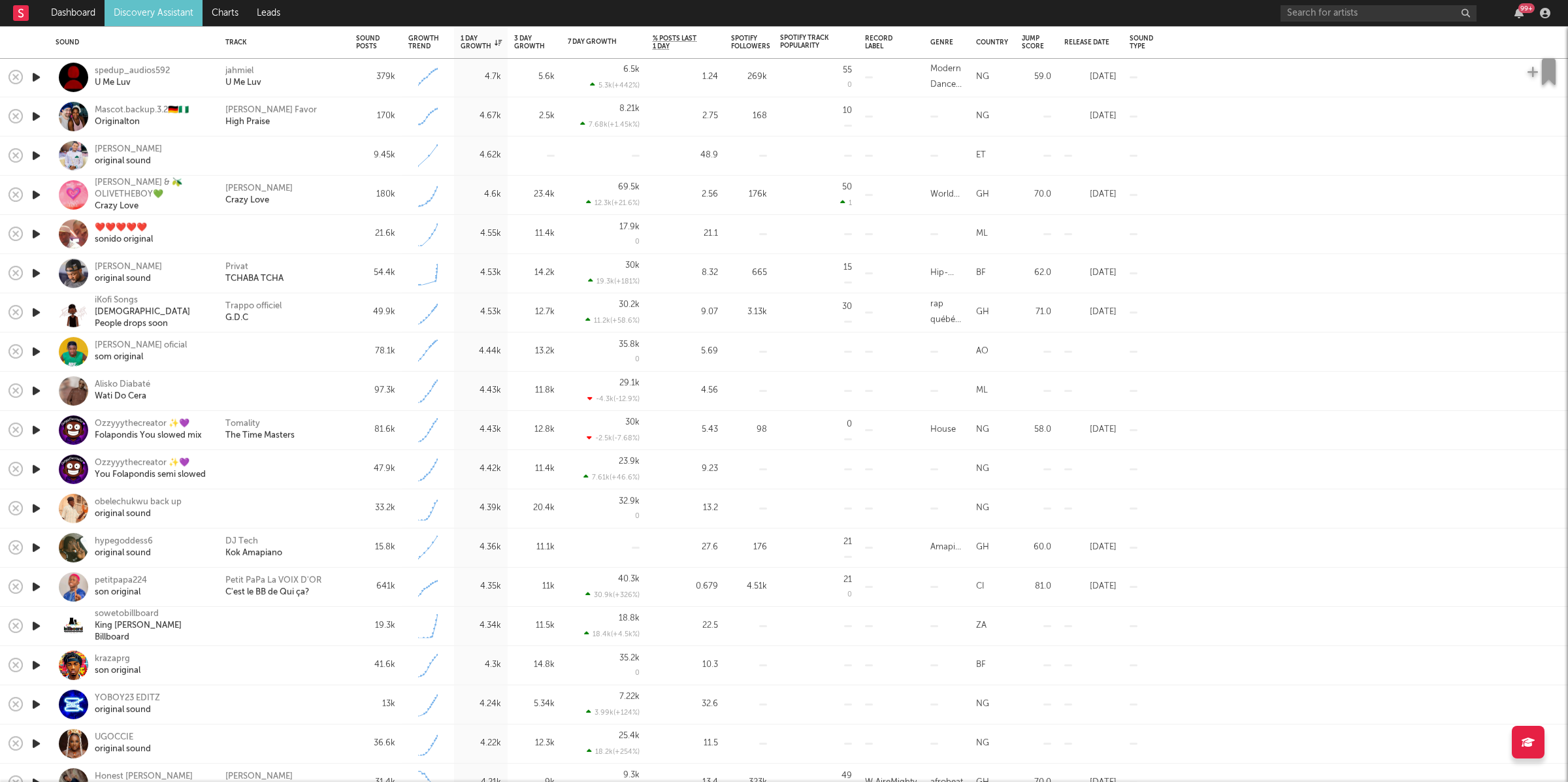
click at [38, 197] on icon "button" at bounding box center [36, 195] width 14 height 16
click at [313, 204] on div "Wendy Shay Crazy Love" at bounding box center [284, 194] width 118 height 24
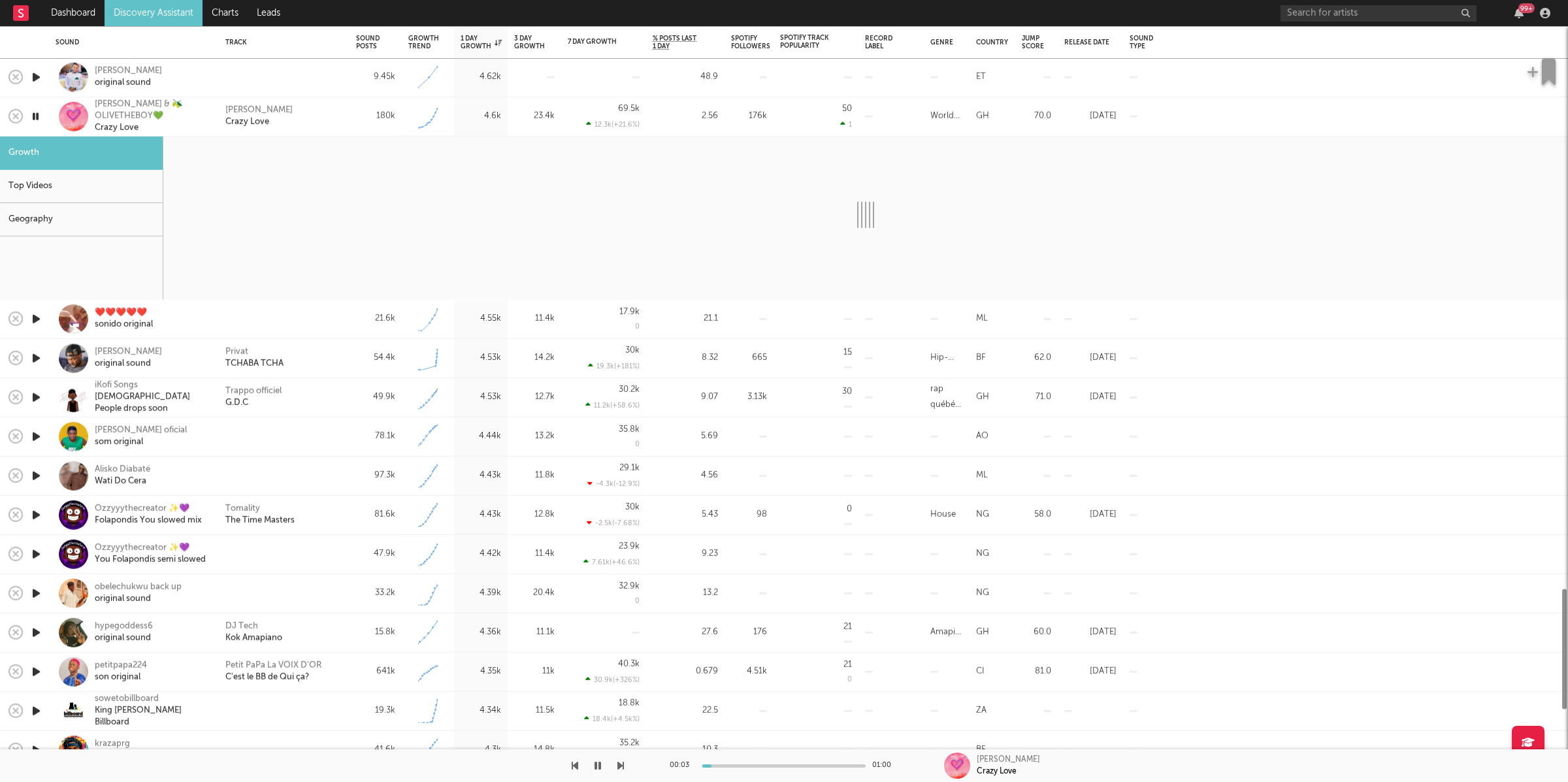
select select "1w"
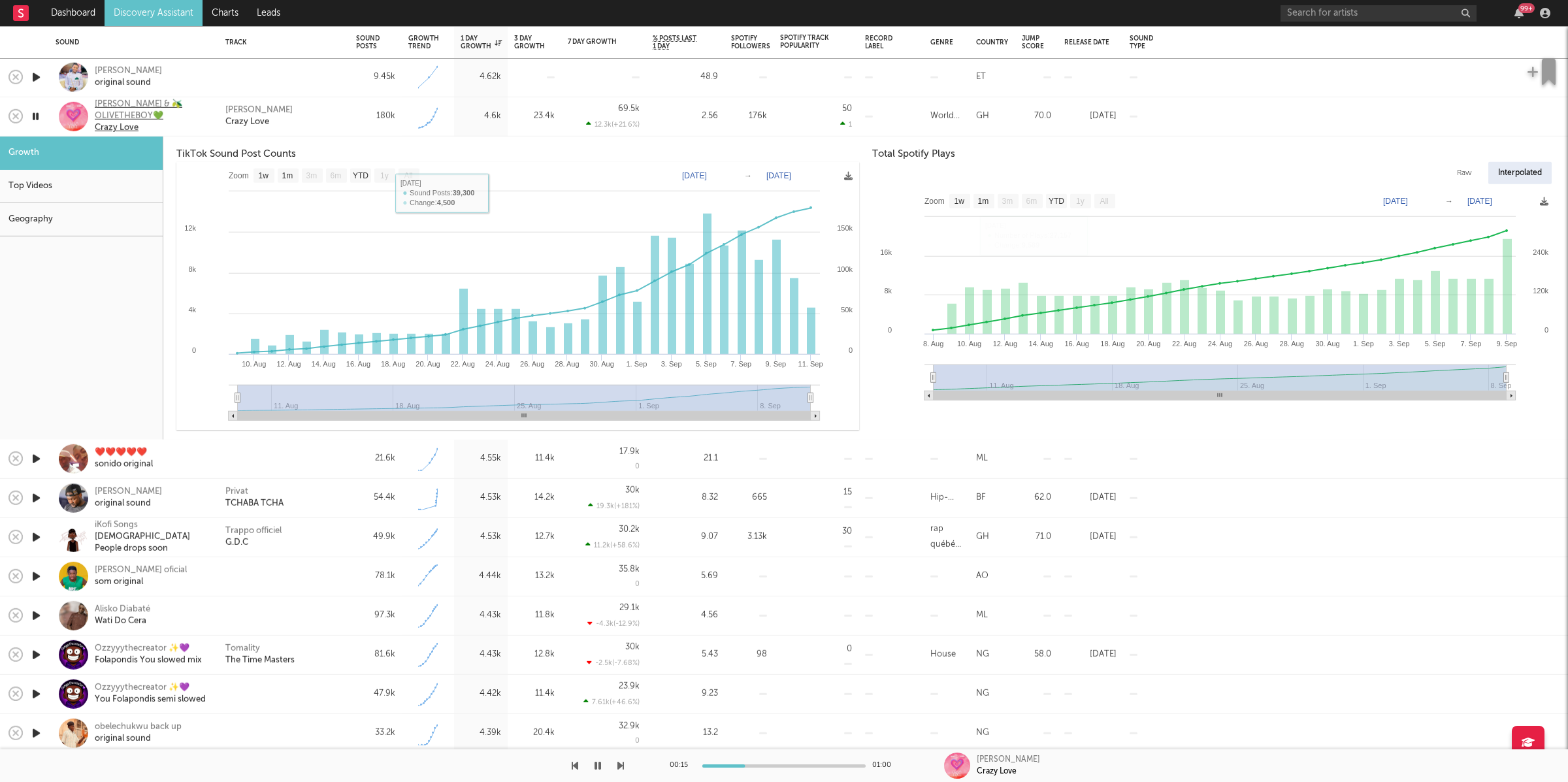
click at [128, 116] on div "Wendy Shay & 🫒OLIVETHEBOY💚" at bounding box center [151, 110] width 114 height 24
click at [36, 117] on icon "button" at bounding box center [35, 117] width 12 height 16
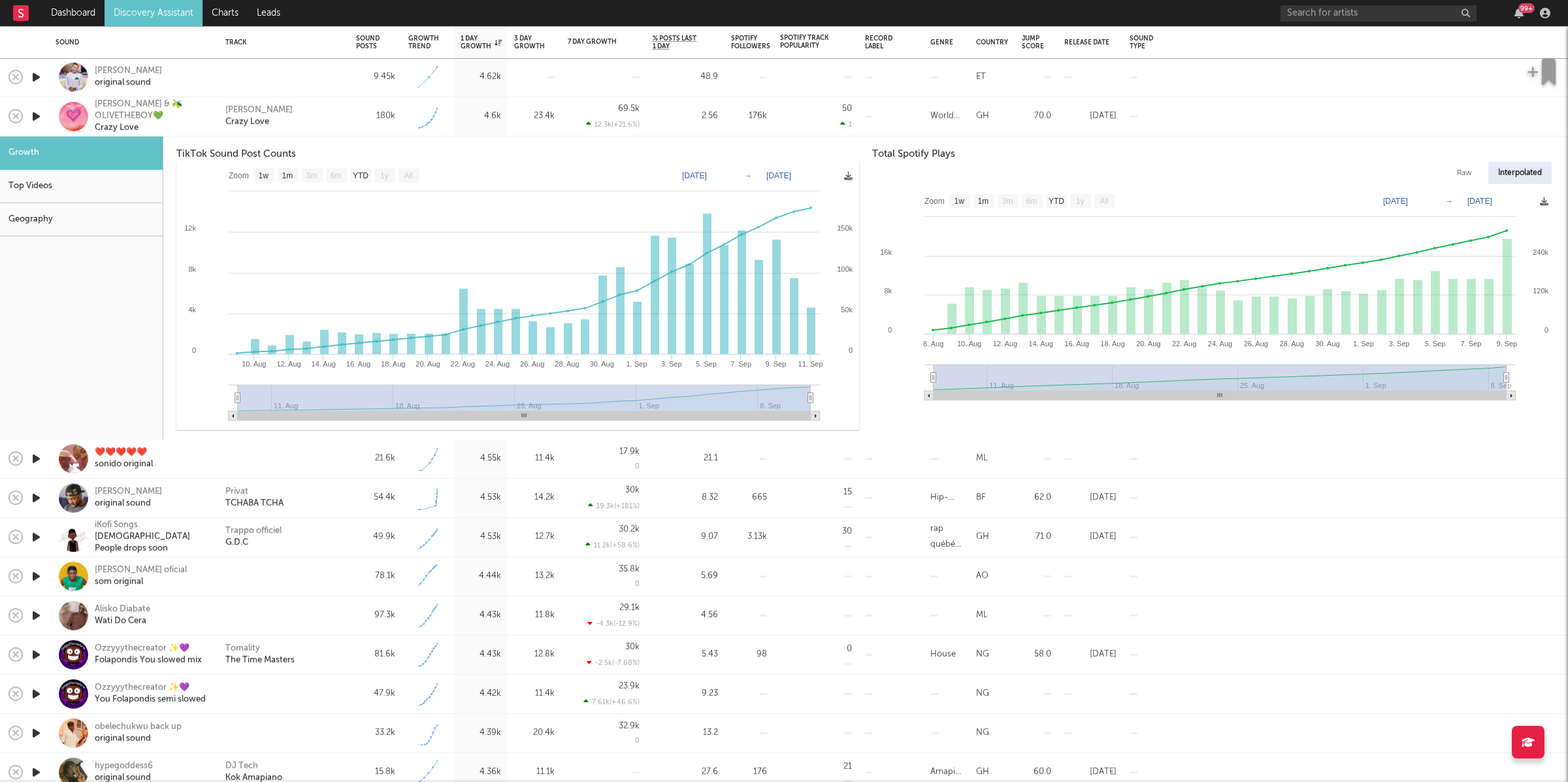
click at [345, 118] on div "Wendy Shay Crazy Love" at bounding box center [284, 117] width 131 height 39
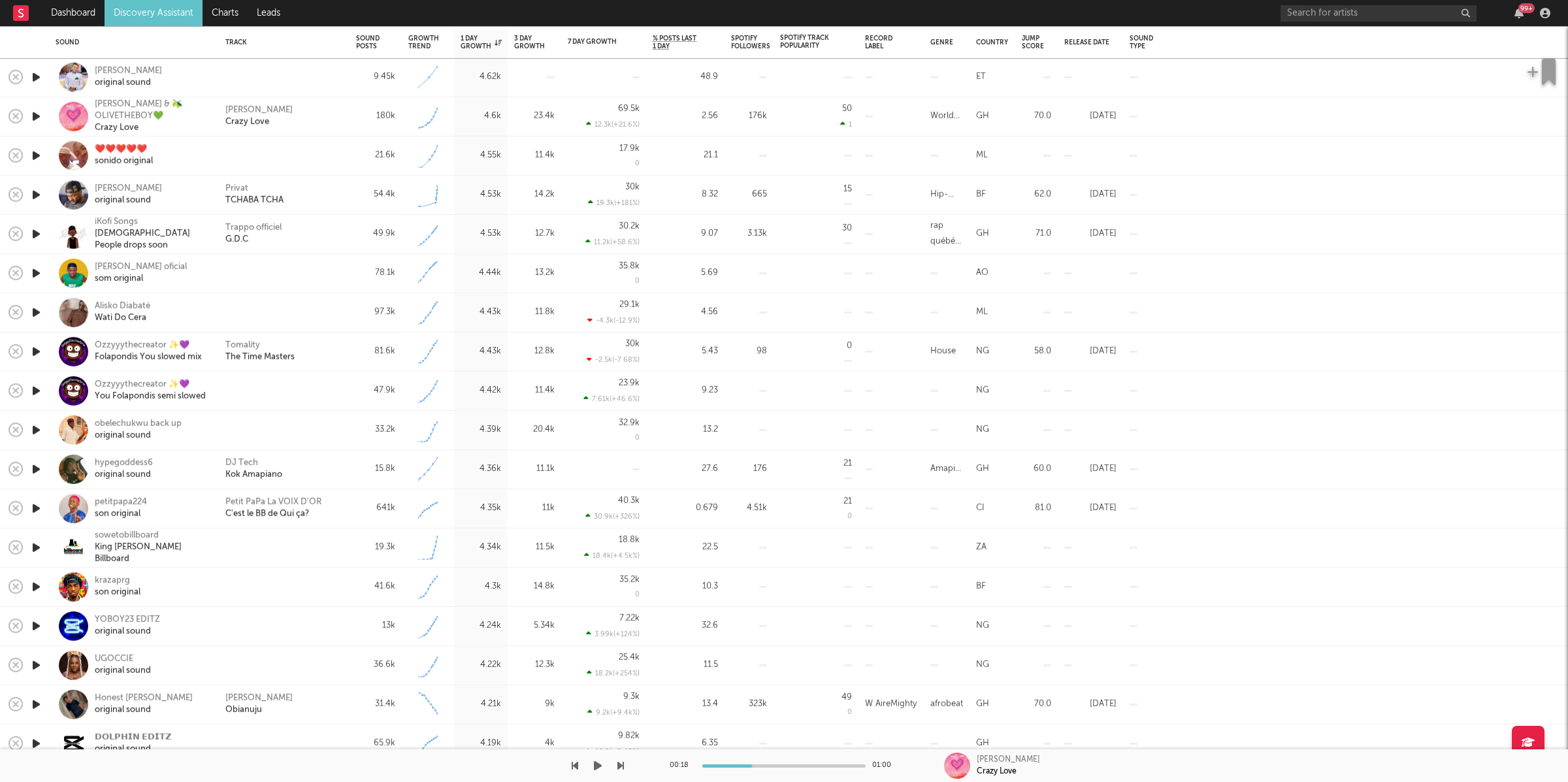
click at [594, 761] on icon "button" at bounding box center [598, 766] width 8 height 11
click at [619, 763] on icon "button" at bounding box center [621, 766] width 7 height 11
click at [618, 764] on icon "button" at bounding box center [621, 766] width 7 height 11
drag, startPoint x: 335, startPoint y: 188, endPoint x: 392, endPoint y: 199, distance: 58.1
click at [335, 189] on div "Privat TCHABA TCHA" at bounding box center [284, 194] width 118 height 24
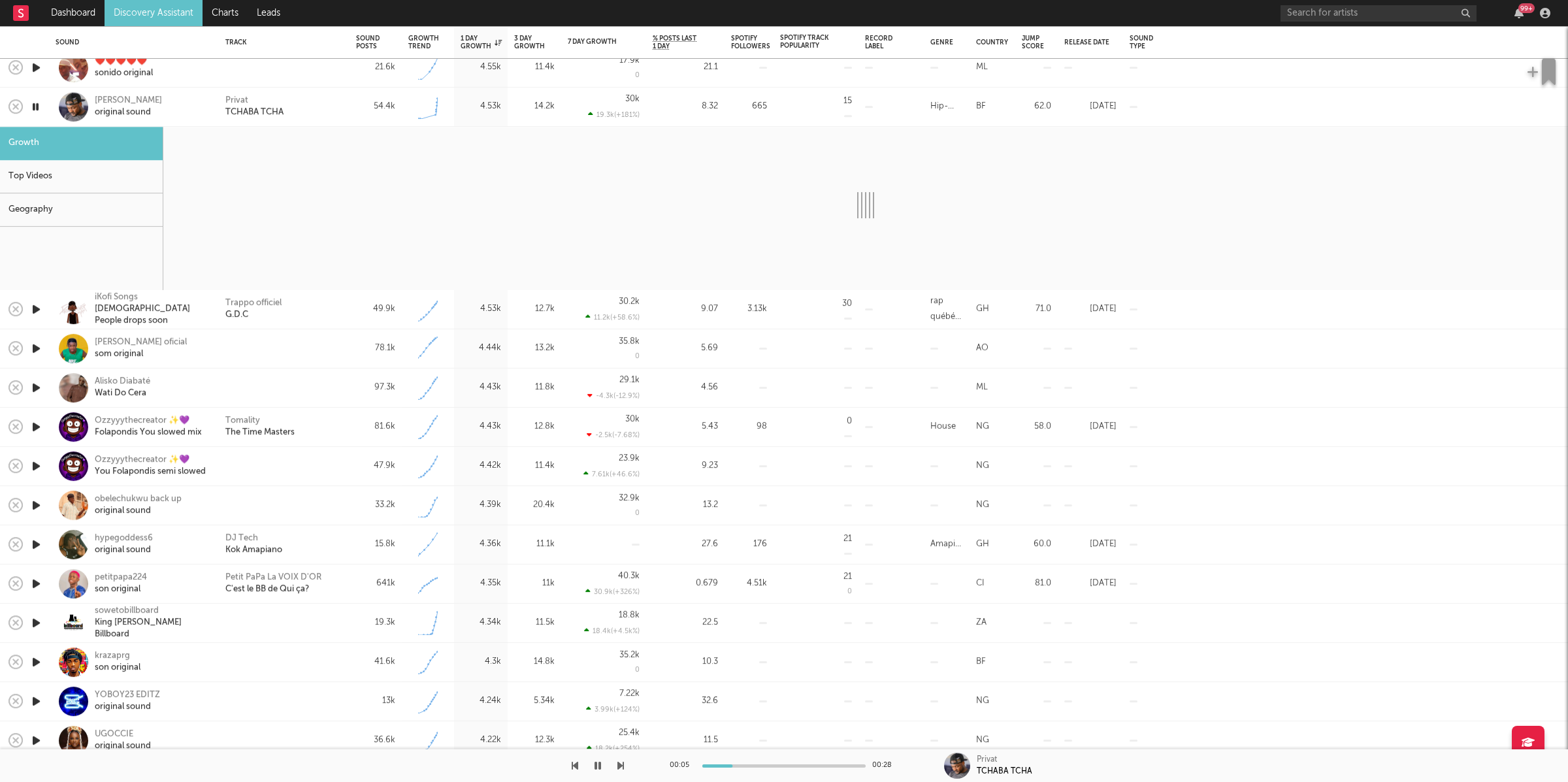
select select "1w"
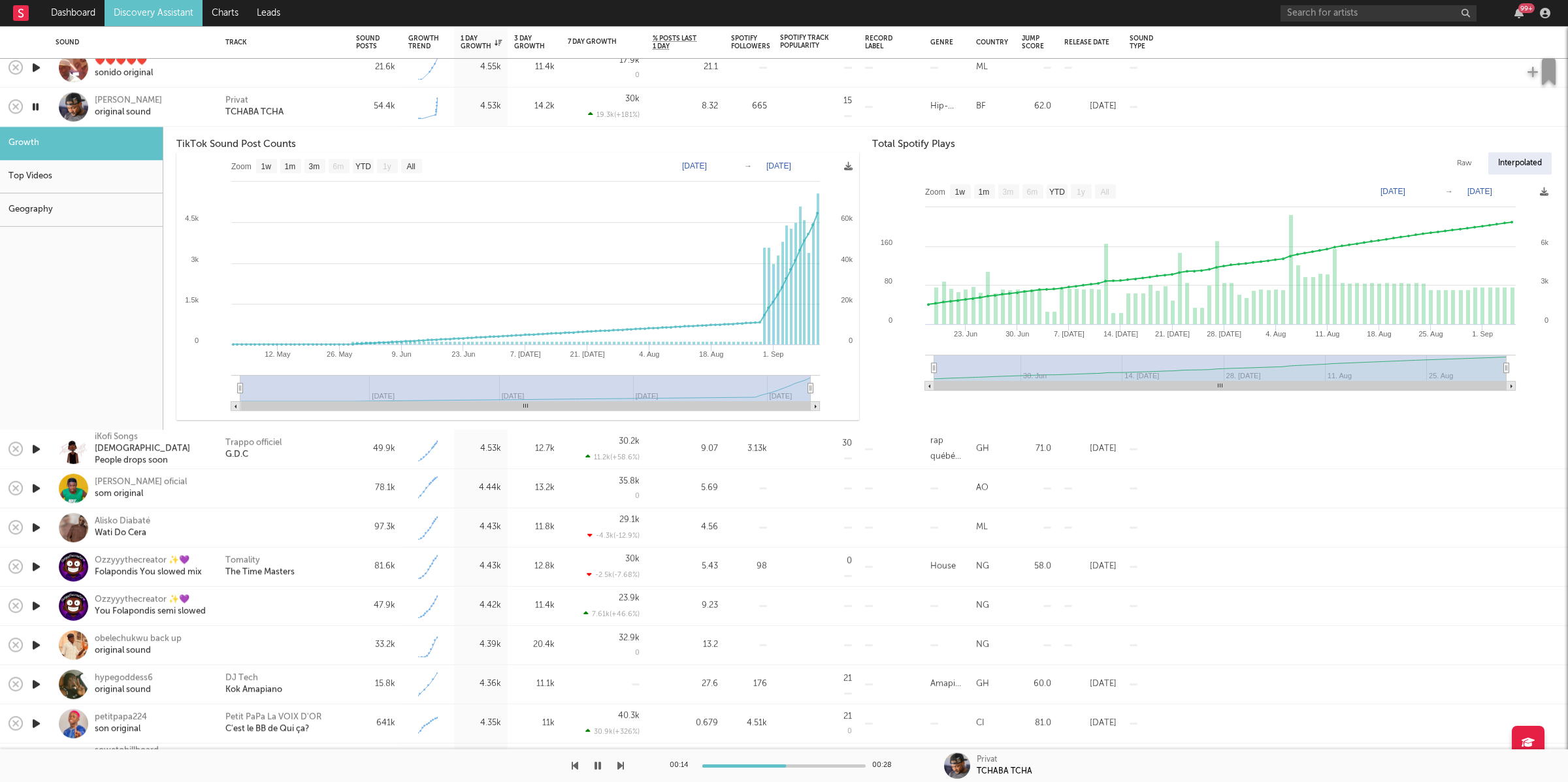
click at [322, 118] on div "Privat TCHABA TCHA" at bounding box center [284, 107] width 118 height 24
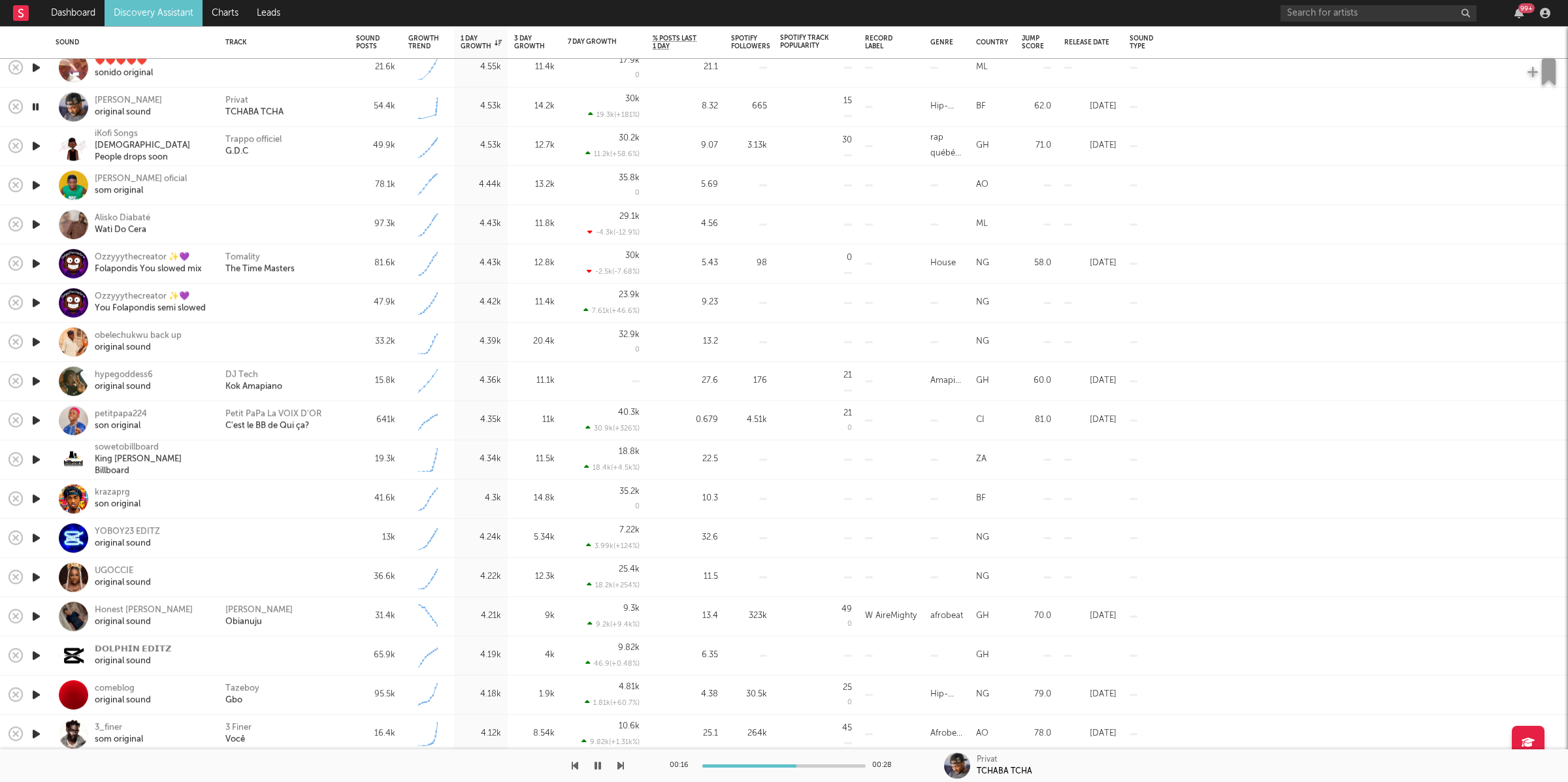
click at [614, 763] on div at bounding box center [312, 766] width 624 height 33
click at [619, 766] on icon "button" at bounding box center [621, 766] width 7 height 11
click at [323, 147] on div "Trappo officiel G.D.C" at bounding box center [284, 146] width 118 height 24
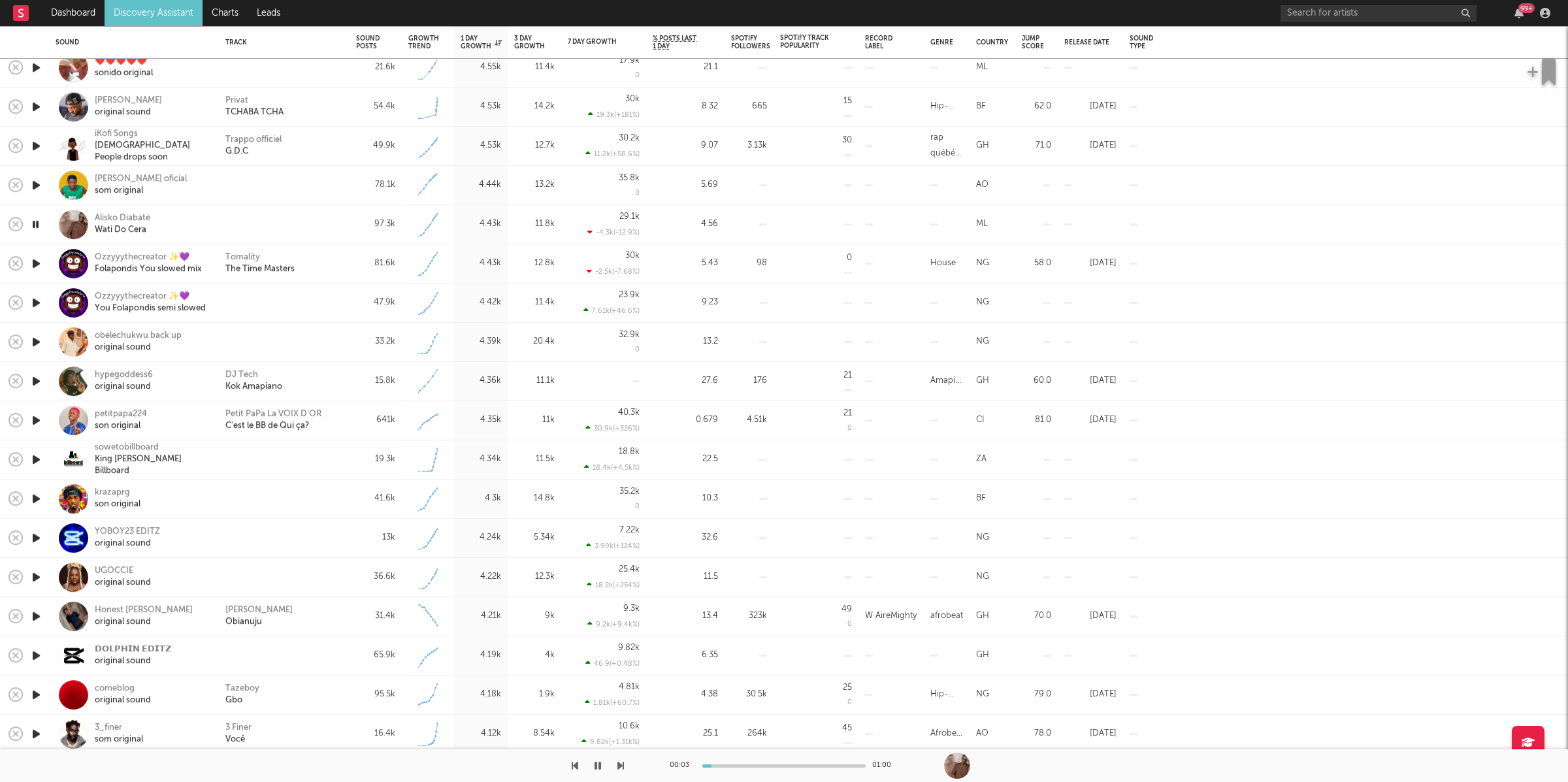
click at [618, 770] on icon "button" at bounding box center [621, 766] width 7 height 11
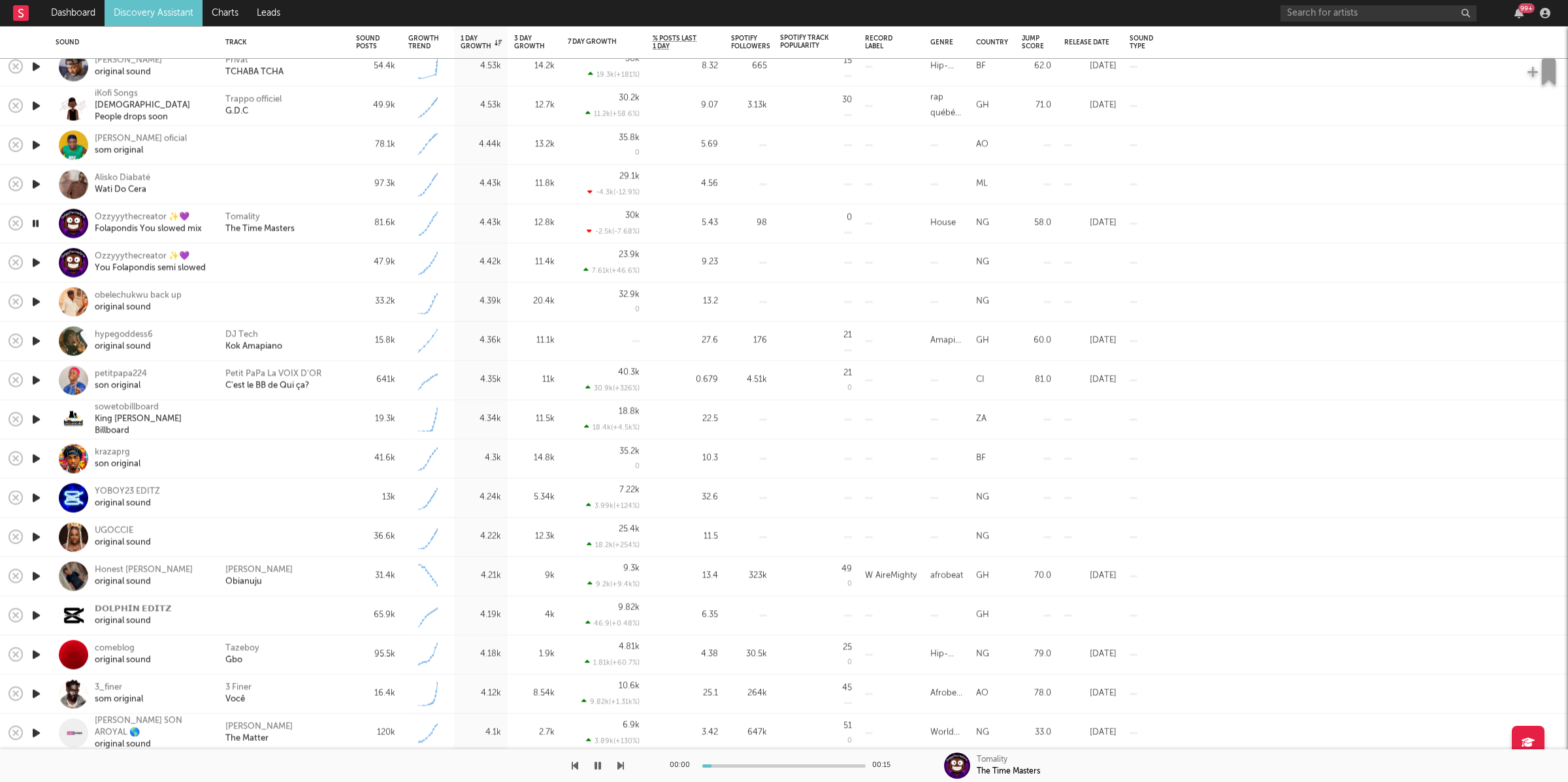
click at [314, 109] on div "Trappo officiel G.D.C" at bounding box center [284, 105] width 118 height 24
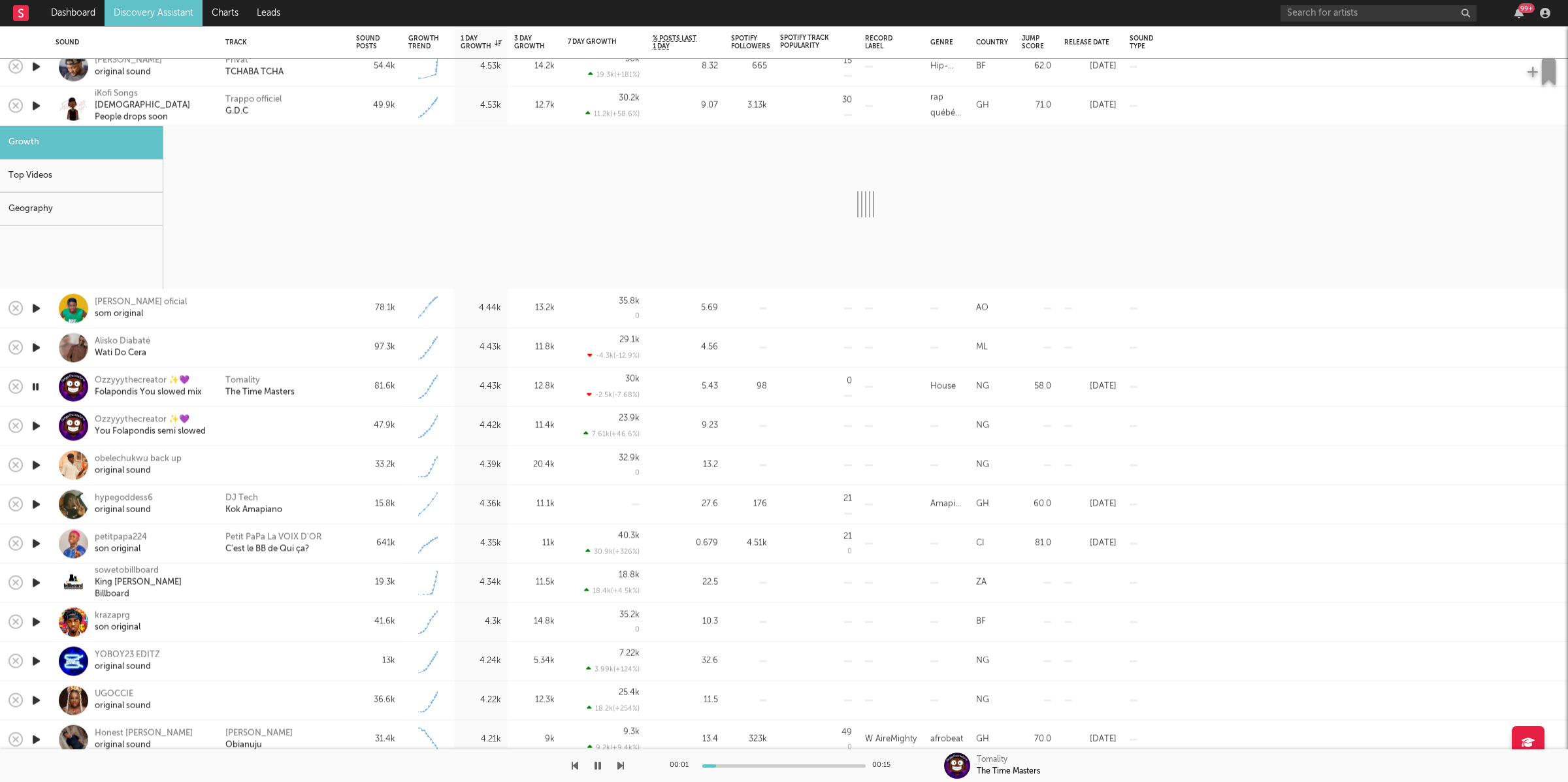
select select "1w"
select select "6m"
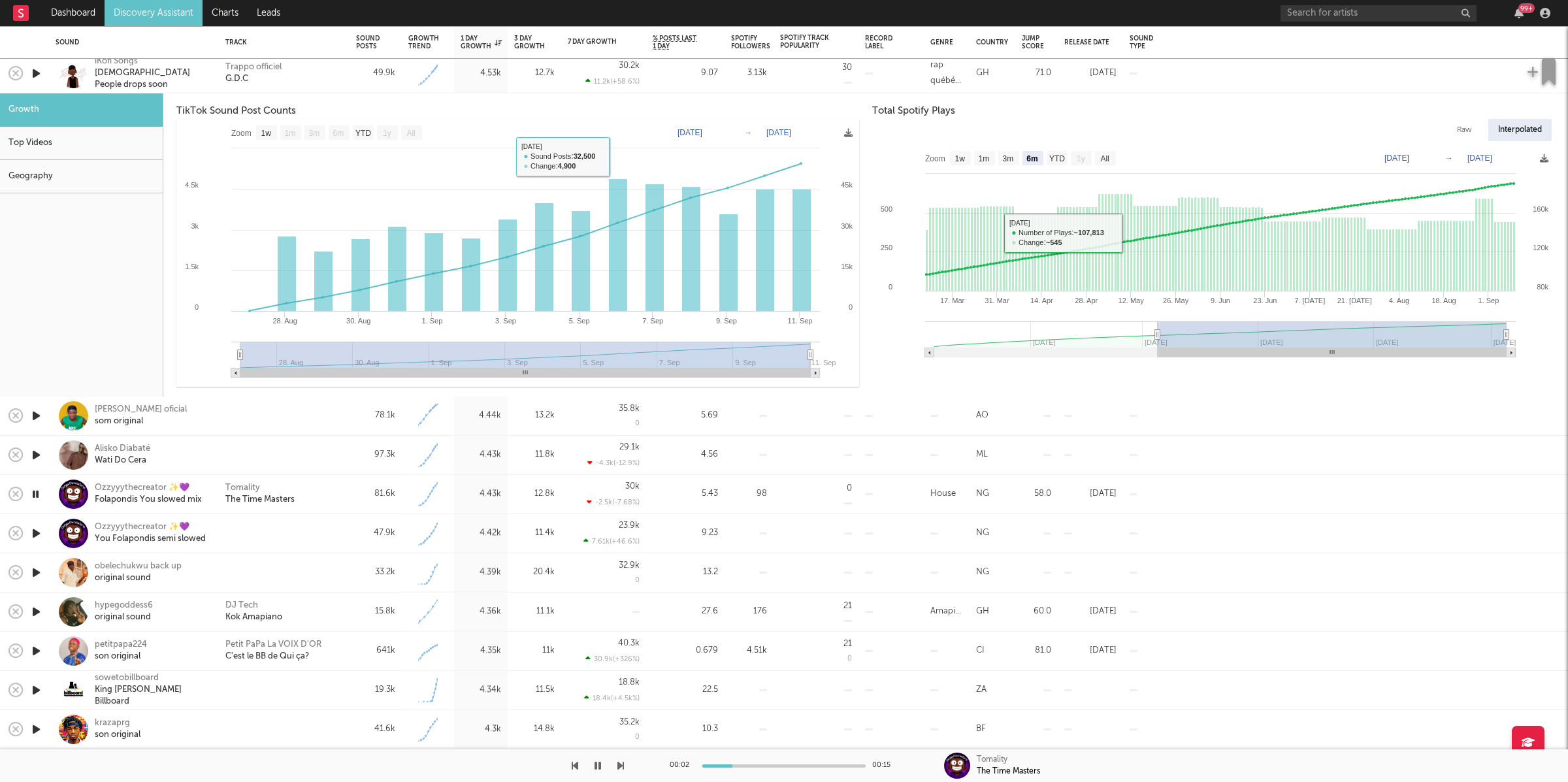
drag, startPoint x: 304, startPoint y: 76, endPoint x: 479, endPoint y: 177, distance: 202.1
click at [305, 77] on div "Trappo officiel G.D.C" at bounding box center [284, 73] width 118 height 24
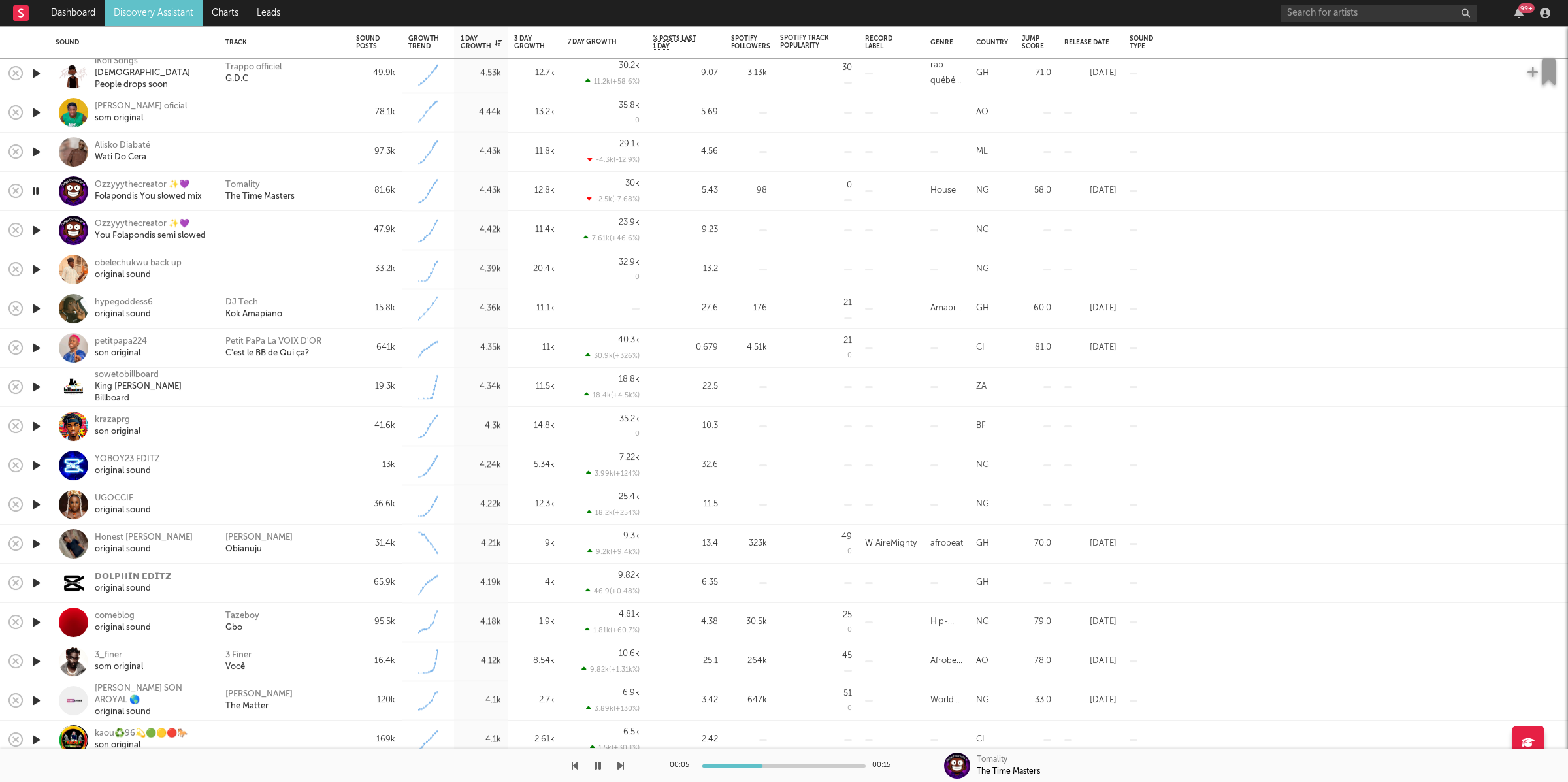
click at [621, 764] on icon "button" at bounding box center [621, 766] width 7 height 11
drag, startPoint x: 597, startPoint y: 764, endPoint x: 877, endPoint y: 726, distance: 282.6
click at [597, 764] on icon "button" at bounding box center [598, 766] width 7 height 11
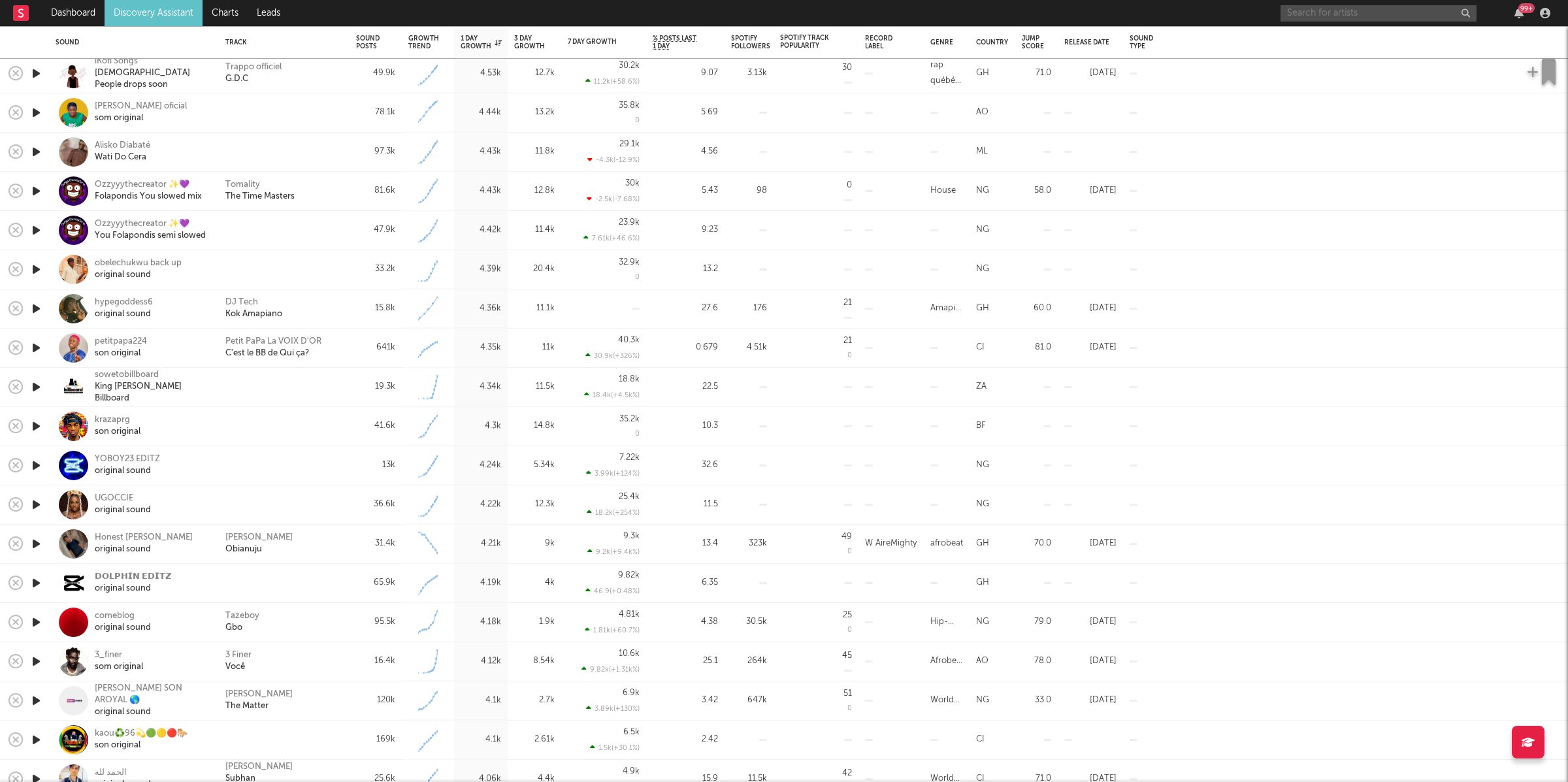
click at [1324, 12] on input "text" at bounding box center [1378, 13] width 196 height 16
click at [1344, 4] on div "Greka Grekon 99 +" at bounding box center [1418, 13] width 275 height 26
click at [1344, 6] on input "[PERSON_NAME]" at bounding box center [1378, 13] width 196 height 16
click at [1360, 16] on input "[PERSON_NAME]" at bounding box center [1378, 13] width 196 height 16
click at [1360, 16] on input "[PERSON_NAME]" at bounding box center [1378, 13] width 196 height 16
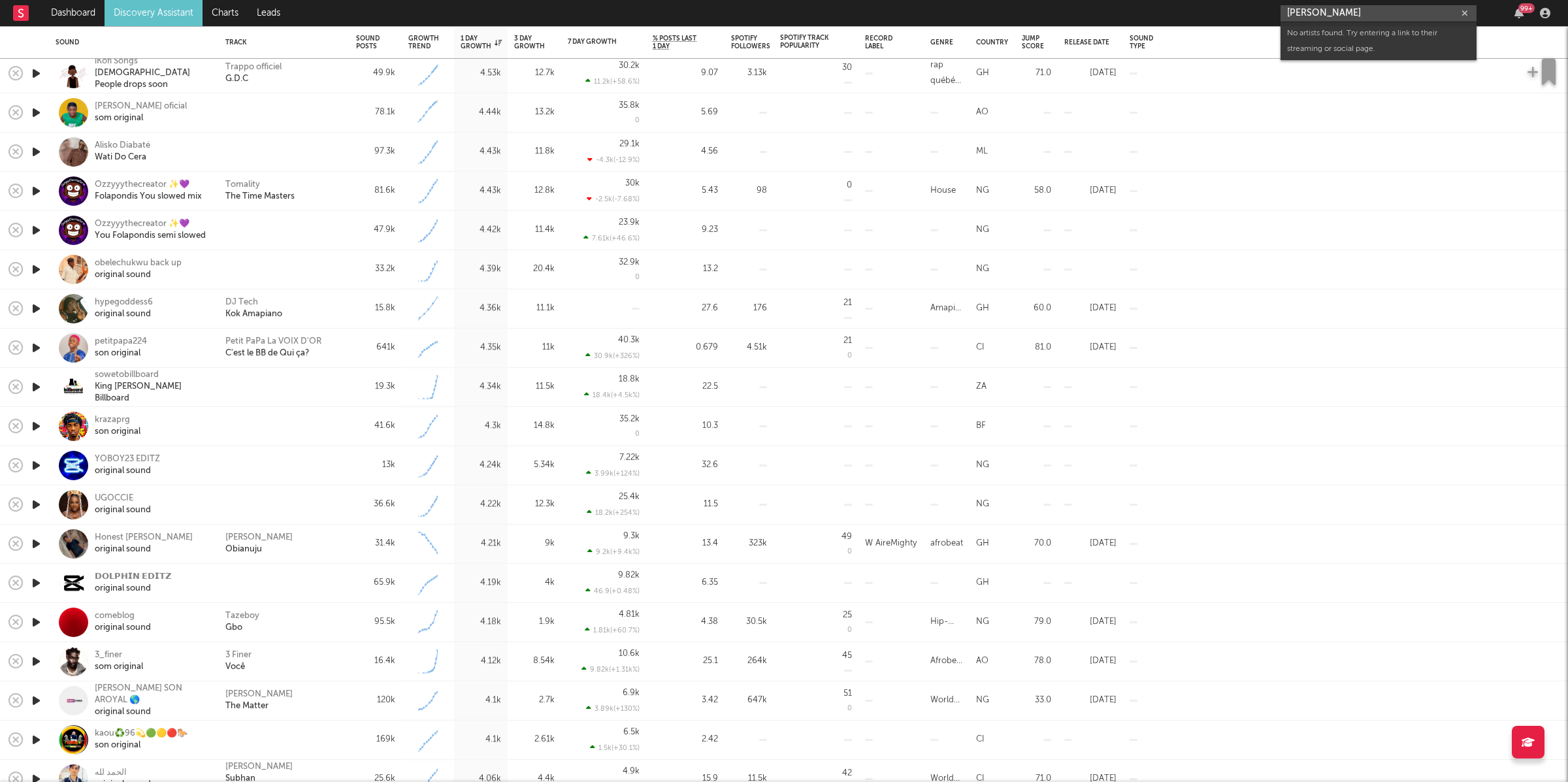
click at [1360, 16] on input "[PERSON_NAME]" at bounding box center [1378, 13] width 196 height 16
type input "overtonight"
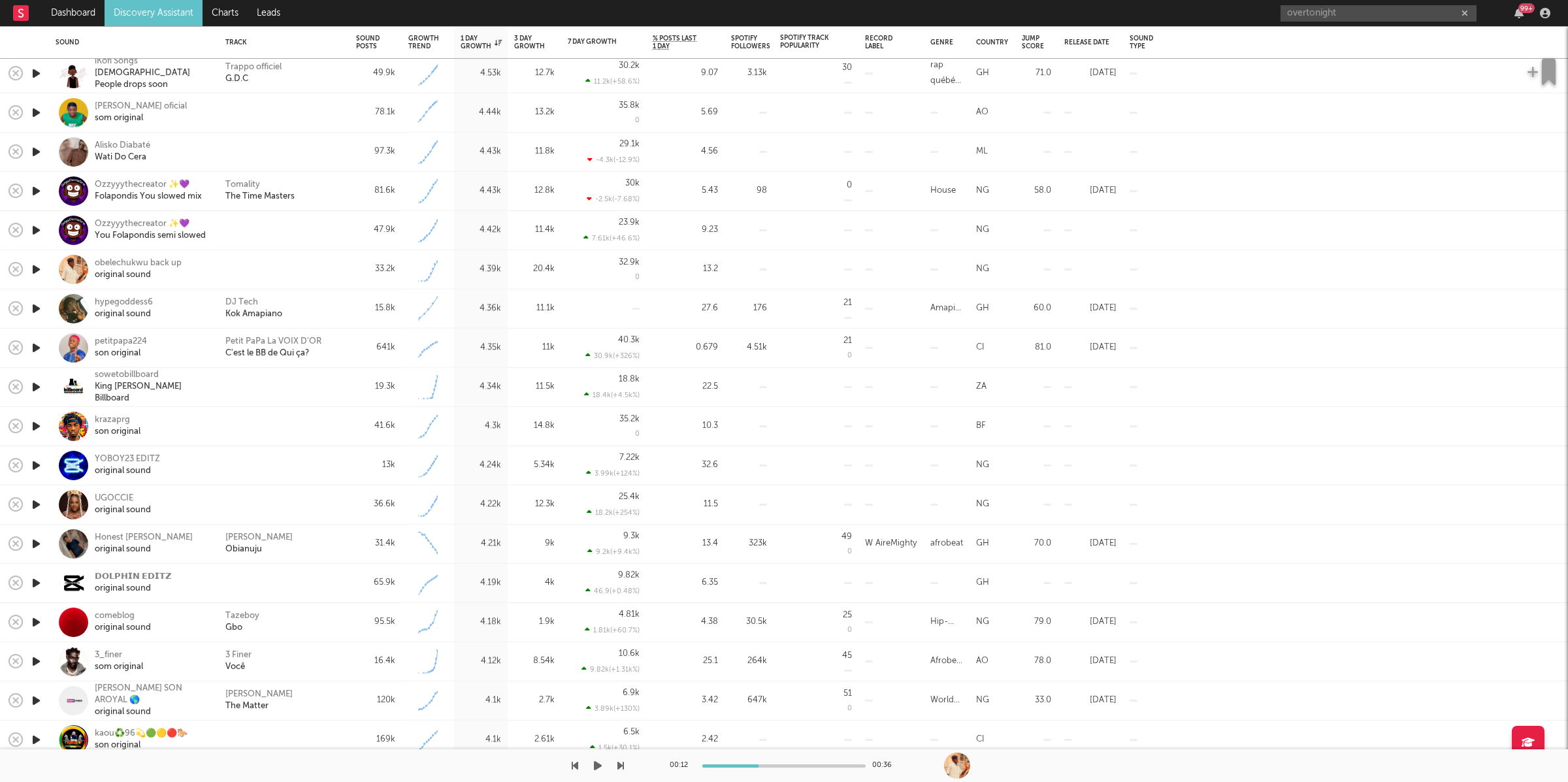
click at [603, 762] on button "button" at bounding box center [598, 766] width 13 height 33
click at [618, 767] on icon "button" at bounding box center [621, 766] width 7 height 11
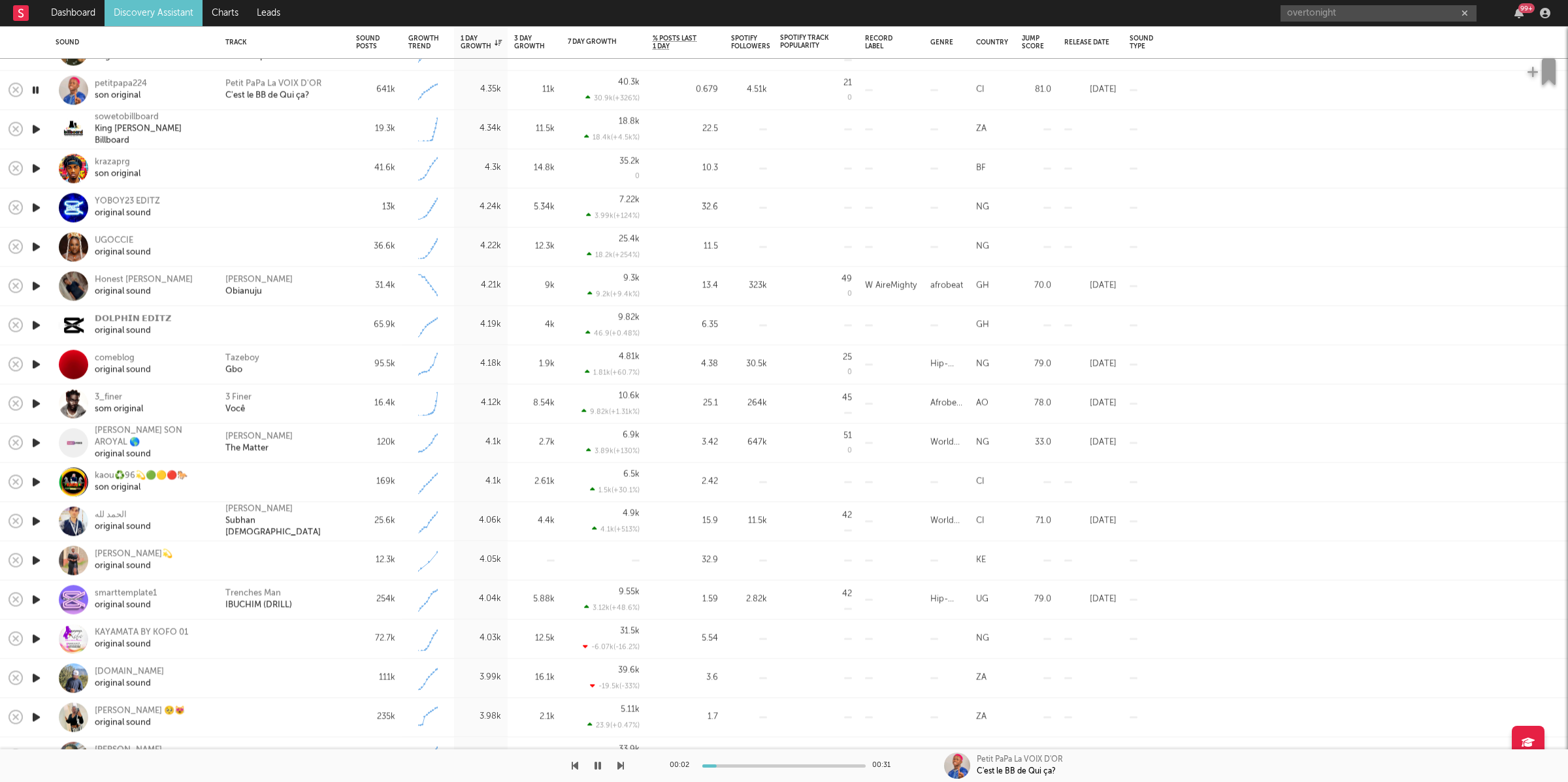
click at [619, 770] on icon "button" at bounding box center [621, 766] width 7 height 11
click at [622, 767] on icon "button" at bounding box center [621, 766] width 7 height 11
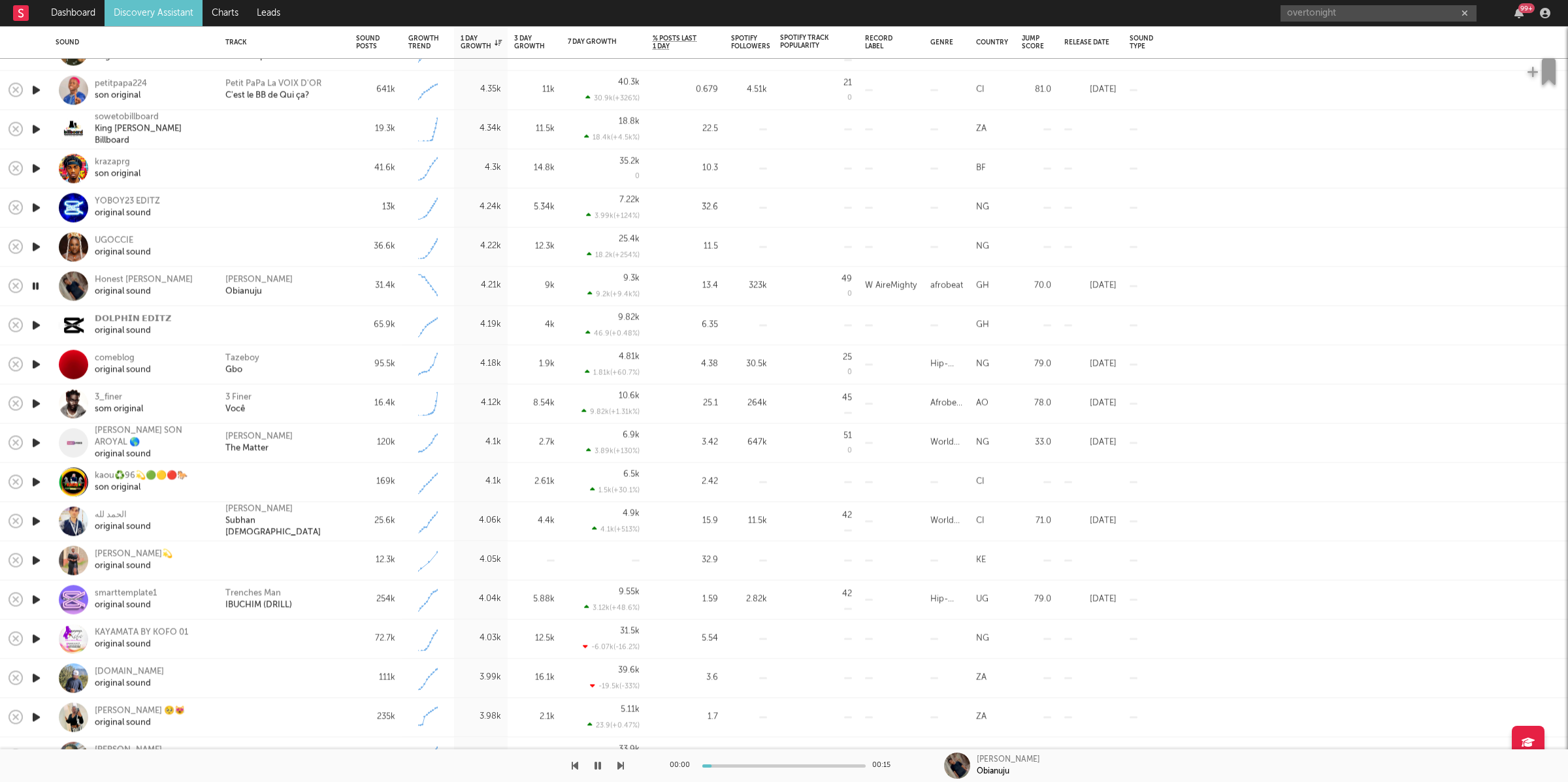
click at [622, 766] on icon "button" at bounding box center [621, 766] width 7 height 11
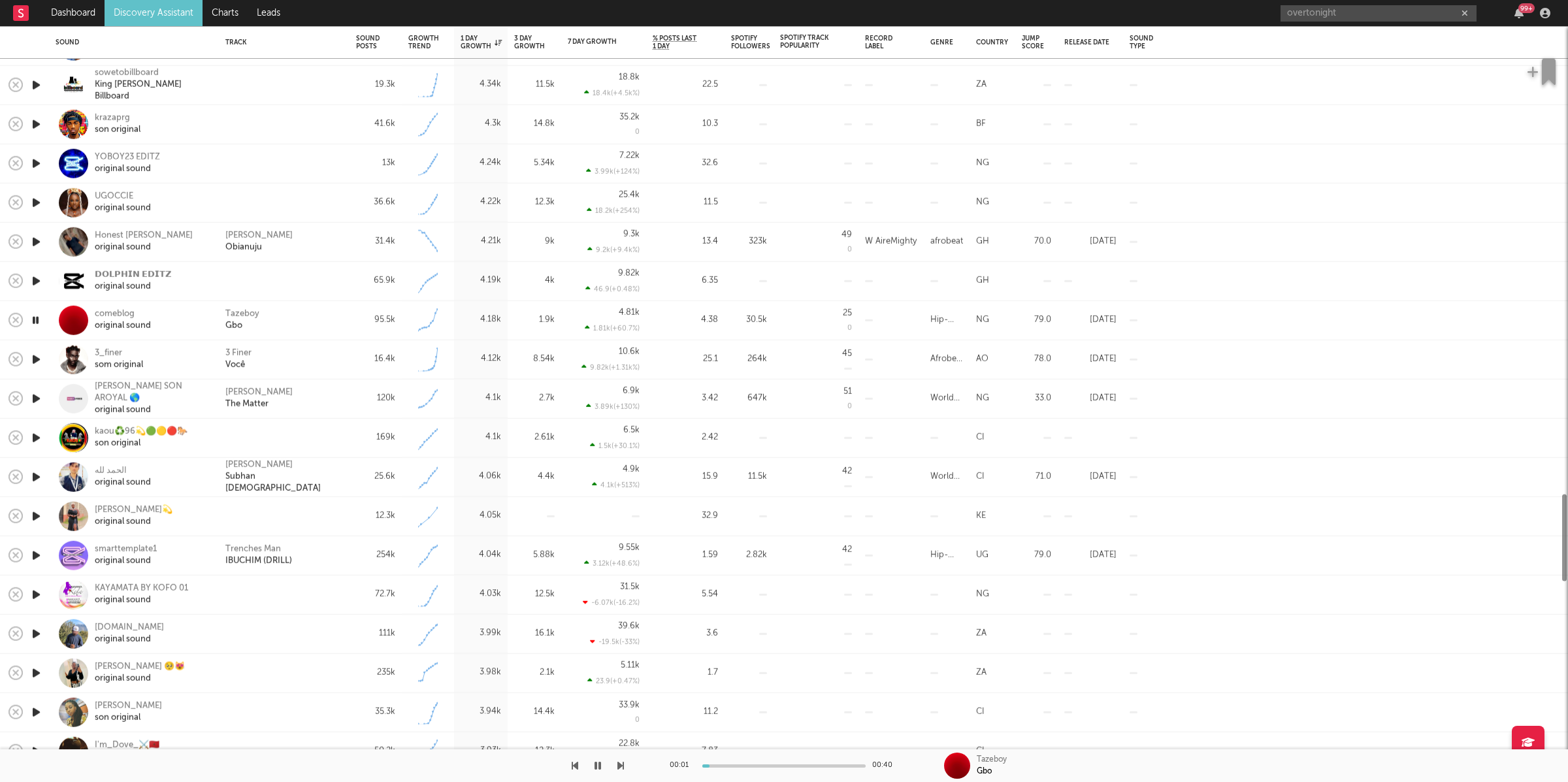
click at [304, 326] on div "Tazeboy Gbo" at bounding box center [284, 320] width 118 height 24
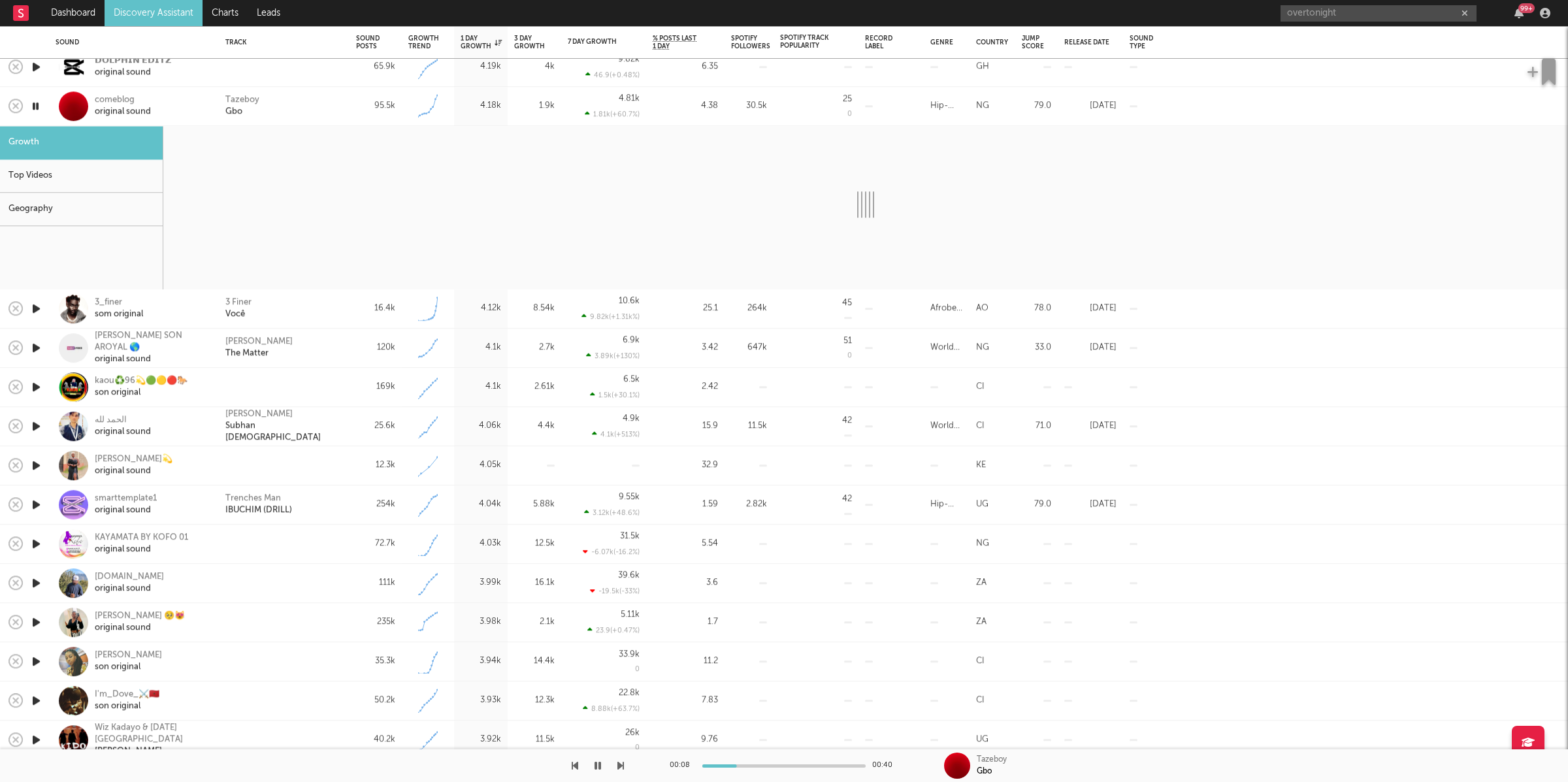
select select "6m"
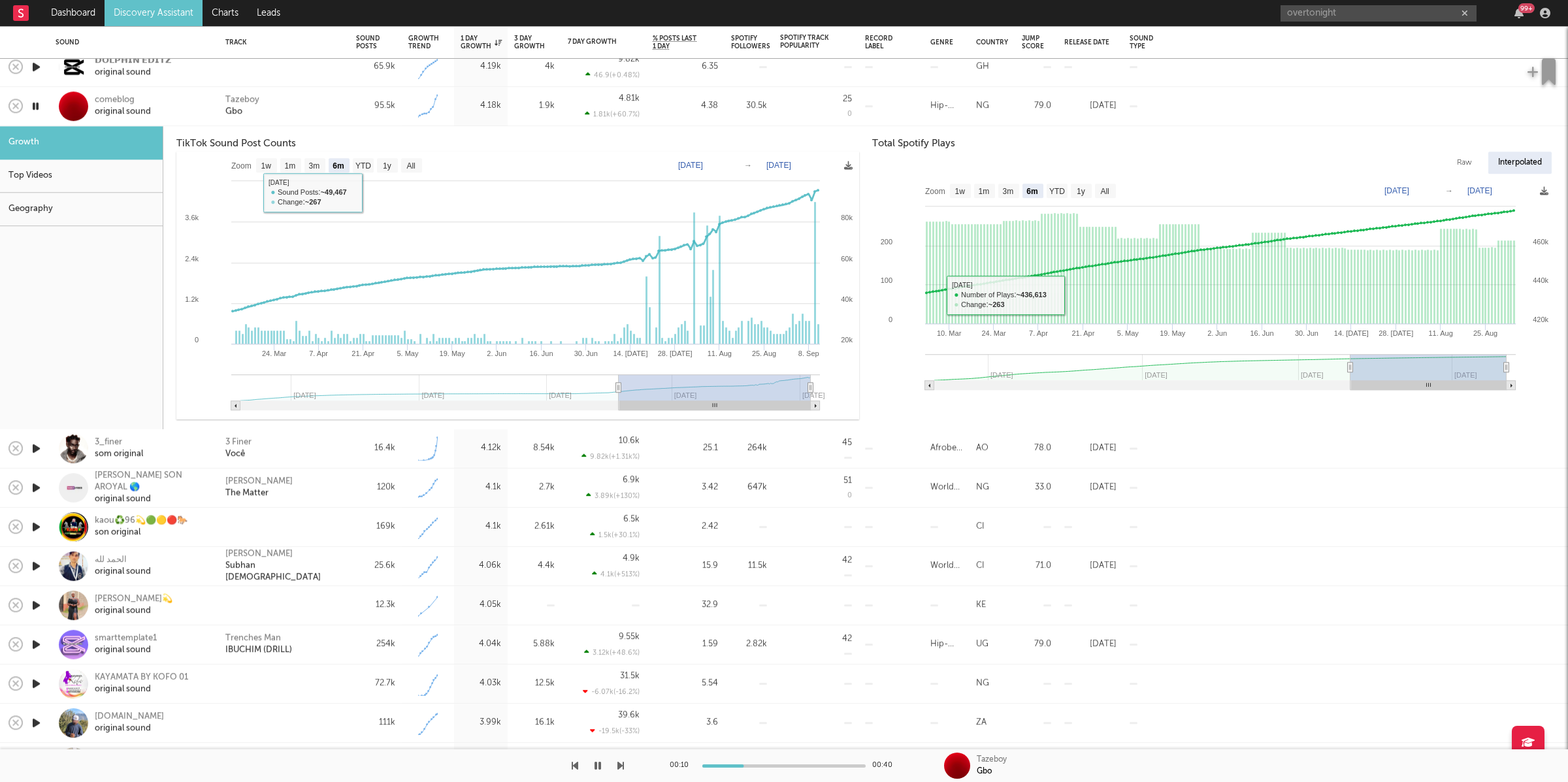
click at [290, 104] on div "Tazeboy Gbo" at bounding box center [284, 106] width 118 height 24
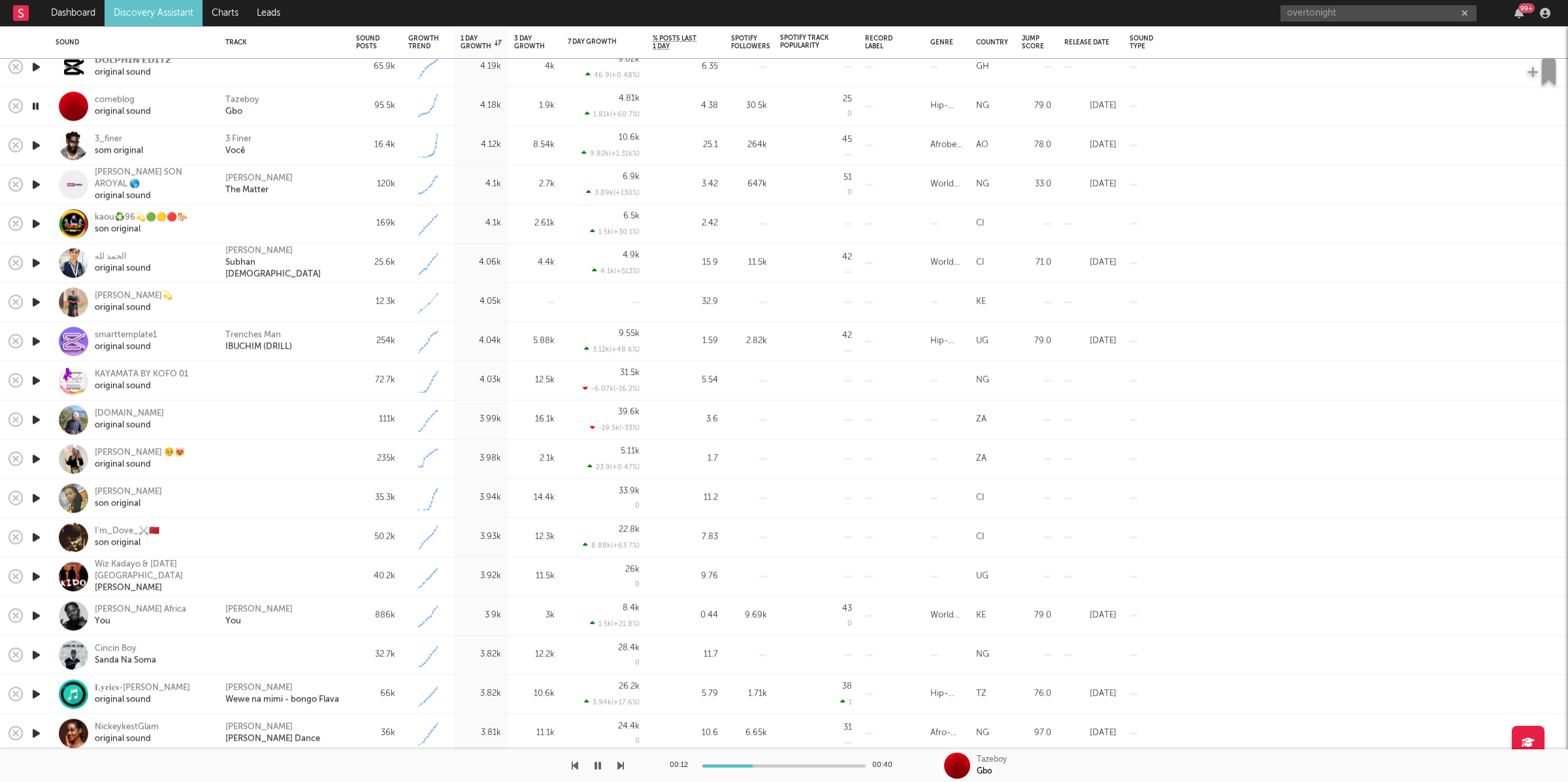
click at [624, 769] on div "00:12 00:40 Tazeboy Gbo" at bounding box center [784, 766] width 1568 height 33
click at [619, 766] on icon "button" at bounding box center [621, 766] width 7 height 11
click at [620, 766] on icon "button" at bounding box center [621, 766] width 7 height 11
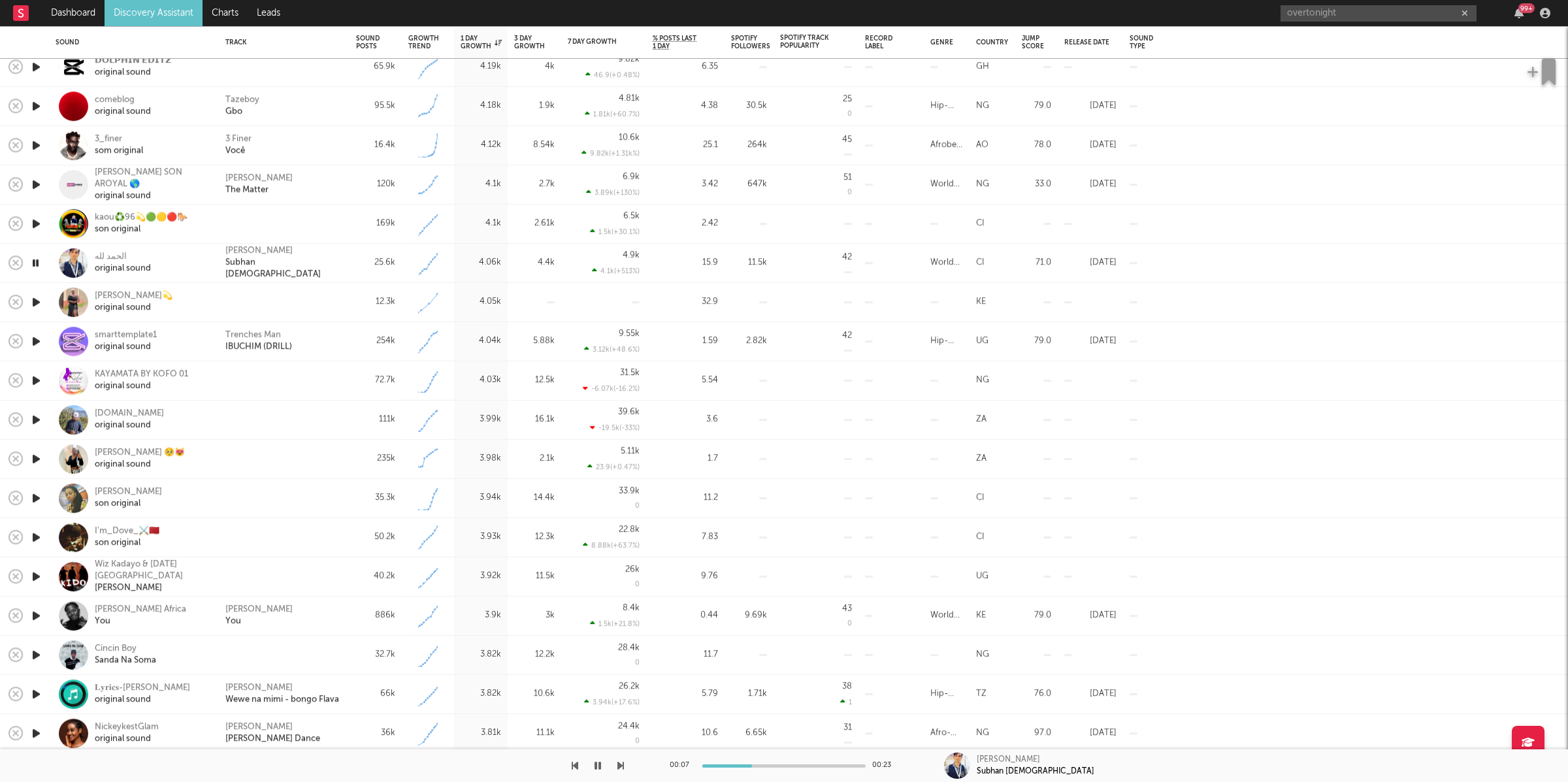
click at [599, 769] on icon "button" at bounding box center [598, 766] width 7 height 11
click at [594, 770] on icon "button" at bounding box center [598, 766] width 8 height 11
click at [617, 767] on icon "button" at bounding box center [621, 766] width 7 height 11
click at [619, 766] on icon "button" at bounding box center [621, 766] width 7 height 11
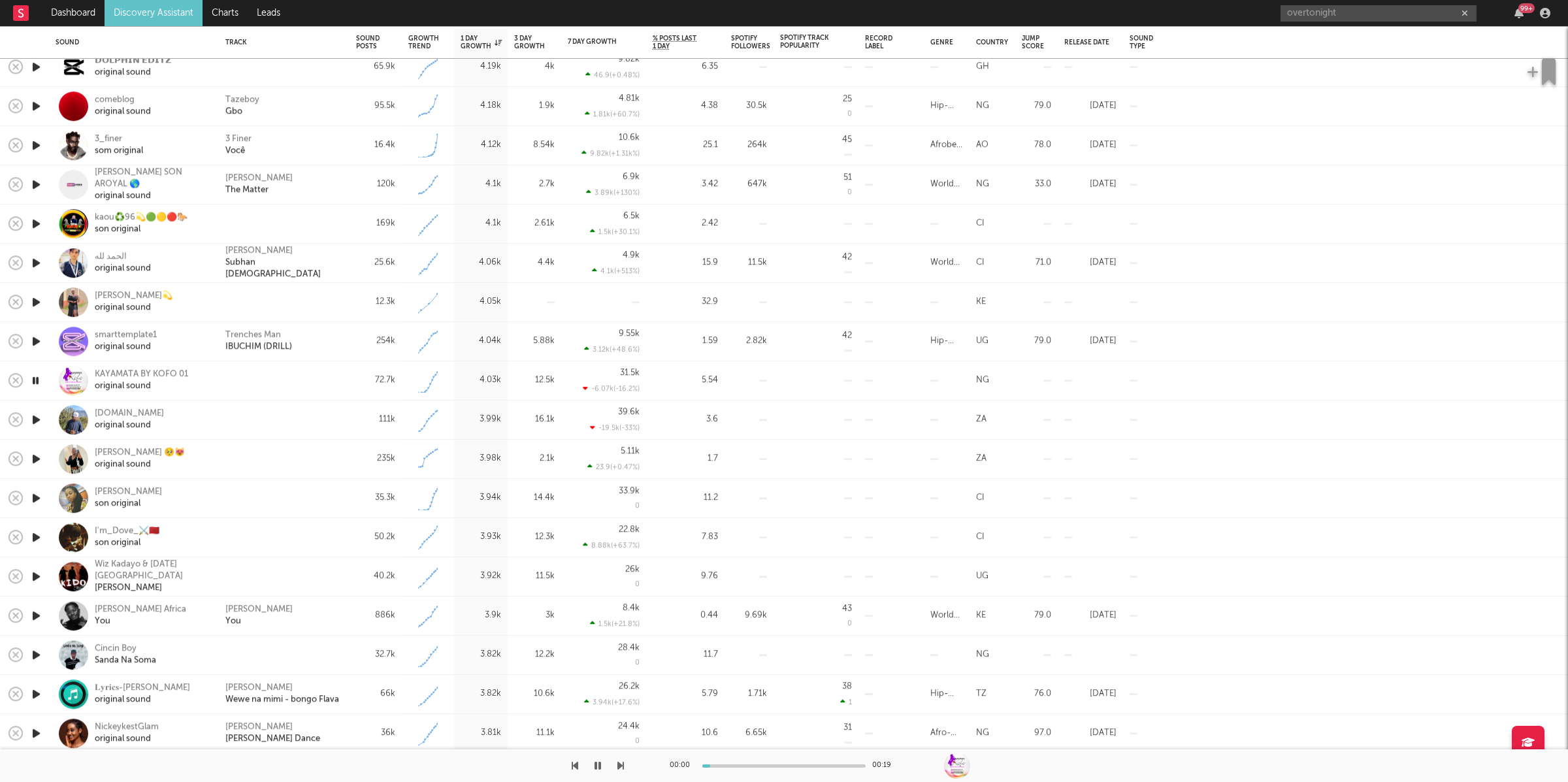
click at [619, 766] on icon "button" at bounding box center [621, 766] width 7 height 11
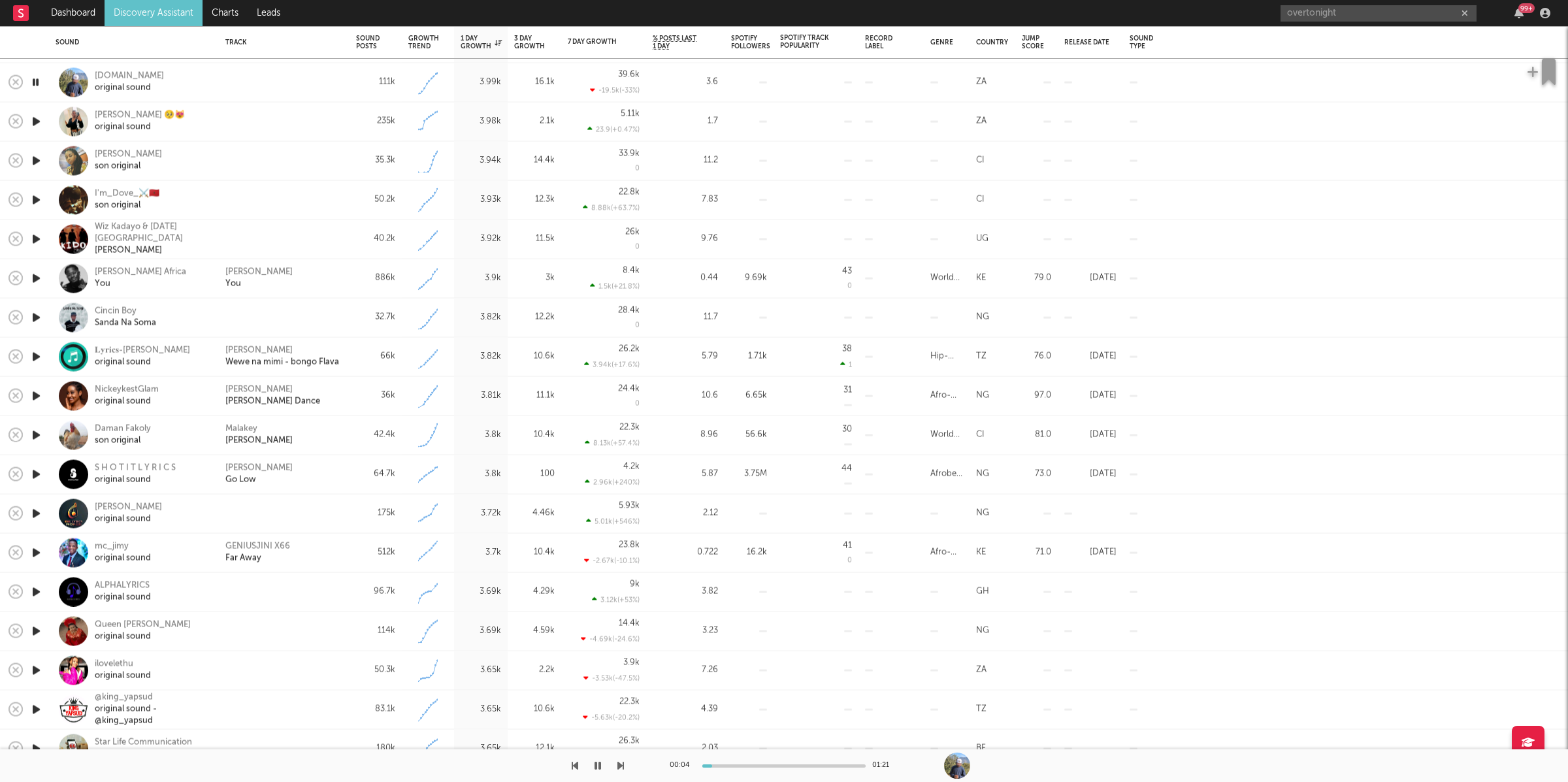
click at [622, 766] on icon "button" at bounding box center [621, 766] width 7 height 11
click at [631, 750] on div "00:01 00:30" at bounding box center [784, 766] width 1568 height 33
click at [617, 764] on icon "button" at bounding box center [621, 766] width 7 height 11
click at [623, 765] on icon "button" at bounding box center [621, 766] width 7 height 11
click at [622, 762] on icon "button" at bounding box center [621, 766] width 7 height 11
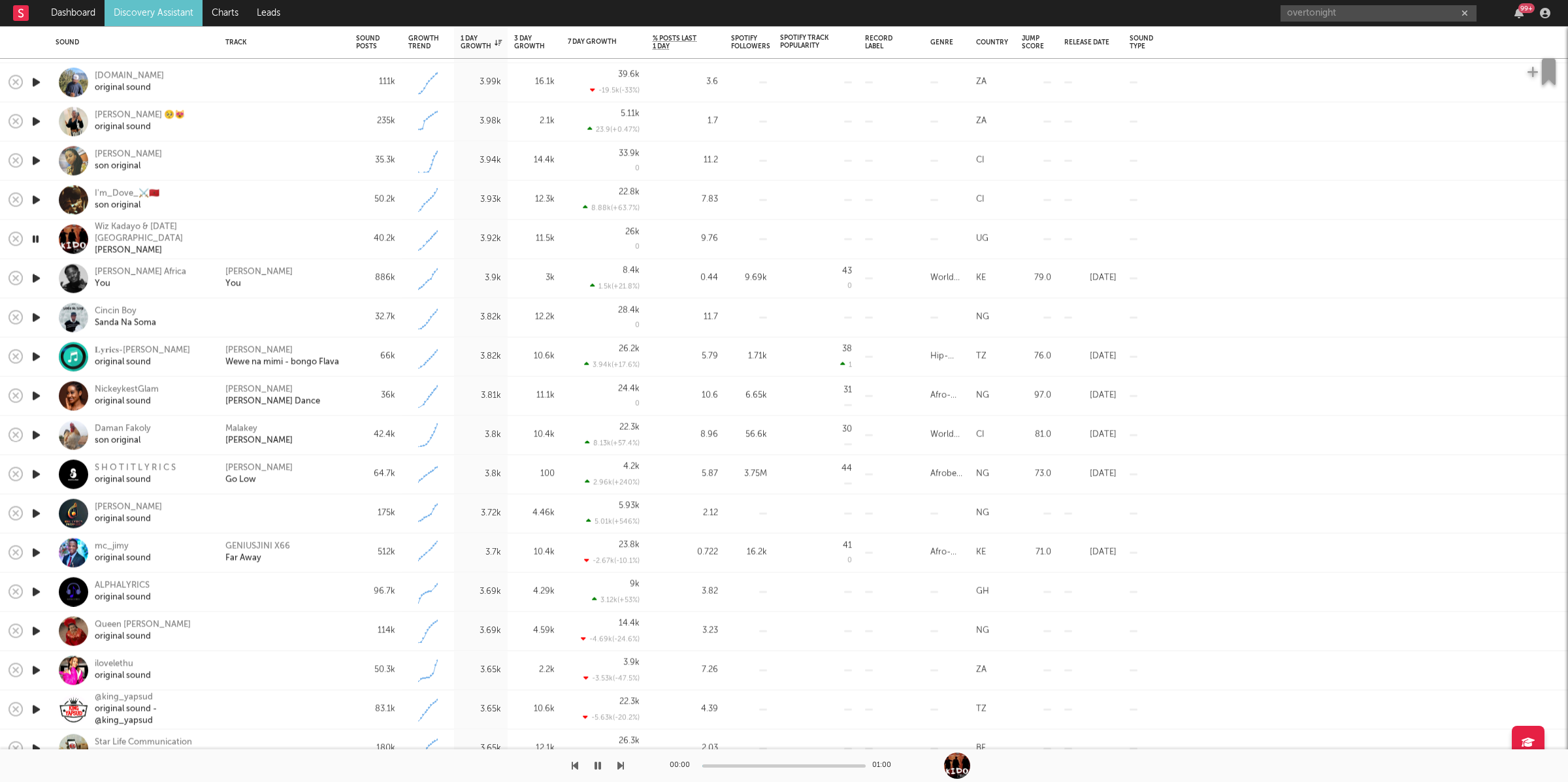
click at [571, 763] on div at bounding box center [312, 766] width 624 height 33
click at [571, 764] on icon "button" at bounding box center [575, 766] width 7 height 11
click at [121, 186] on div "I'm_Dove_⚔️🇲🇦 son original" at bounding box center [134, 200] width 157 height 39
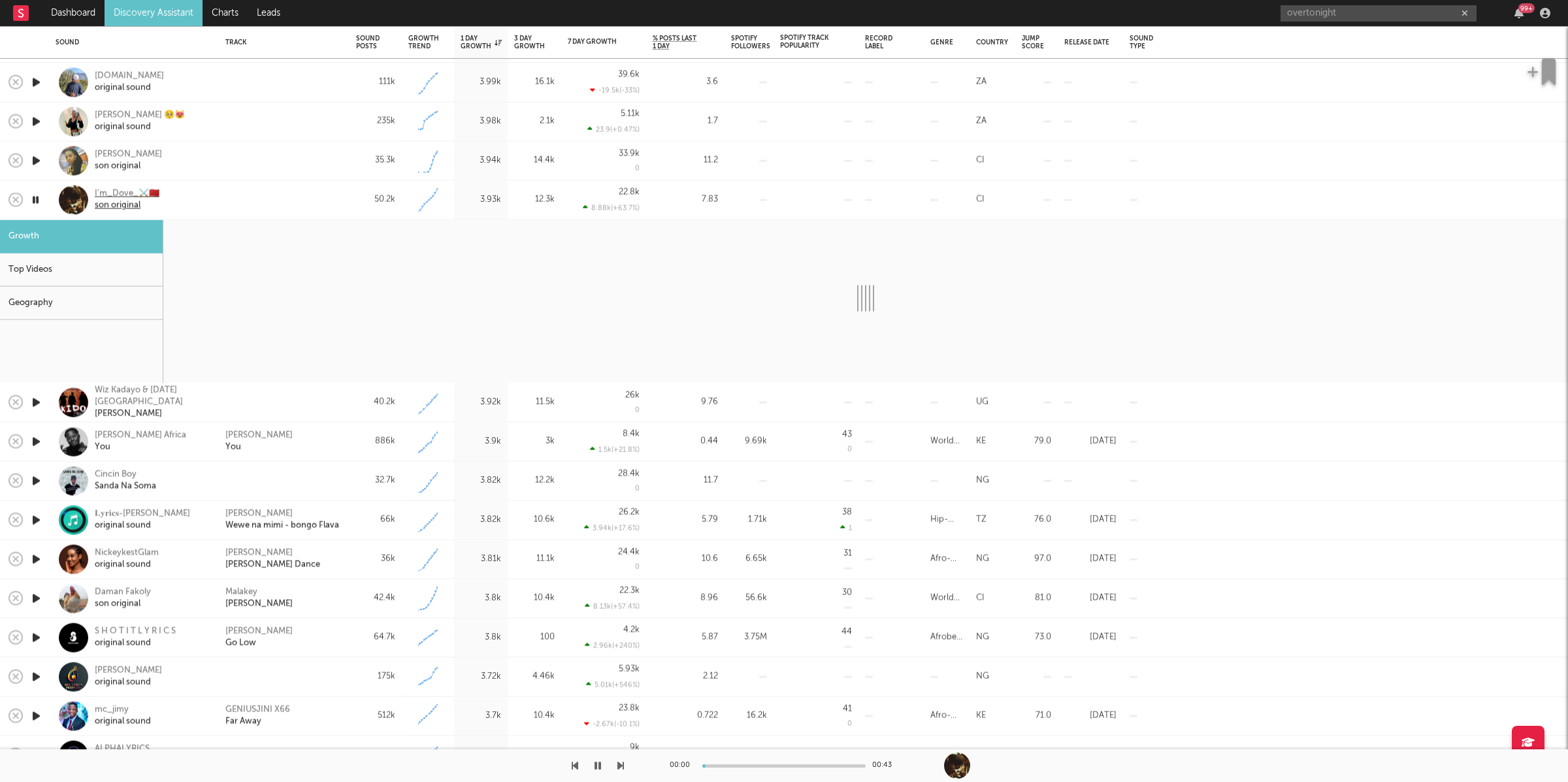
click at [109, 197] on div "I'm_Dove_⚔️🇲🇦" at bounding box center [127, 194] width 65 height 12
select select "1w"
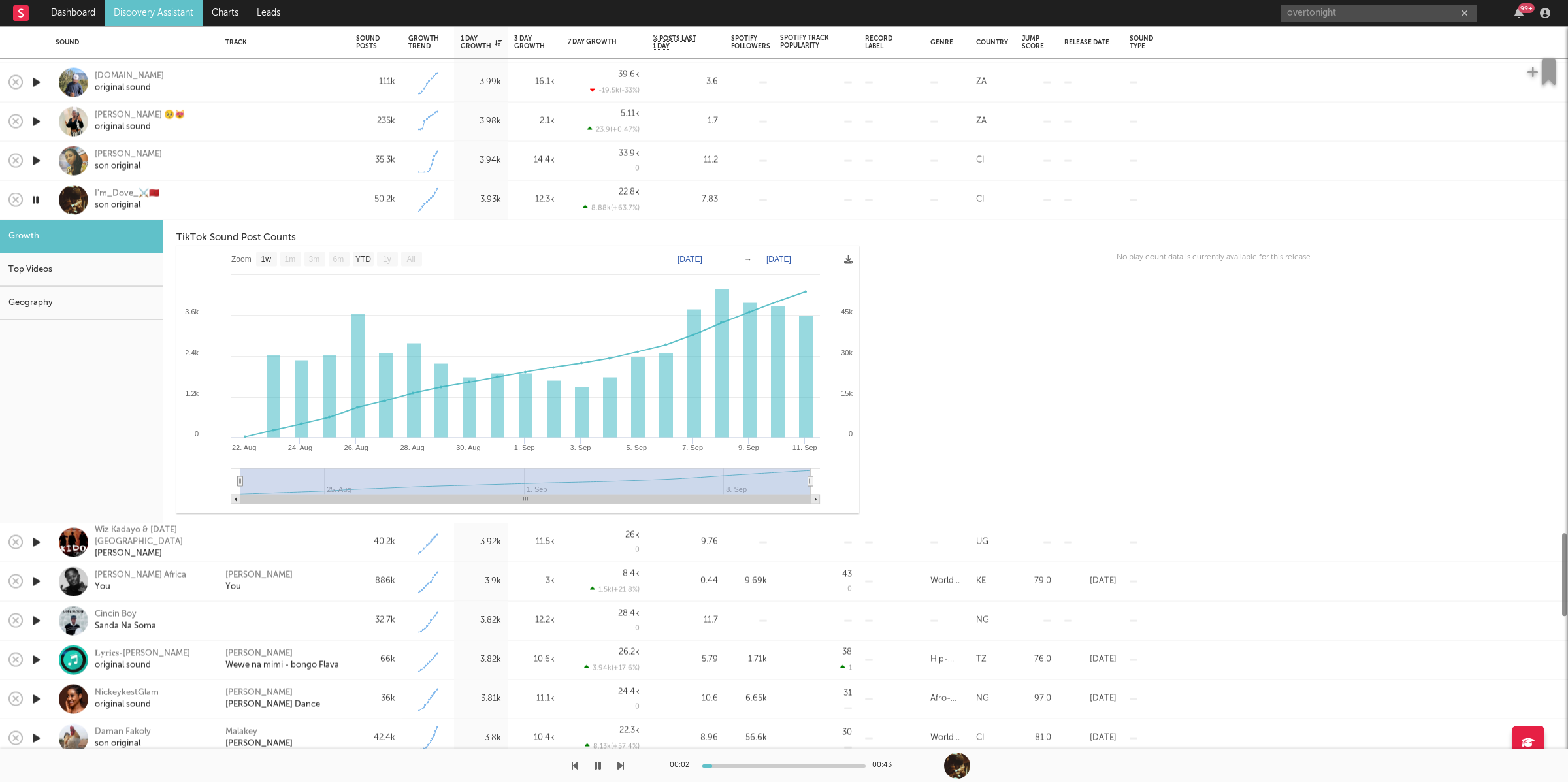
click at [284, 197] on div at bounding box center [284, 200] width 118 height 12
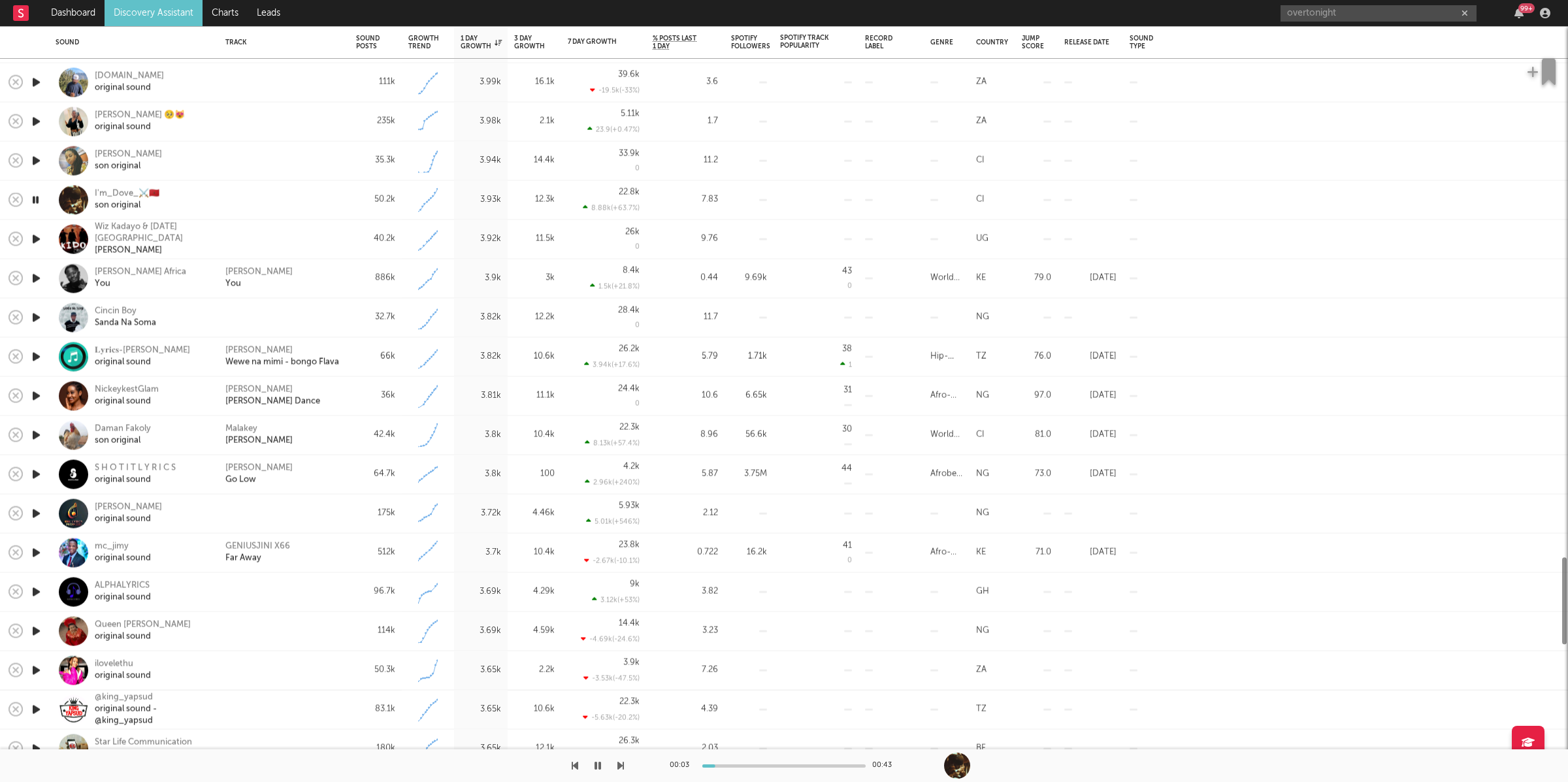
drag, startPoint x: 36, startPoint y: 201, endPoint x: 229, endPoint y: 138, distance: 203.0
click at [36, 200] on icon "button" at bounding box center [35, 201] width 12 height 16
click at [599, 764] on icon "button" at bounding box center [598, 766] width 8 height 11
click at [622, 761] on icon "button" at bounding box center [621, 766] width 7 height 11
click at [618, 761] on icon "button" at bounding box center [621, 766] width 7 height 11
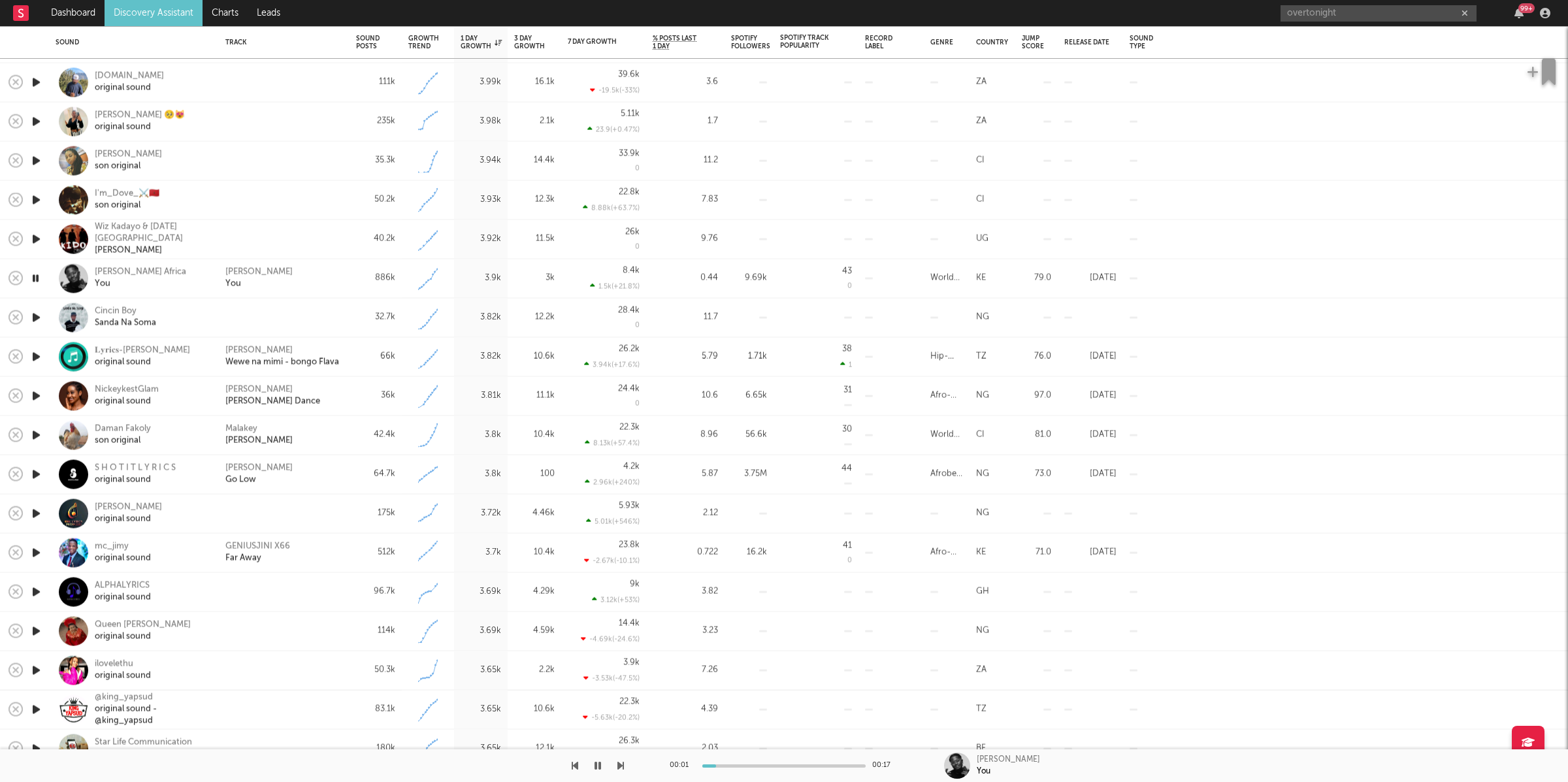
click at [620, 761] on icon "button" at bounding box center [621, 766] width 7 height 11
click at [617, 765] on icon "button" at bounding box center [621, 766] width 7 height 11
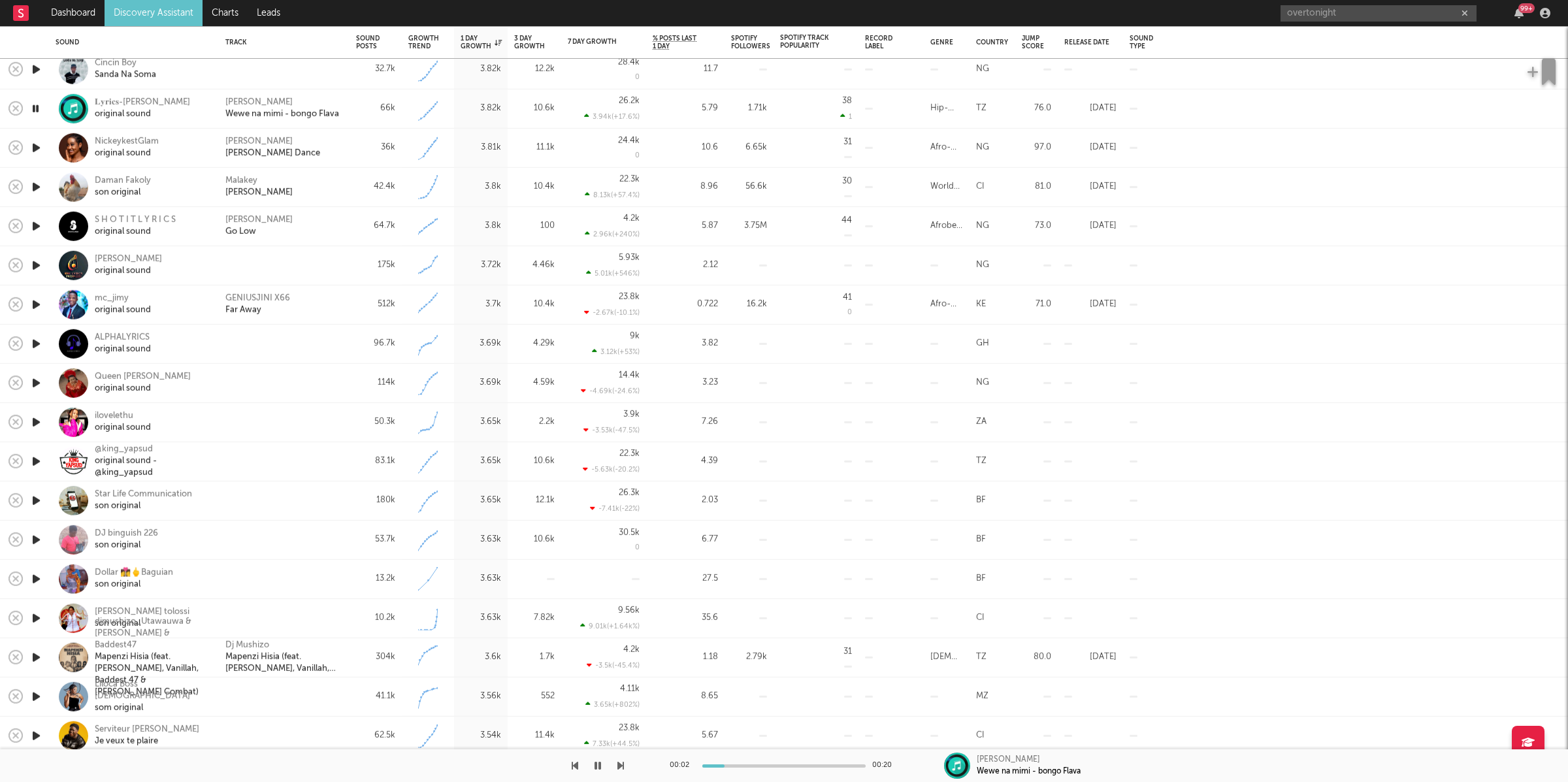
click at [618, 767] on icon "button" at bounding box center [621, 766] width 7 height 11
click at [619, 765] on icon "button" at bounding box center [621, 766] width 7 height 11
click at [317, 196] on div "Malakey Fana ba" at bounding box center [284, 187] width 118 height 24
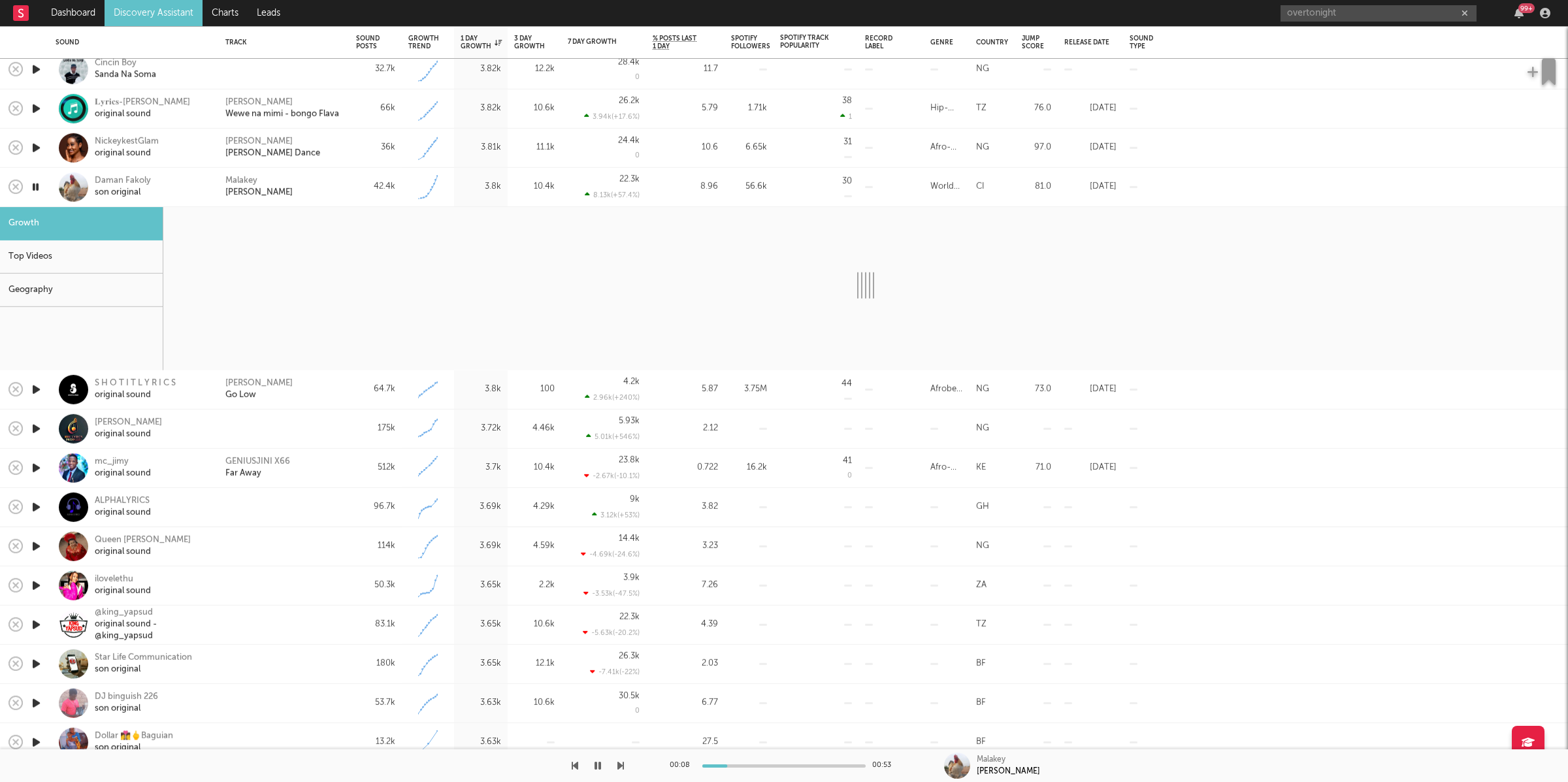
select select "1w"
select select "6m"
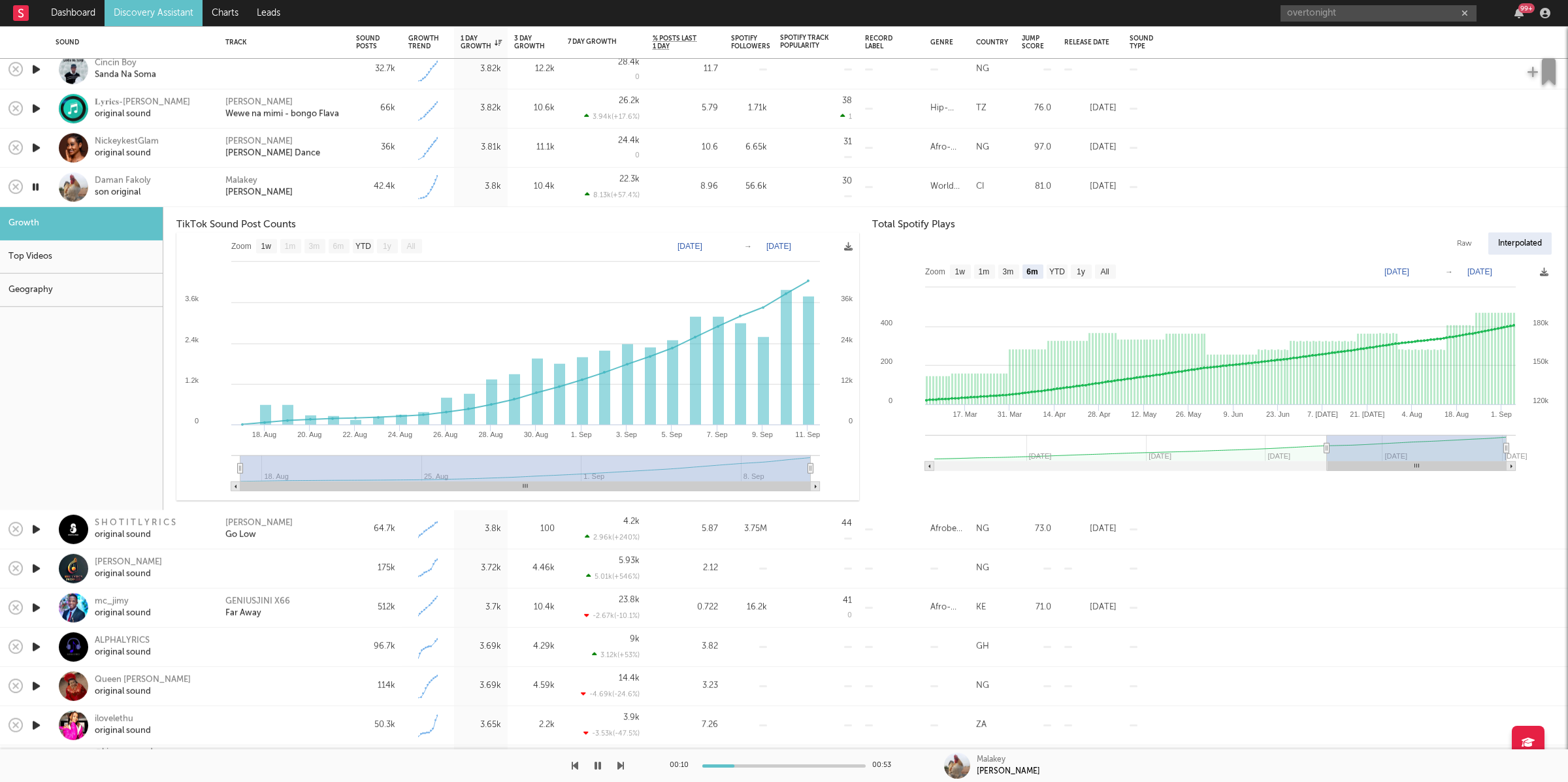
click at [347, 188] on div "Malakey Fana ba" at bounding box center [284, 187] width 131 height 39
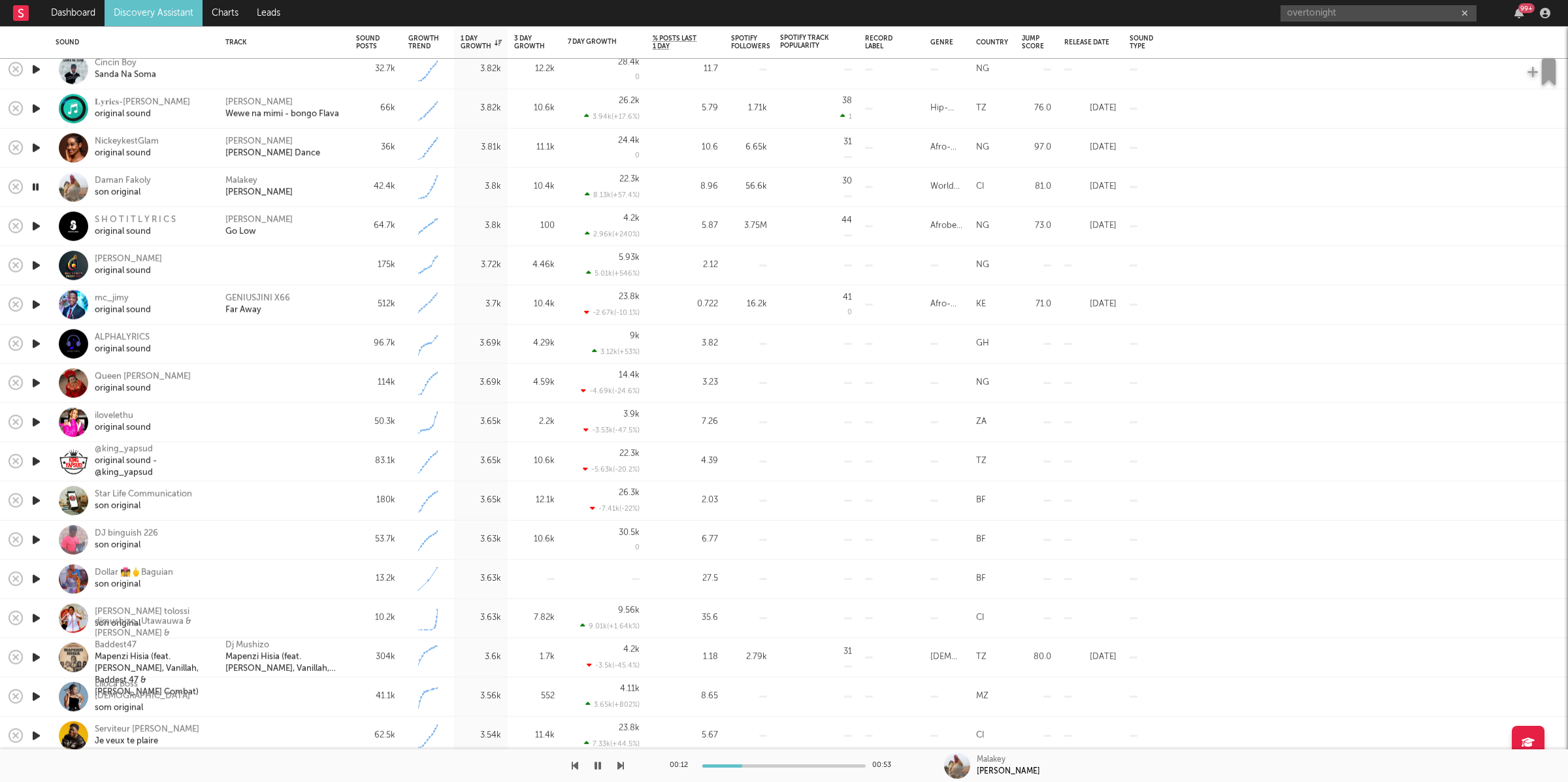
click at [617, 764] on icon "button" at bounding box center [621, 766] width 7 height 11
click at [598, 764] on icon "button" at bounding box center [598, 766] width 7 height 11
click at [599, 771] on button "button" at bounding box center [598, 766] width 13 height 33
click at [617, 766] on icon "button" at bounding box center [621, 766] width 7 height 11
click at [615, 764] on div at bounding box center [312, 766] width 624 height 33
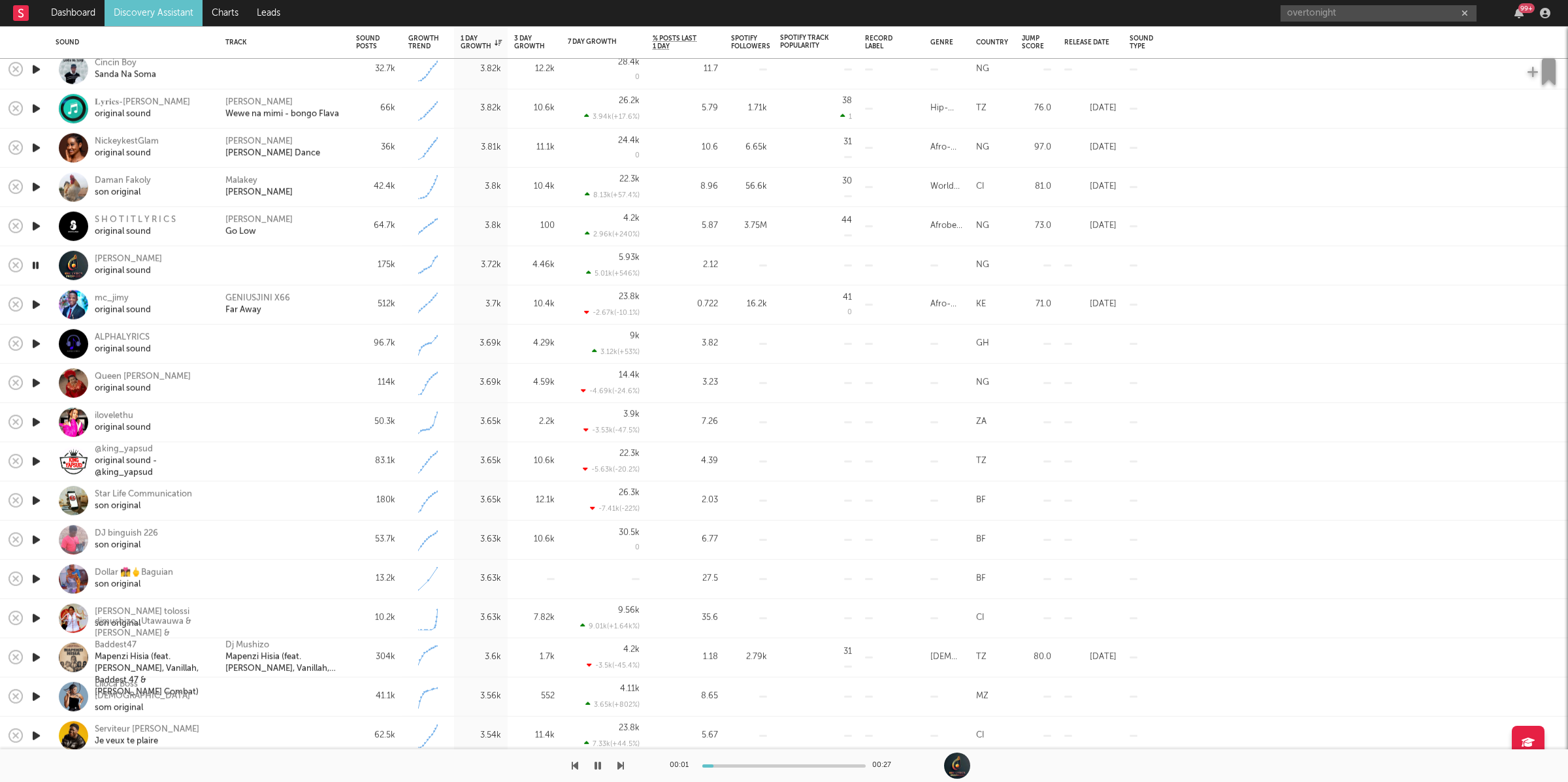
click at [619, 761] on icon "button" at bounding box center [621, 766] width 7 height 11
click at [622, 766] on icon "button" at bounding box center [621, 766] width 7 height 11
click at [623, 764] on icon "button" at bounding box center [621, 766] width 7 height 11
click at [621, 763] on icon "button" at bounding box center [621, 766] width 7 height 11
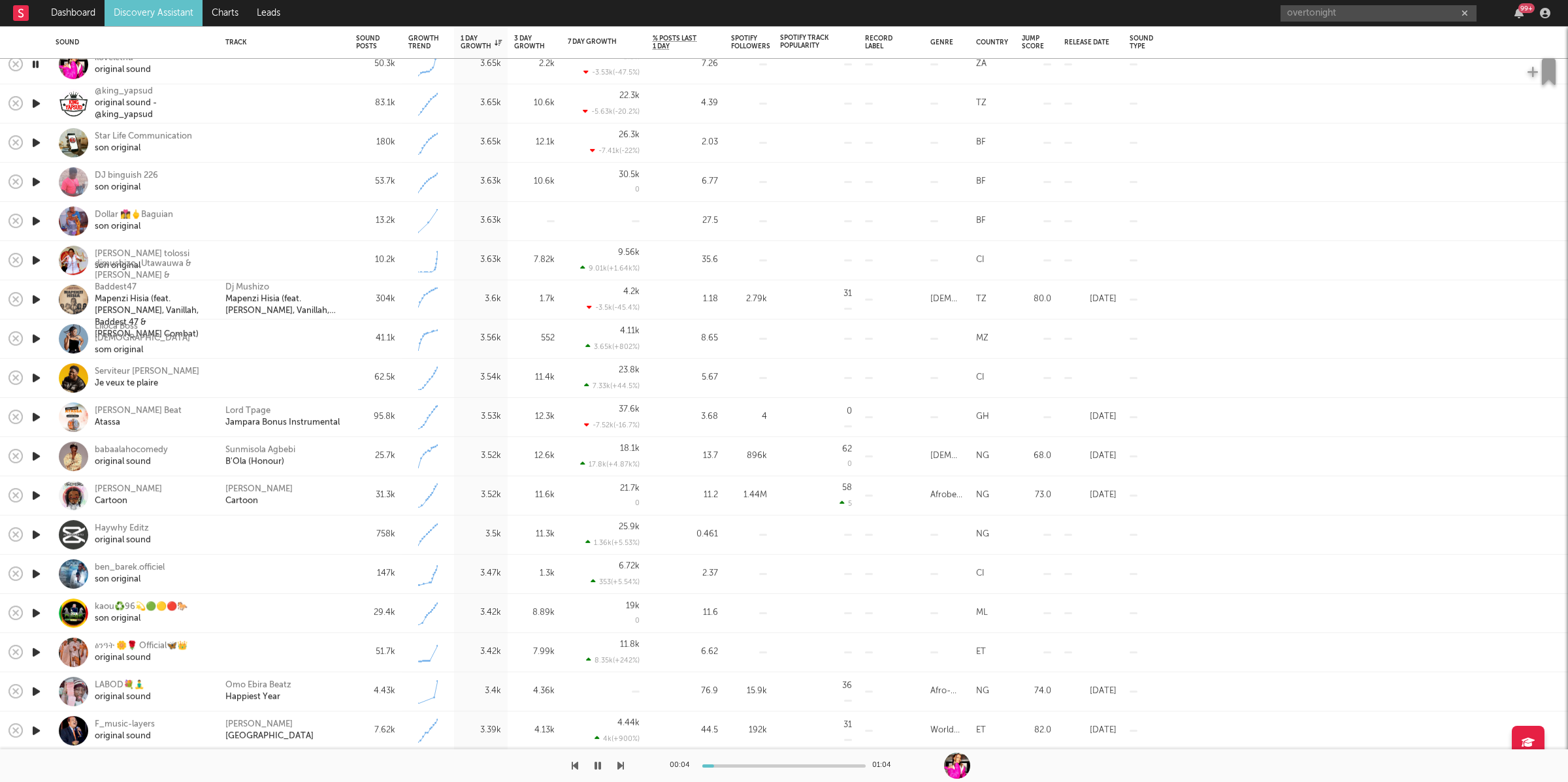
click at [617, 761] on icon "button" at bounding box center [621, 766] width 7 height 11
click at [619, 761] on icon "button" at bounding box center [621, 766] width 7 height 11
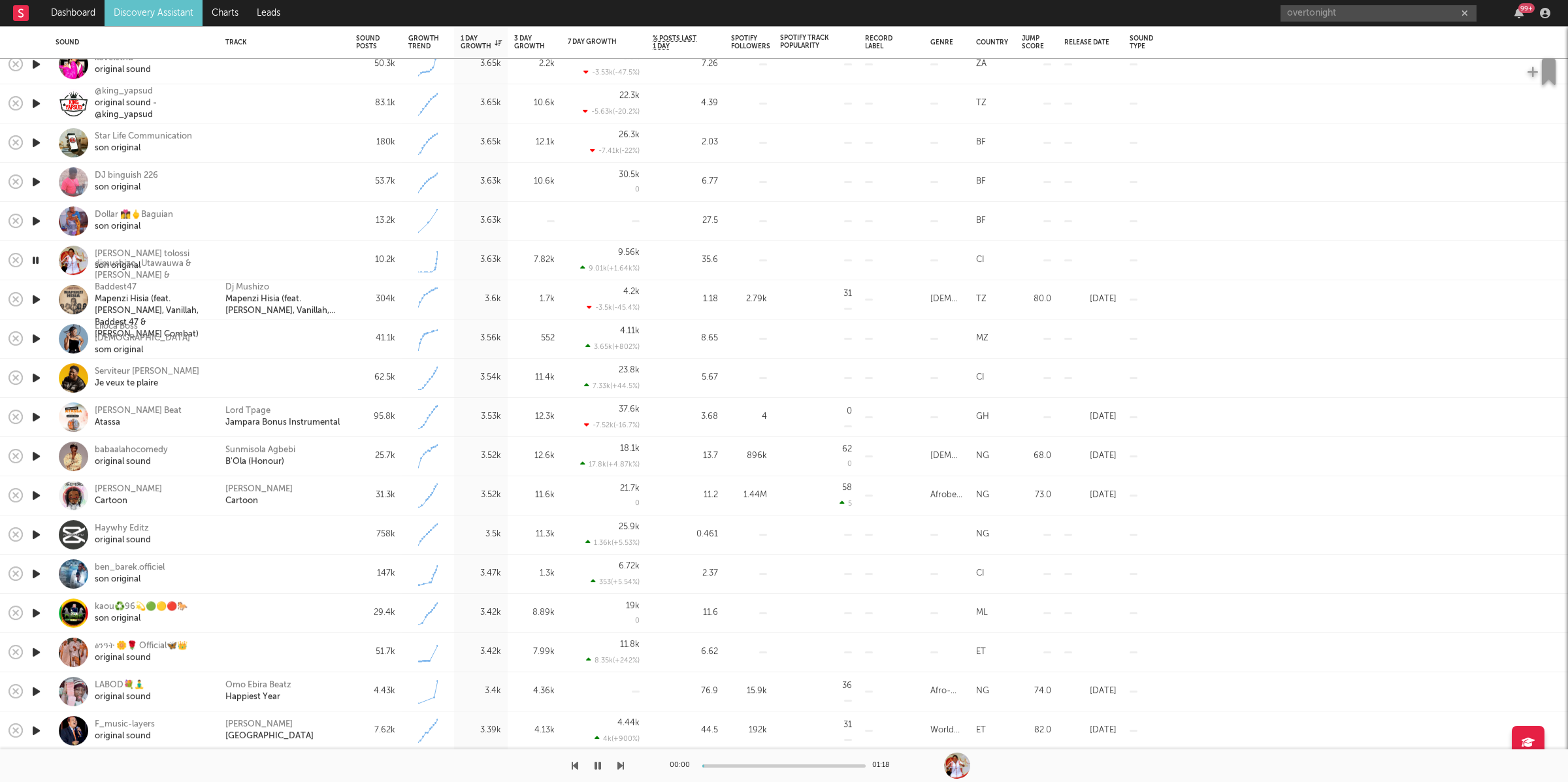
click at [619, 761] on icon "button" at bounding box center [621, 766] width 7 height 11
click at [580, 761] on div at bounding box center [312, 766] width 624 height 33
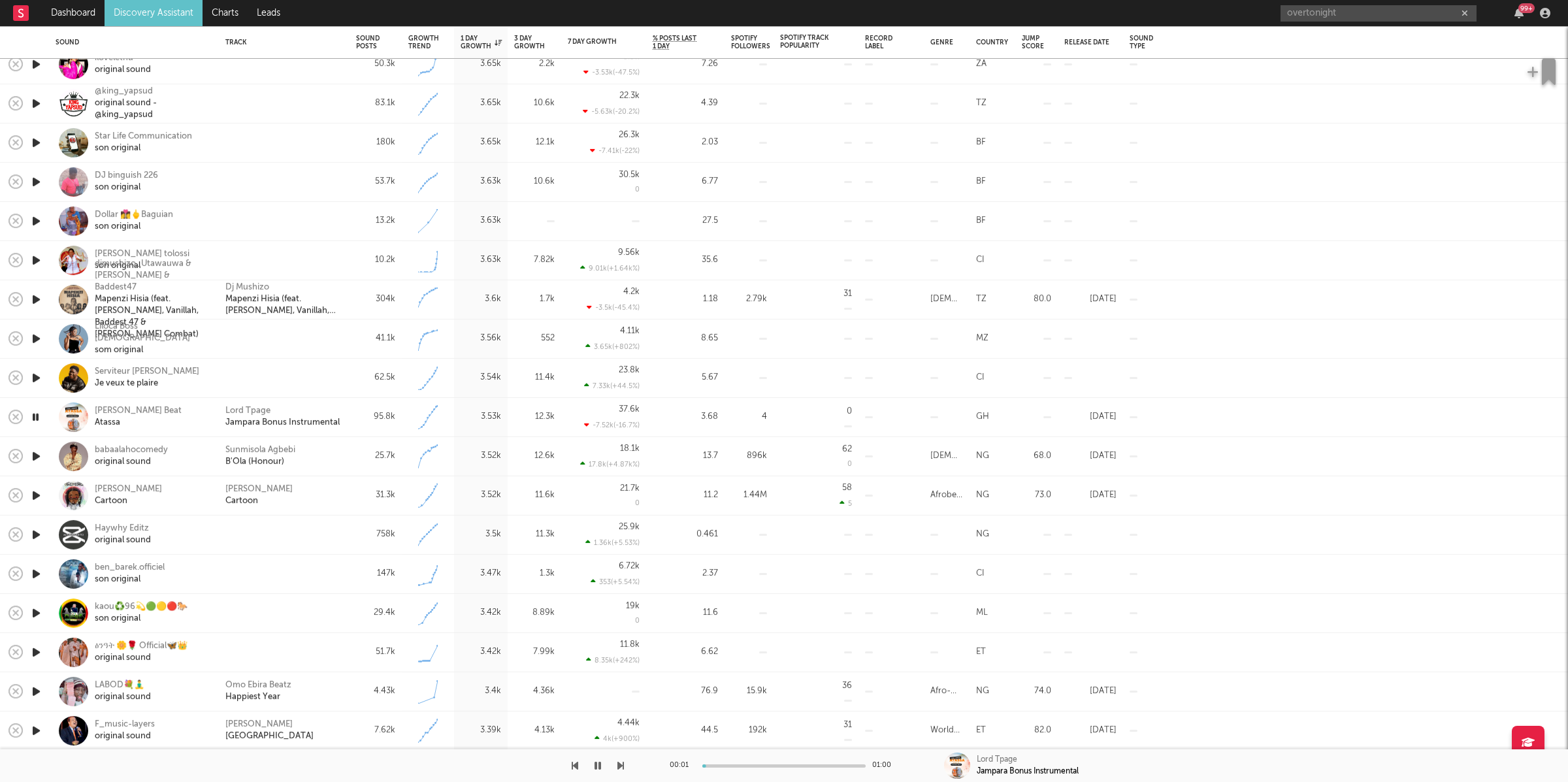
drag, startPoint x: 578, startPoint y: 766, endPoint x: 582, endPoint y: 761, distance: 6.4
click at [578, 766] on div at bounding box center [312, 766] width 624 height 33
click at [575, 767] on icon "button" at bounding box center [575, 766] width 7 height 11
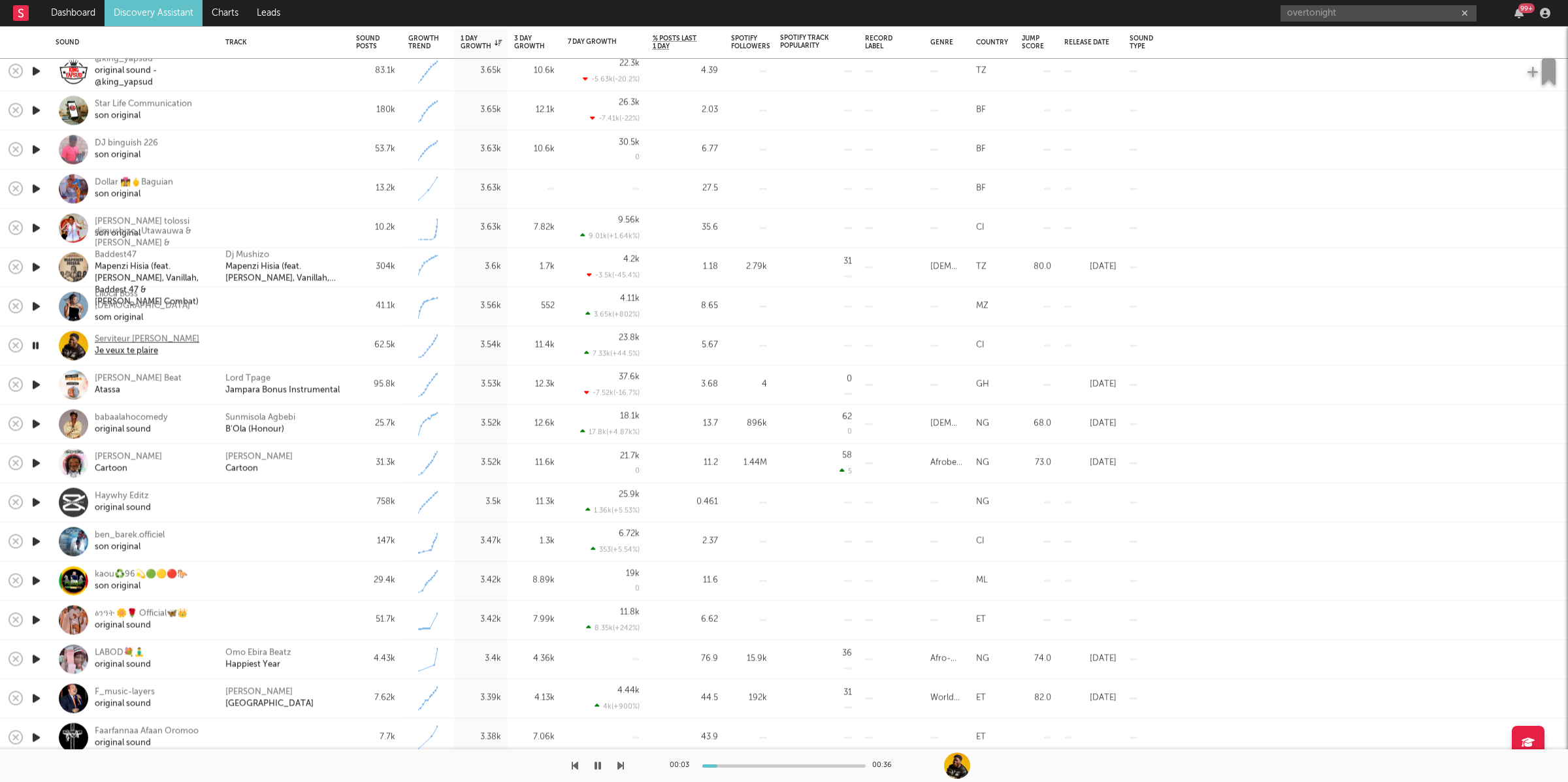
click at [121, 351] on div "Je veux te plaire" at bounding box center [146, 351] width 104 height 12
click at [622, 764] on icon "button" at bounding box center [621, 766] width 7 height 11
click at [622, 765] on icon "button" at bounding box center [621, 766] width 7 height 11
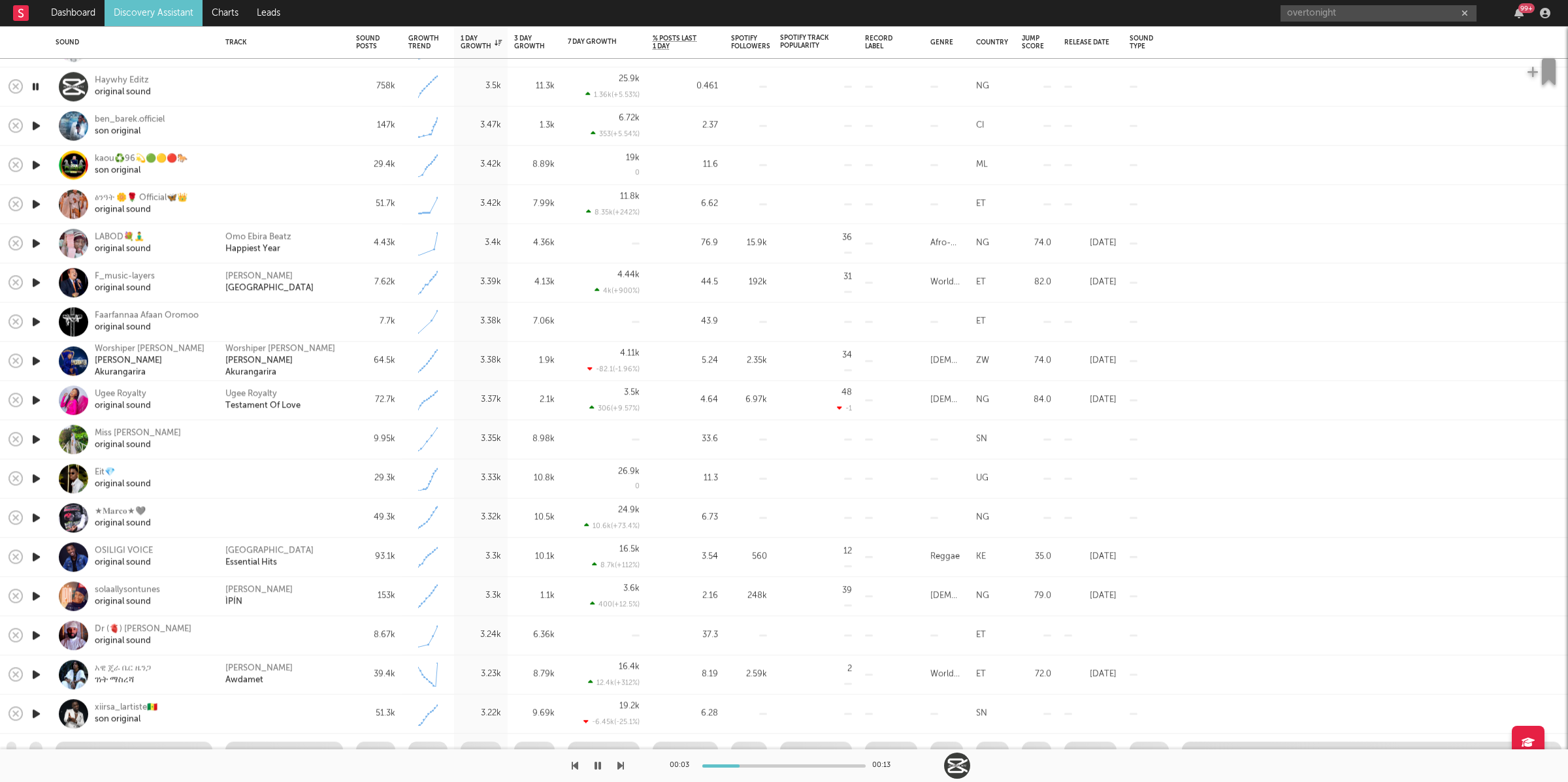
click at [622, 766] on icon "button" at bounding box center [621, 766] width 7 height 11
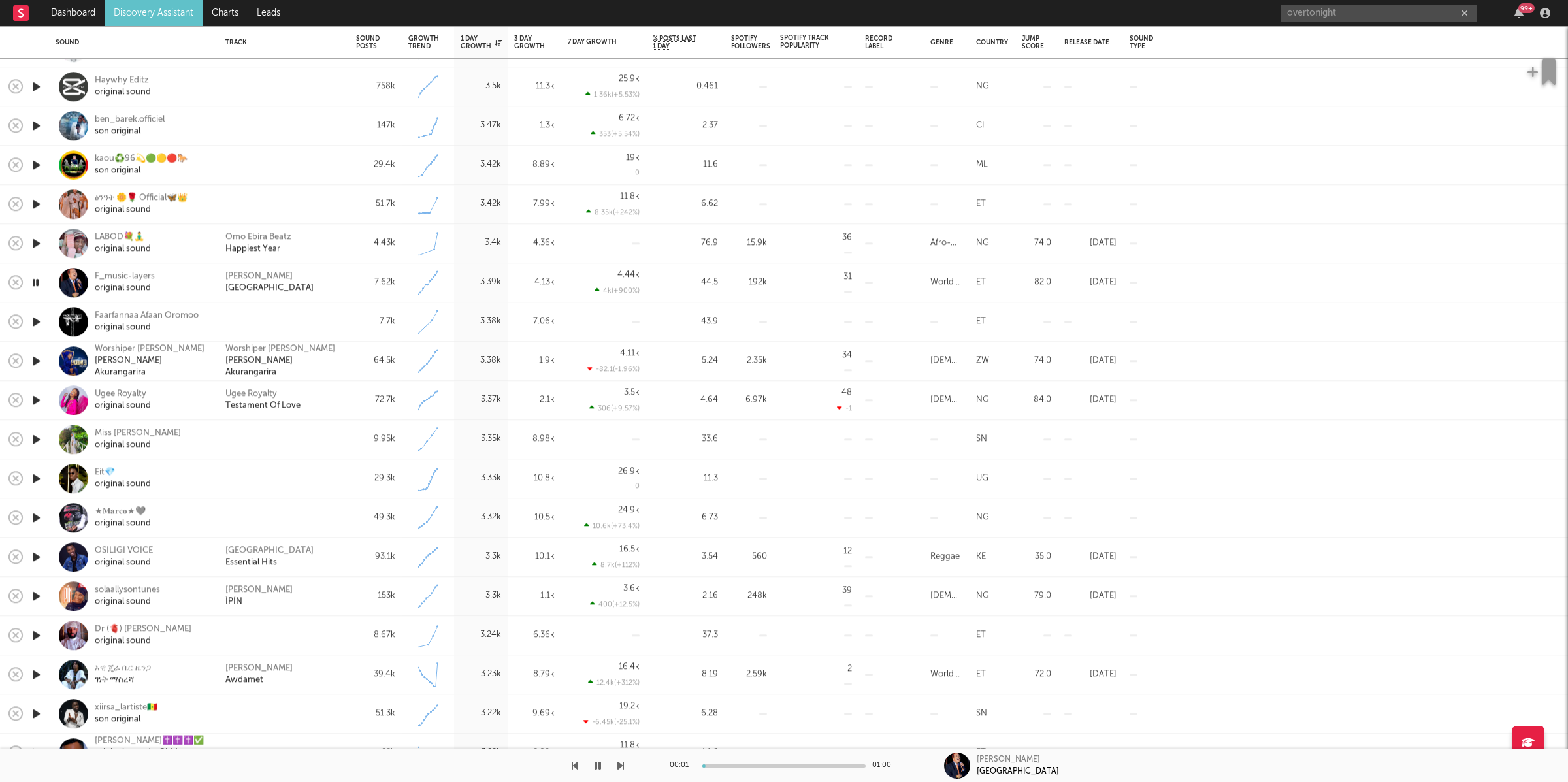
click at [622, 766] on icon "button" at bounding box center [621, 766] width 7 height 11
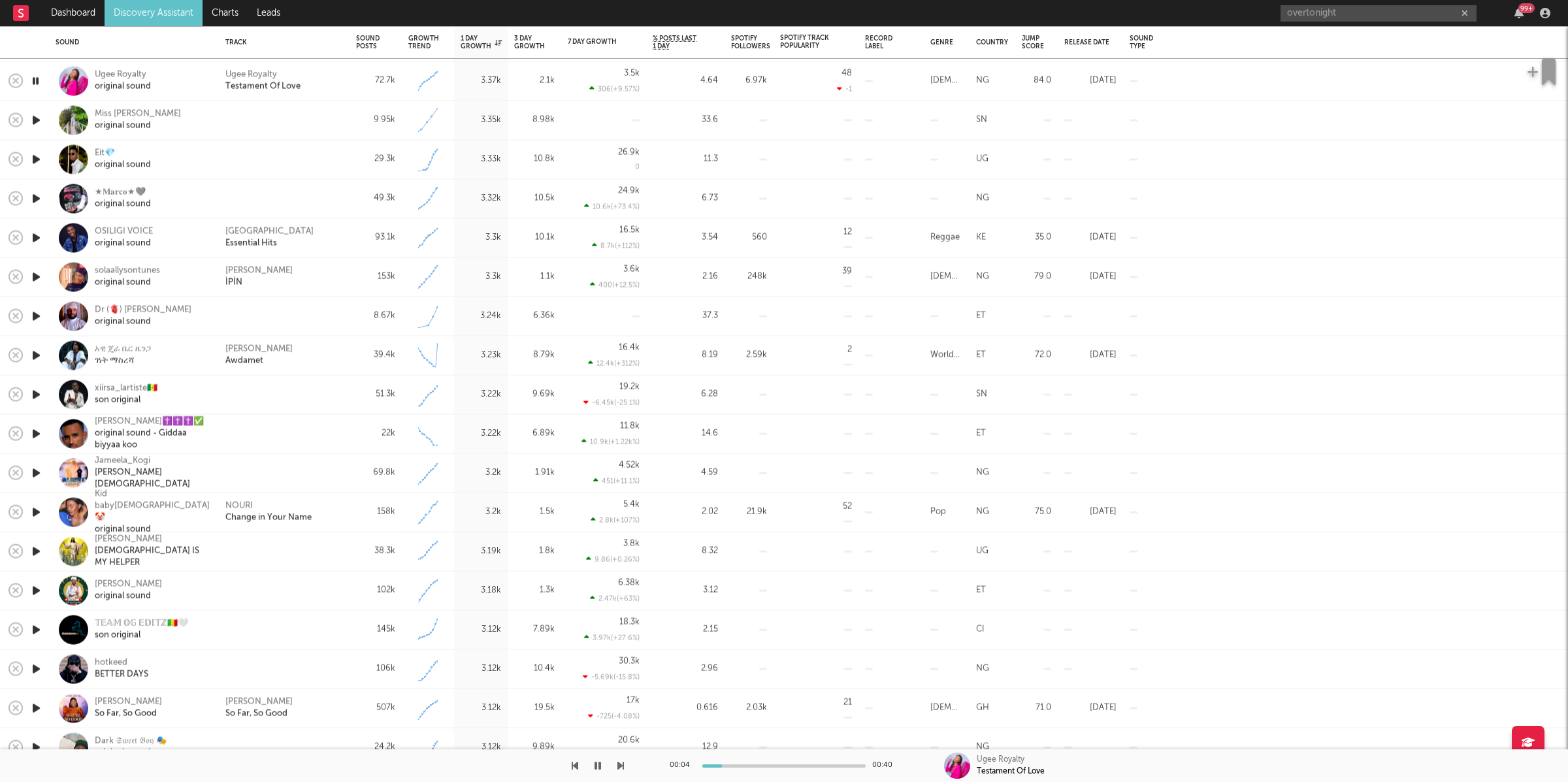
click at [623, 766] on icon "button" at bounding box center [621, 766] width 7 height 11
click at [622, 766] on icon "button" at bounding box center [621, 766] width 7 height 11
click at [622, 766] on icon "button" at bounding box center [621, 766] width 7 height 11
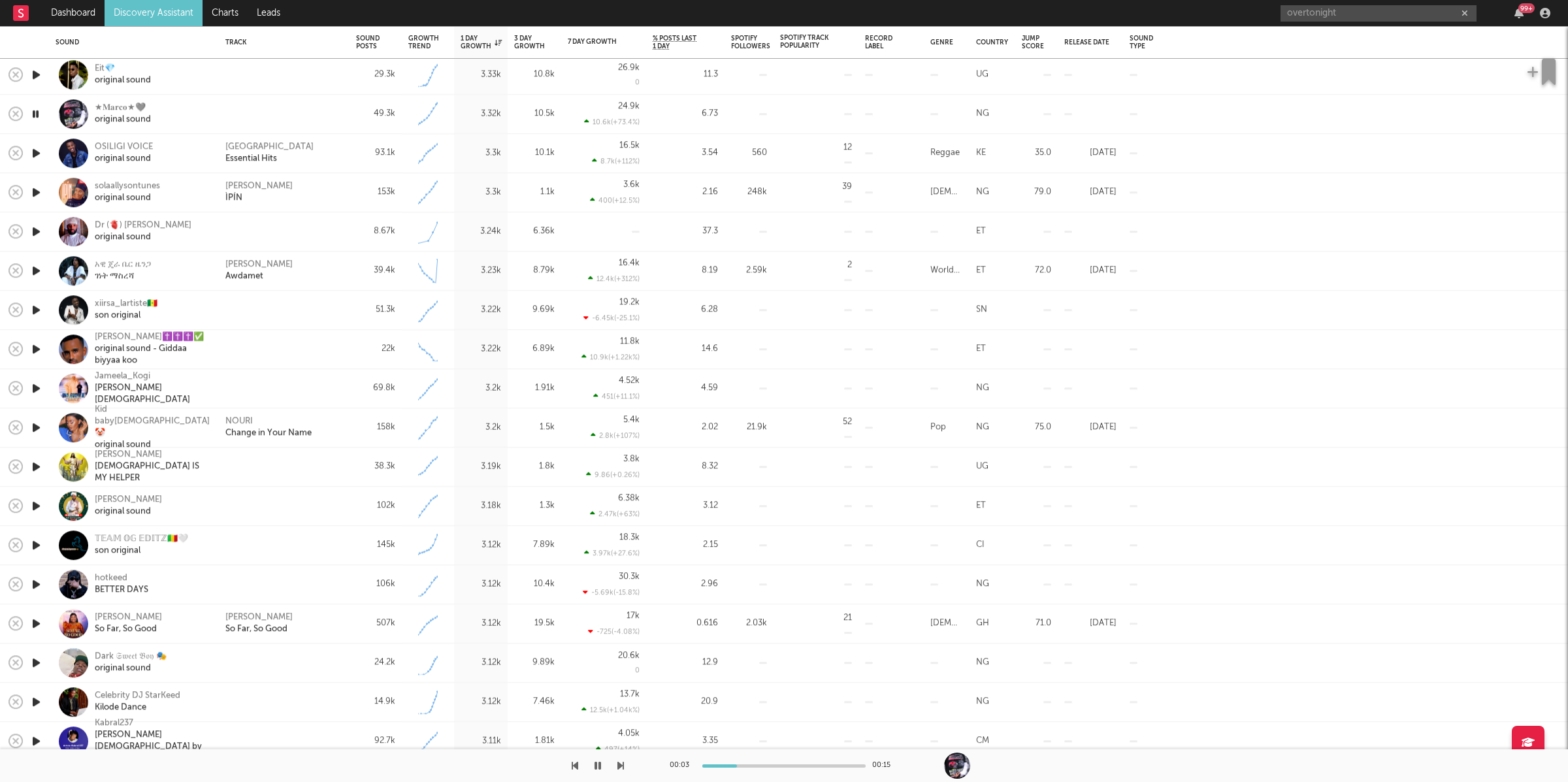
click at [618, 769] on icon "button" at bounding box center [621, 766] width 7 height 11
click at [622, 764] on icon "button" at bounding box center [621, 766] width 7 height 11
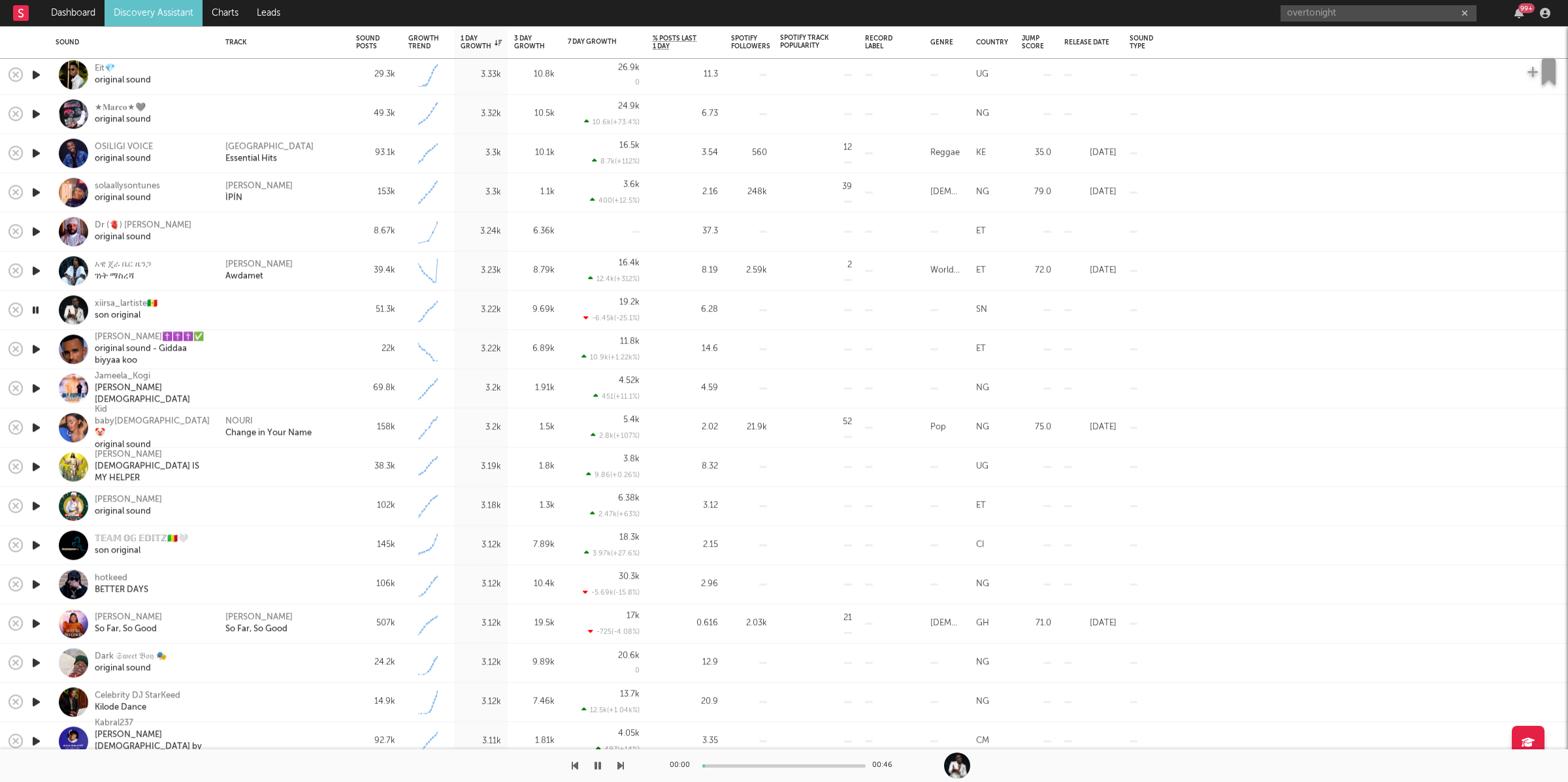
click at [622, 764] on icon "button" at bounding box center [621, 766] width 7 height 11
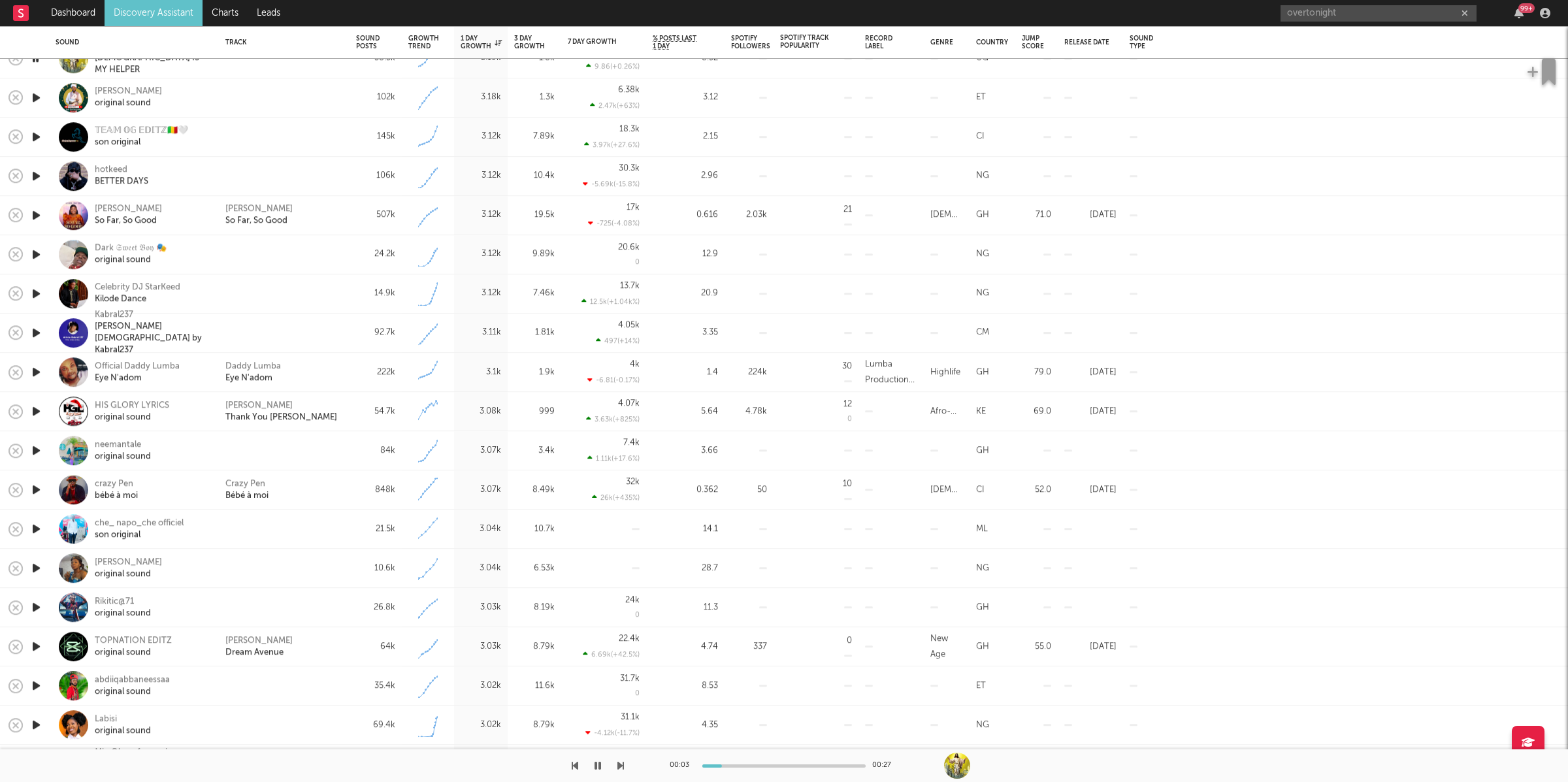
click at [618, 766] on icon "button" at bounding box center [621, 766] width 7 height 11
click at [618, 767] on icon "button" at bounding box center [621, 766] width 7 height 11
click at [618, 768] on icon "button" at bounding box center [621, 766] width 7 height 11
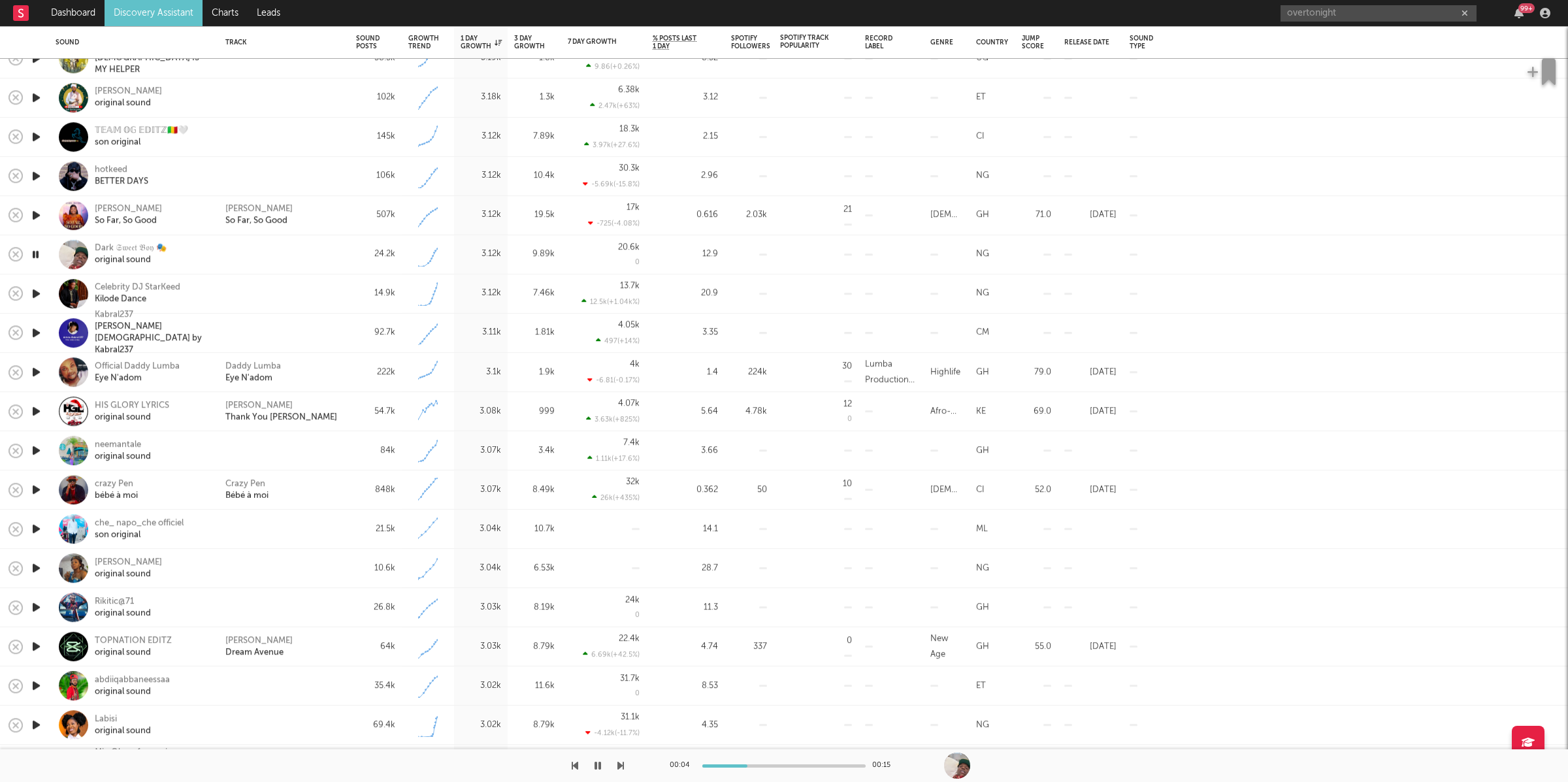
click at [619, 761] on icon "button" at bounding box center [621, 766] width 7 height 11
click at [593, 764] on button "button" at bounding box center [598, 766] width 13 height 33
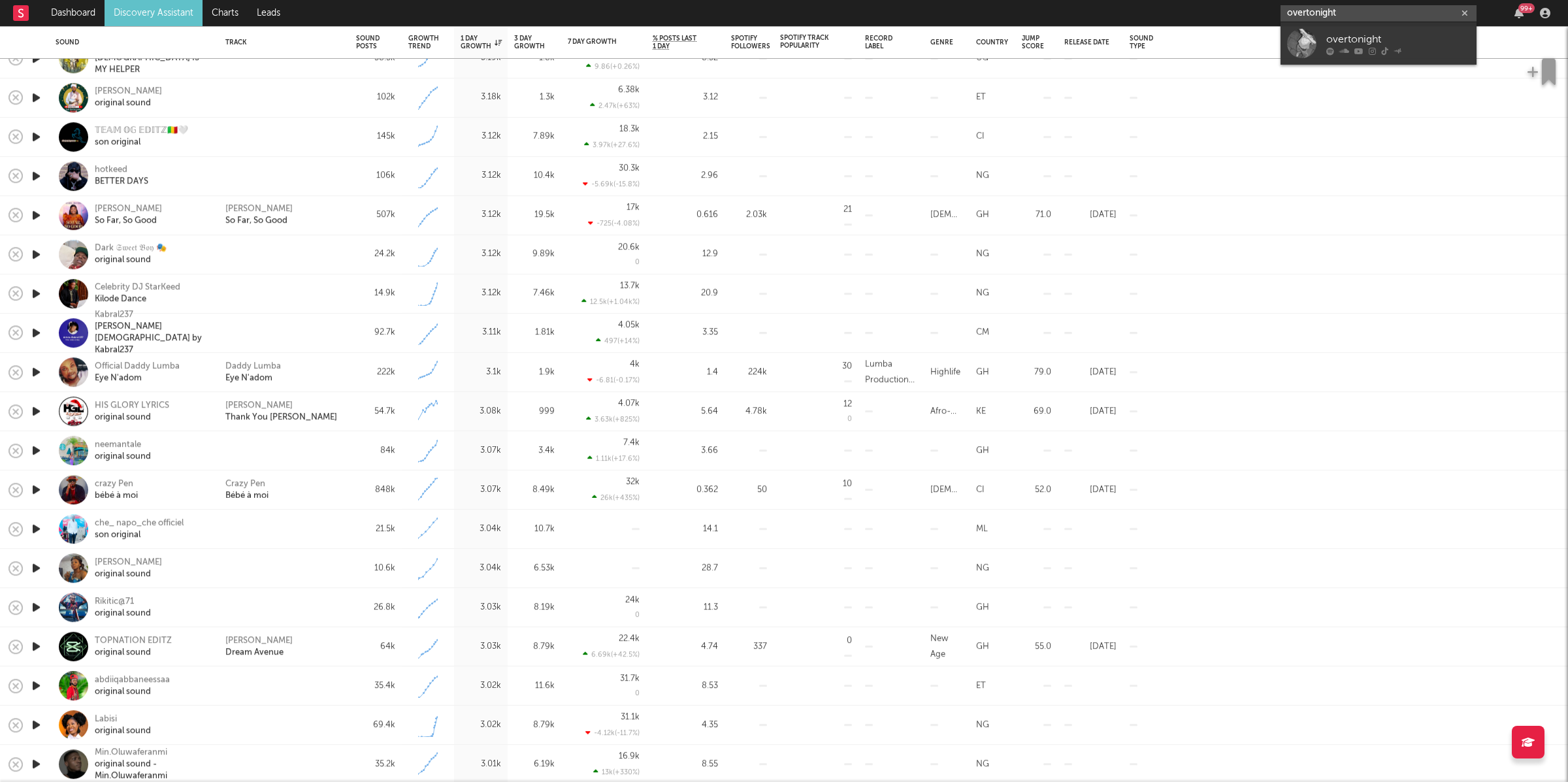
click at [1364, 14] on input "overtonight" at bounding box center [1378, 13] width 196 height 16
click at [1363, 14] on input "overtonight" at bounding box center [1378, 13] width 196 height 16
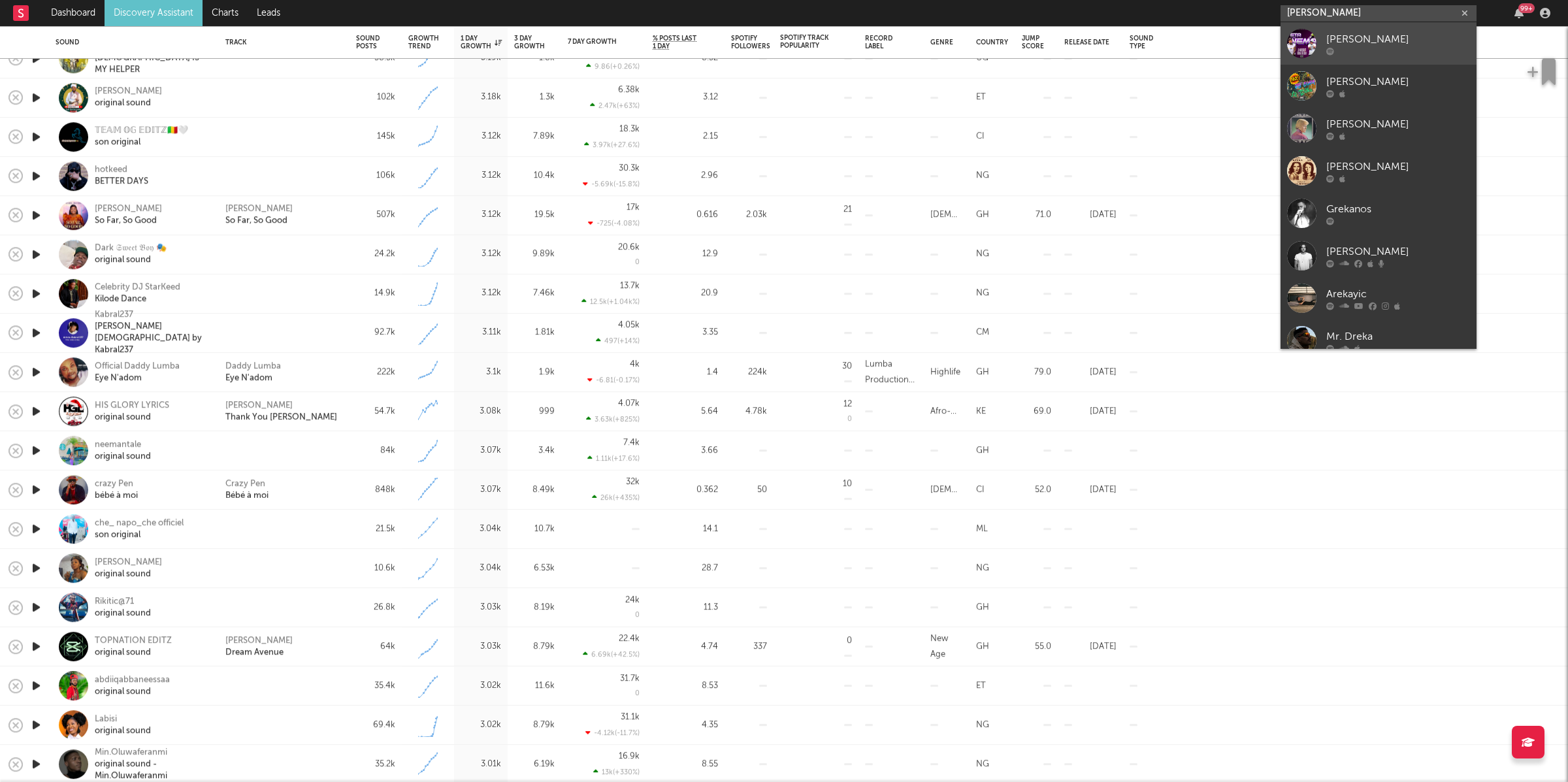
type input "[PERSON_NAME]"
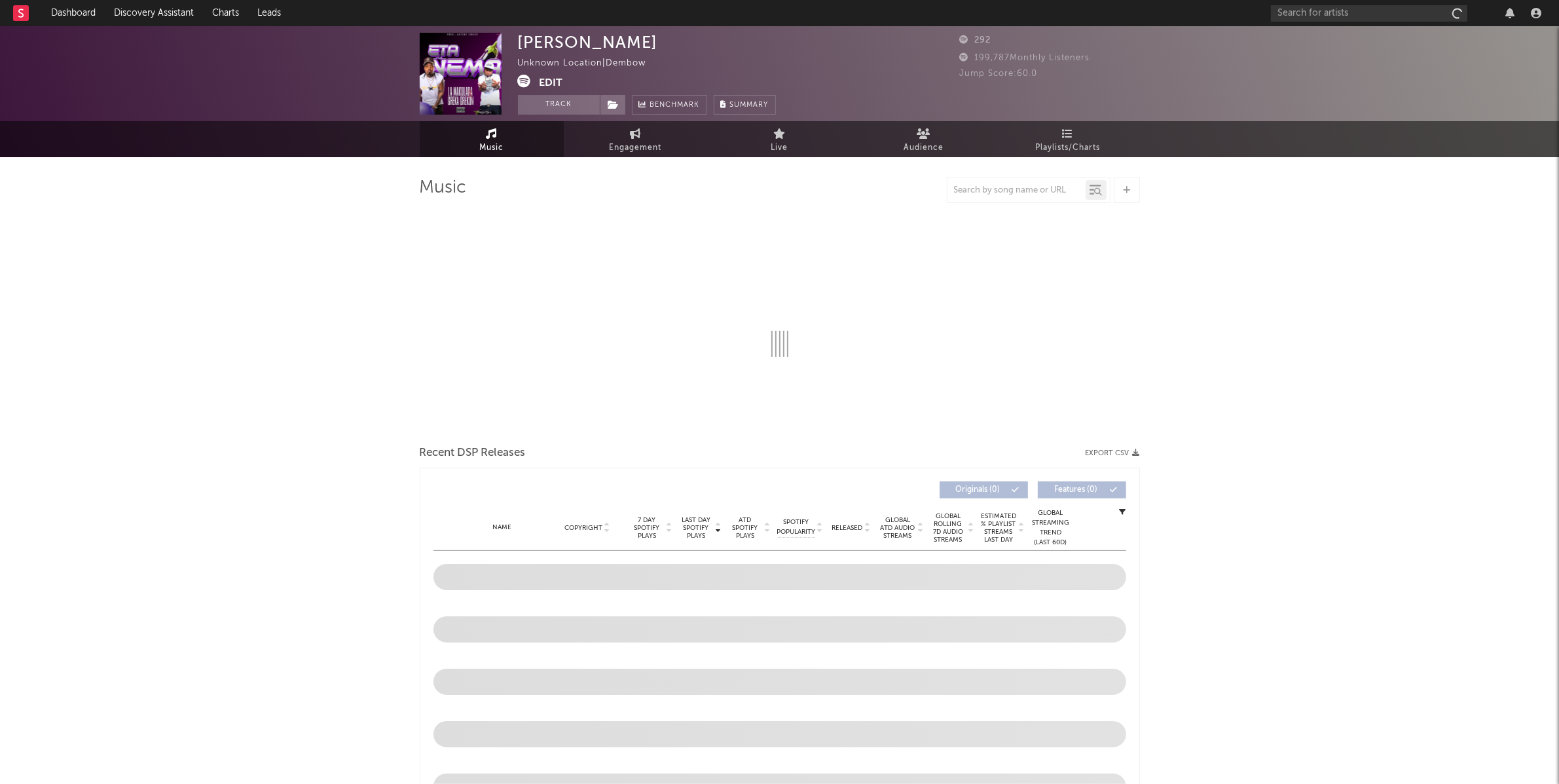
select select "1w"
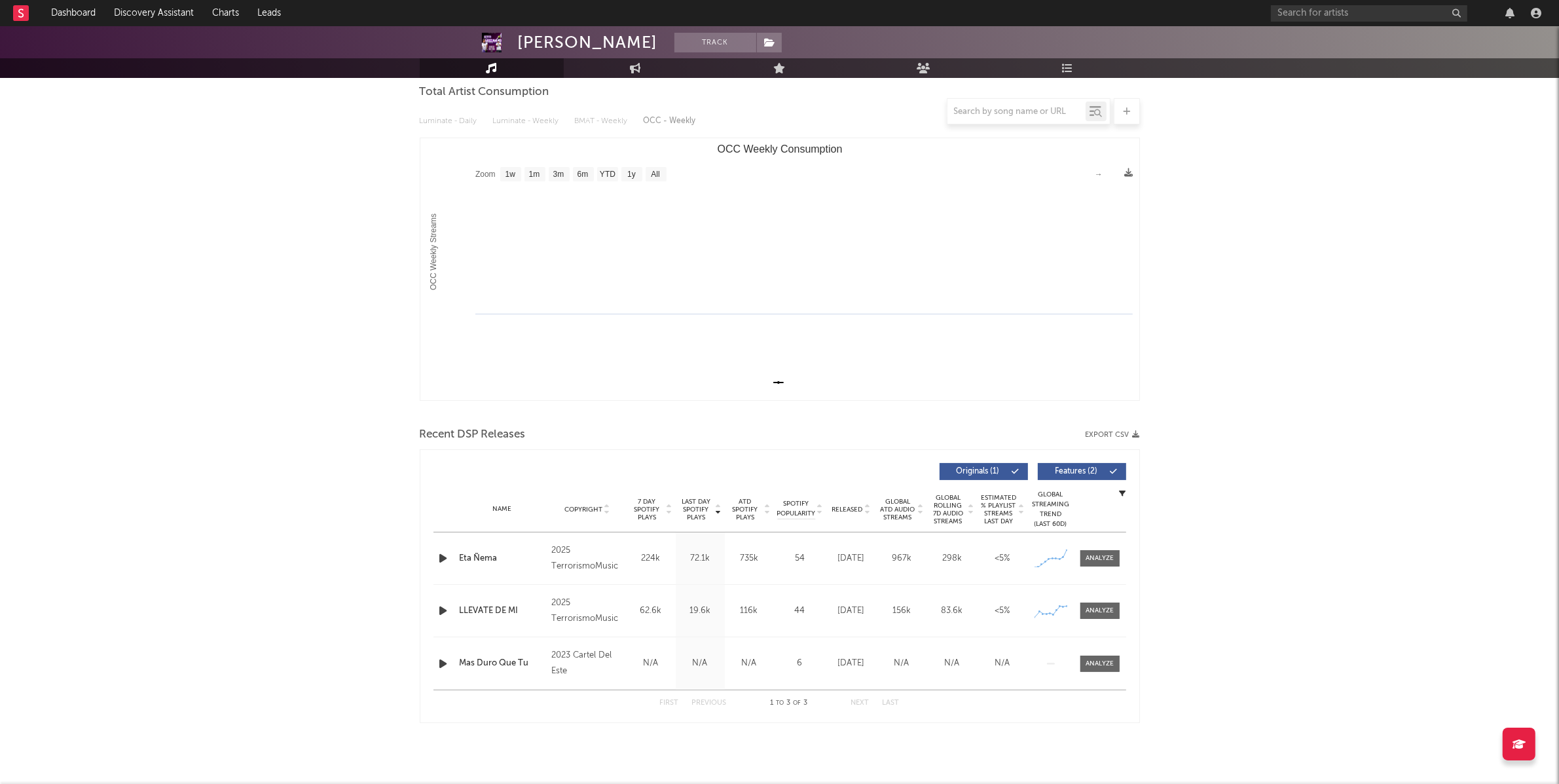
scroll to position [123, 0]
click at [1087, 556] on div at bounding box center [1100, 557] width 28 height 10
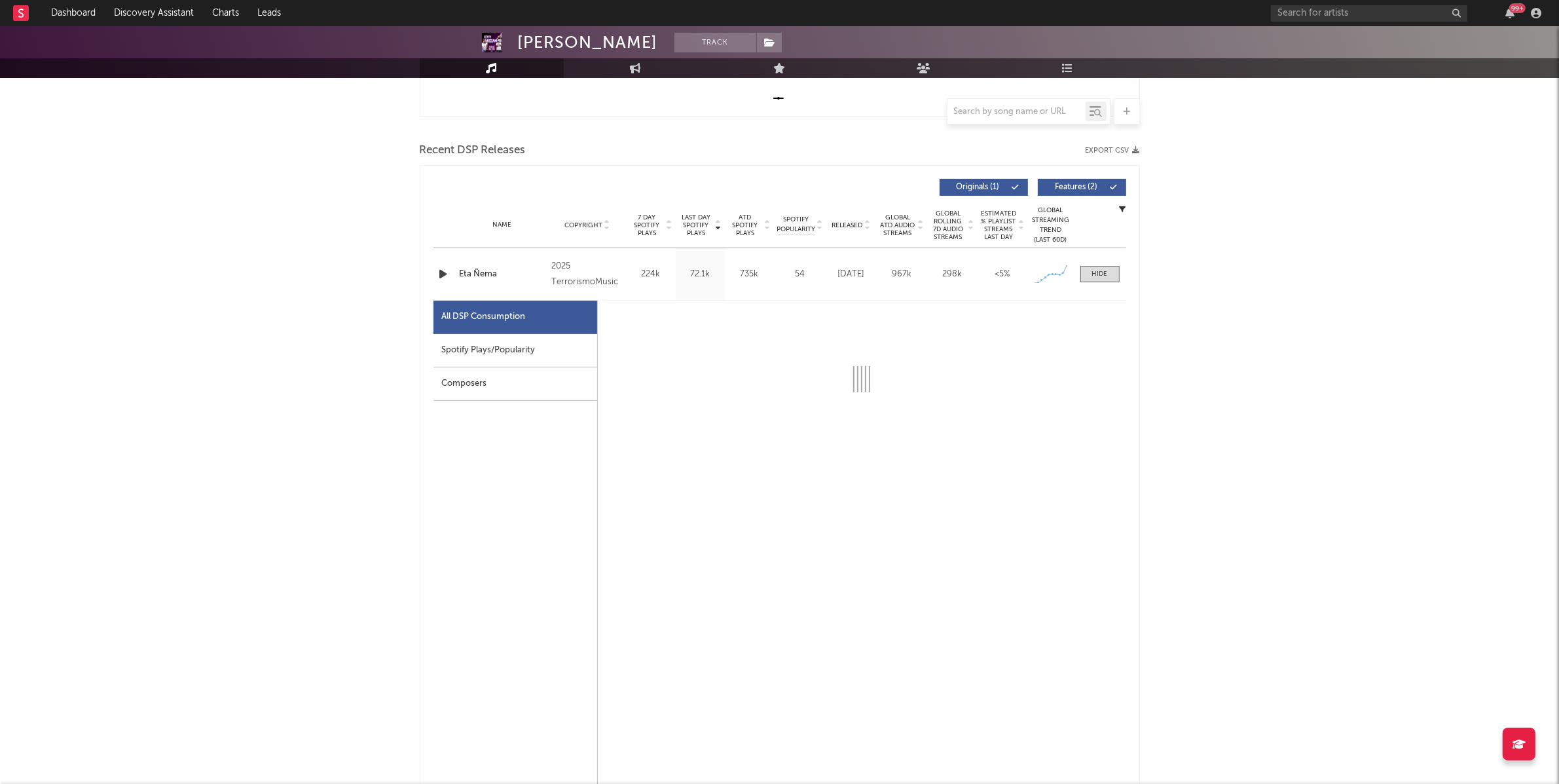
select select "1w"
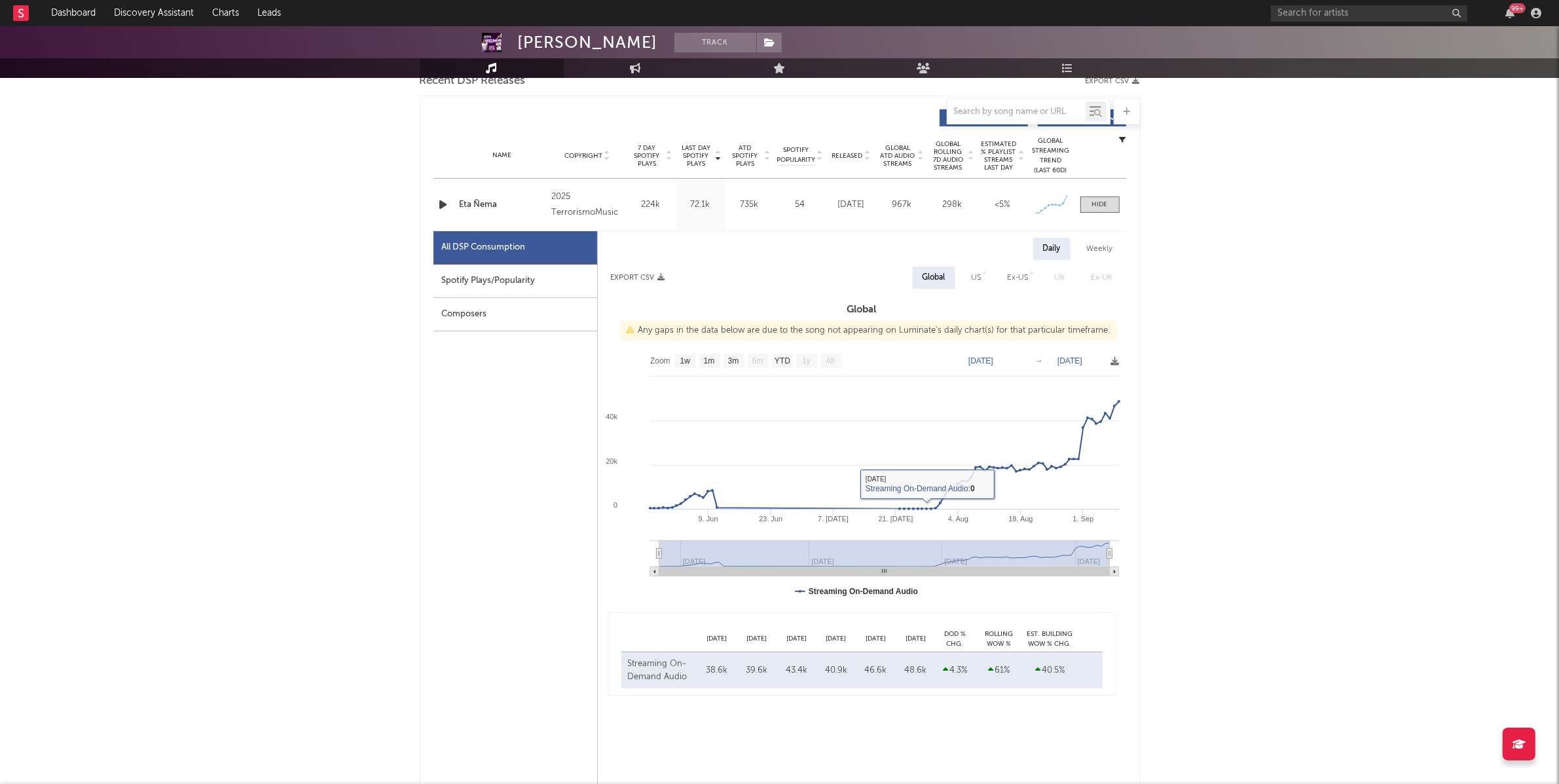
scroll to position [499, 0]
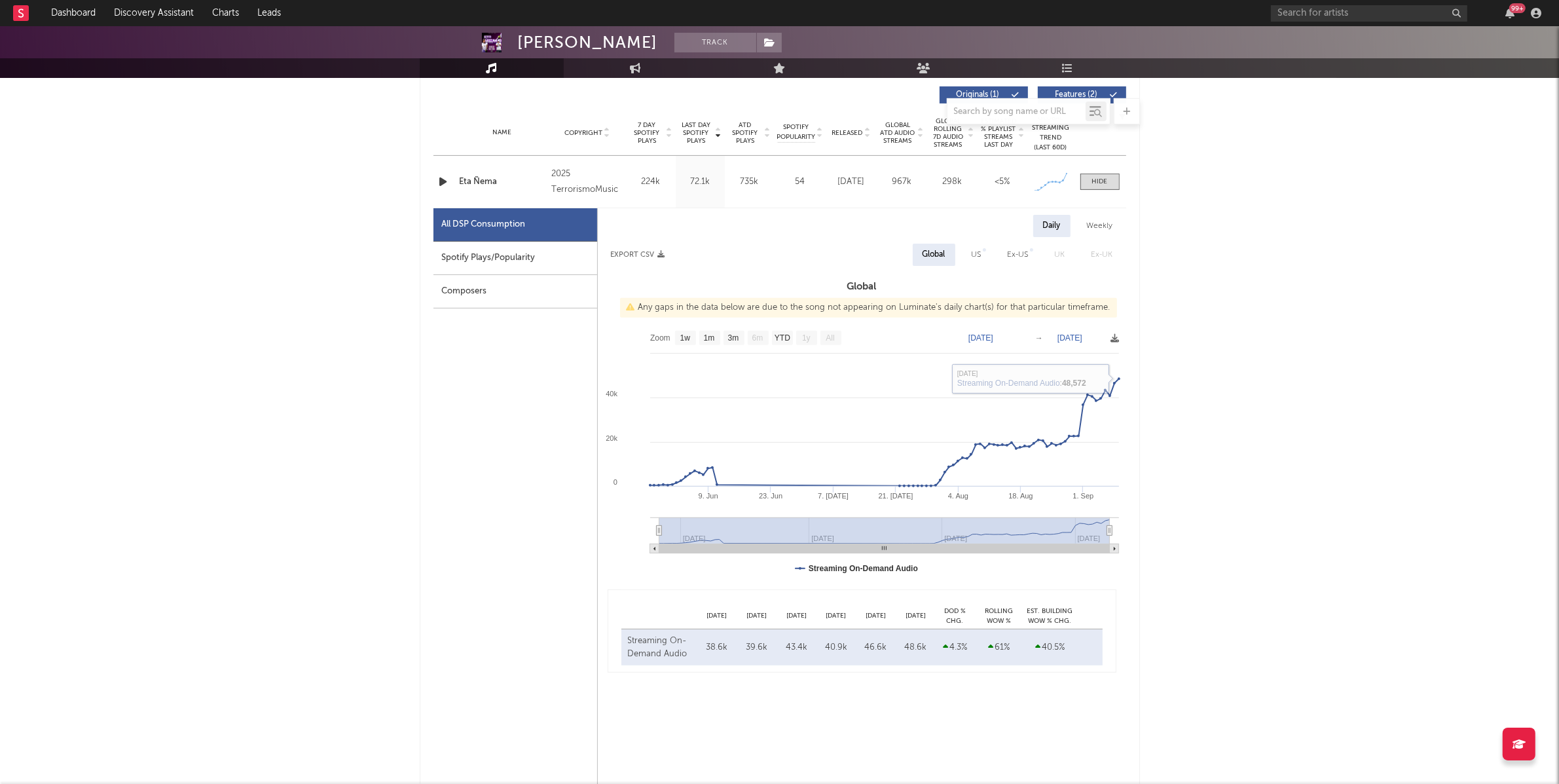
click at [974, 256] on div "US" at bounding box center [977, 254] width 10 height 16
select select "1w"
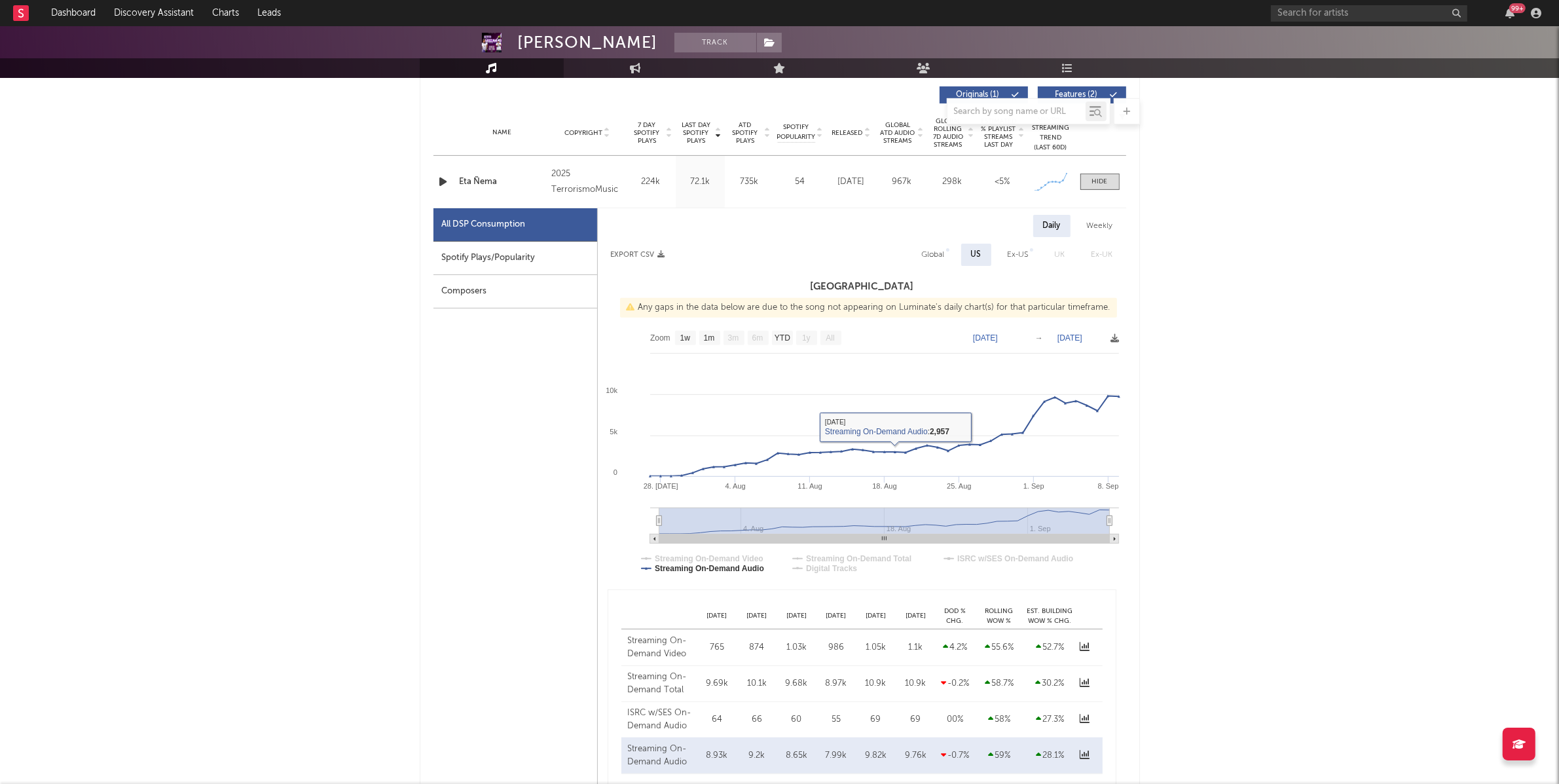
click at [538, 246] on div "Spotify Plays/Popularity" at bounding box center [515, 258] width 164 height 34
select select "1w"
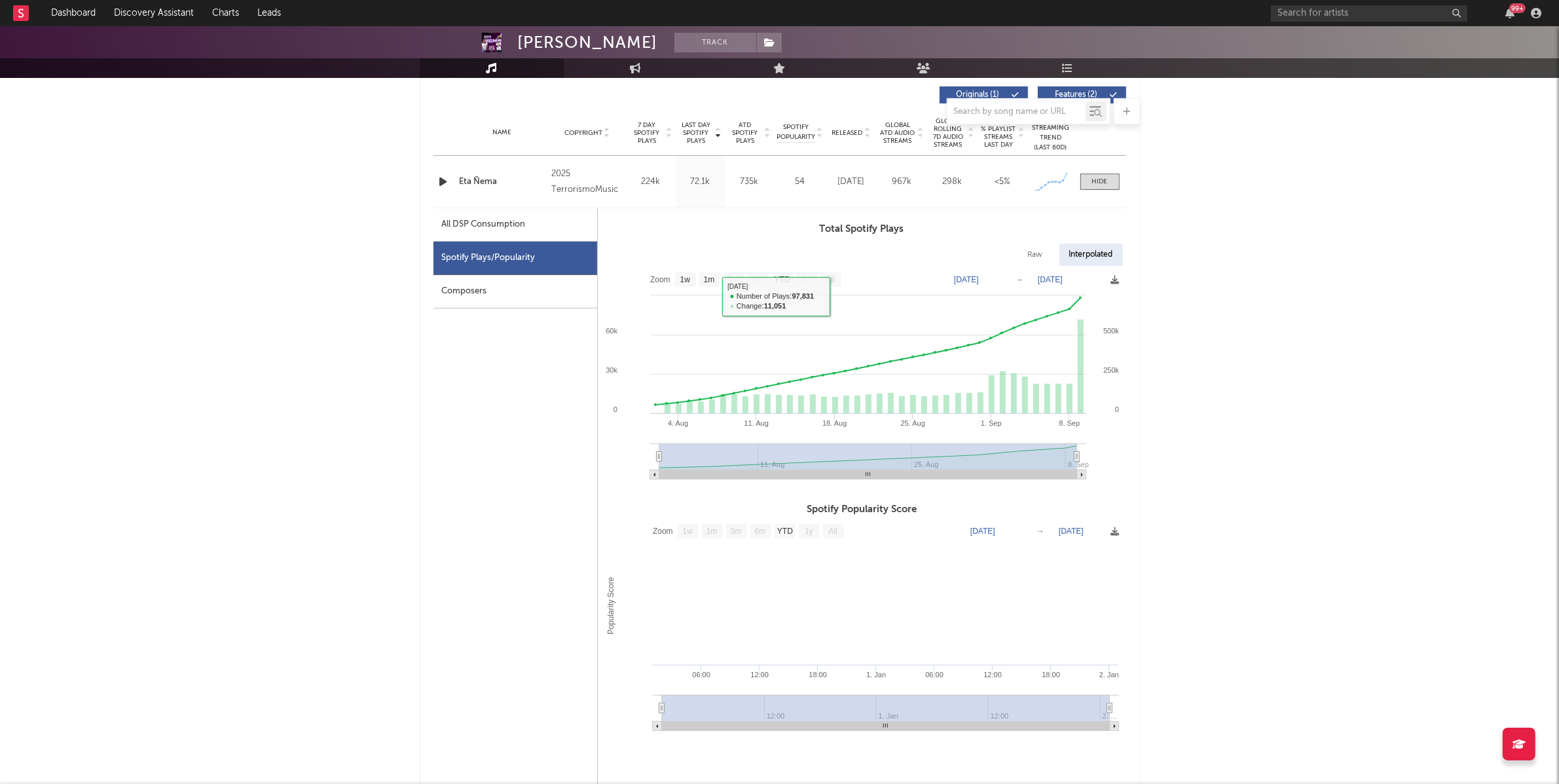
click at [552, 226] on div "All DSP Consumption" at bounding box center [515, 225] width 164 height 34
select select "1w"
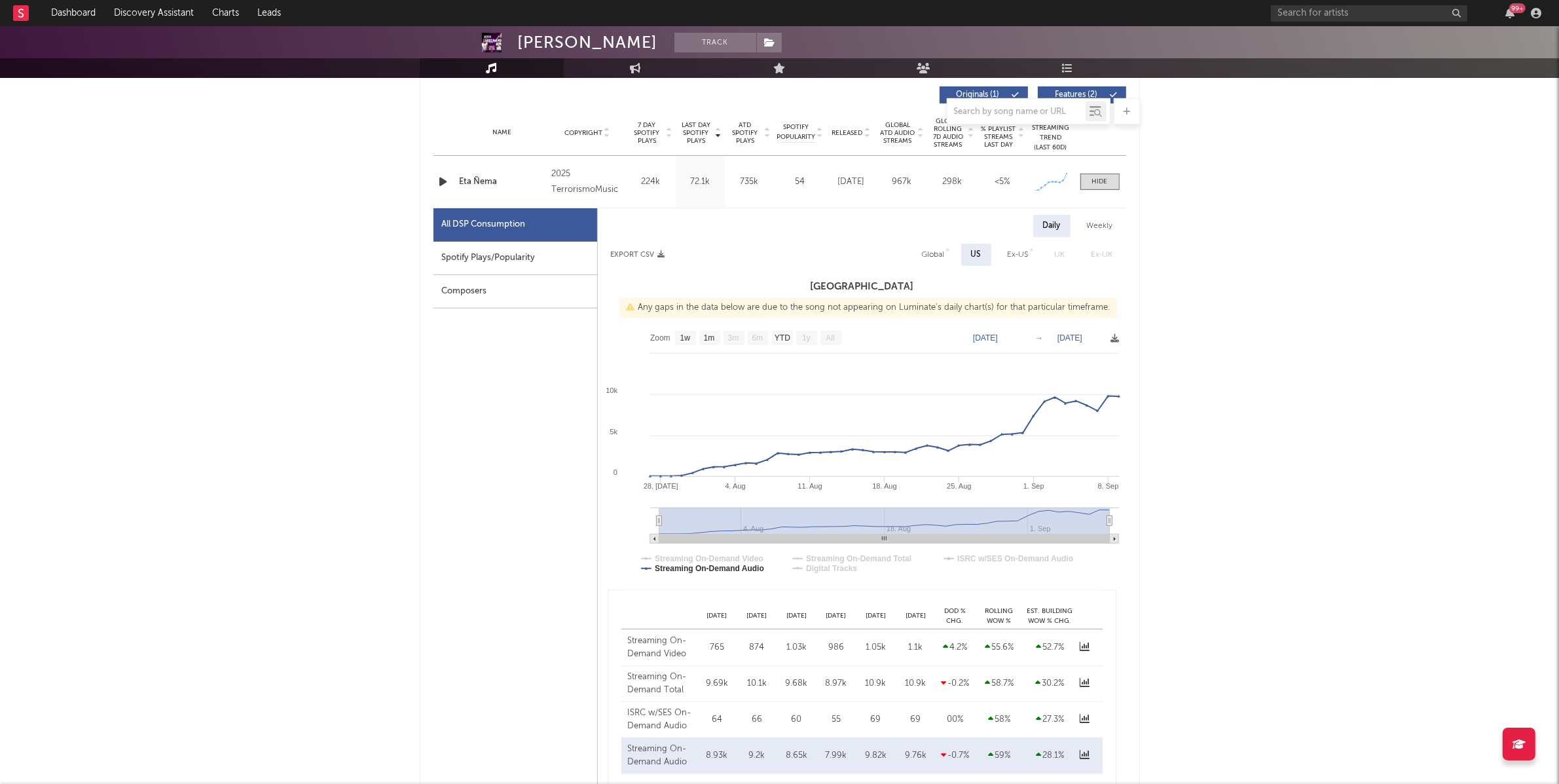
click at [558, 260] on div "Spotify Plays/Popularity" at bounding box center [515, 258] width 164 height 34
select select "1w"
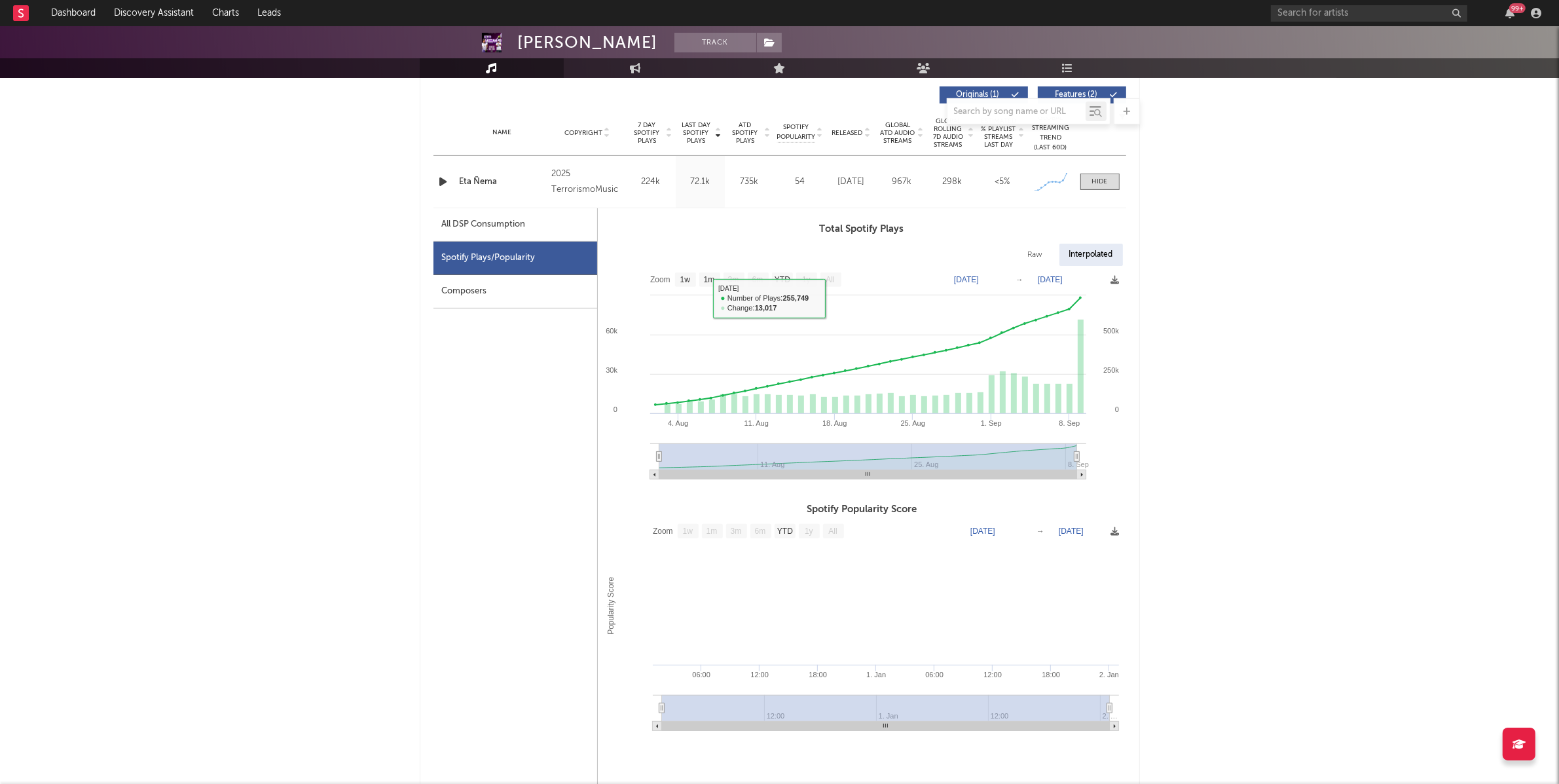
click at [561, 215] on div "All DSP Consumption" at bounding box center [515, 225] width 164 height 34
select select "1w"
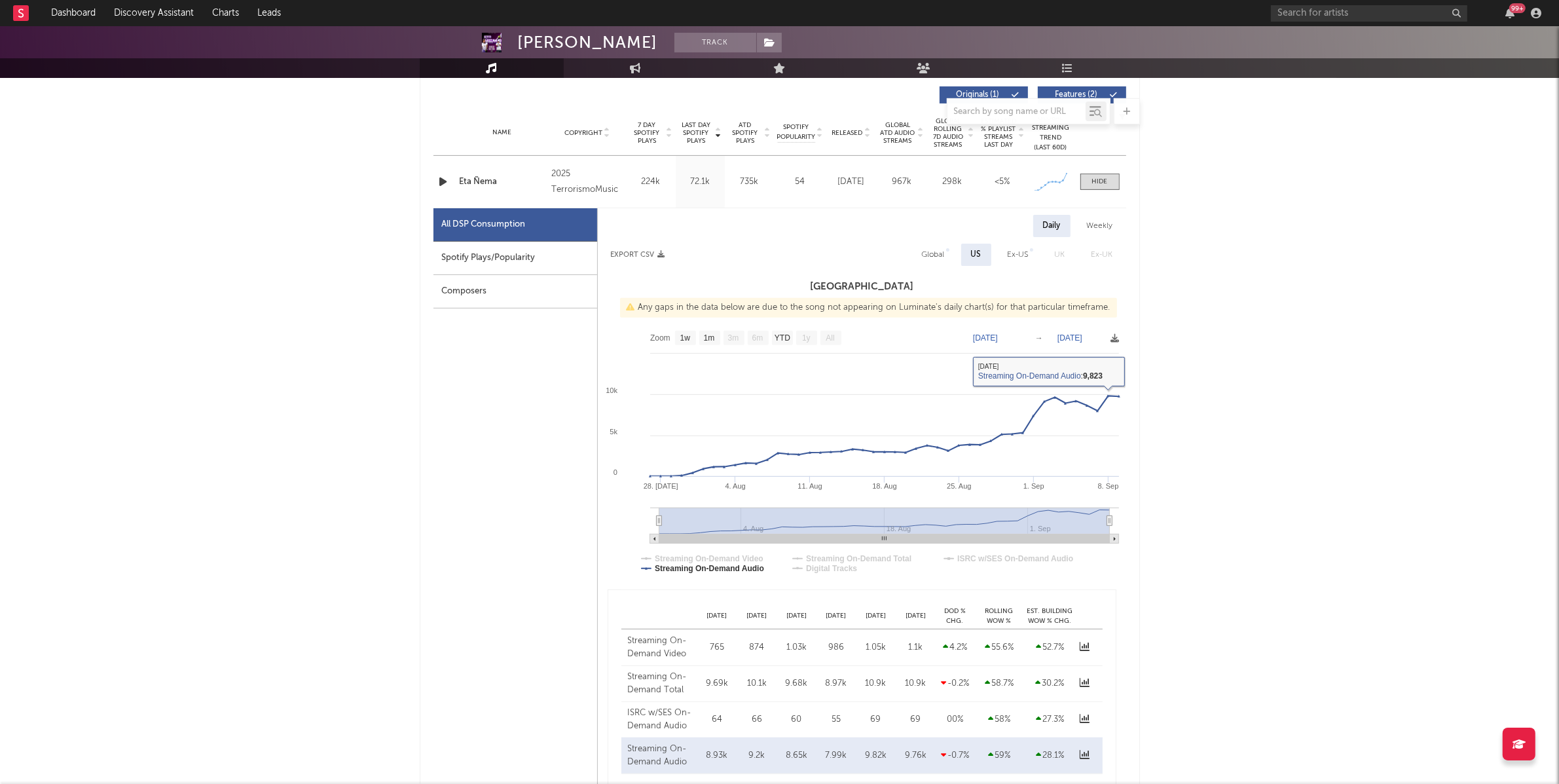
drag, startPoint x: 918, startPoint y: 254, endPoint x: 937, endPoint y: 256, distance: 19.1
click at [919, 253] on div "Global" at bounding box center [934, 255] width 43 height 22
select select "1w"
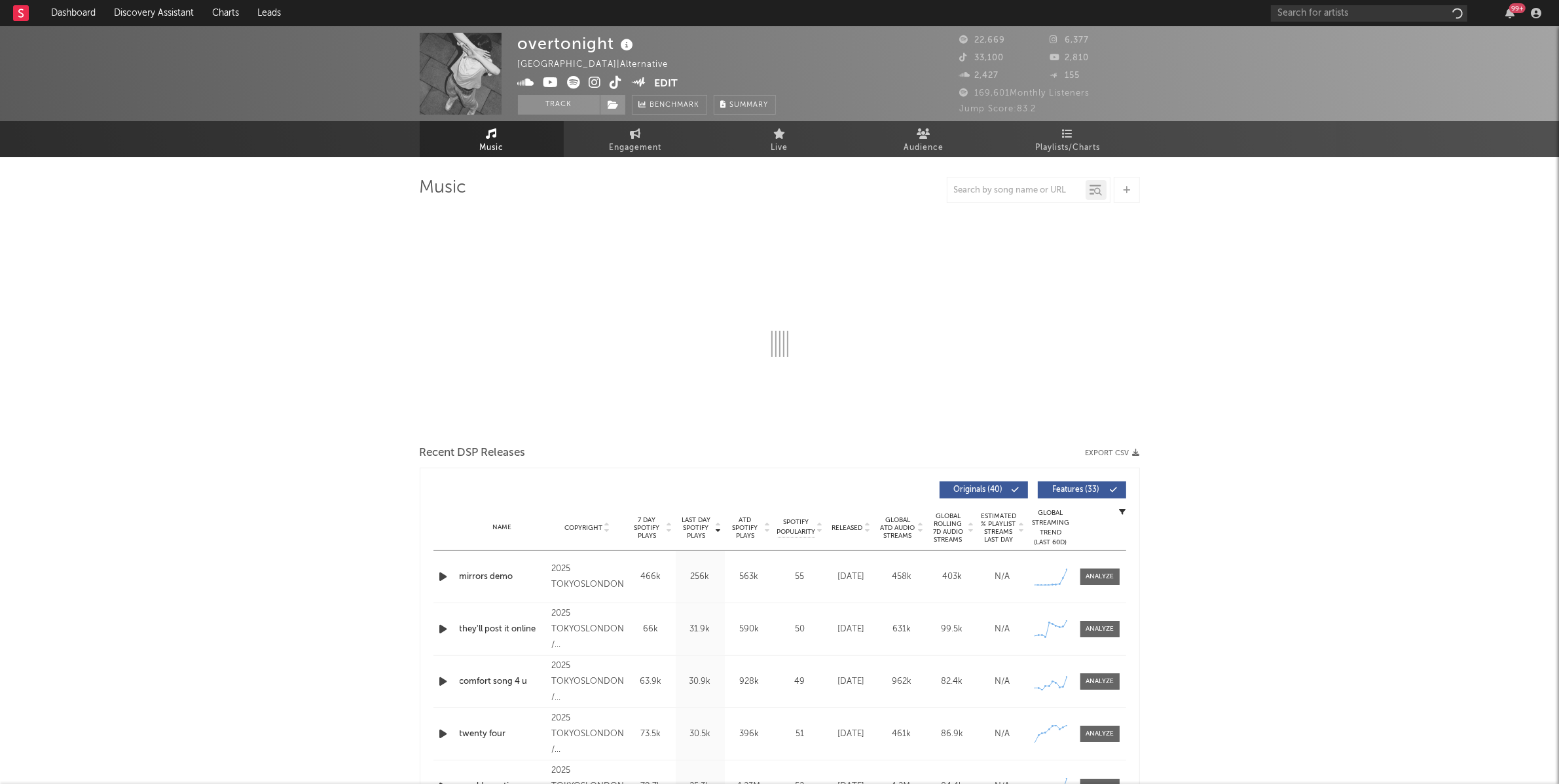
select select "1w"
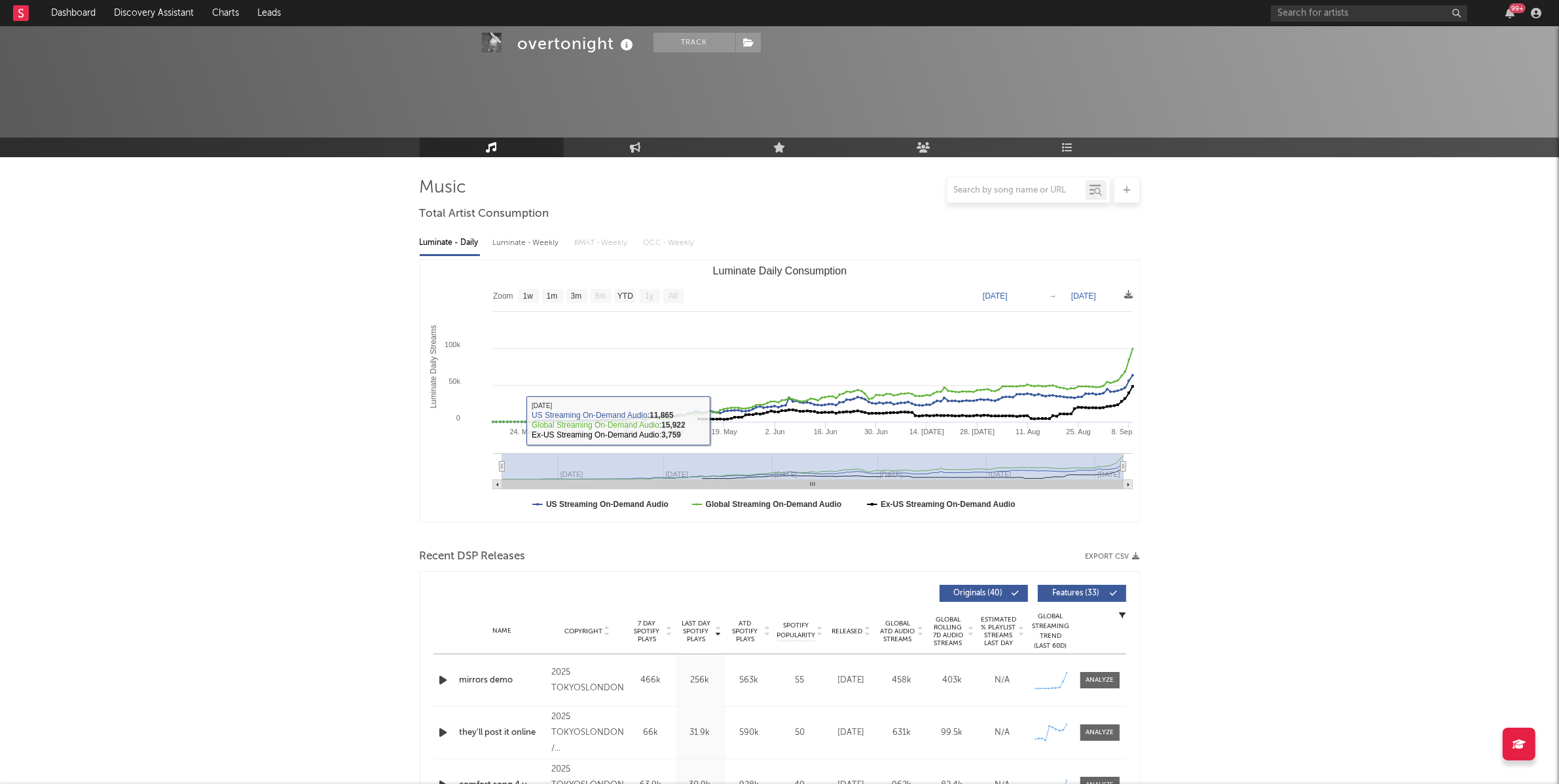
scroll to position [195, 0]
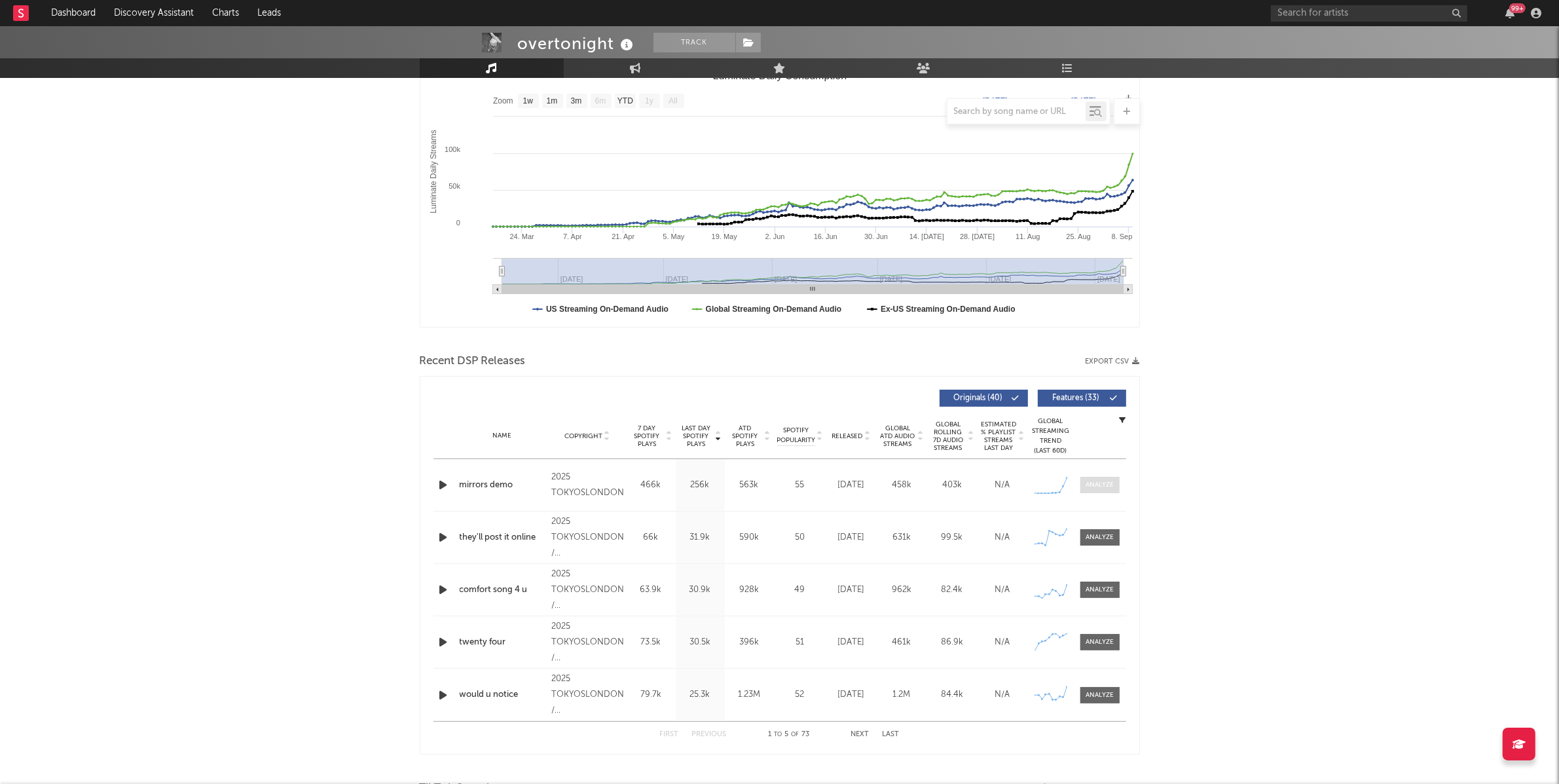
click at [1101, 491] on span at bounding box center [1101, 485] width 40 height 16
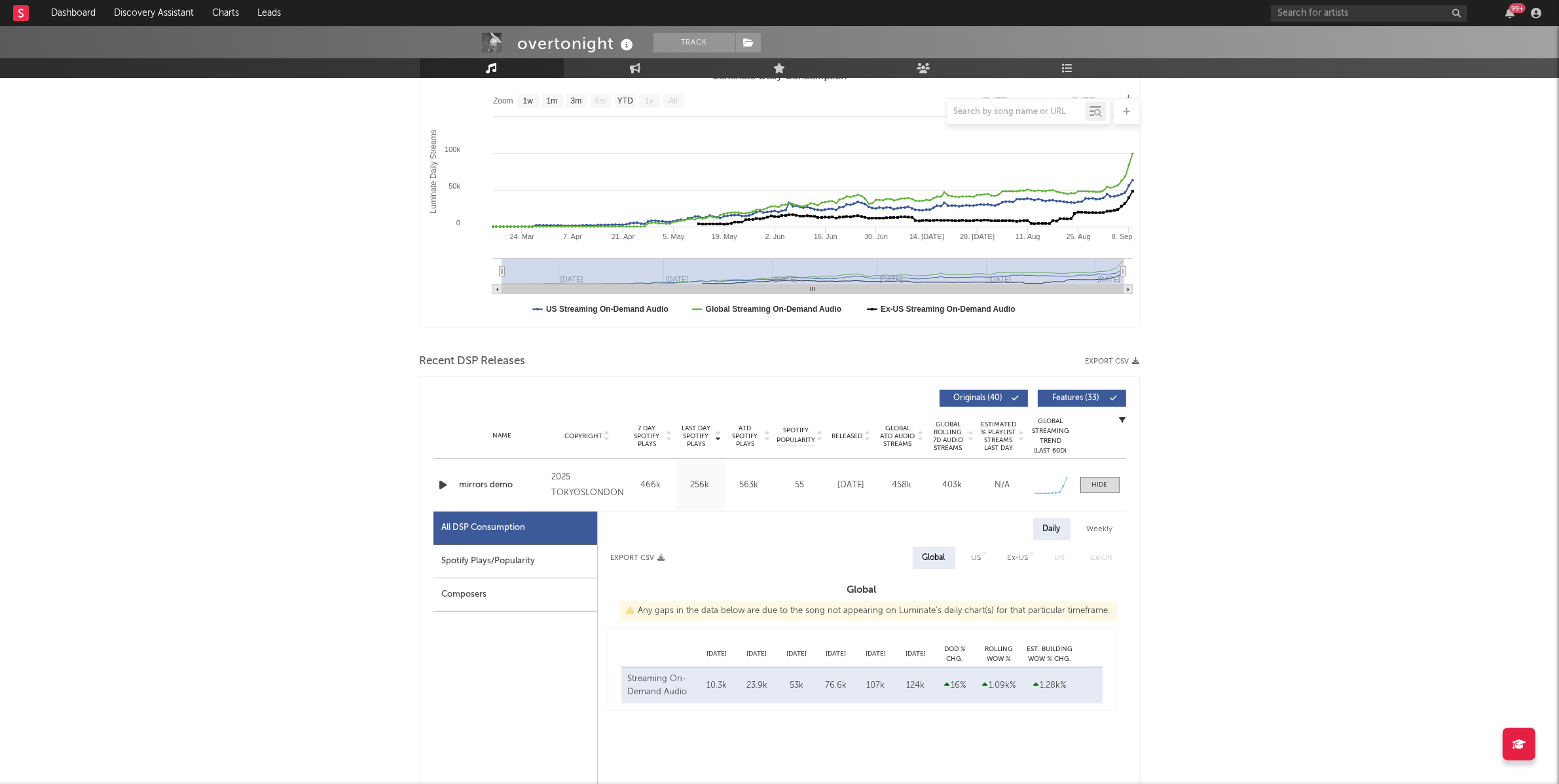
select select "1w"
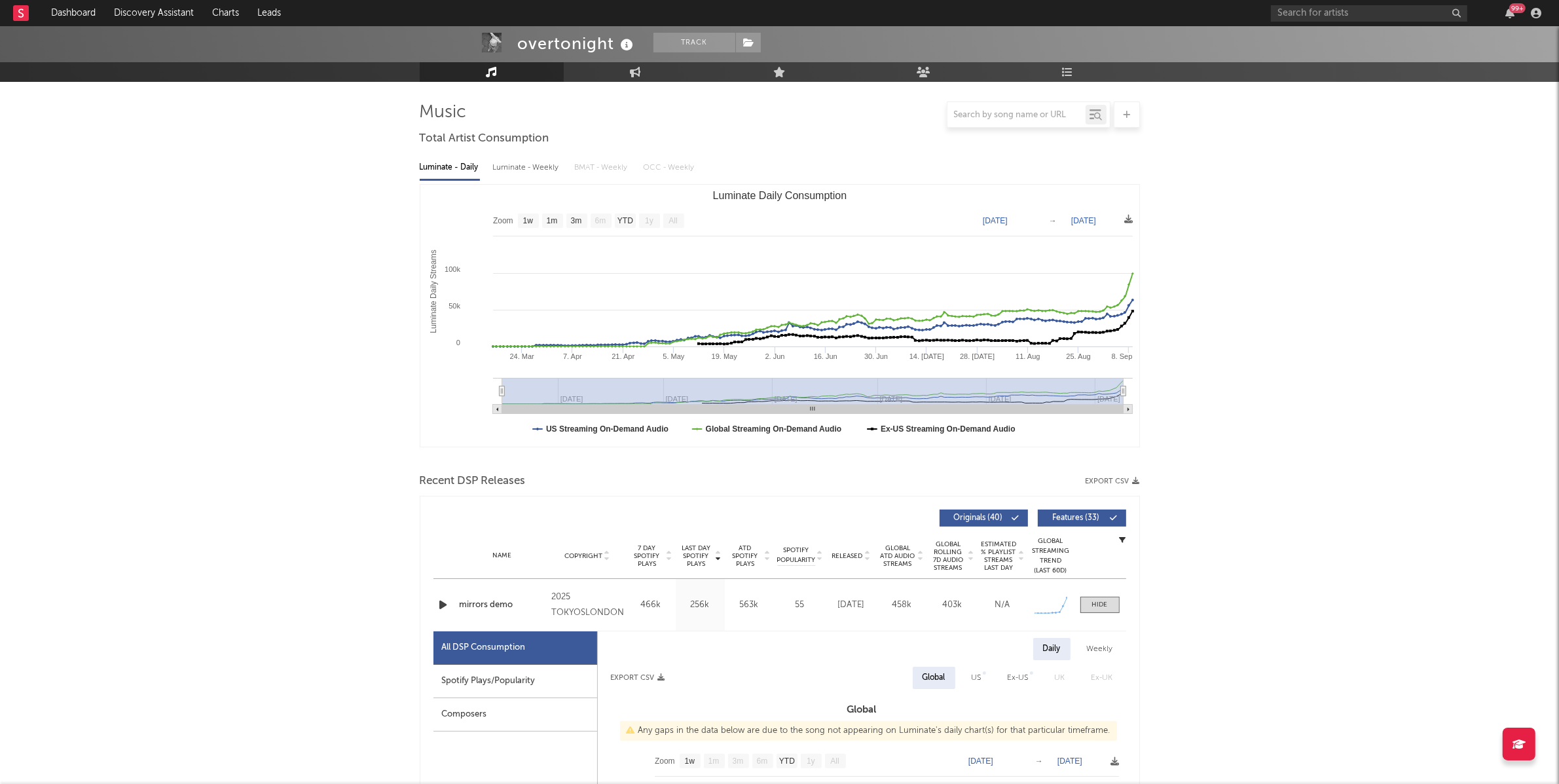
scroll to position [82, 0]
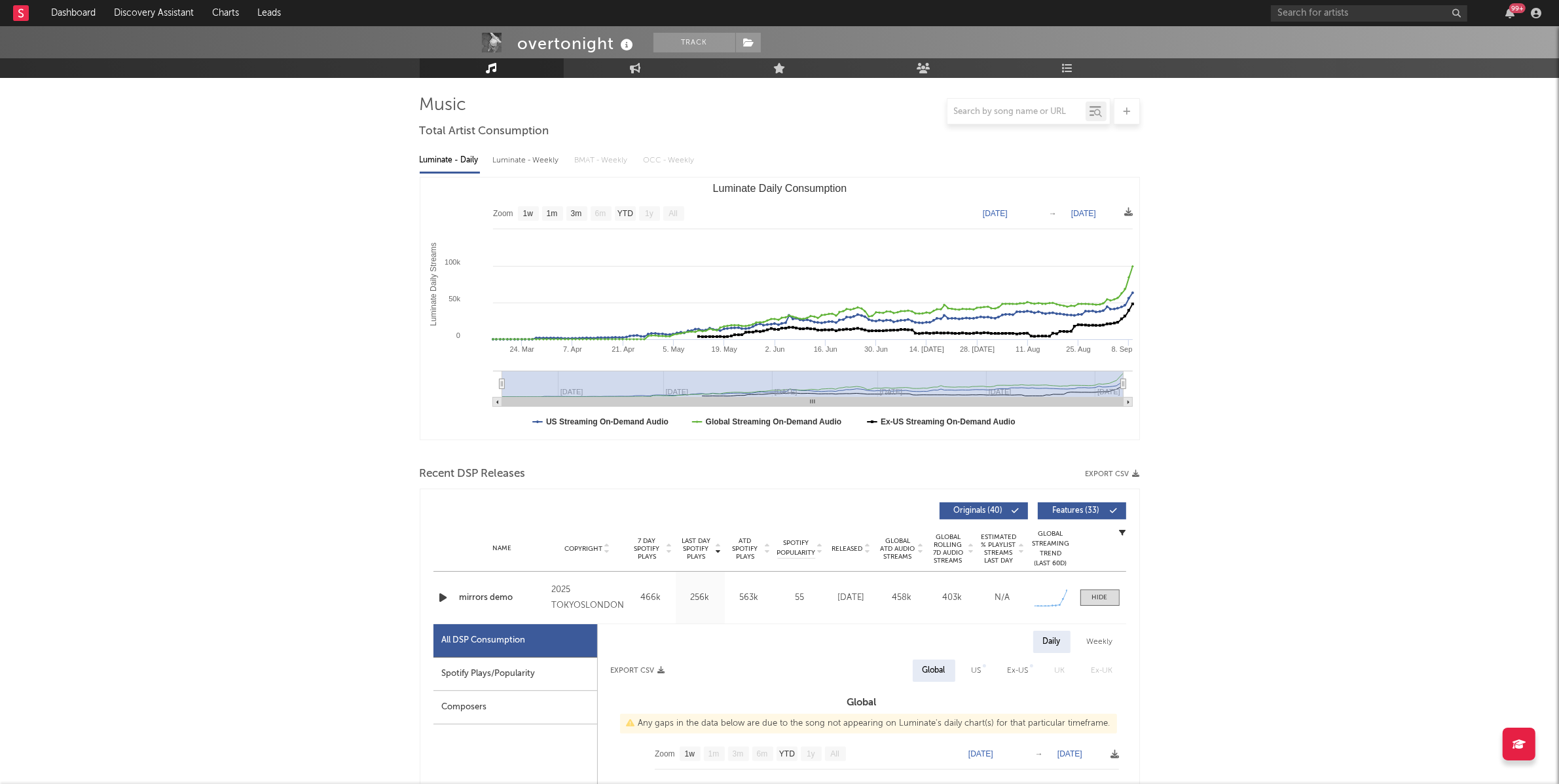
click at [444, 680] on div "Spotify Plays/Popularity" at bounding box center [515, 674] width 164 height 34
select select "1w"
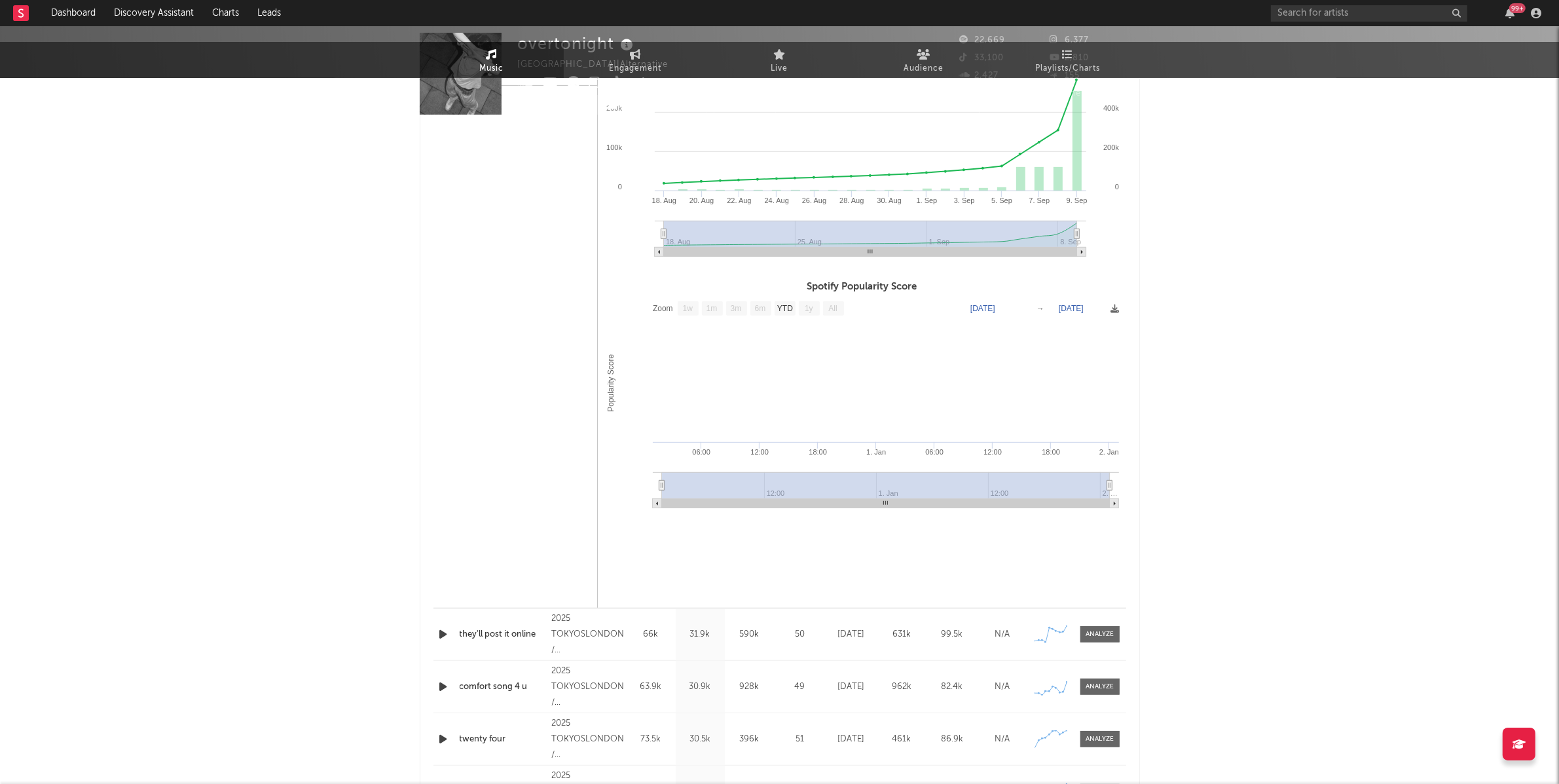
scroll to position [0, 0]
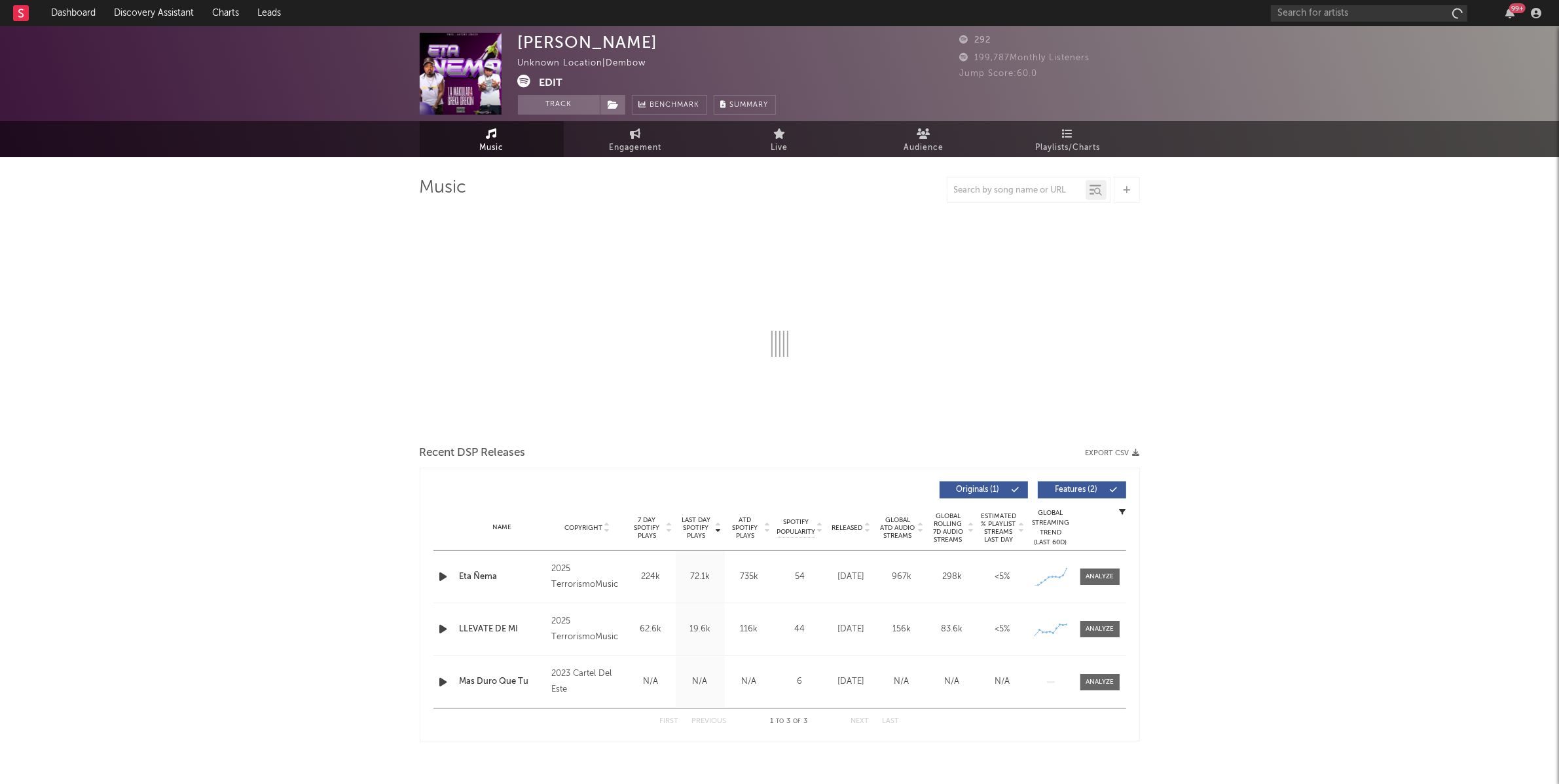
select select "1w"
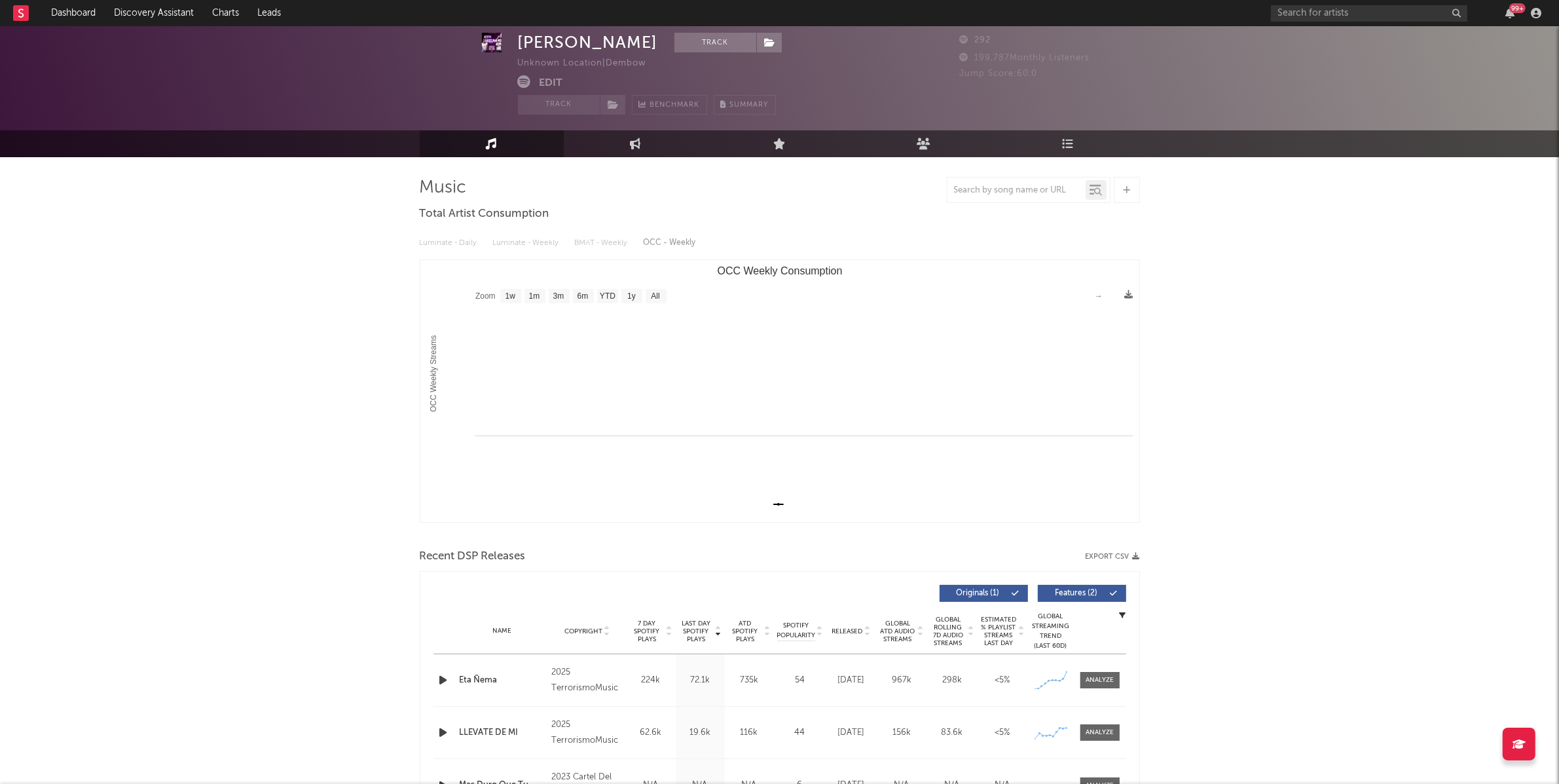
scroll to position [123, 0]
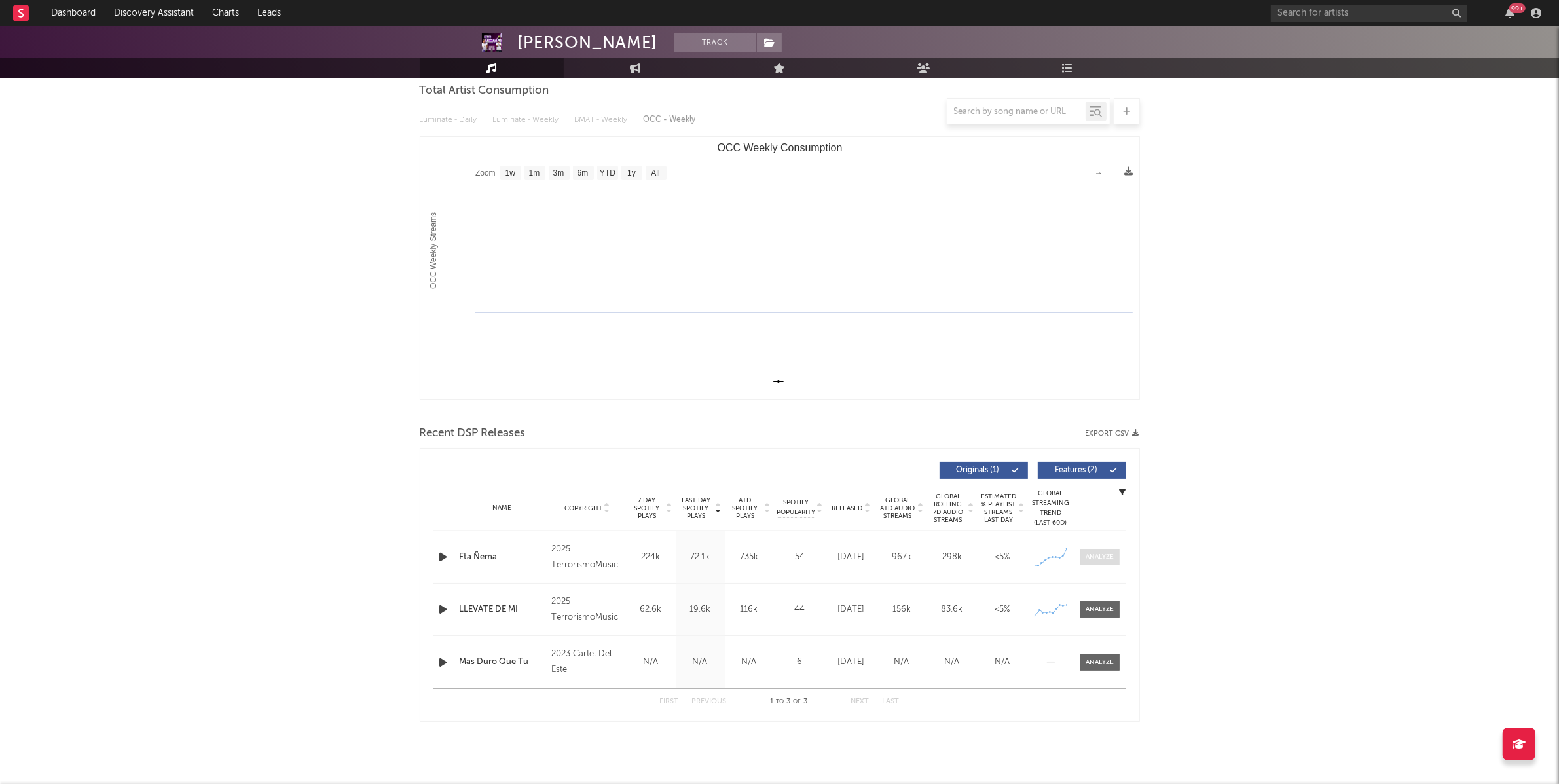
click at [1086, 554] on div at bounding box center [1100, 557] width 28 height 10
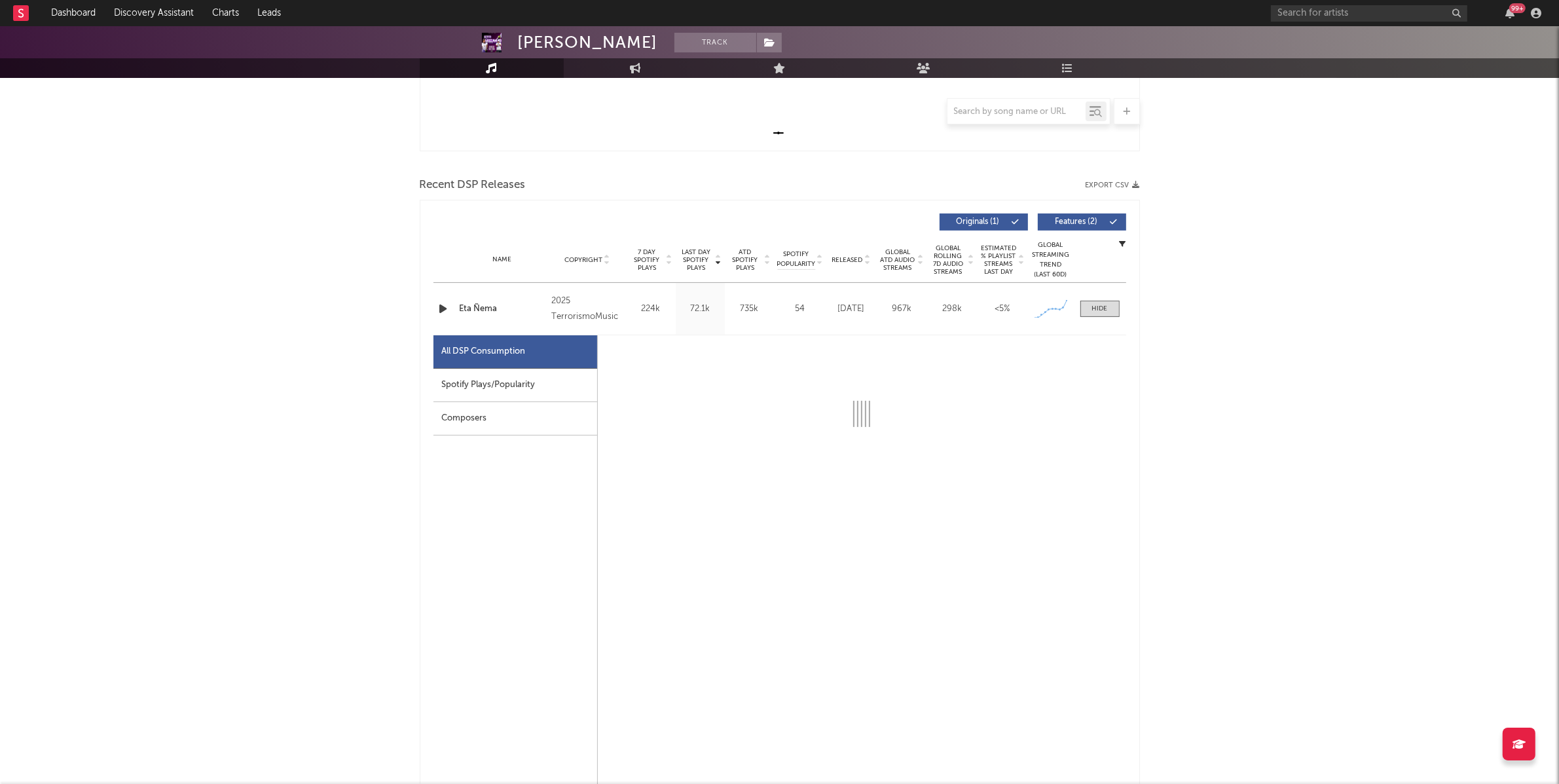
select select "1w"
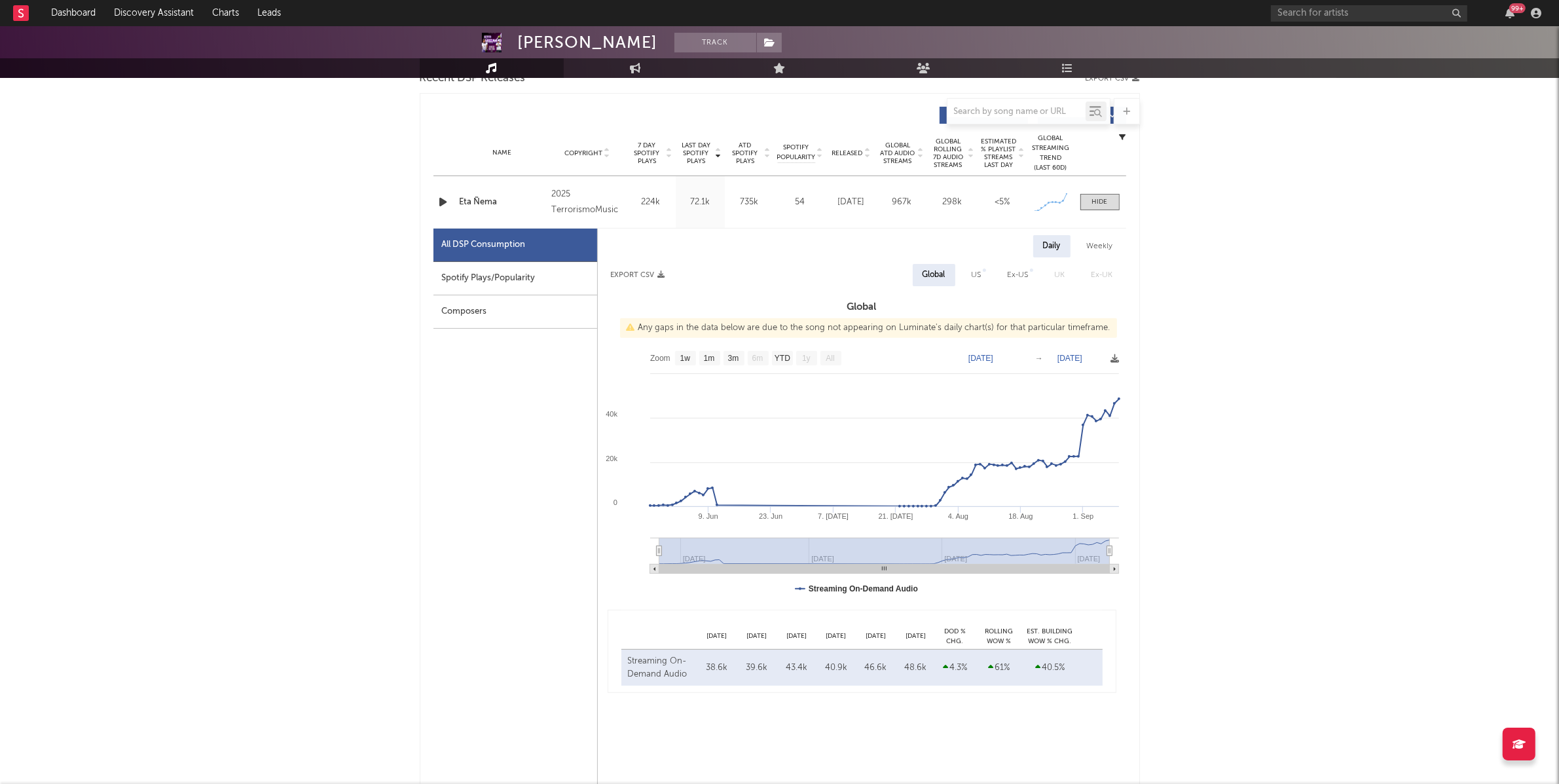
scroll to position [479, 0]
click at [975, 267] on div "US" at bounding box center [977, 274] width 10 height 16
select select "1w"
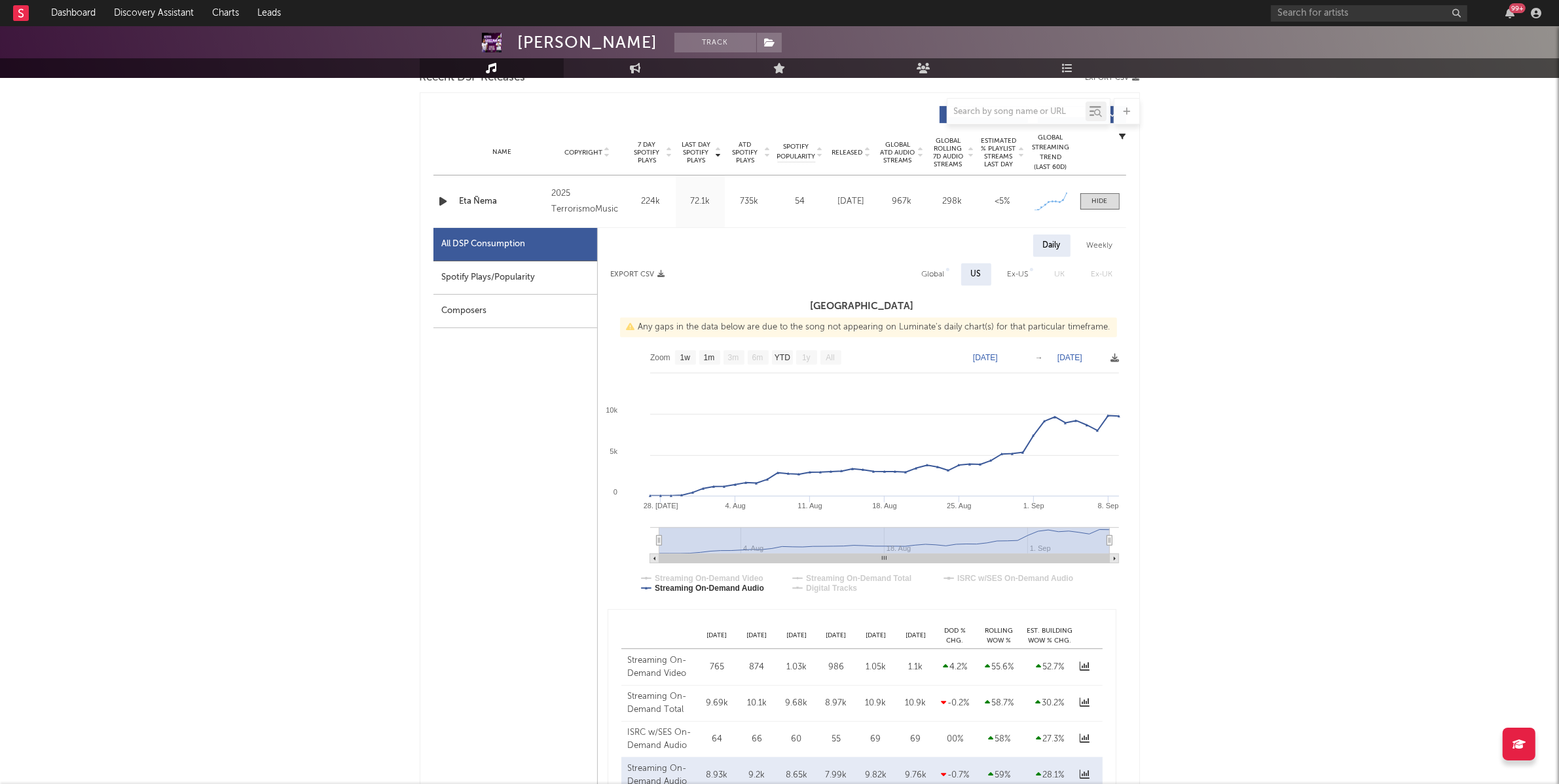
click at [936, 272] on div "Global" at bounding box center [934, 274] width 23 height 16
select select "1w"
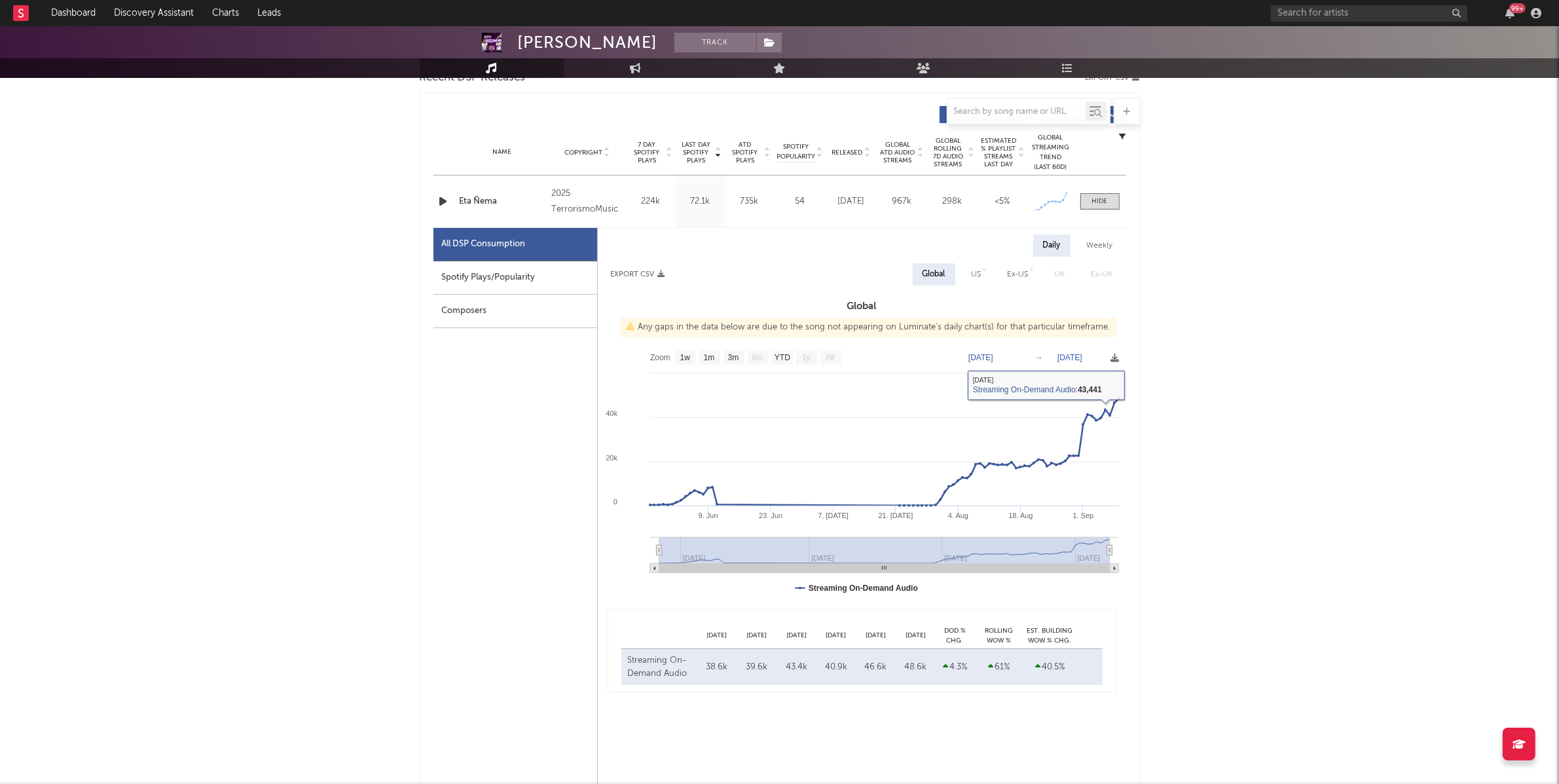
click at [979, 269] on div "US" at bounding box center [977, 274] width 10 height 16
select select "1w"
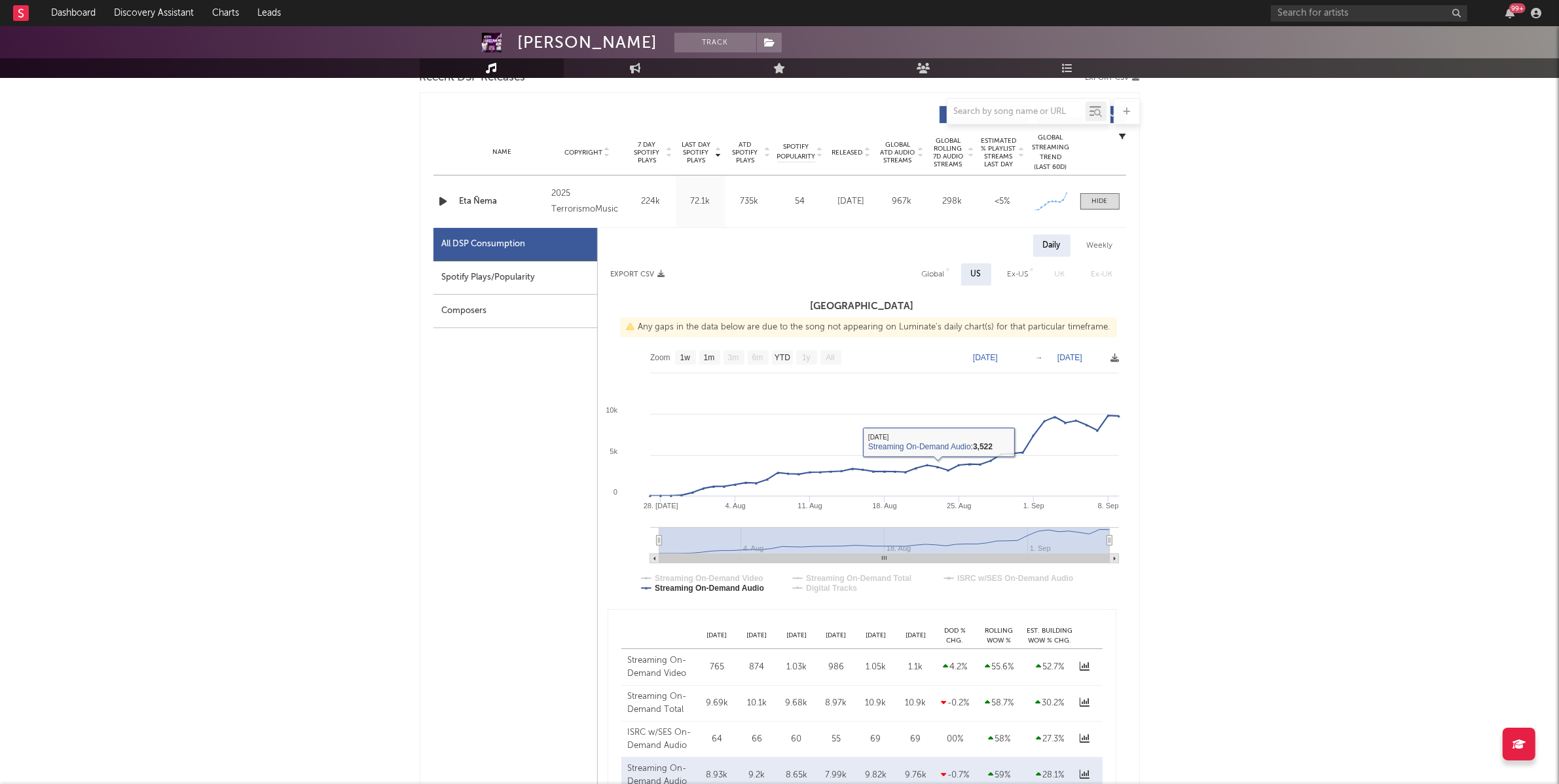
click at [560, 266] on div "Spotify Plays/Popularity" at bounding box center [515, 278] width 164 height 34
select select "1w"
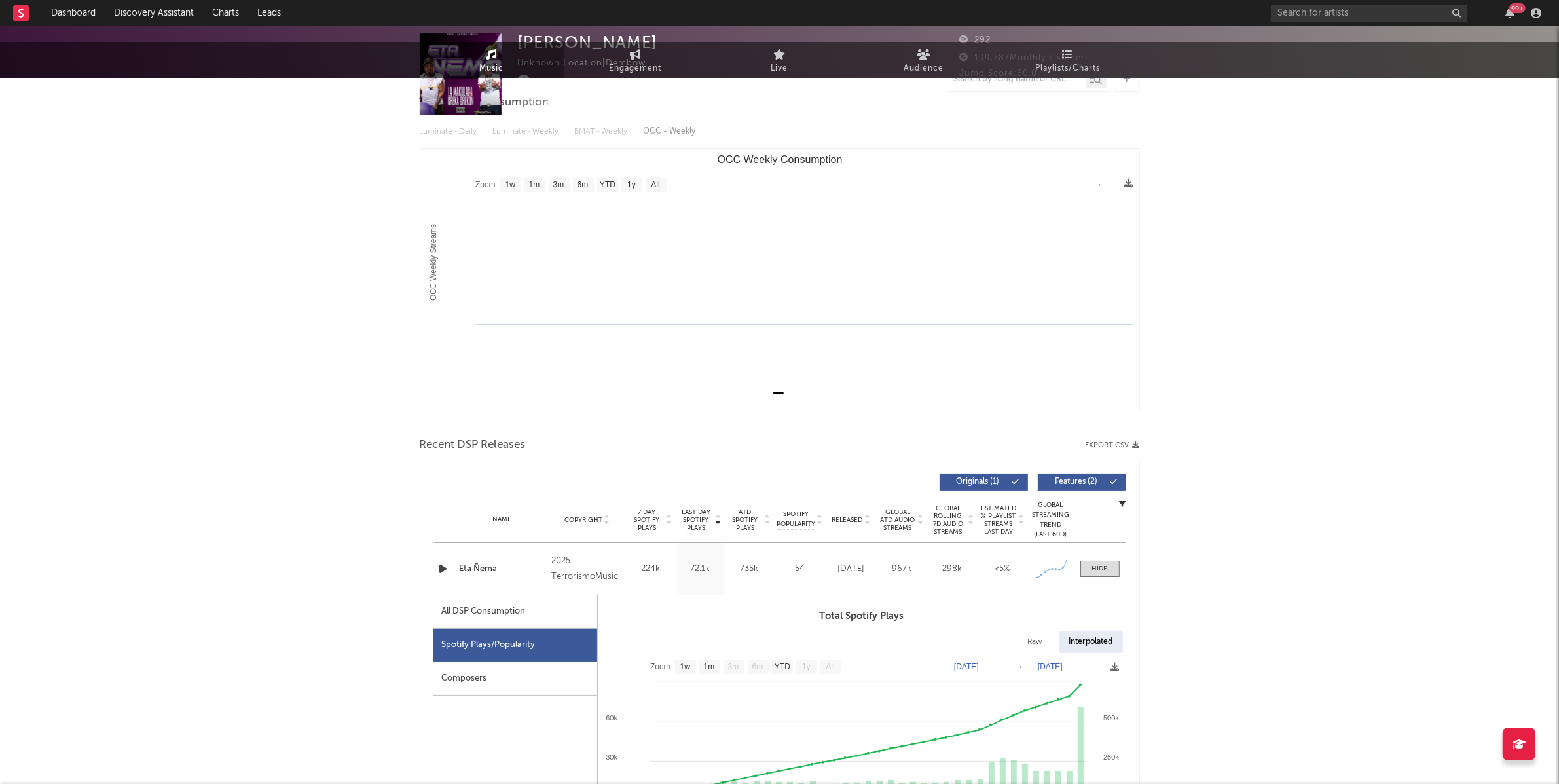
scroll to position [0, 0]
